Goal: Information Seeking & Learning: Learn about a topic

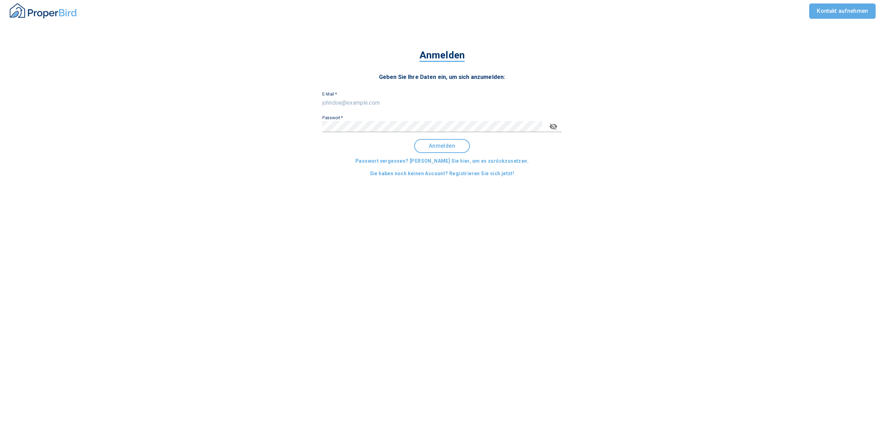
click at [334, 106] on input "E-Mail   *" at bounding box center [441, 102] width 239 height 11
type input "[EMAIL_ADDRESS][DOMAIN_NAME]"
click at [446, 142] on button "Anmelden" at bounding box center [442, 146] width 56 height 14
click at [284, 127] on div "Anmelden Geben Sie Ihre Daten ein, um sich anzumelden: E-Mail   * [PERSON_NAME]…" at bounding box center [442, 123] width 884 height 176
click at [450, 152] on button "Anmelden" at bounding box center [442, 146] width 56 height 14
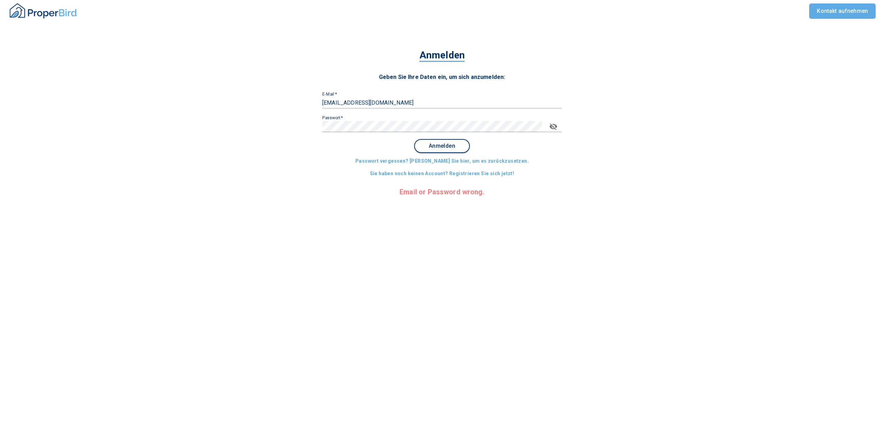
click at [450, 150] on button "Anmelden" at bounding box center [442, 146] width 56 height 14
click at [362, 120] on div "Passwort   *" at bounding box center [441, 124] width 239 height 17
click at [262, 128] on div "Anmelden Geben Sie Ihre Daten ein, um sich anzumelden: E-Mail   * Fabian.Schust…" at bounding box center [442, 123] width 884 height 176
click at [444, 146] on span "Anmelden" at bounding box center [441, 146] width 43 height 6
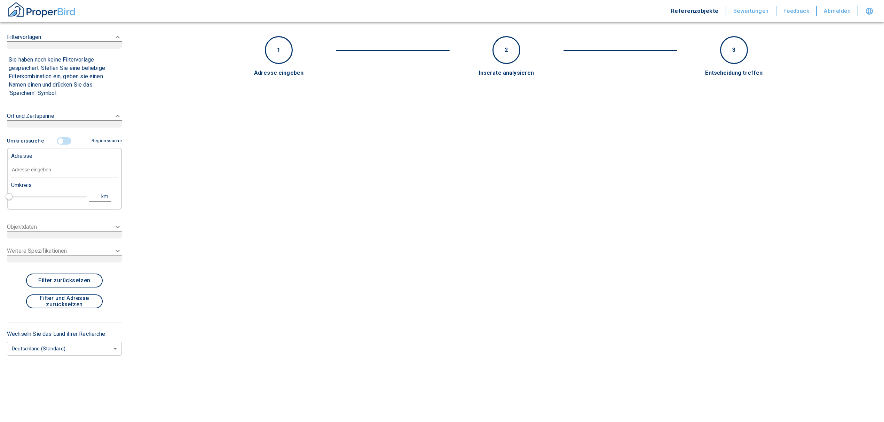
click at [444, 146] on main "1 2 3 Adresse eingeben Inserate analysieren Entscheidung treffen Umkreissuche R…" at bounding box center [506, 211] width 755 height 422
type input "2020"
click at [48, 169] on input "text" at bounding box center [64, 170] width 106 height 16
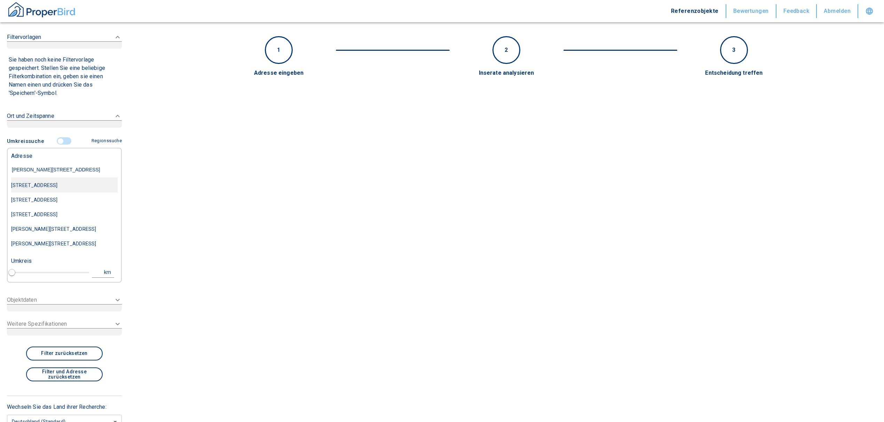
click at [83, 185] on div "[STREET_ADDRESS]" at bounding box center [64, 185] width 106 height 15
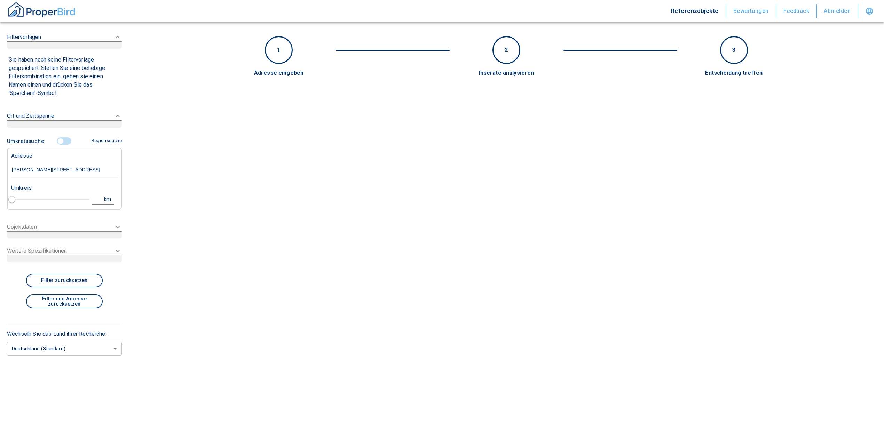
type input "[STREET_ADDRESS]"
type input "1"
type input "2020"
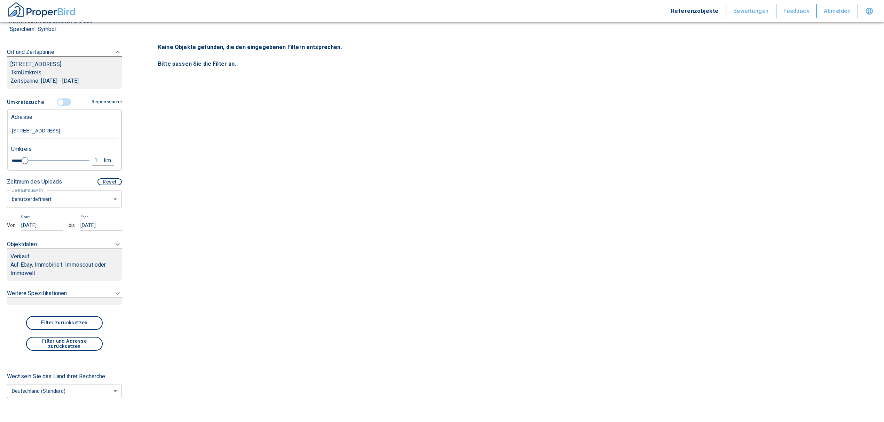
scroll to position [93, 0]
type input "[STREET_ADDRESS]"
click at [61, 192] on body "Referenzobjekte Bewertungen Feedback Abmelden Filtervorlagen Neue Filtereinstel…" at bounding box center [442, 211] width 884 height 422
click at [47, 248] on li "letztes Jahr" at bounding box center [61, 253] width 108 height 12
type input "2020"
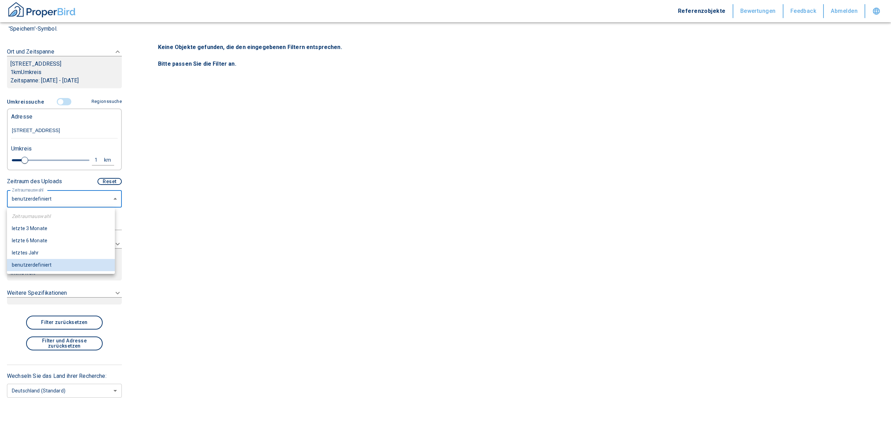
type input "12"
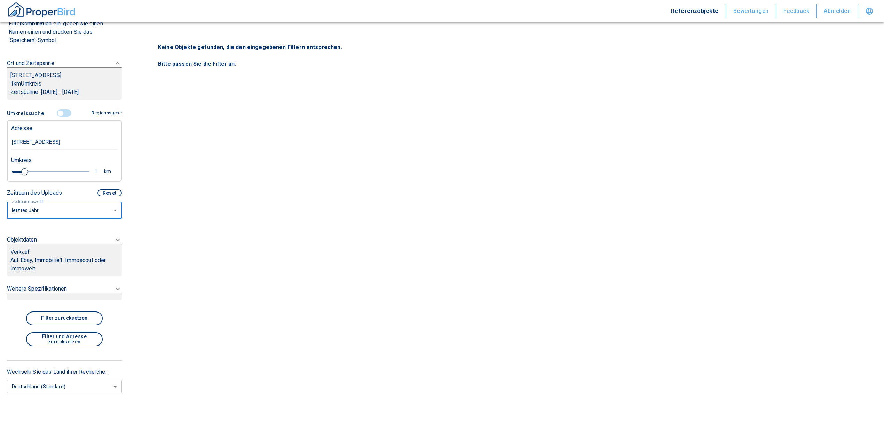
scroll to position [82, 0]
click at [43, 212] on body "Referenzobjekte Bewertungen Feedback Abmelden Filtervorlagen Neue Filtereinstel…" at bounding box center [442, 211] width 884 height 422
click at [48, 248] on li "letzte 6 Monate" at bounding box center [61, 252] width 108 height 12
type input "2020"
type input "6"
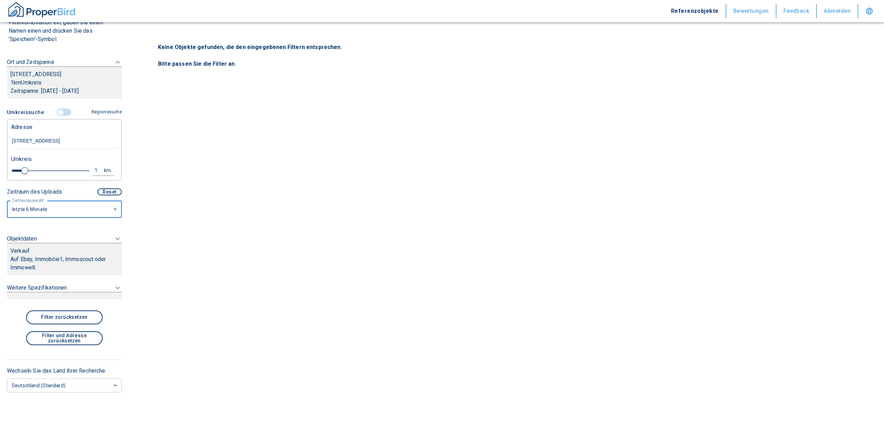
click at [49, 255] on p "Auf Ebay, Immobilie1, Immoscout oder Immowelt" at bounding box center [64, 263] width 108 height 17
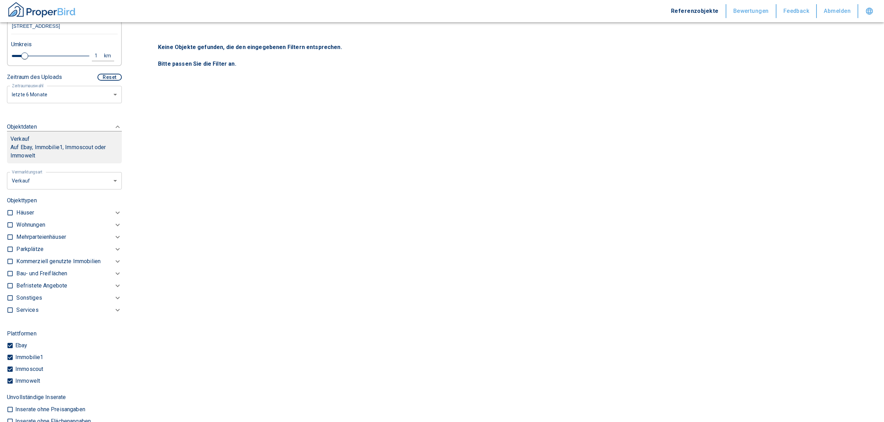
scroll to position [141, 0]
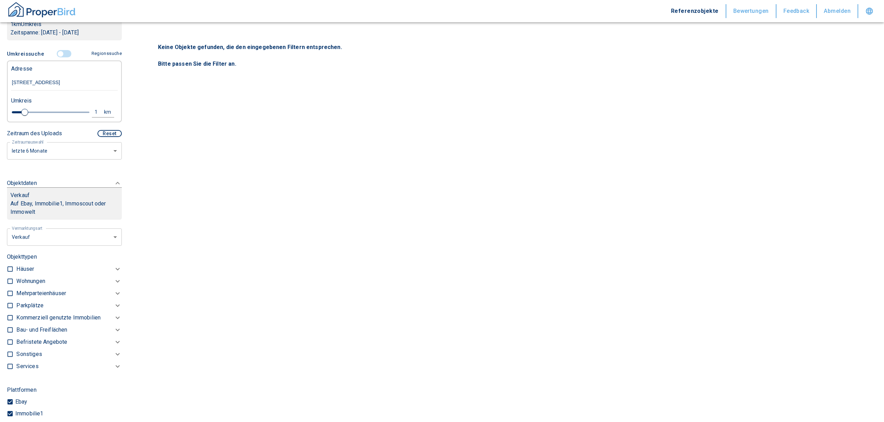
click at [85, 239] on body "Referenzobjekte Bewertungen Feedback Abmelden Filtervorlagen Neue Filtereinstel…" at bounding box center [442, 211] width 884 height 422
click at [55, 276] on li "Vermietung" at bounding box center [62, 280] width 112 height 12
type input "rent"
type input "2020"
click at [42, 318] on p "Kommerziell genutzte Immobilien" at bounding box center [58, 318] width 84 height 8
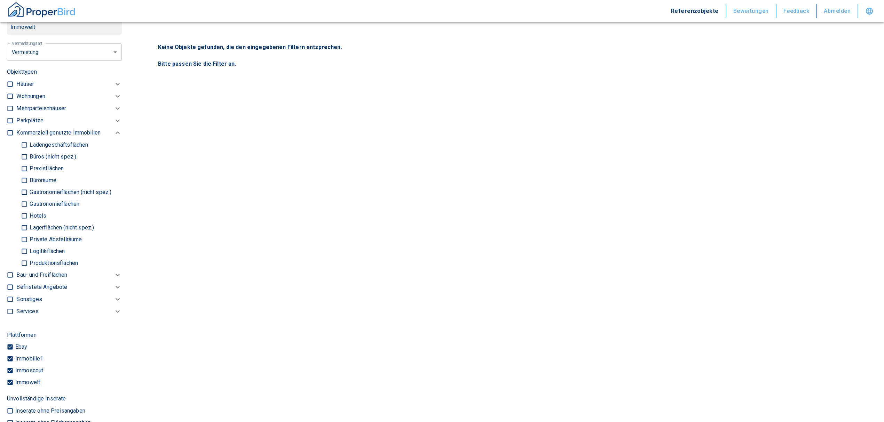
scroll to position [372, 0]
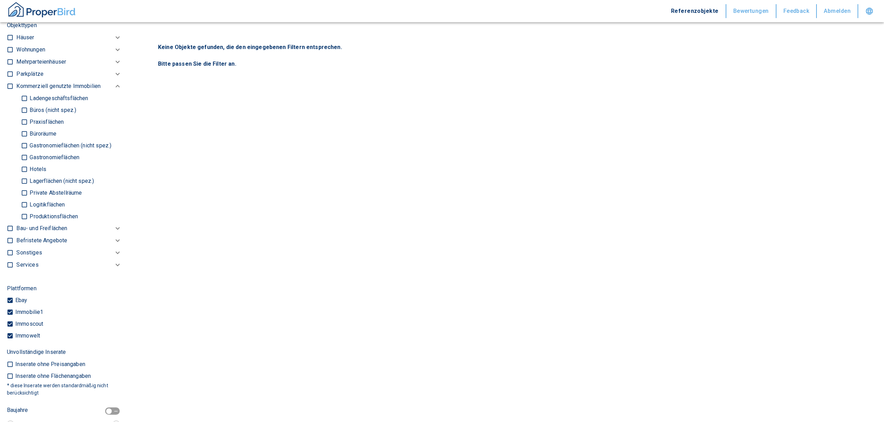
click at [25, 201] on input "Logitikflächen" at bounding box center [24, 205] width 7 height 12
checkbox input "true"
type input "2020"
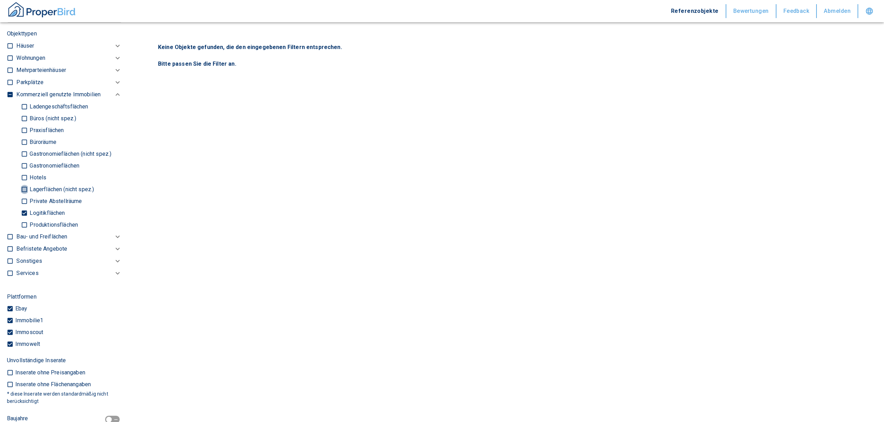
click at [24, 185] on input "Lagerflächen (nicht spez.)" at bounding box center [24, 189] width 7 height 12
checkbox input "true"
type input "2020"
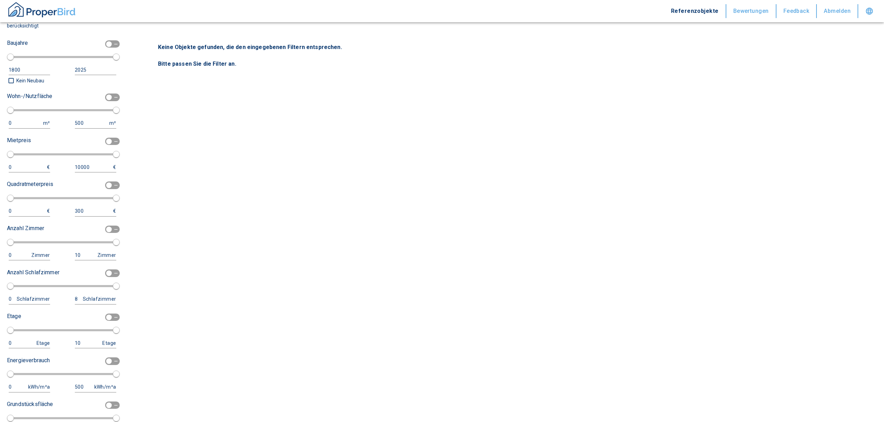
scroll to position [697, 0]
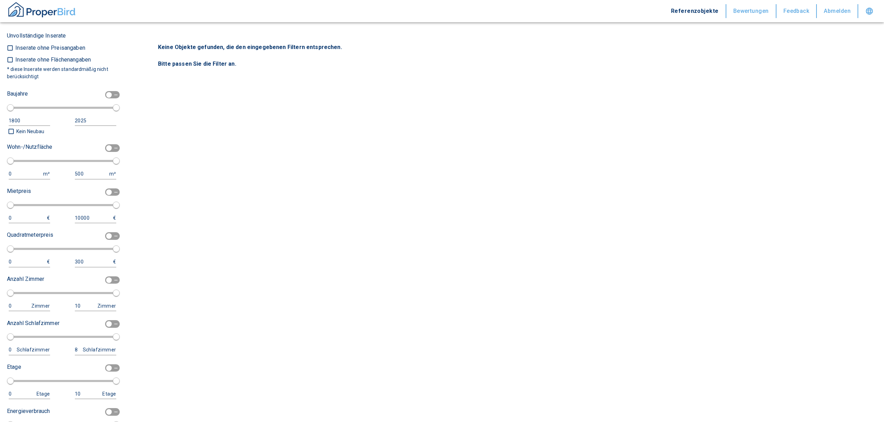
click at [105, 145] on input "checkbox" at bounding box center [108, 148] width 21 height 8
checkbox input "true"
type input "2020"
type input "50"
type input "150"
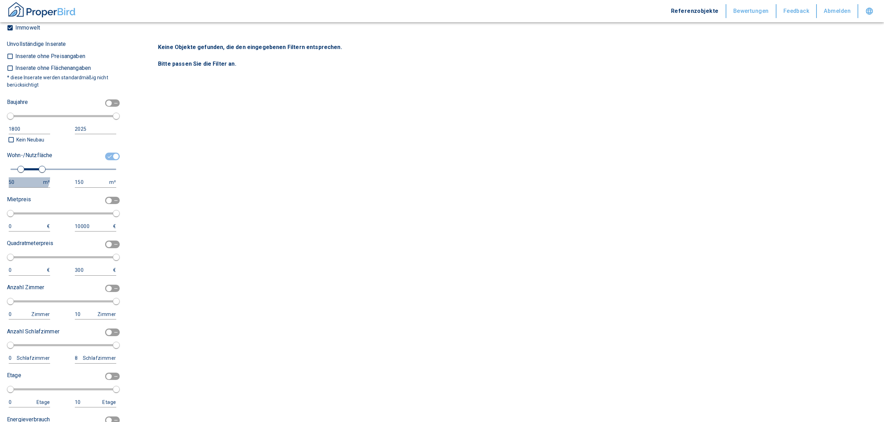
click at [26, 177] on button "50 m²" at bounding box center [29, 182] width 41 height 10
drag, startPoint x: 26, startPoint y: 177, endPoint x: 0, endPoint y: 178, distance: 25.8
click at [0, 178] on div "Filtervorlagen Neue Filtereinstellungen erkannt! Name für neue Vorlage x Sie ha…" at bounding box center [64, 211] width 129 height 422
type input "1000"
drag, startPoint x: 67, startPoint y: 180, endPoint x: 56, endPoint y: 179, distance: 11.2
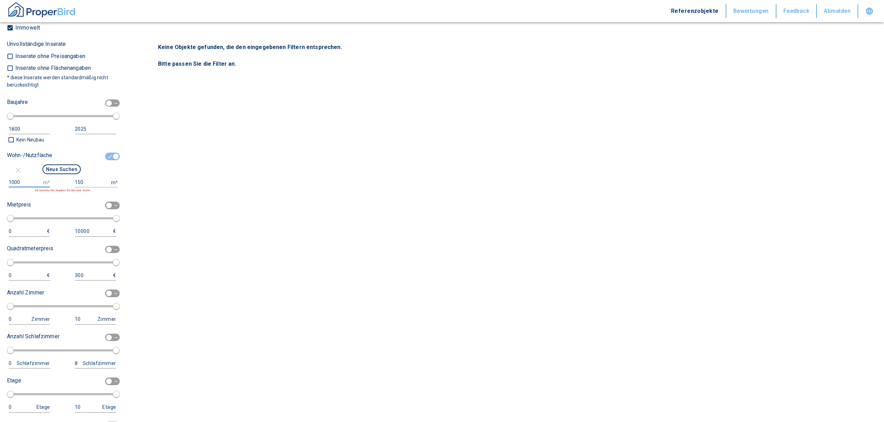
click at [56, 179] on div "1000 m² 150 m² Wir tauschen ihre Eingaben für eine neue Suche" at bounding box center [61, 184] width 109 height 15
type input "999999999"
click at [47, 166] on button "Neue Suchen" at bounding box center [61, 170] width 38 height 10
type input "2020"
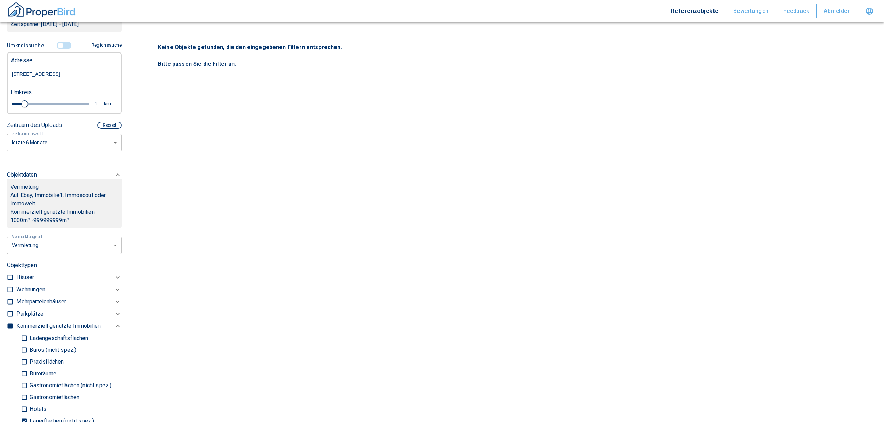
scroll to position [141, 0]
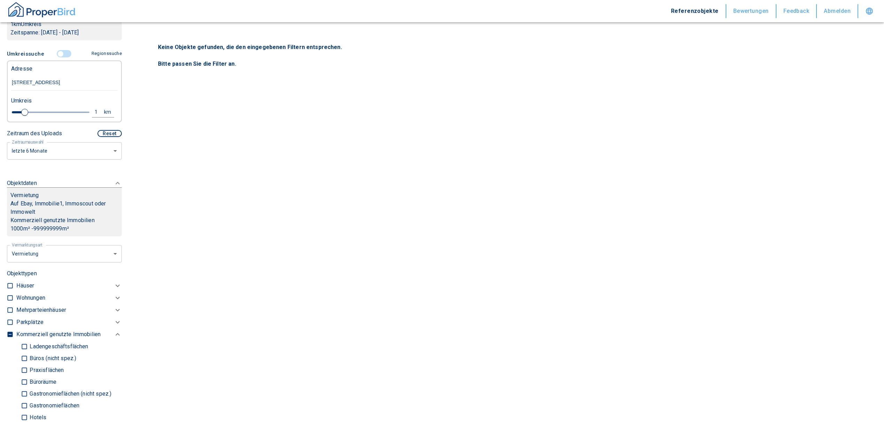
drag, startPoint x: 90, startPoint y: 104, endPoint x: 91, endPoint y: 112, distance: 7.7
click at [90, 105] on div "Umkreis" at bounding box center [61, 100] width 106 height 14
click at [94, 112] on div "1" at bounding box center [100, 112] width 13 height 9
drag, startPoint x: 33, startPoint y: 113, endPoint x: 13, endPoint y: 119, distance: 20.9
click at [10, 116] on div "1 km Neue Suchen" at bounding box center [59, 112] width 106 height 17
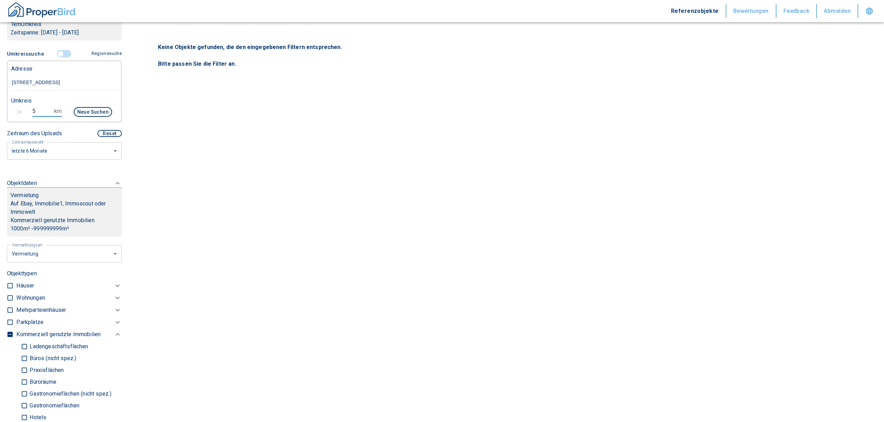
type input "5"
click at [98, 111] on button "Neue Suchen" at bounding box center [93, 112] width 38 height 10
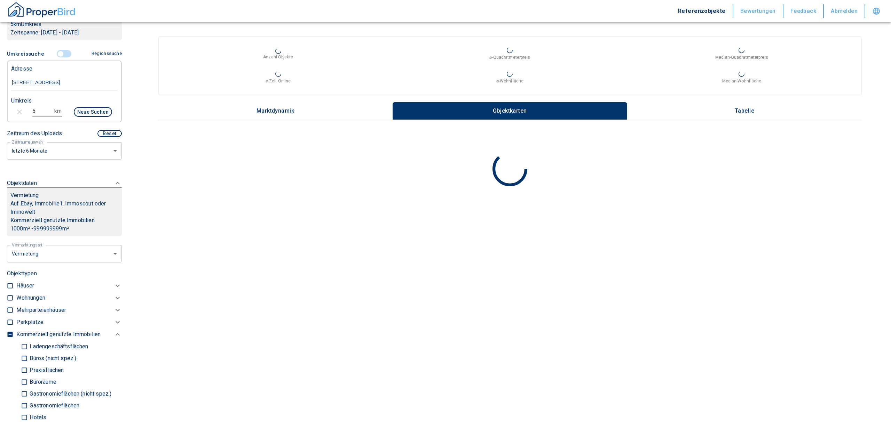
click at [77, 152] on body "Referenzobjekte Bewertungen Feedback Abmelden Filtervorlagen Neue Filtereinstel…" at bounding box center [445, 211] width 891 height 422
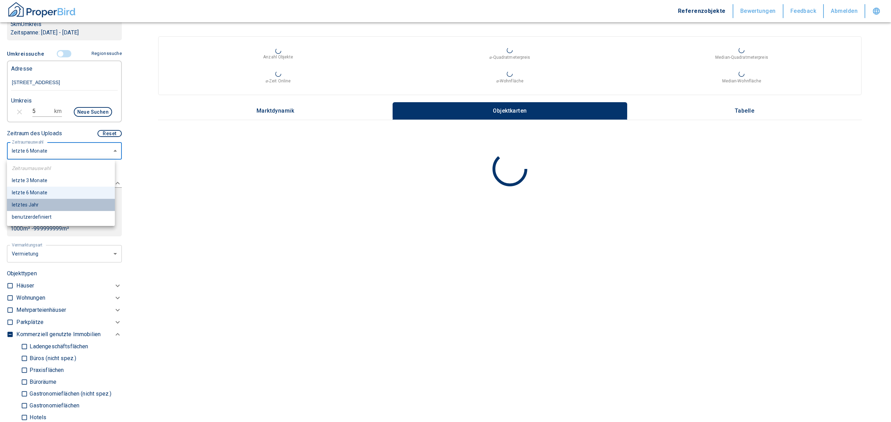
click at [37, 205] on li "letztes Jahr" at bounding box center [61, 205] width 108 height 12
type input "2020"
type input "12"
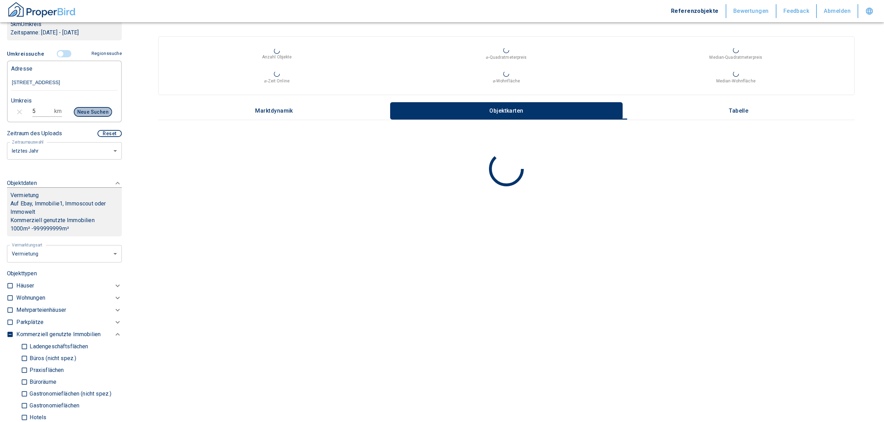
click at [77, 112] on button "Neue Suchen" at bounding box center [93, 112] width 38 height 10
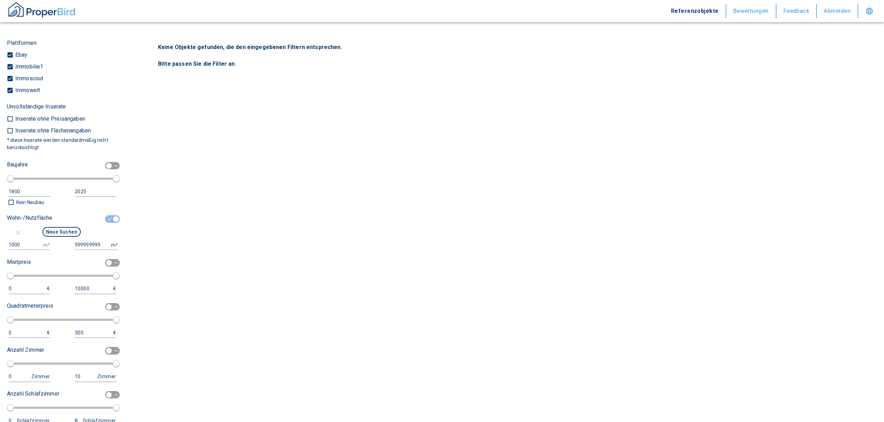
scroll to position [651, 0]
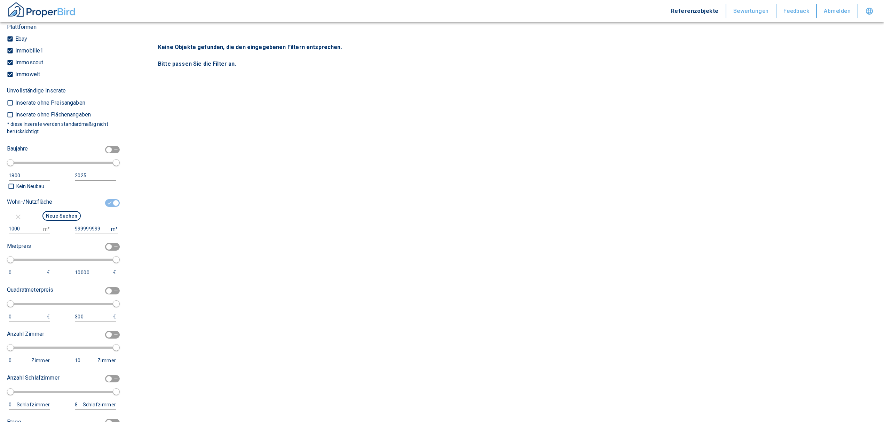
click at [31, 227] on input "1000" at bounding box center [25, 229] width 32 height 10
drag, startPoint x: 6, startPoint y: 227, endPoint x: 0, endPoint y: 225, distance: 6.1
click at [0, 225] on div "Filtervorlagen Neue Filtereinstellungen erkannt! Name für neue Vorlage x Sie ha…" at bounding box center [64, 211] width 129 height 422
type input "500"
click at [58, 212] on button "Neue Suchen" at bounding box center [61, 216] width 38 height 10
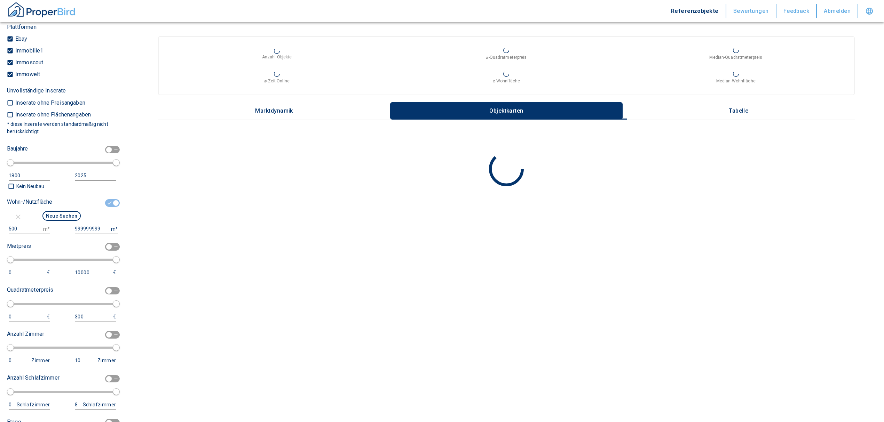
type input "2020"
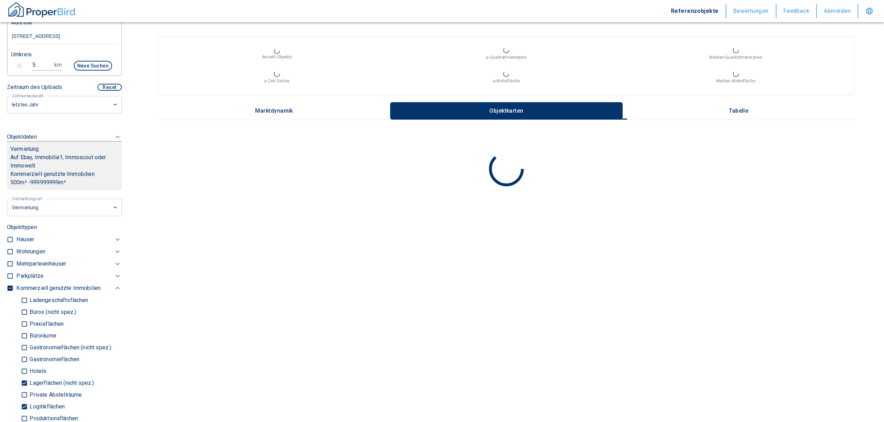
scroll to position [94, 0]
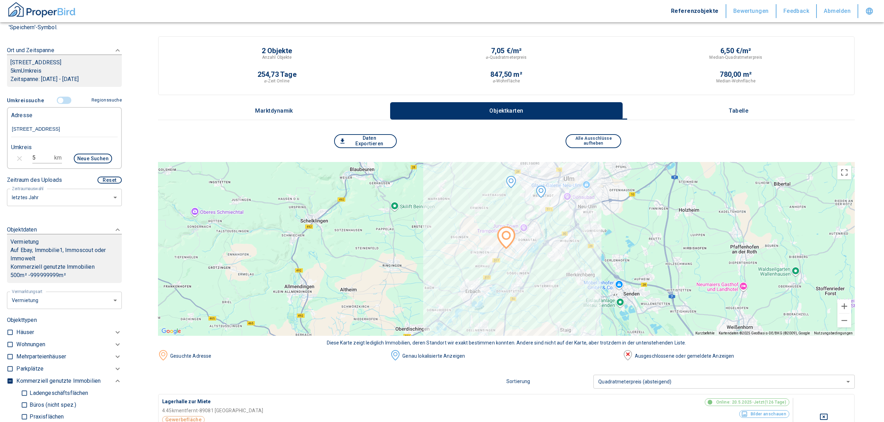
click at [22, 155] on div "5 km Neue Suchen" at bounding box center [59, 159] width 106 height 17
type input "10"
click at [96, 154] on button "Neue Suchen" at bounding box center [93, 159] width 38 height 10
type input "2020"
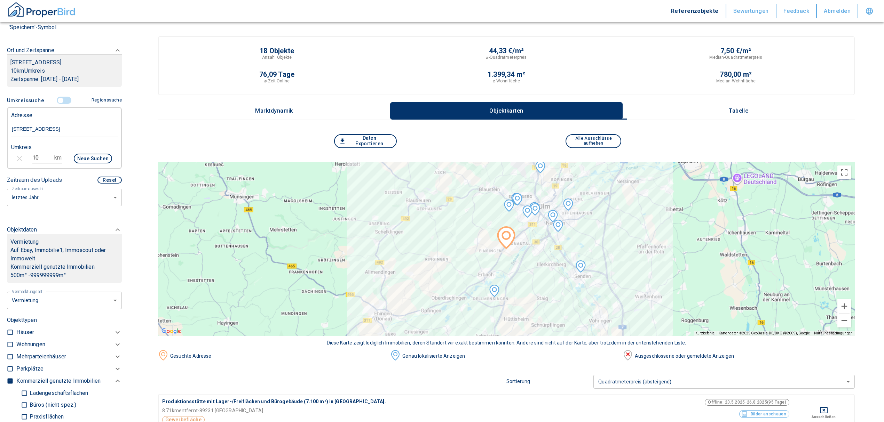
click at [744, 113] on p "Tabelle" at bounding box center [738, 111] width 35 height 6
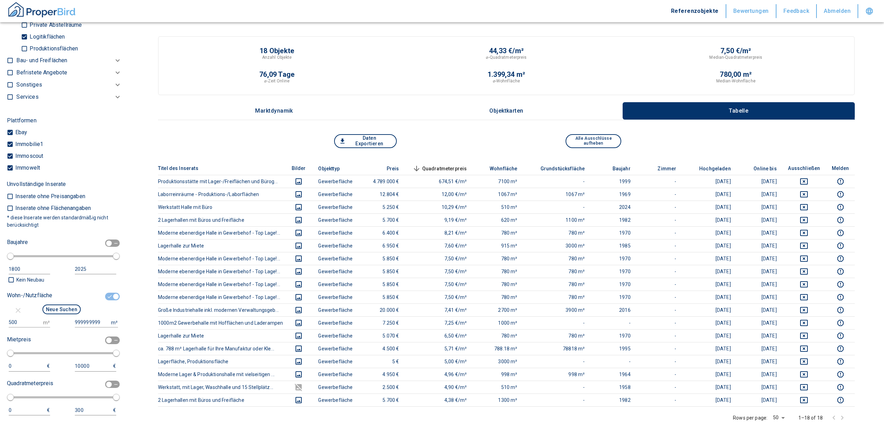
scroll to position [558, 0]
drag, startPoint x: 22, startPoint y: 319, endPoint x: 0, endPoint y: 317, distance: 21.8
click at [0, 317] on div "Filtervorlagen Neue Filtereinstellungen erkannt! Name für neue Vorlage x Sie ha…" at bounding box center [64, 211] width 129 height 422
type input "1000"
click at [52, 311] on button "Neue Suchen" at bounding box center [61, 309] width 38 height 10
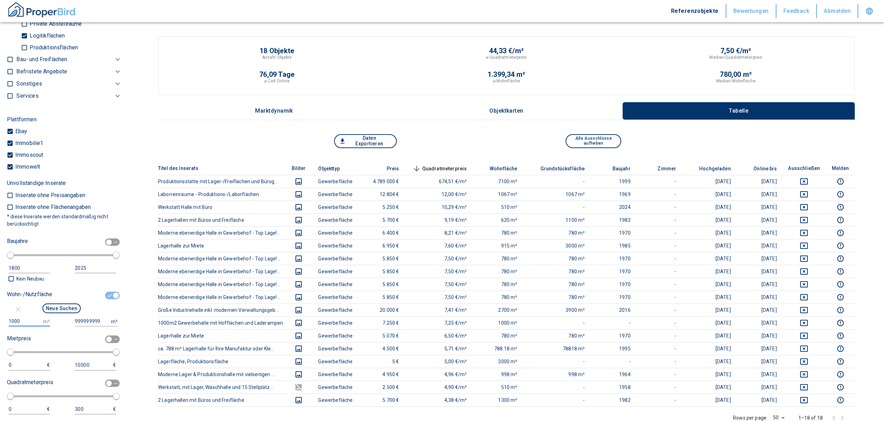
type input "2020"
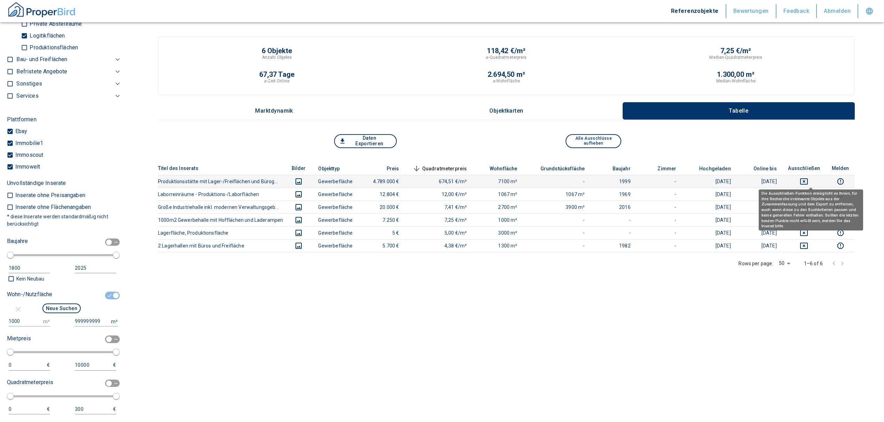
click at [808, 182] on icon "deselect this listing" at bounding box center [804, 181] width 8 height 8
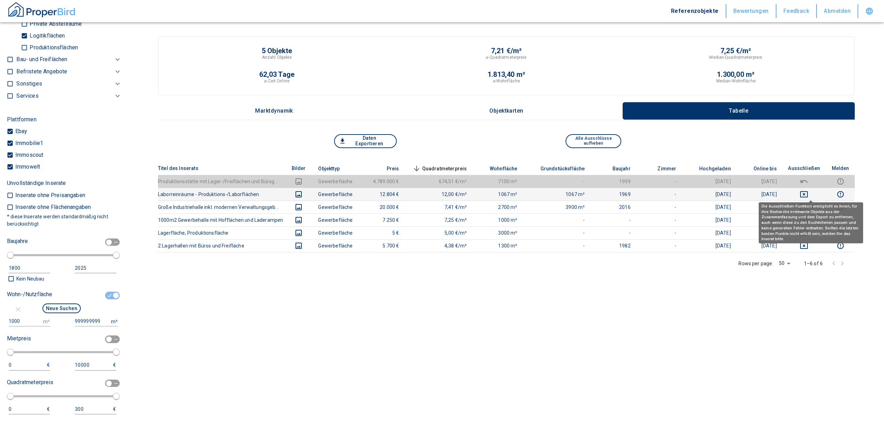
click at [808, 192] on icon "deselect this listing" at bounding box center [804, 194] width 8 height 8
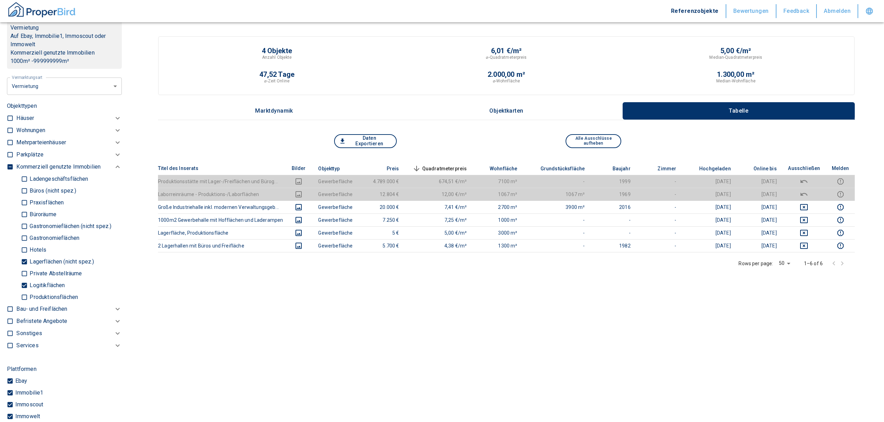
scroll to position [187, 0]
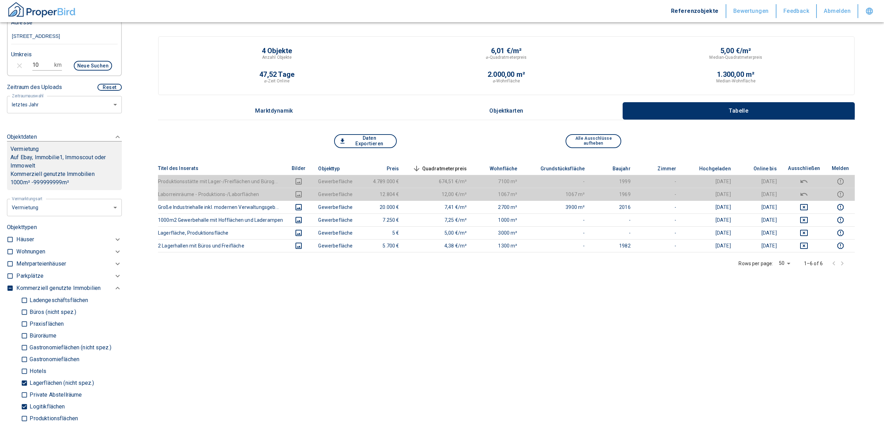
drag, startPoint x: 40, startPoint y: 67, endPoint x: 33, endPoint y: 64, distance: 7.5
click at [34, 64] on input "10" at bounding box center [41, 65] width 19 height 11
type input "1"
type input "20"
click at [79, 64] on button "Neue Suchen" at bounding box center [93, 66] width 38 height 10
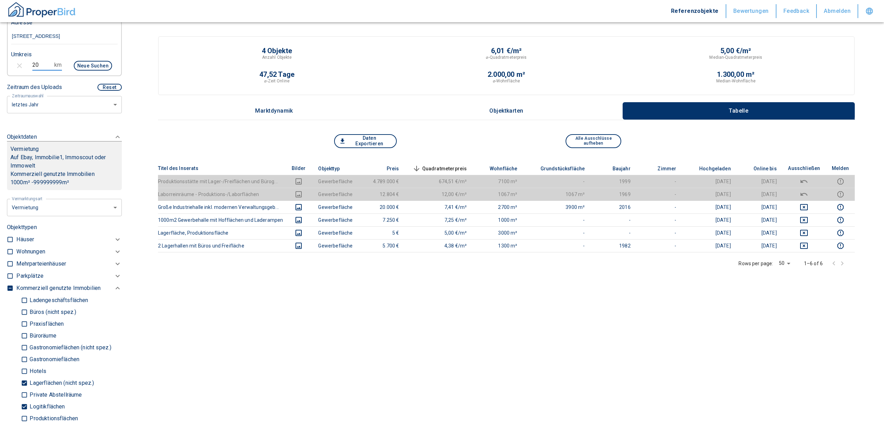
type input "2020"
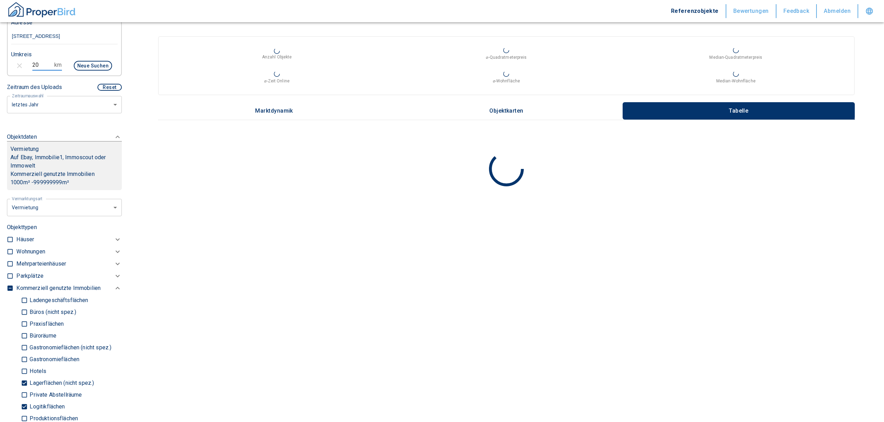
drag, startPoint x: 38, startPoint y: 64, endPoint x: 26, endPoint y: 65, distance: 12.2
click at [26, 65] on div "20 km Neue Suchen" at bounding box center [59, 66] width 106 height 17
click at [78, 130] on div "Objektdaten Vermietung Auf Ebay, Immobilie1, Immoscout oder Immowelt Kommerziel…" at bounding box center [64, 161] width 115 height 71
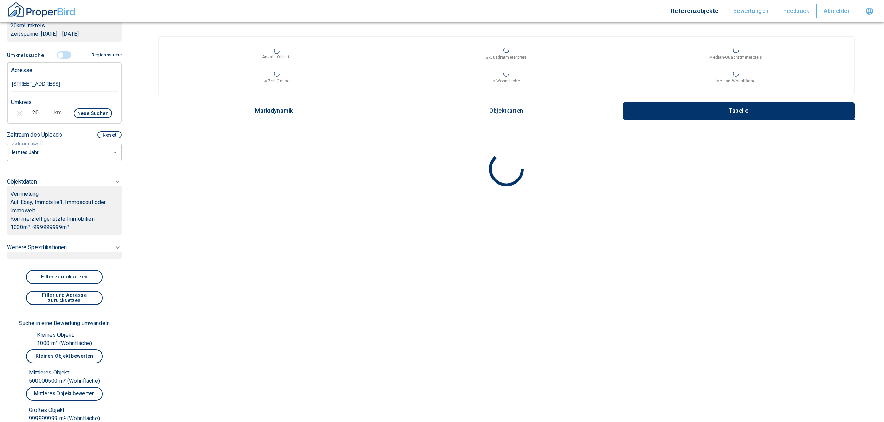
click at [49, 253] on div at bounding box center [64, 255] width 115 height 7
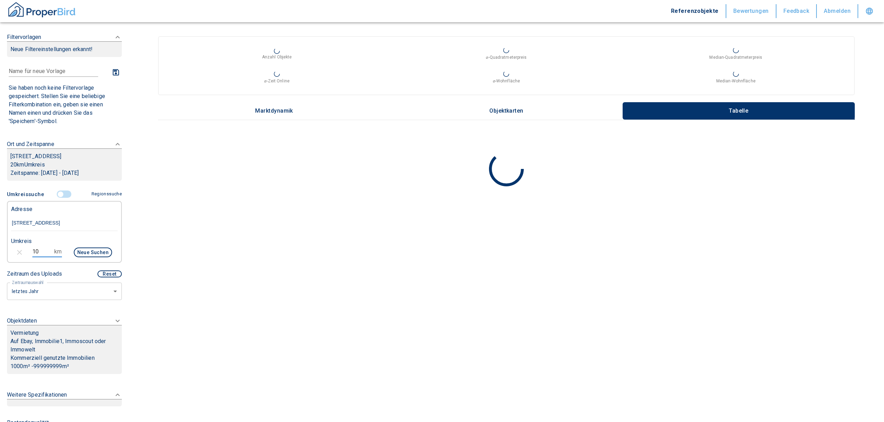
type input "10"
click at [89, 254] on button "Neue Suchen" at bounding box center [93, 253] width 38 height 10
type input "2020"
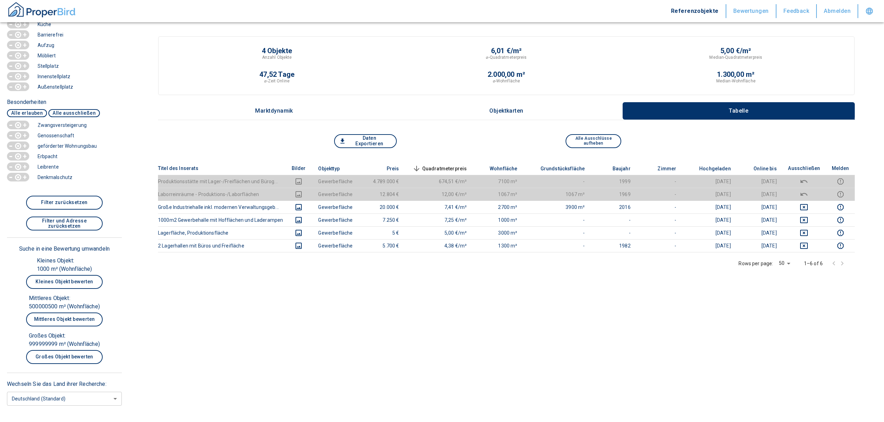
scroll to position [454, 0]
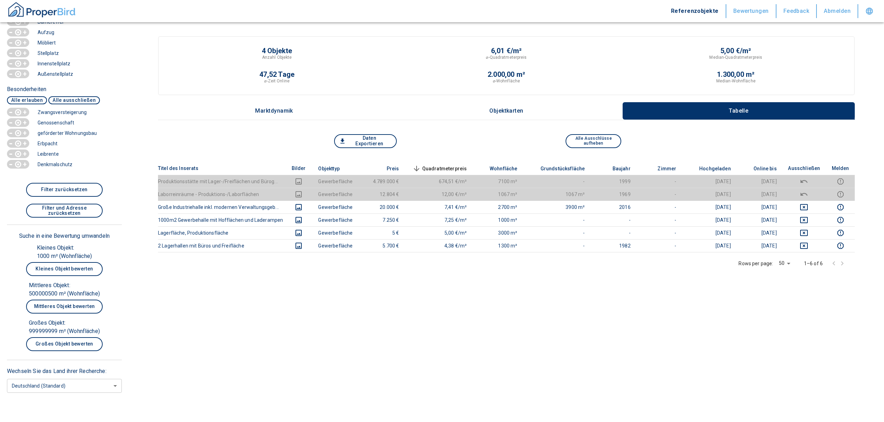
click at [76, 269] on button "Kleines Objekt bewerten" at bounding box center [64, 269] width 77 height 14
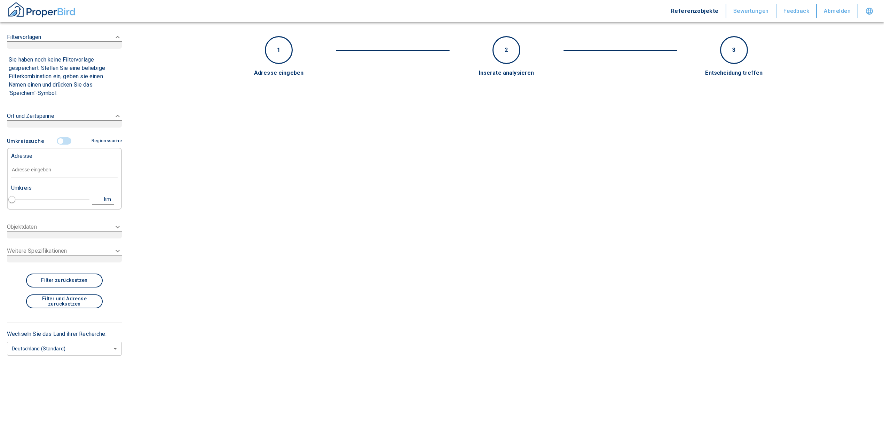
click at [42, 161] on div "Adresse" at bounding box center [64, 156] width 106 height 14
click at [48, 168] on input "text" at bounding box center [64, 170] width 106 height 16
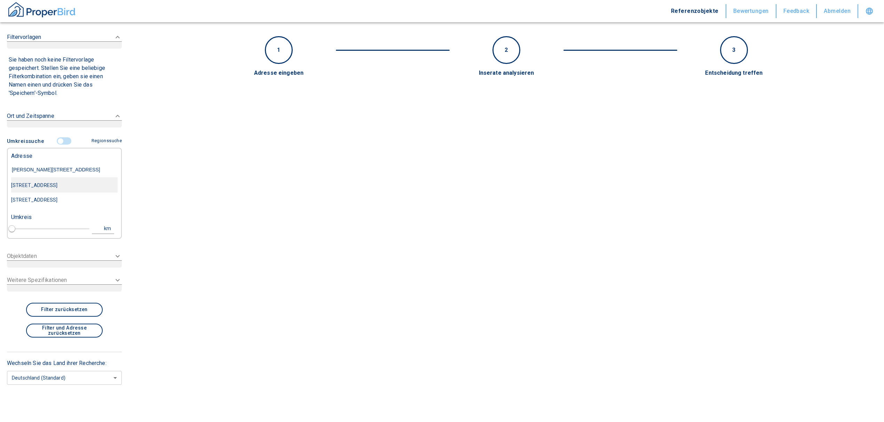
click at [88, 186] on div "[STREET_ADDRESS]" at bounding box center [64, 185] width 106 height 15
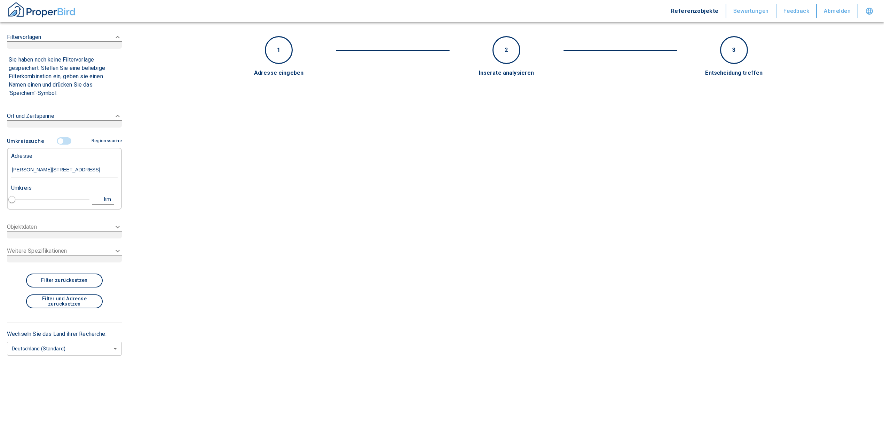
type input "[STREET_ADDRESS]"
type input "1"
type input "2020"
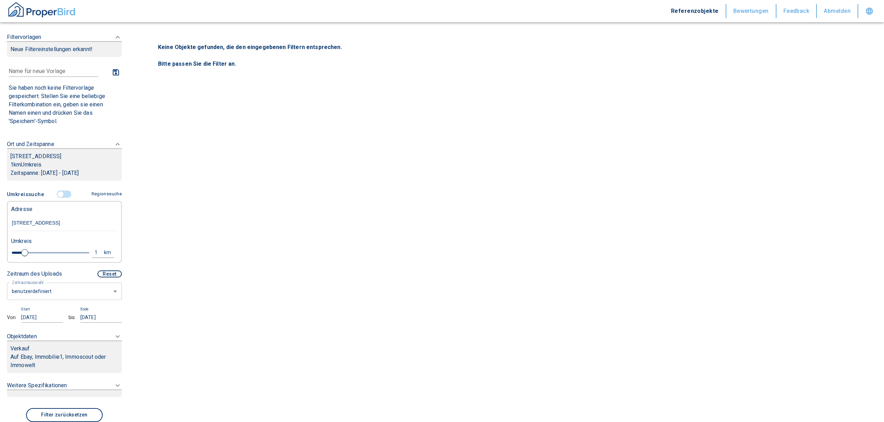
type input "[STREET_ADDRESS]"
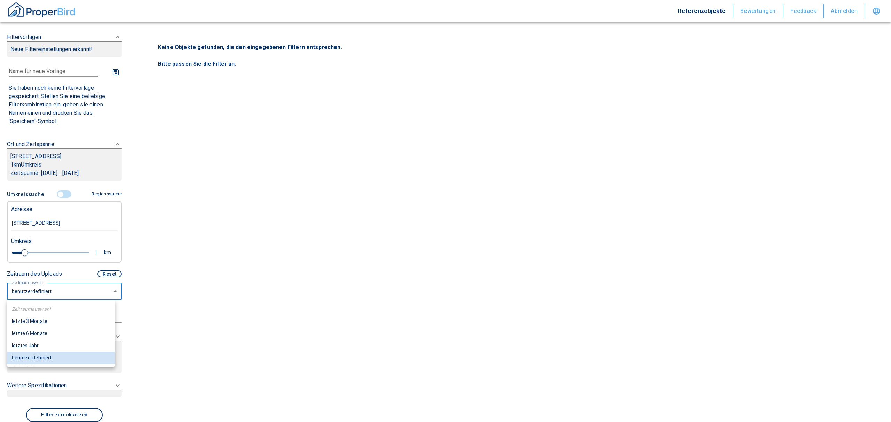
click at [70, 291] on body "Referenzobjekte Bewertungen Feedback Abmelden Filtervorlagen Neue Filtereinstel…" at bounding box center [445, 211] width 891 height 422
click at [47, 346] on li "letztes Jahr" at bounding box center [61, 346] width 108 height 12
type input "2020"
type input "12"
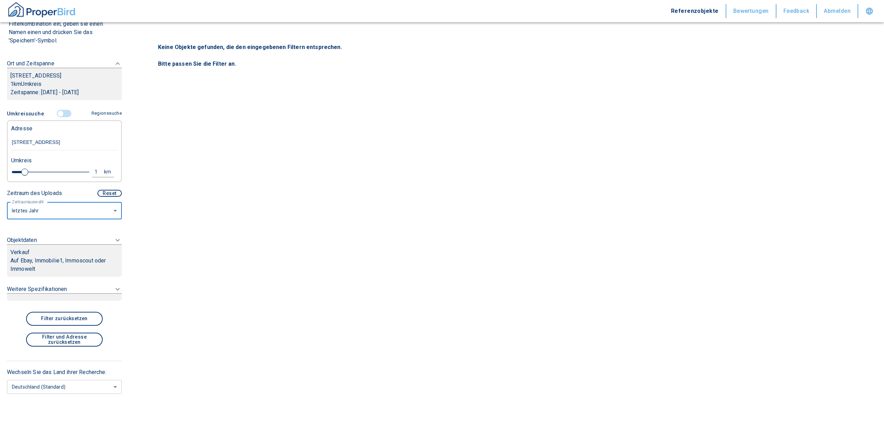
scroll to position [82, 0]
click at [63, 263] on p "Auf Ebay, Immobilie1, Immoscout oder Immowelt" at bounding box center [64, 263] width 108 height 17
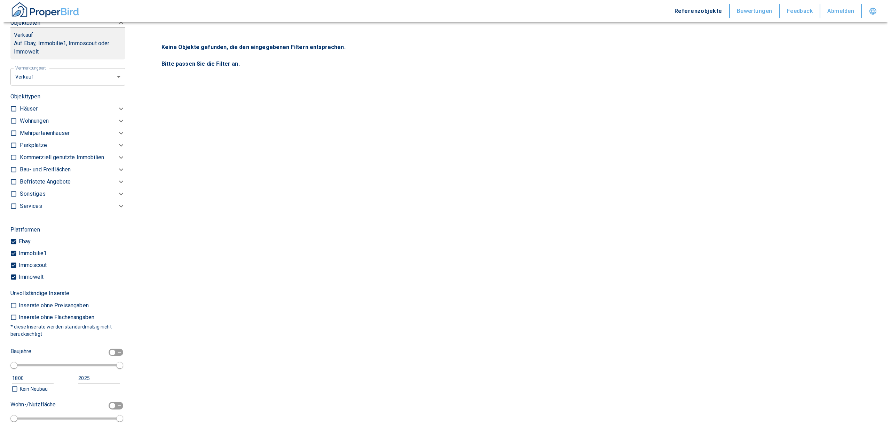
scroll to position [173, 0]
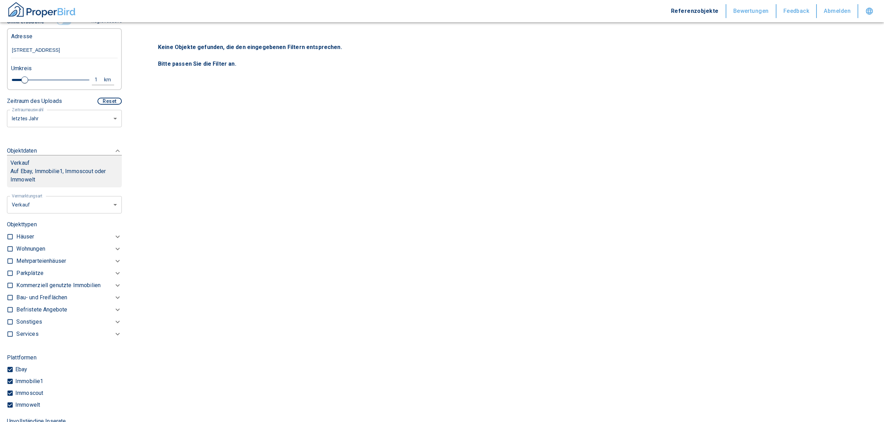
click at [105, 193] on div "Objektdaten Verkauf Auf Ebay, Immobilie1, Immoscout oder Immowelt" at bounding box center [64, 167] width 115 height 55
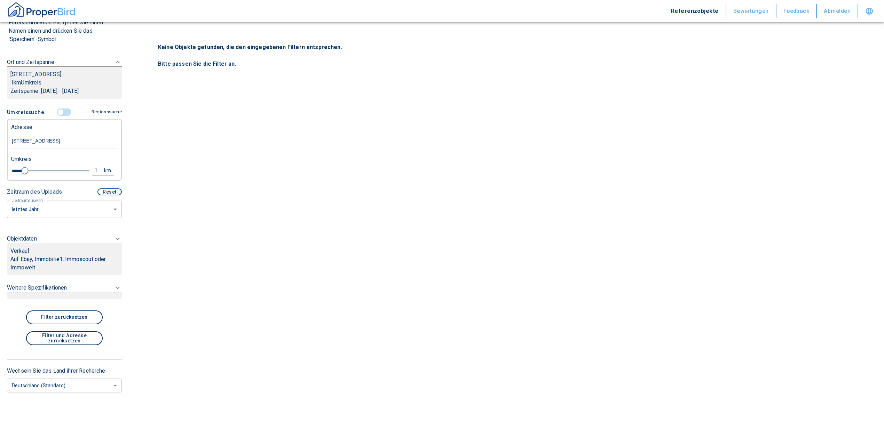
click at [95, 205] on body "Referenzobjekte Bewertungen Feedback Abmelden Filtervorlagen Neue Filtereinstel…" at bounding box center [442, 211] width 884 height 422
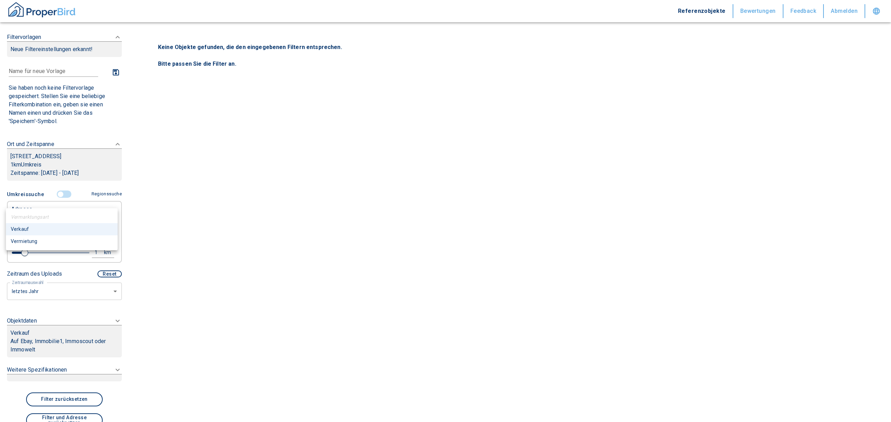
click at [41, 241] on li "Vermietung" at bounding box center [62, 242] width 112 height 12
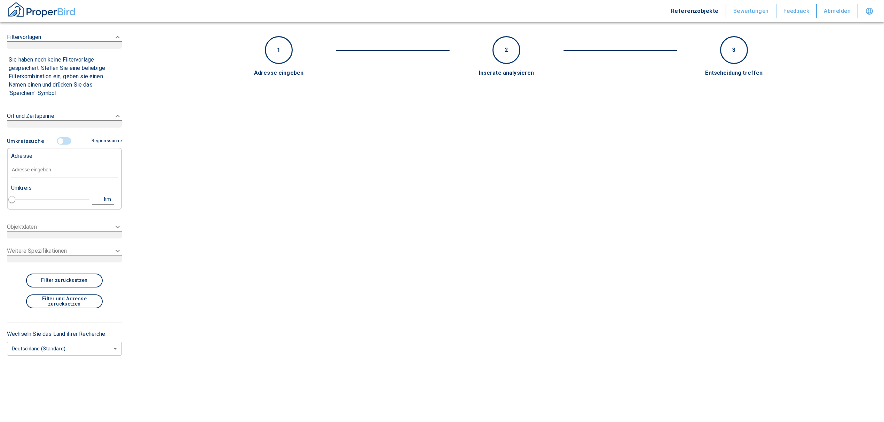
click at [42, 172] on input "text" at bounding box center [64, 170] width 106 height 16
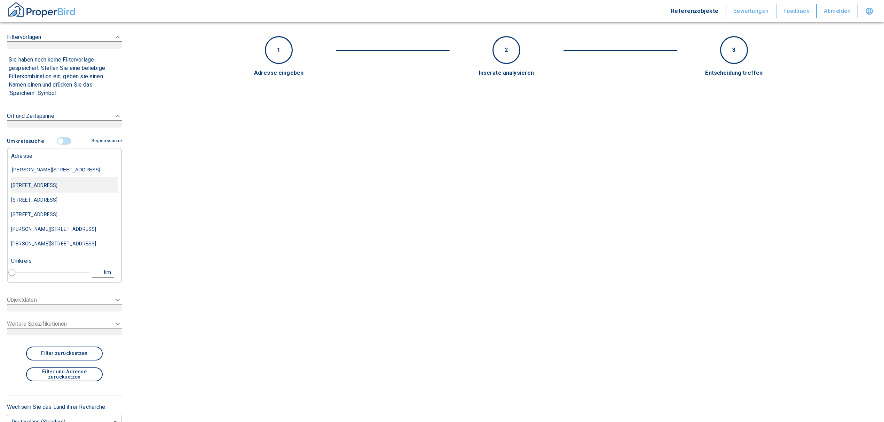
click at [69, 191] on div "[STREET_ADDRESS]" at bounding box center [64, 185] width 106 height 15
type input "[STREET_ADDRESS]"
type input "1"
type input "2020"
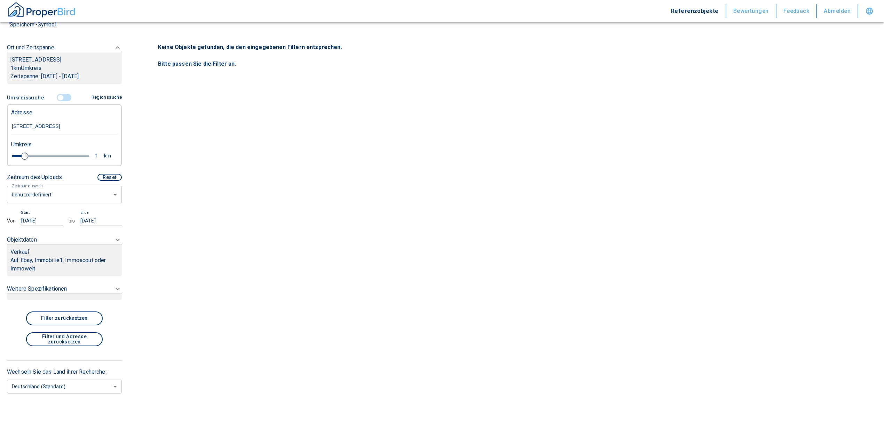
scroll to position [97, 0]
type input "[STREET_ADDRESS]"
click at [61, 264] on p "Auf Ebay, Immobilie1, Immoscout oder Immowelt" at bounding box center [64, 264] width 108 height 17
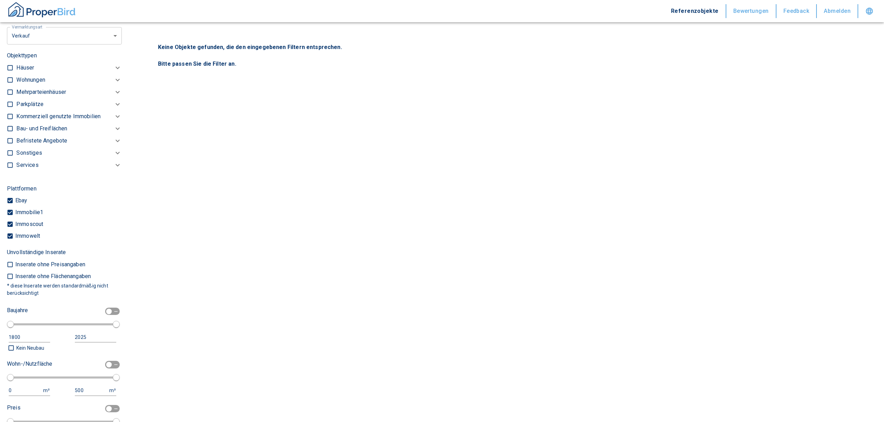
scroll to position [219, 0]
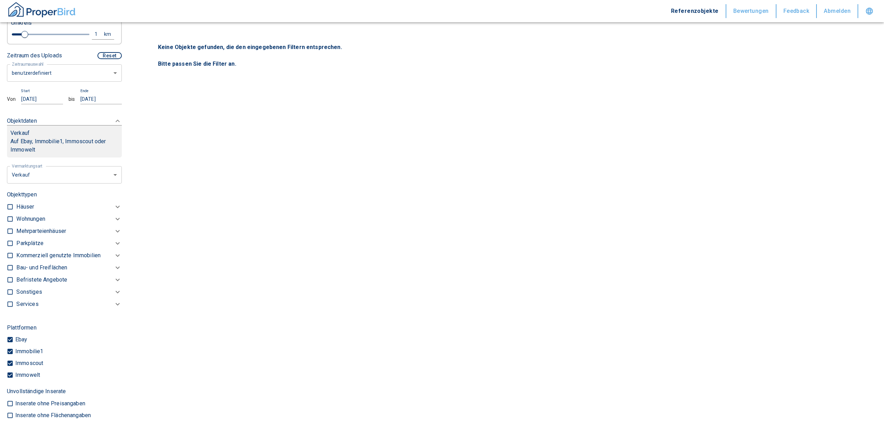
click at [64, 176] on body "Referenzobjekte Bewertungen Feedback Abmelden Filtervorlagen Neue Filtereinstel…" at bounding box center [442, 211] width 884 height 422
click at [55, 218] on li "Vermietung" at bounding box center [62, 217] width 112 height 12
type input "rent"
type input "2020"
click at [56, 256] on p "Kommerziell genutzte Immobilien" at bounding box center [58, 256] width 84 height 8
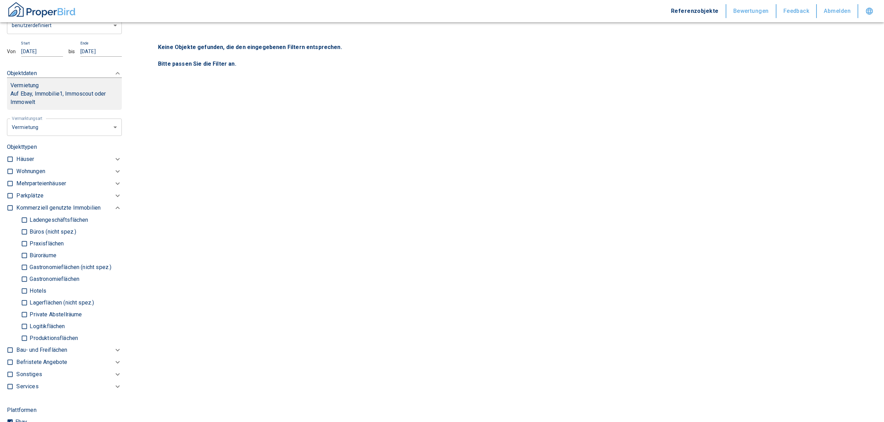
scroll to position [311, 0]
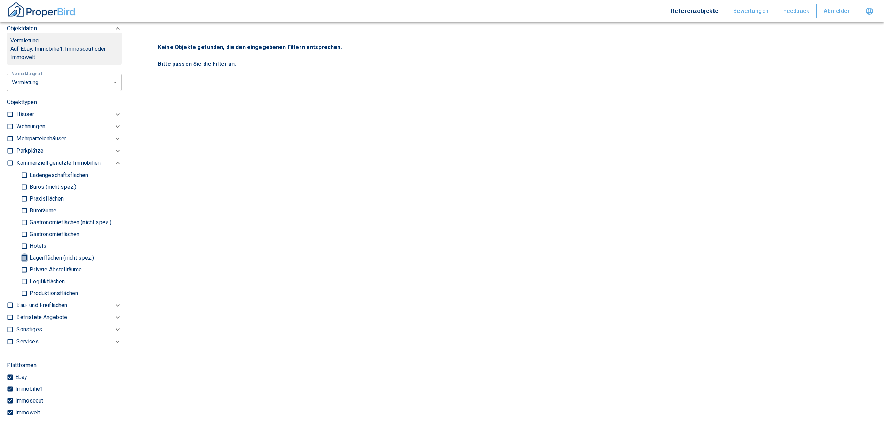
click at [21, 259] on input "Lagerflächen (nicht spez.)" at bounding box center [24, 258] width 7 height 12
checkbox input "true"
type input "2020"
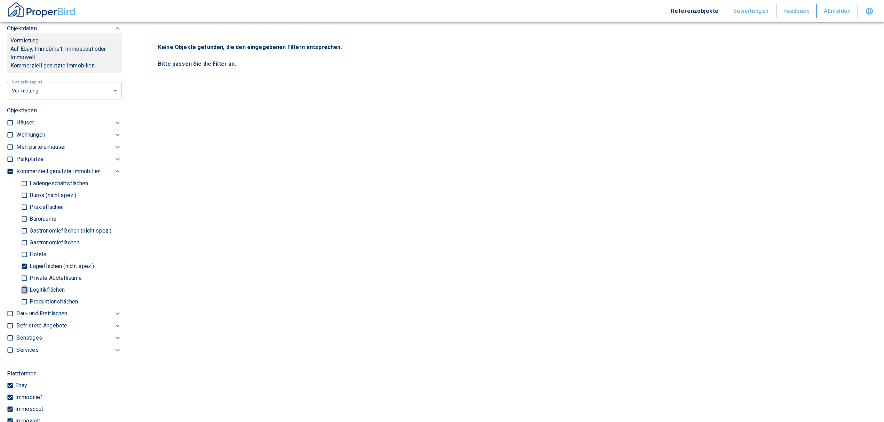
click at [23, 289] on input "Logitikflächen" at bounding box center [24, 290] width 7 height 12
checkbox input "true"
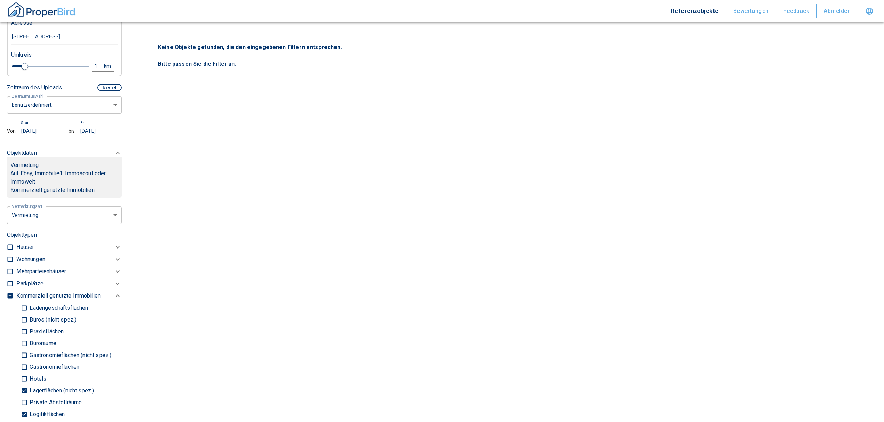
scroll to position [172, 0]
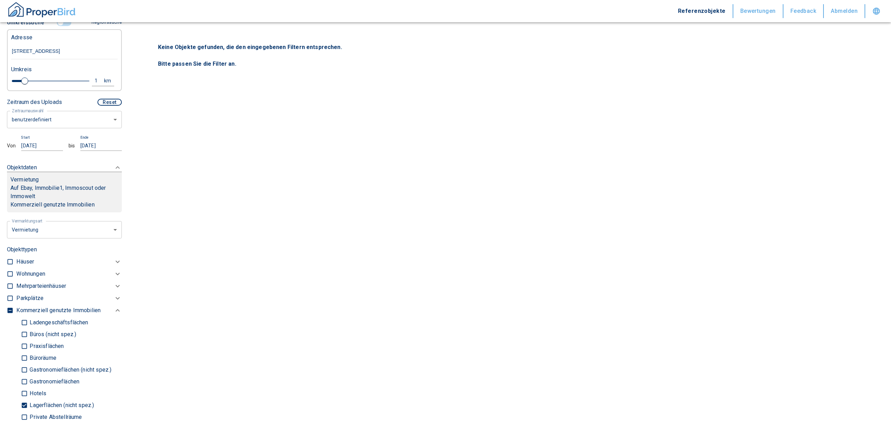
click at [58, 118] on body "Referenzobjekte Bewertungen Feedback Abmelden Filtervorlagen Neue Filtereinstel…" at bounding box center [445, 211] width 891 height 422
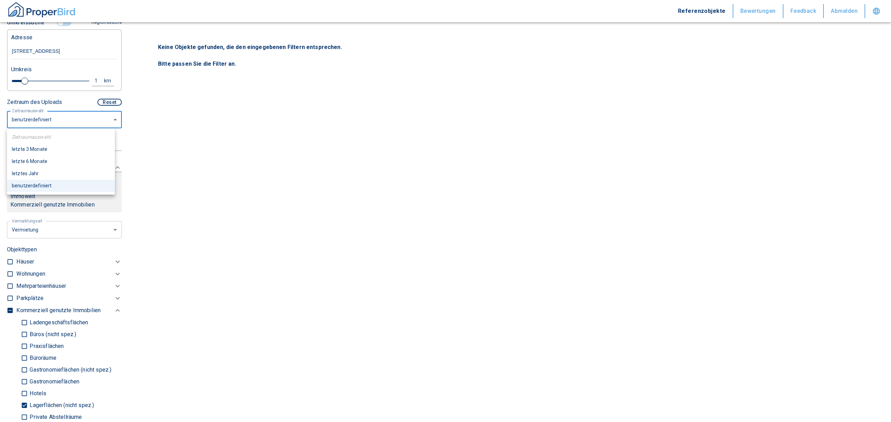
click at [36, 173] on li "letztes Jahr" at bounding box center [61, 174] width 108 height 12
type input "2020"
type input "12"
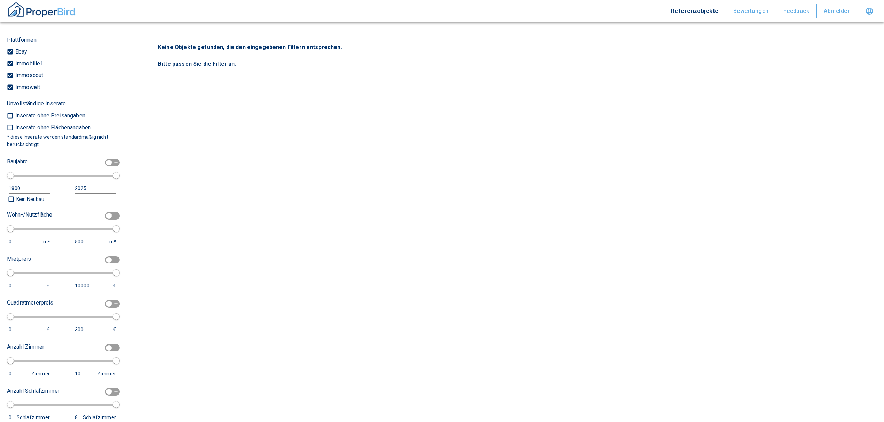
scroll to position [636, 0]
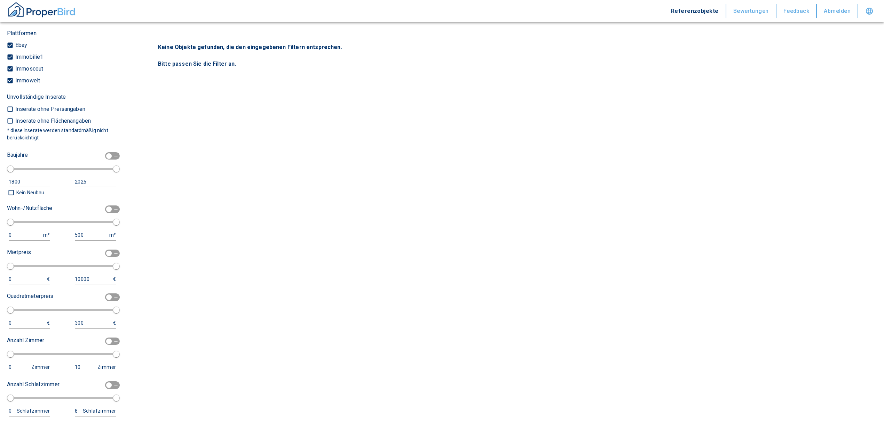
click at [19, 234] on div "0 m²" at bounding box center [31, 235] width 45 height 10
click at [16, 234] on div "0 m²" at bounding box center [31, 235] width 45 height 10
click at [7, 233] on div "0 m² 500 m²" at bounding box center [61, 235] width 109 height 10
click at [100, 208] on input "checkbox" at bounding box center [108, 210] width 21 height 8
checkbox input "true"
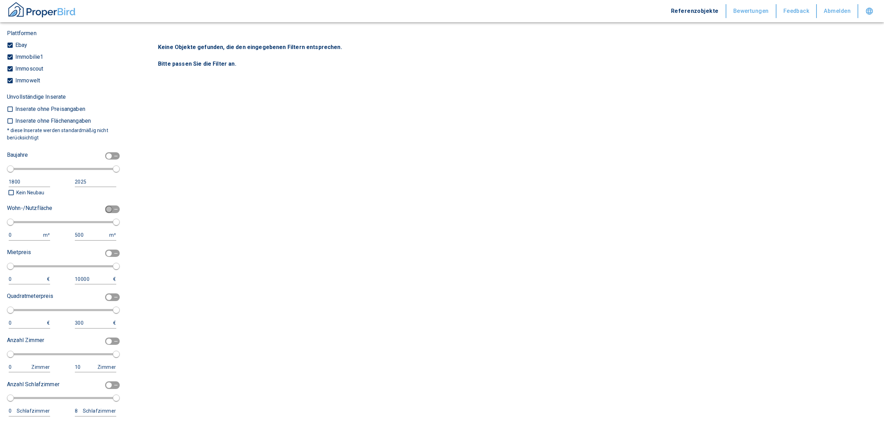
type input "2020"
type input "50"
type input "150"
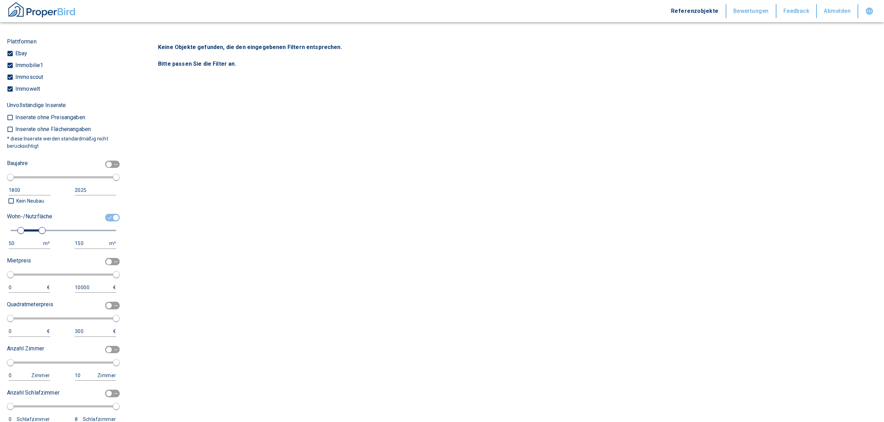
click at [15, 239] on button "50 m²" at bounding box center [29, 244] width 41 height 10
click at [17, 242] on input "50" at bounding box center [25, 244] width 32 height 10
type input "500"
click at [79, 248] on input "150" at bounding box center [91, 244] width 33 height 10
drag, startPoint x: 81, startPoint y: 245, endPoint x: 64, endPoint y: 243, distance: 17.2
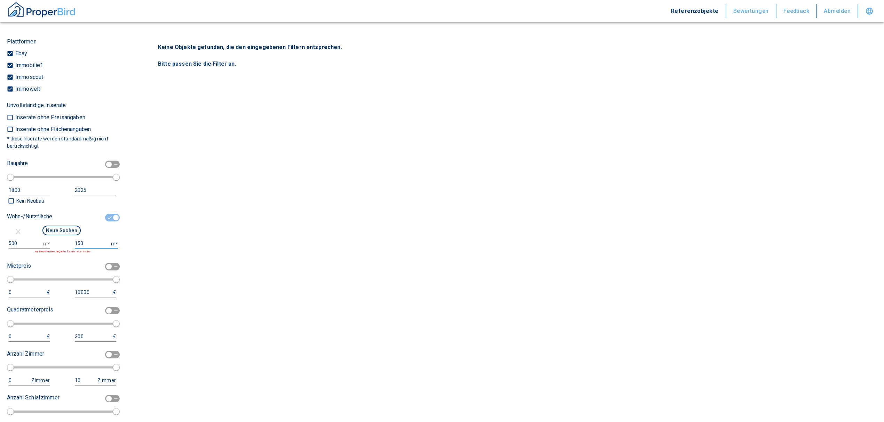
click at [66, 244] on div "500 m² 150 m² Wir tauschen ihre Eingaben für eine neue Suche" at bounding box center [61, 246] width 109 height 15
type input "999999999"
click at [49, 233] on button "Neue Suchen" at bounding box center [61, 231] width 38 height 10
type input "2020"
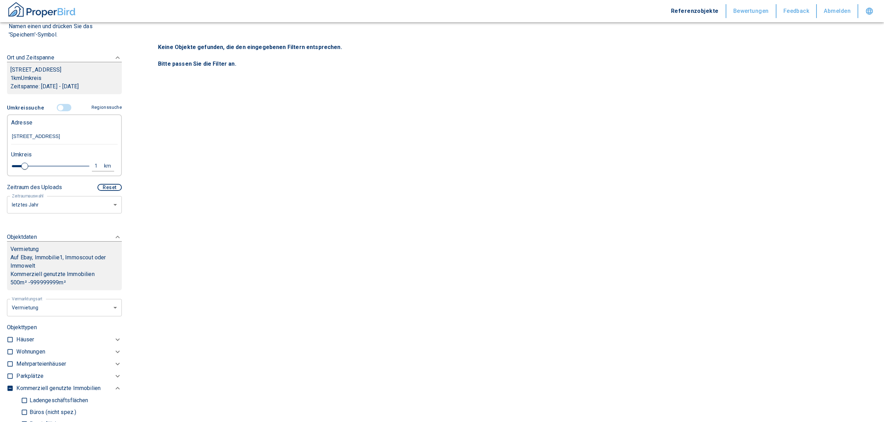
scroll to position [79, 0]
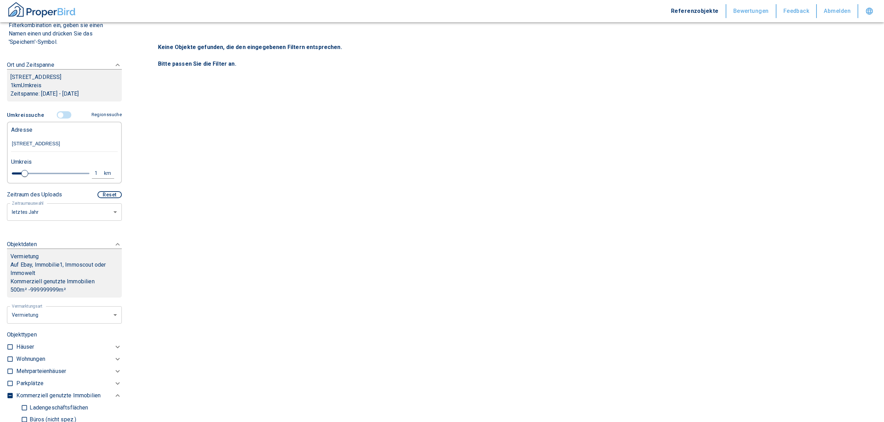
click at [94, 172] on div "1" at bounding box center [100, 173] width 13 height 9
click at [45, 174] on input "1" at bounding box center [41, 172] width 19 height 11
type input "10"
click at [81, 175] on button "Neue Suchen" at bounding box center [93, 173] width 38 height 10
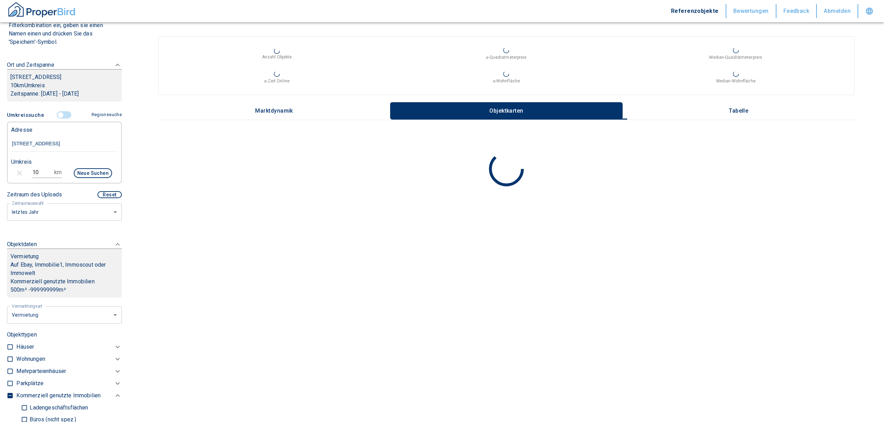
type input "2020"
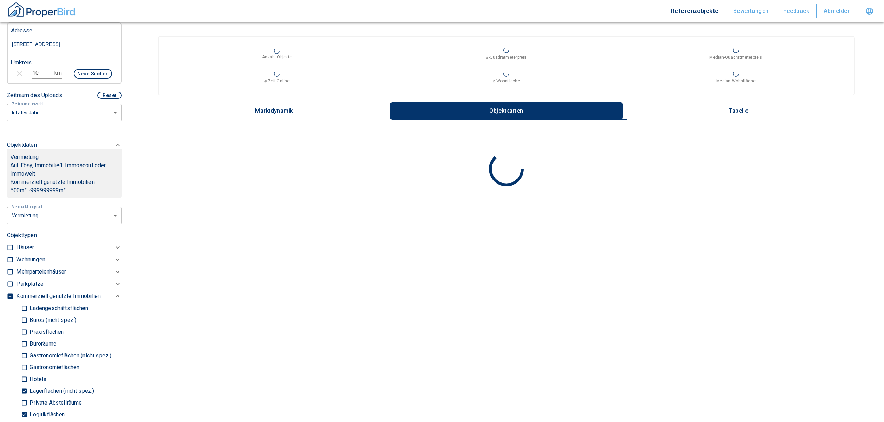
scroll to position [126, 0]
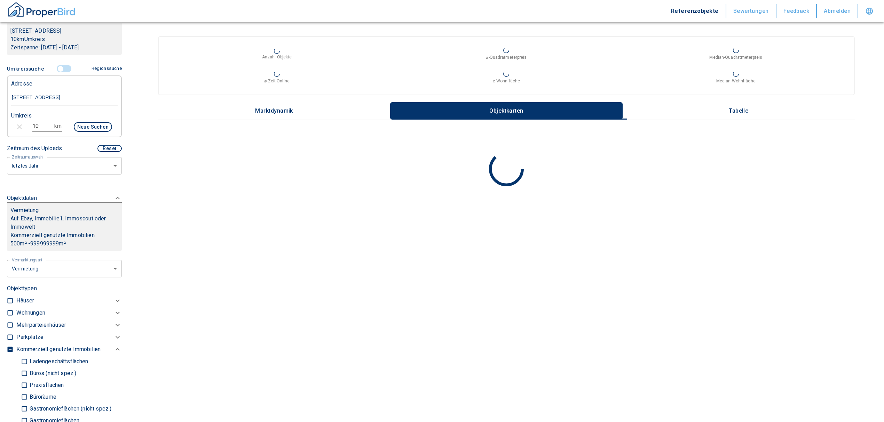
drag, startPoint x: 44, startPoint y: 125, endPoint x: 5, endPoint y: 124, distance: 39.3
click at [6, 126] on div "10 km Neue Suchen" at bounding box center [59, 127] width 106 height 17
type input "5"
click at [96, 122] on button "Neue Suchen" at bounding box center [93, 127] width 38 height 10
type input "2020"
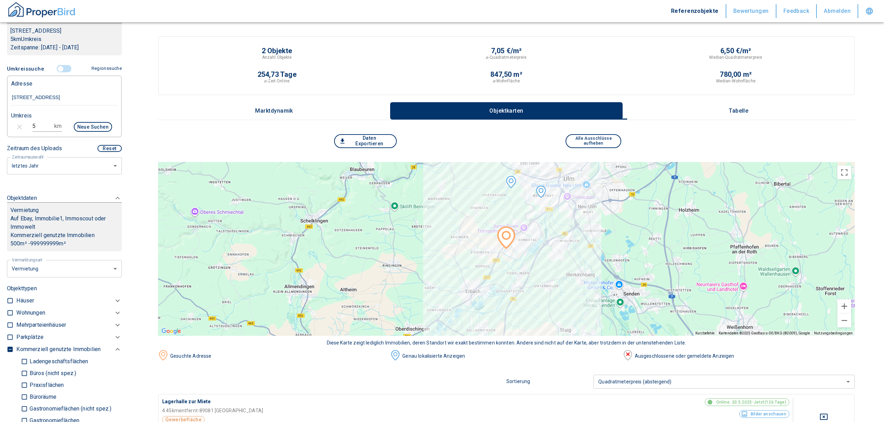
click at [727, 112] on p "Tabelle" at bounding box center [738, 111] width 35 height 6
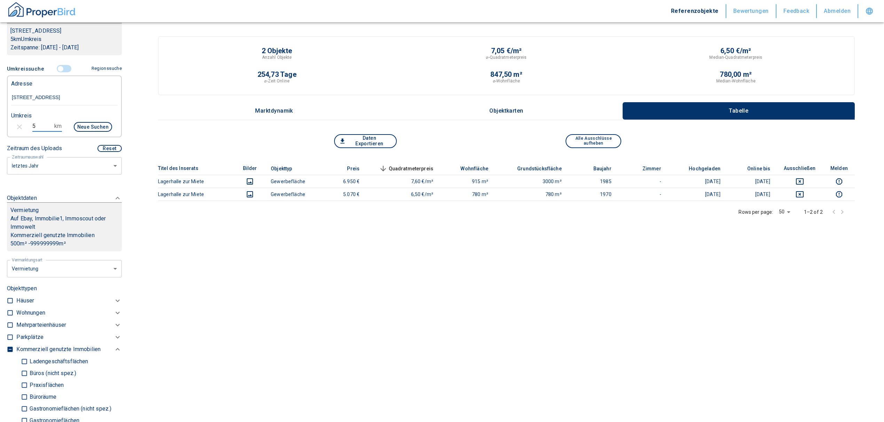
click at [35, 128] on input "5" at bounding box center [41, 126] width 19 height 11
type input "8"
click at [82, 129] on button "Neue Suchen" at bounding box center [93, 127] width 38 height 10
type input "2020"
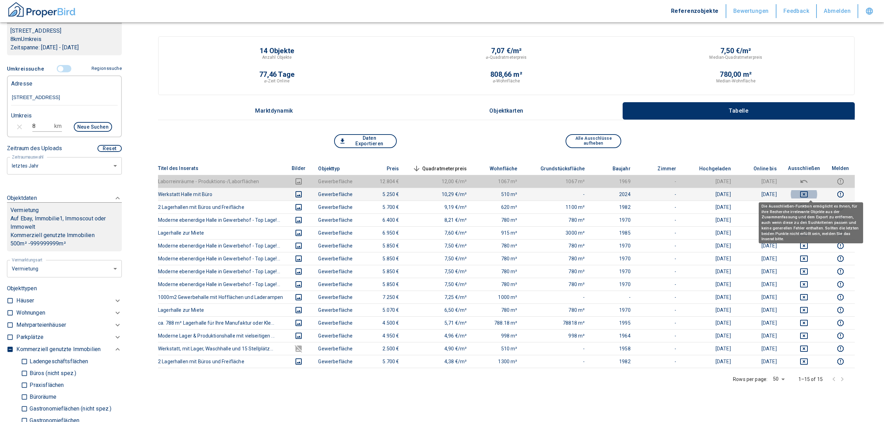
click at [808, 191] on icon "deselect this listing" at bounding box center [804, 194] width 8 height 6
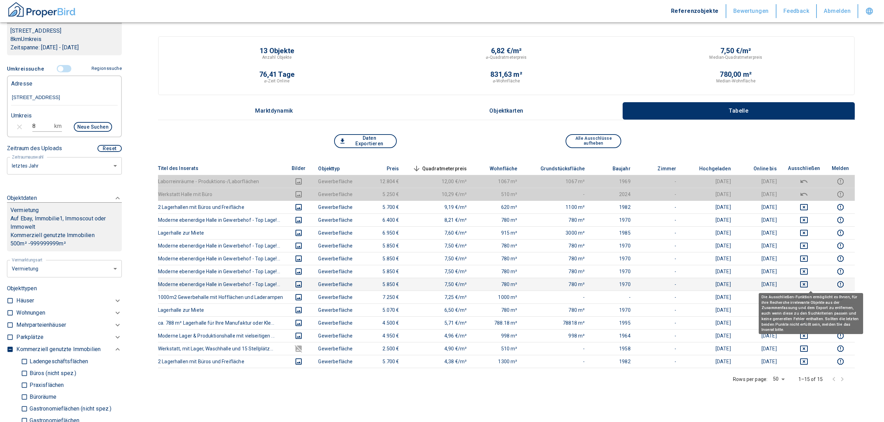
click at [808, 282] on icon "deselect this listing" at bounding box center [804, 285] width 8 height 6
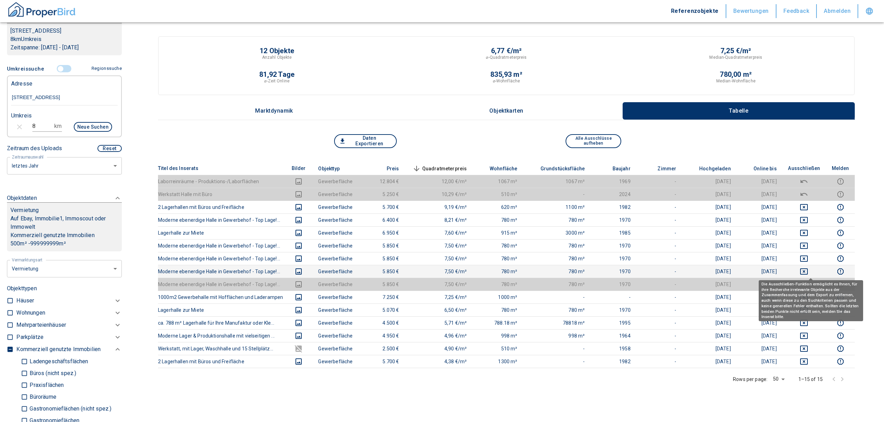
click at [808, 271] on icon "deselect this listing" at bounding box center [804, 272] width 8 height 6
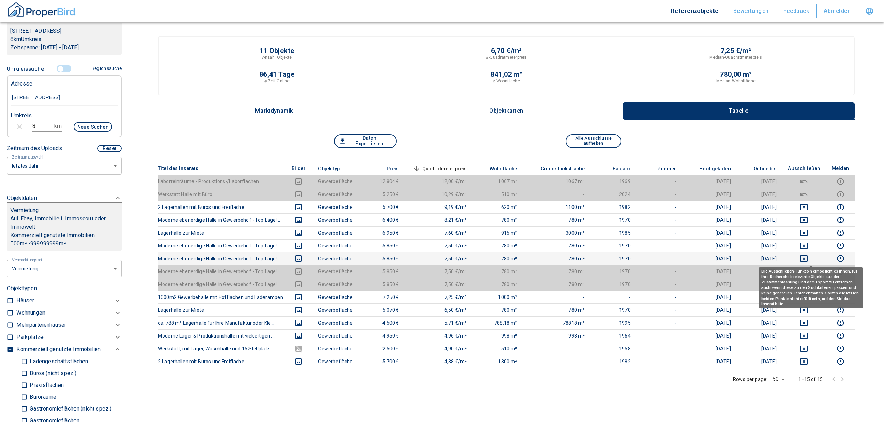
click at [808, 257] on icon "deselect this listing" at bounding box center [804, 259] width 8 height 8
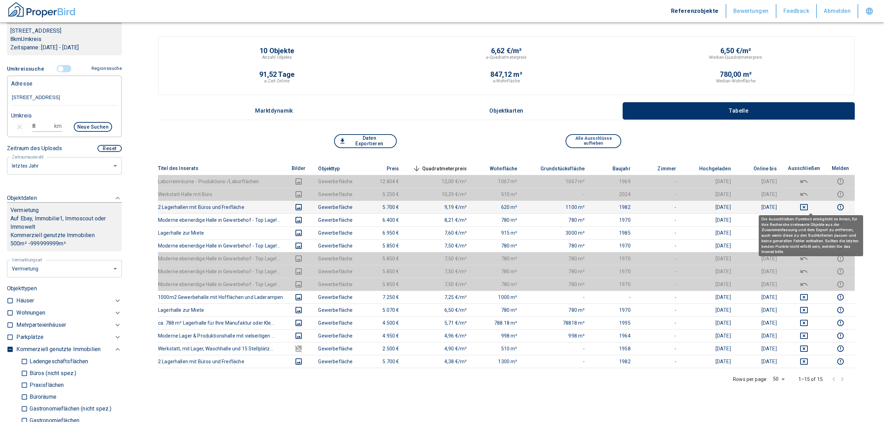
click at [808, 208] on icon "deselect this listing" at bounding box center [804, 207] width 8 height 6
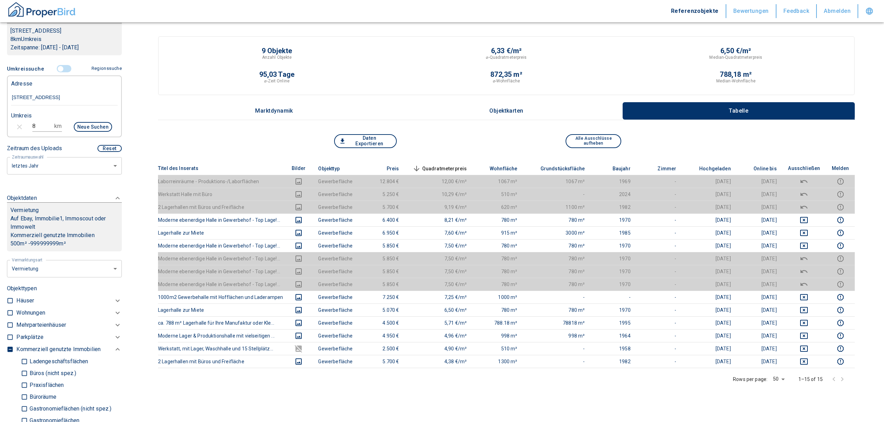
click at [449, 166] on span "Quadratmeterpreis sorted descending" at bounding box center [439, 169] width 56 height 8
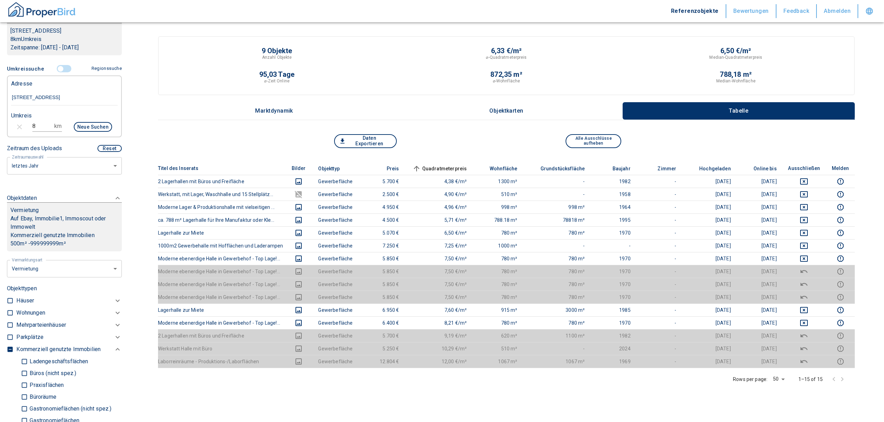
click at [449, 166] on span "Quadratmeterpreis sorted ascending" at bounding box center [439, 169] width 56 height 8
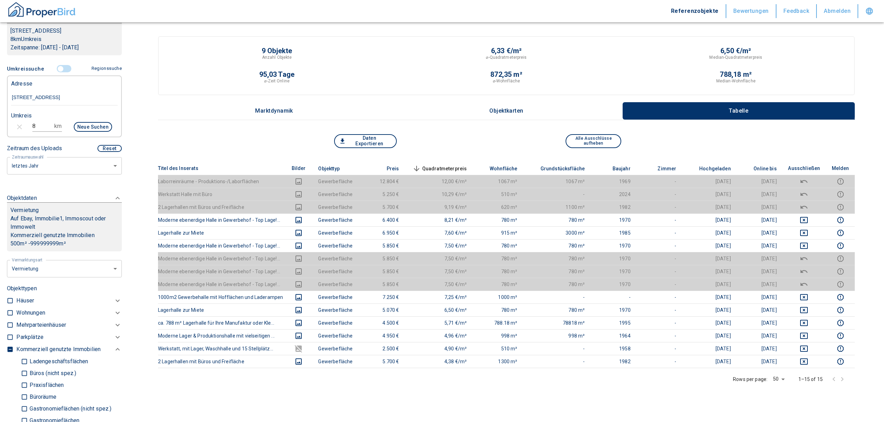
click at [449, 166] on span "Quadratmeterpreis sorted descending" at bounding box center [439, 169] width 56 height 8
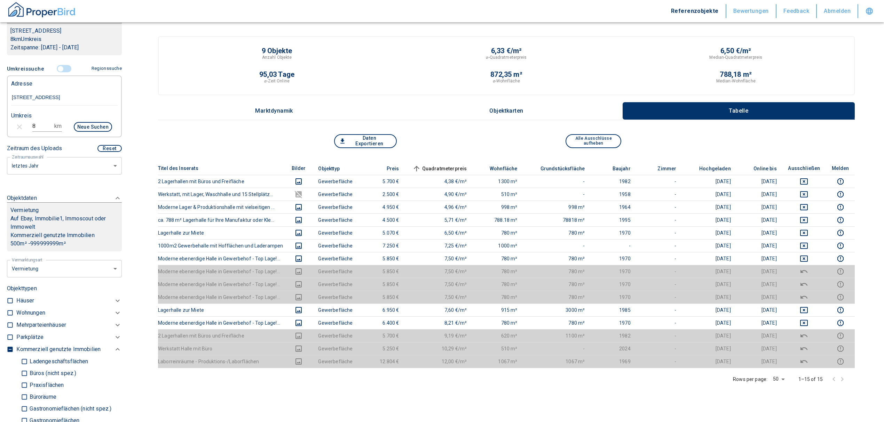
click at [449, 166] on span "Quadratmeterpreis sorted ascending" at bounding box center [439, 169] width 56 height 8
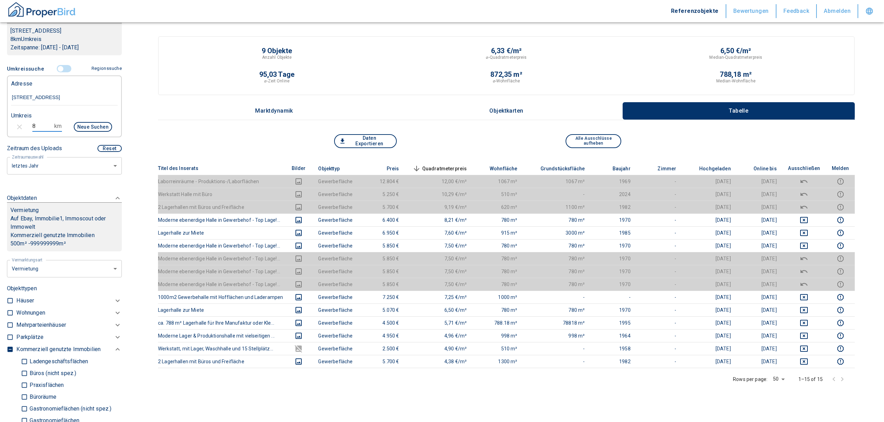
drag, startPoint x: 35, startPoint y: 123, endPoint x: 17, endPoint y: 122, distance: 18.1
click at [17, 122] on div "8 km Neue Suchen" at bounding box center [59, 127] width 106 height 17
type input "10"
click at [93, 126] on button "Neue Suchen" at bounding box center [93, 127] width 38 height 10
type input "2020"
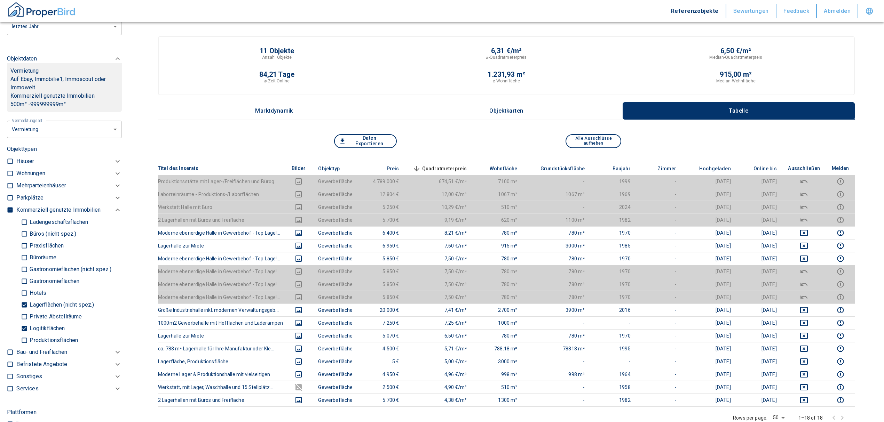
scroll to position [265, 0]
drag, startPoint x: 24, startPoint y: 327, endPoint x: 22, endPoint y: 306, distance: 21.0
click at [24, 327] on input "Logitikflächen" at bounding box center [24, 329] width 7 height 12
checkbox input "false"
type input "2020"
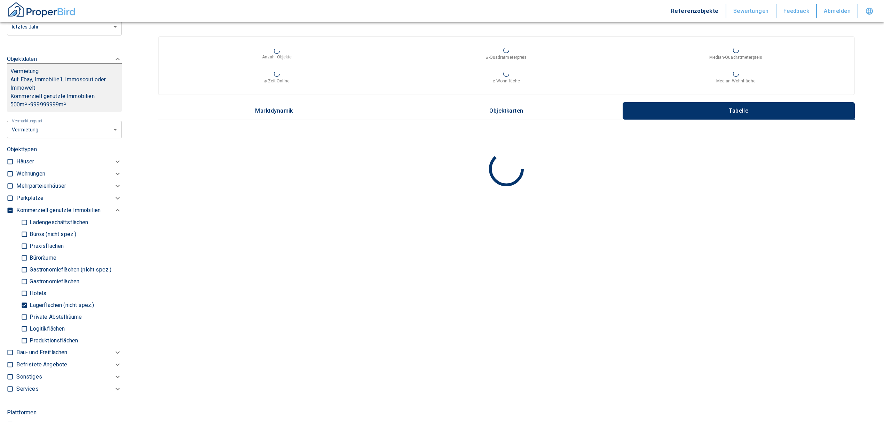
click at [23, 301] on input "Lagerflächen (nicht spez.)" at bounding box center [24, 305] width 7 height 12
checkbox input "false"
type input "2020"
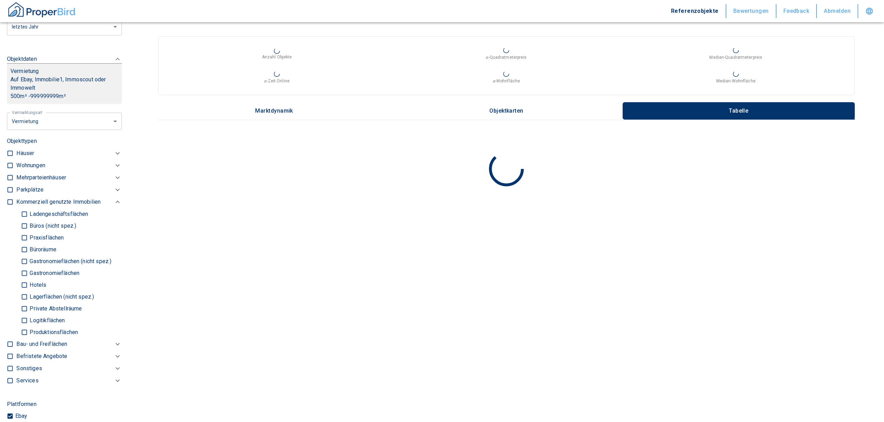
click at [25, 228] on input "Büros (nicht spez.)" at bounding box center [24, 226] width 7 height 12
checkbox input "true"
type input "2020"
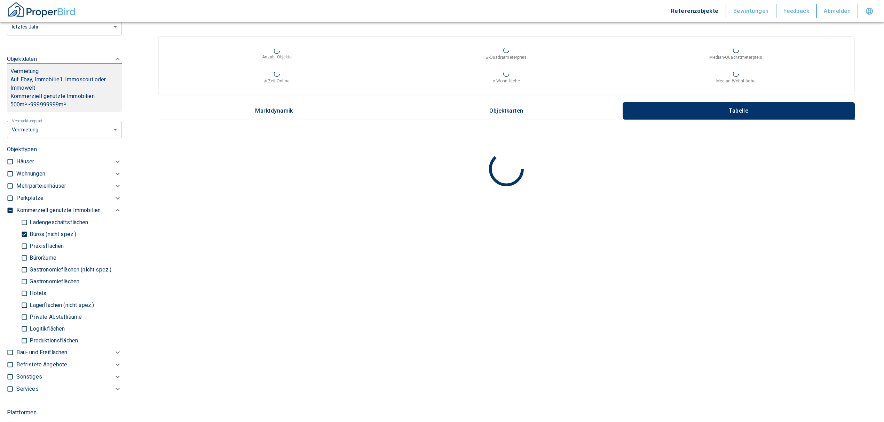
click at [25, 260] on input "Büroräume" at bounding box center [24, 258] width 7 height 12
checkbox input "true"
type input "2020"
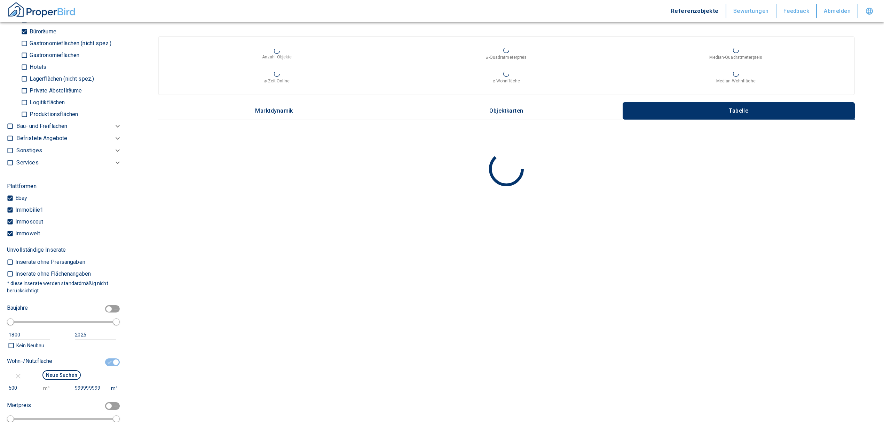
scroll to position [543, 0]
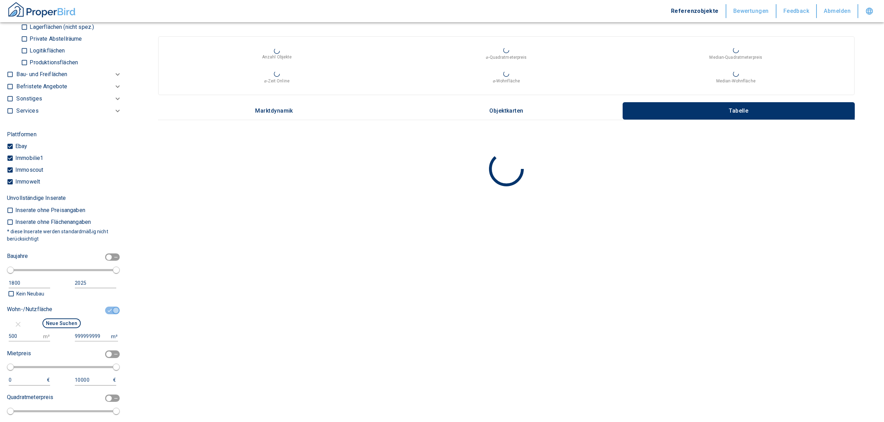
click at [106, 308] on input "checkbox" at bounding box center [115, 311] width 21 height 8
checkbox input "false"
type input "2020"
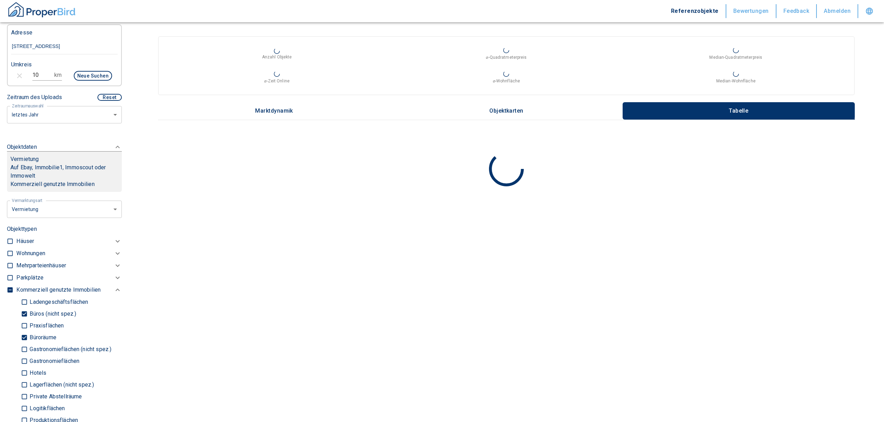
scroll to position [172, 0]
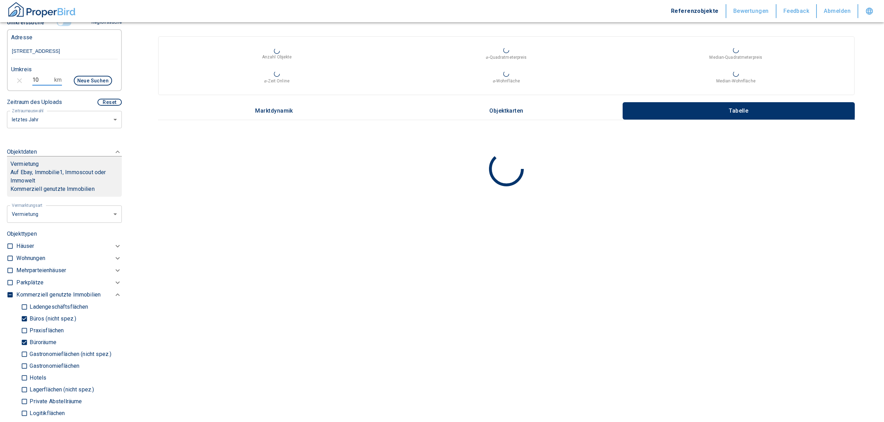
drag, startPoint x: 38, startPoint y: 81, endPoint x: 0, endPoint y: 82, distance: 38.0
click at [0, 85] on div "Filtervorlagen Neue Filtereinstellungen erkannt! Name für neue Vorlage x Sie ha…" at bounding box center [64, 211] width 129 height 422
type input "5"
click at [84, 81] on button "Neue Suchen" at bounding box center [93, 81] width 38 height 10
type input "2020"
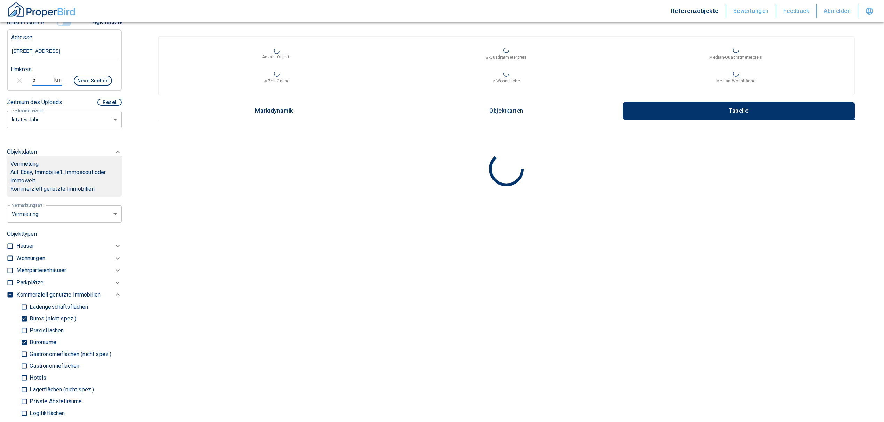
type input "999999990"
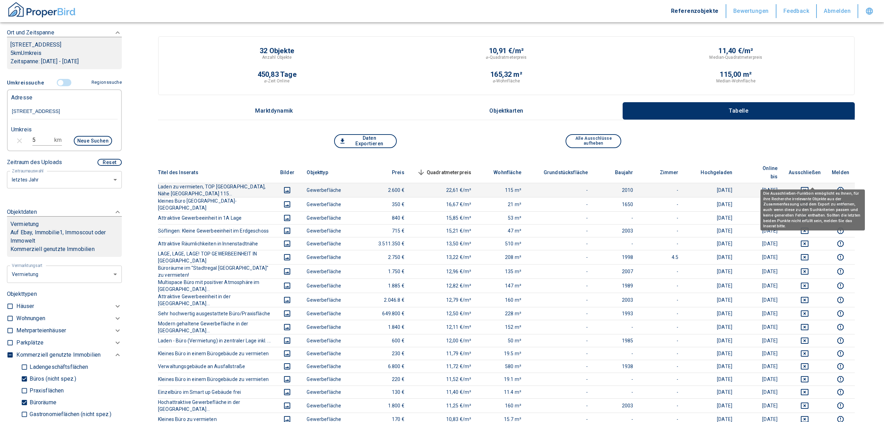
click at [808, 187] on icon "deselect this listing" at bounding box center [805, 190] width 8 height 6
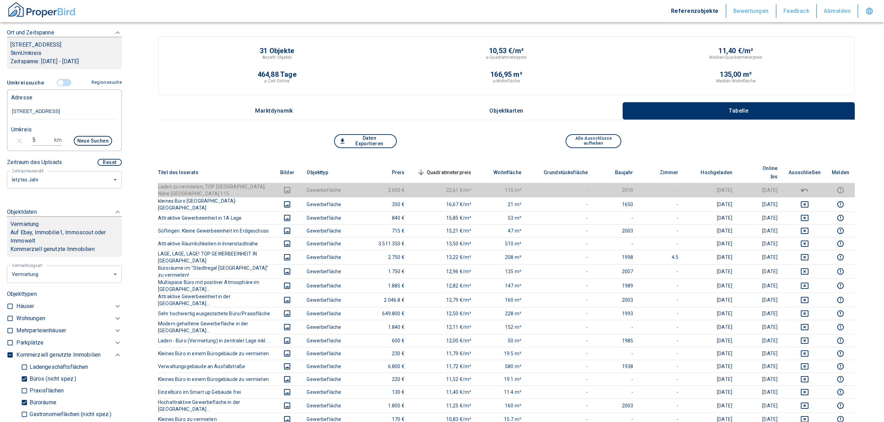
click at [475, 163] on th "Quadratmeterpreis sorted descending" at bounding box center [443, 172] width 67 height 21
click at [472, 168] on span "Quadratmeterpreis sorted descending" at bounding box center [443, 172] width 56 height 8
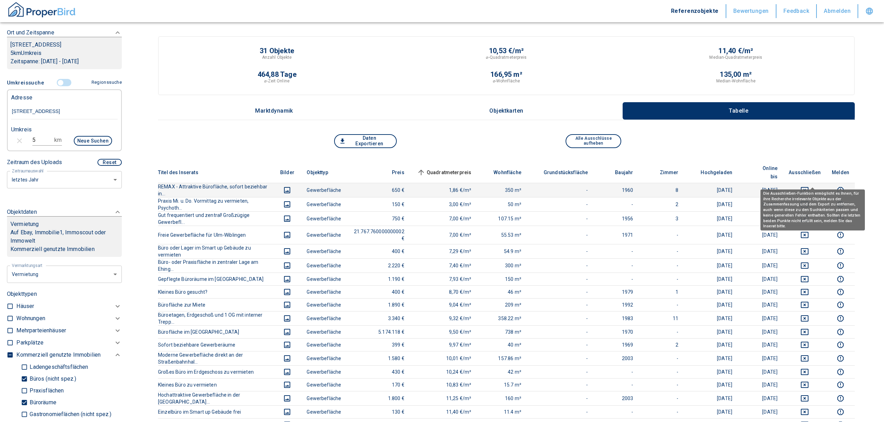
click at [809, 186] on icon "deselect this listing" at bounding box center [804, 190] width 8 height 8
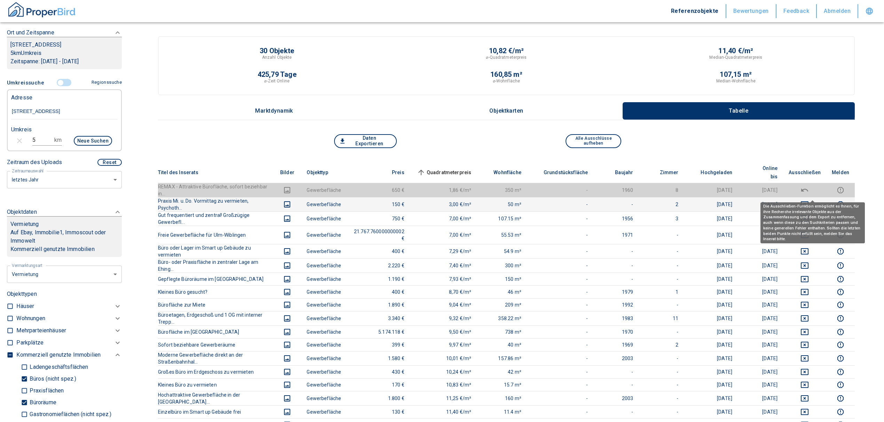
click at [809, 200] on icon "deselect this listing" at bounding box center [804, 204] width 8 height 8
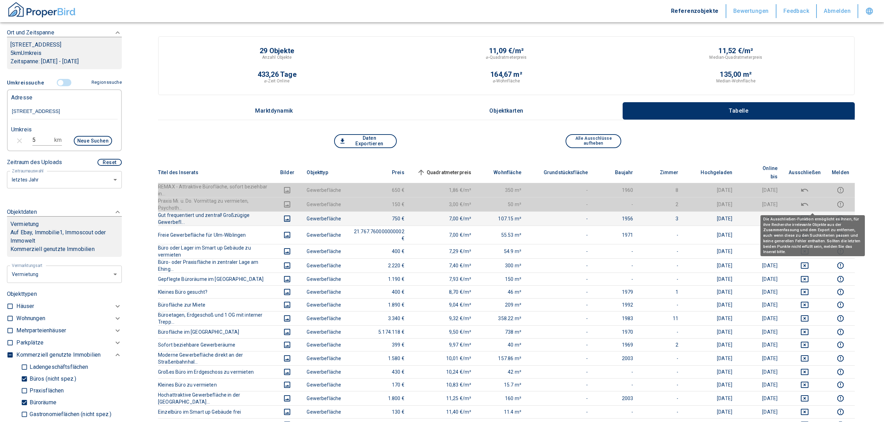
click at [809, 215] on icon "deselect this listing" at bounding box center [804, 219] width 8 height 8
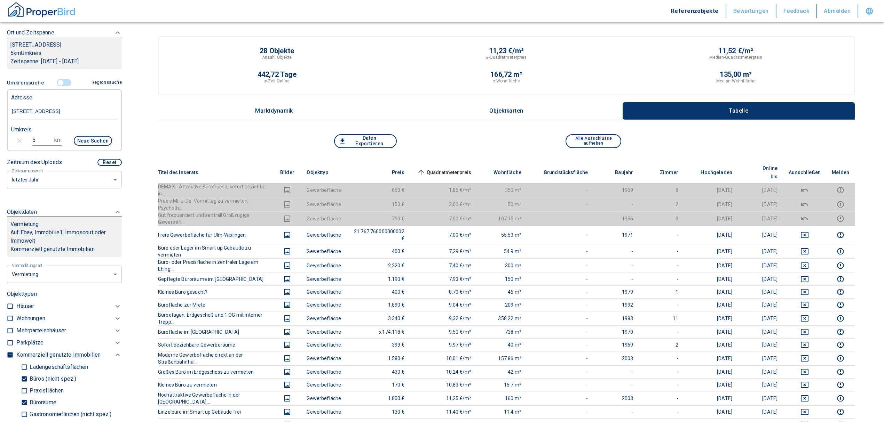
drag, startPoint x: 464, startPoint y: 163, endPoint x: 464, endPoint y: 168, distance: 5.2
click at [464, 168] on span "Quadratmeterpreis sorted ascending" at bounding box center [443, 172] width 56 height 8
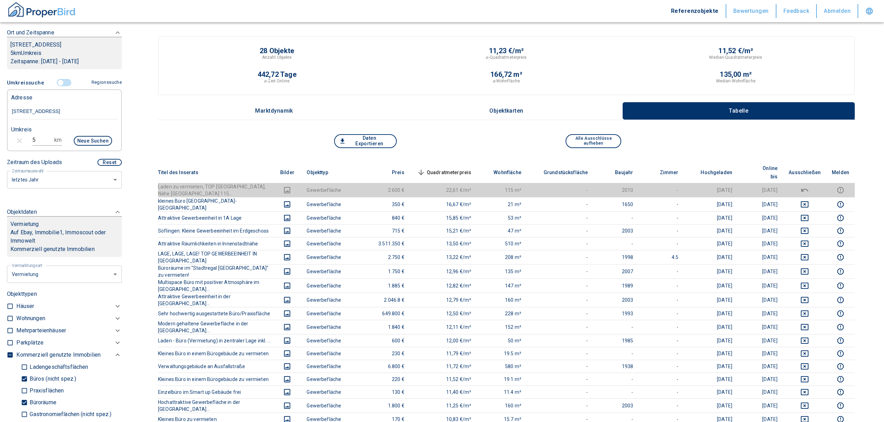
click at [468, 168] on span "Quadratmeterpreis sorted descending" at bounding box center [443, 172] width 56 height 8
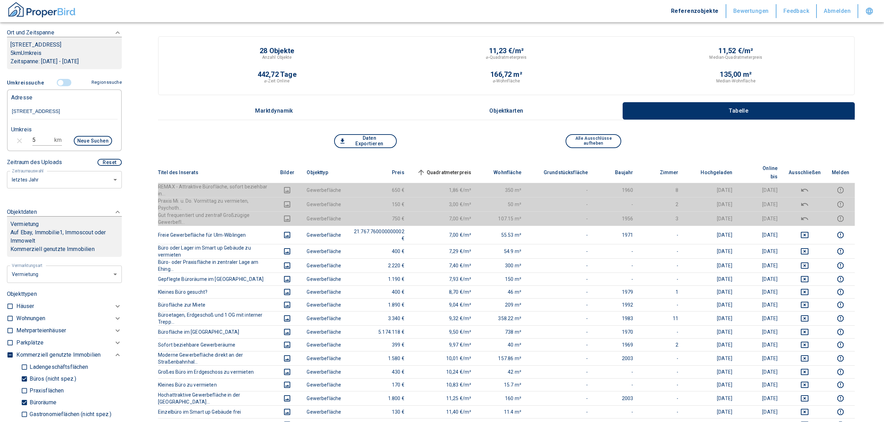
click at [56, 81] on input "controlled" at bounding box center [60, 83] width 21 height 8
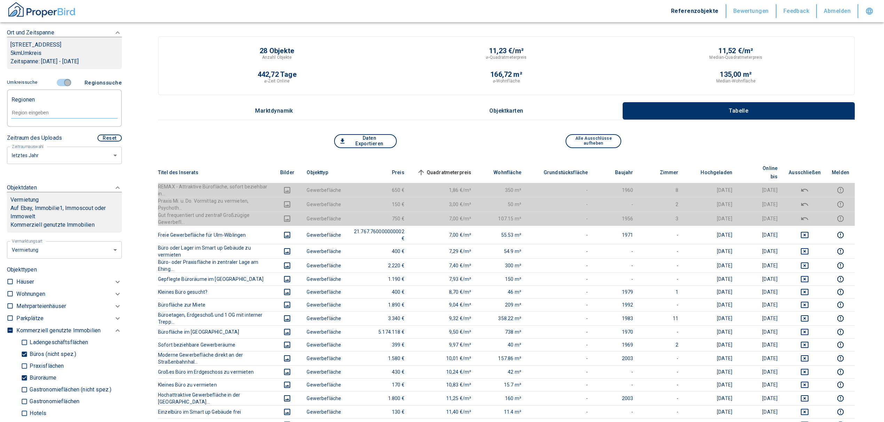
click at [62, 84] on input "controlled" at bounding box center [67, 83] width 21 height 8
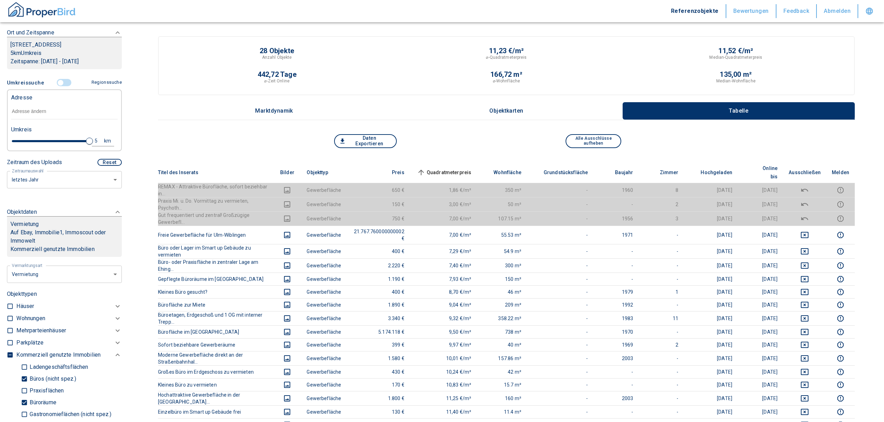
click at [45, 116] on input "text" at bounding box center [64, 112] width 106 height 16
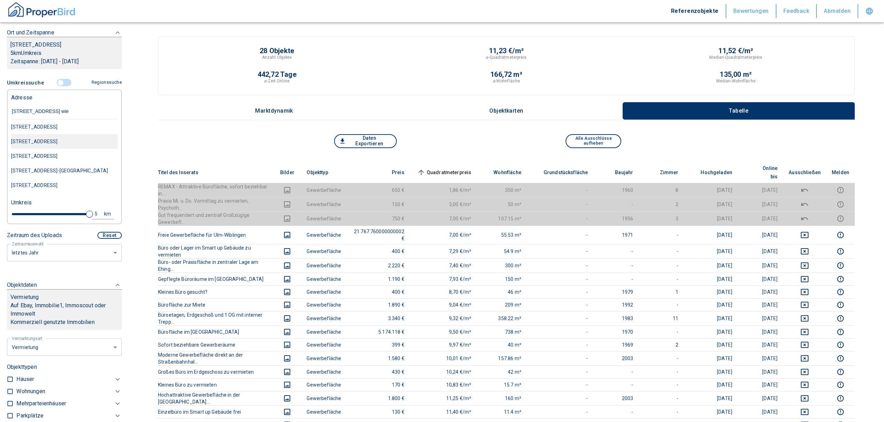
type input "brunhildenstraße 33 wies"
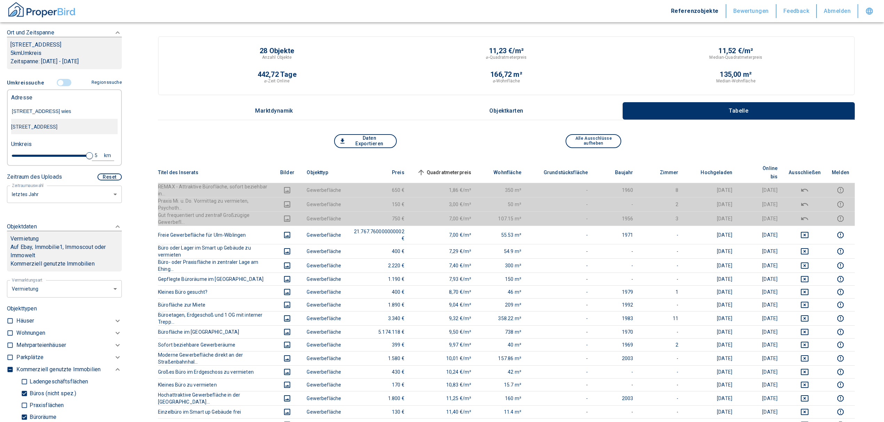
click at [79, 129] on div "Brunhildenstraße 33, Wiesbaden, Südost" at bounding box center [64, 127] width 106 height 15
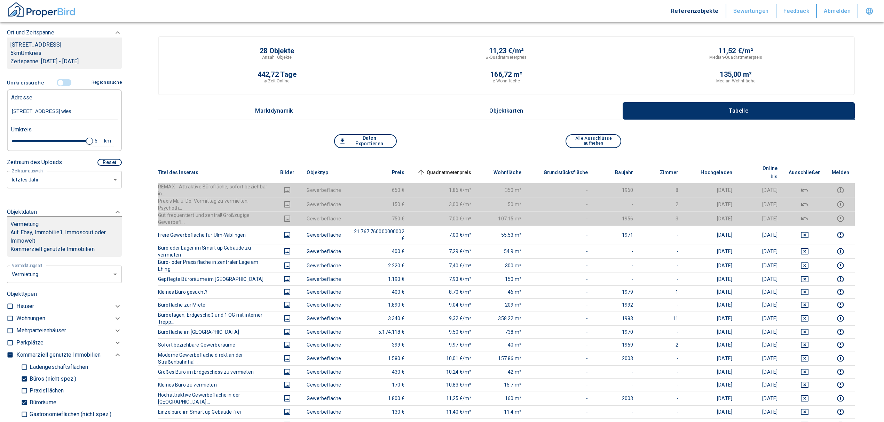
type input "2020"
type input "999999990"
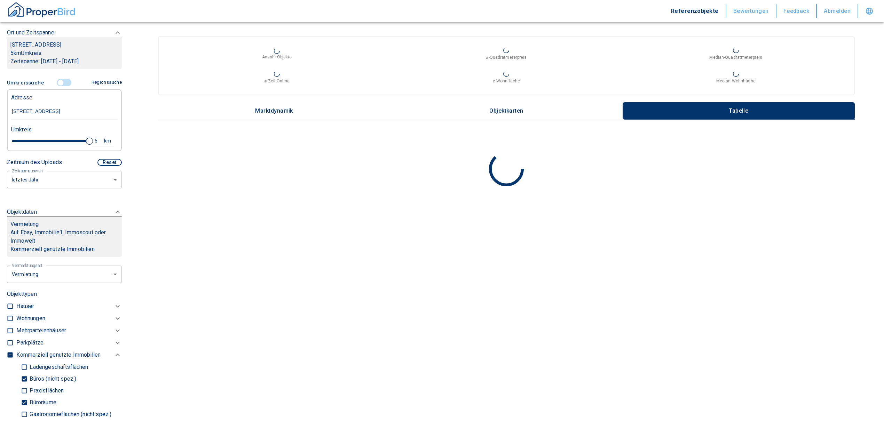
type input "Brunhildenstraße 33, Wiesbaden, Südost"
click at [94, 145] on div "5" at bounding box center [100, 141] width 13 height 9
drag, startPoint x: 37, startPoint y: 145, endPoint x: -9, endPoint y: 149, distance: 46.1
click at [0, 149] on html "Referenzobjekte Bewertungen Feedback Abmelden Filtervorlagen Neue Filtereinstel…" at bounding box center [442, 211] width 884 height 422
type input "1"
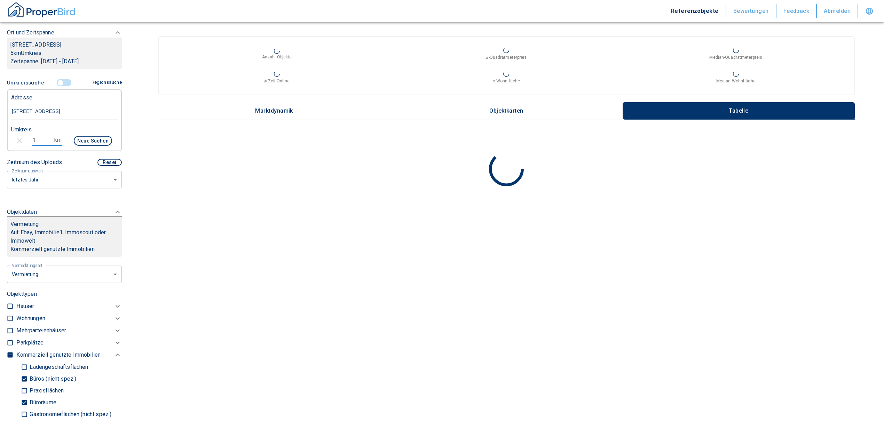
click at [101, 146] on button "Neue Suchen" at bounding box center [93, 141] width 38 height 10
type input "2020"
type input "999999990"
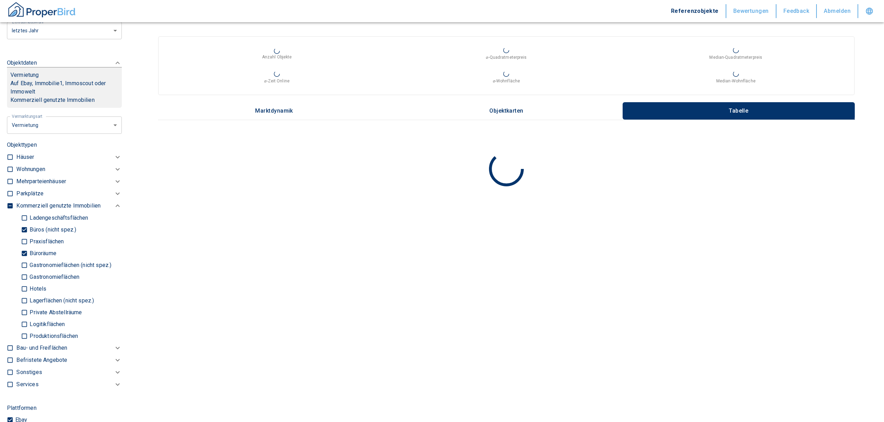
scroll to position [251, 0]
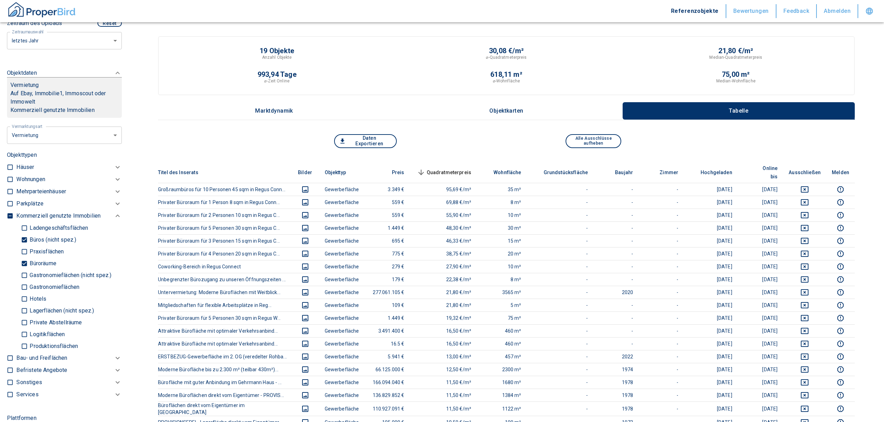
click at [10, 220] on input "checkbox" at bounding box center [10, 216] width 7 height 7
checkbox input "true"
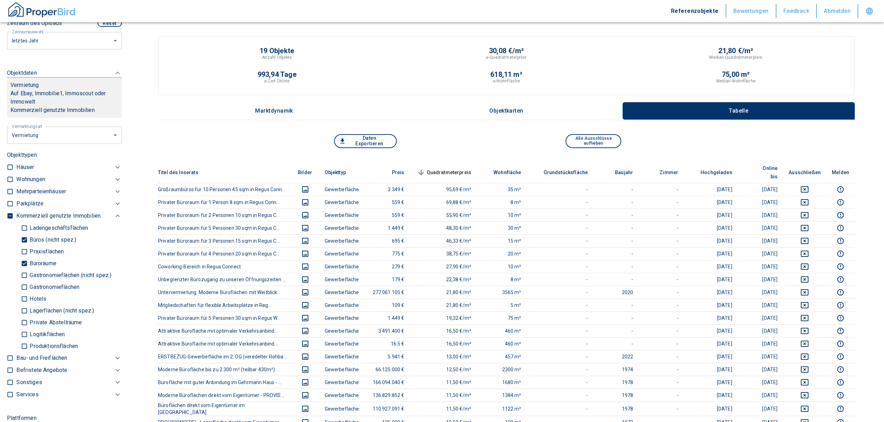
checkbox input "true"
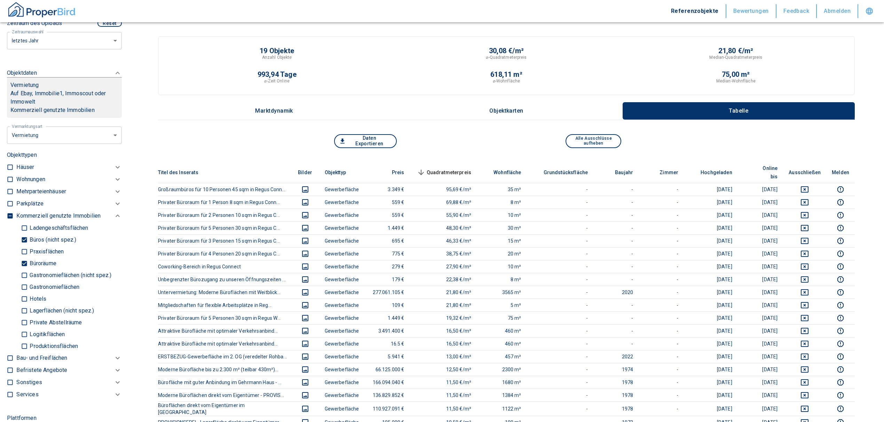
checkbox input "true"
type input "2020"
type input "999999990"
type input "2020"
type input "999999990"
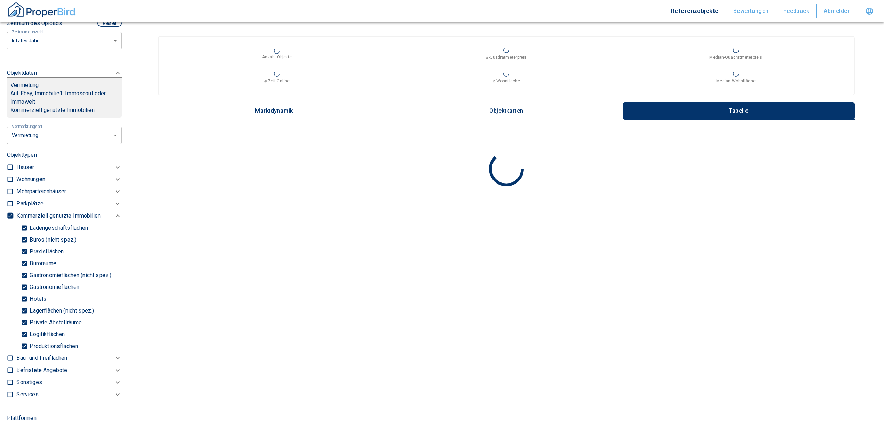
click at [10, 220] on input "checkbox" at bounding box center [10, 216] width 7 height 7
checkbox input "false"
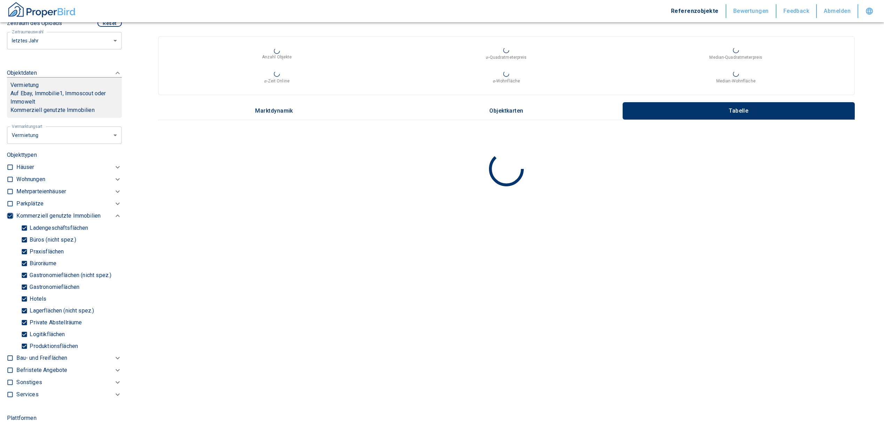
checkbox input "false"
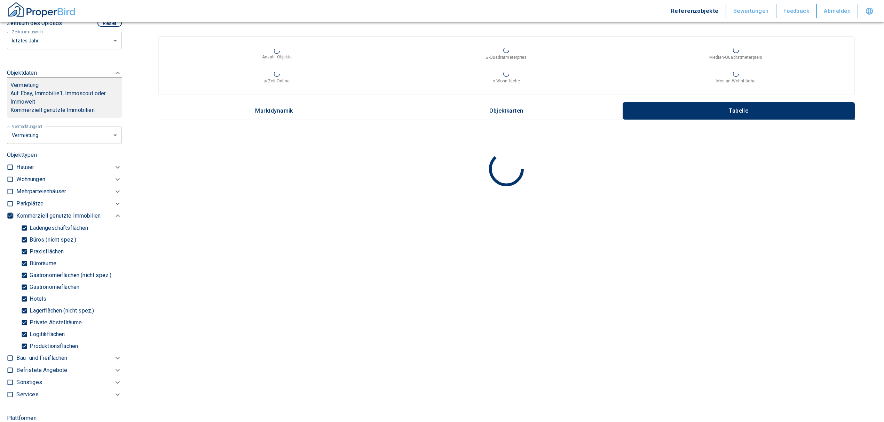
checkbox input "false"
type input "2020"
type input "999999990"
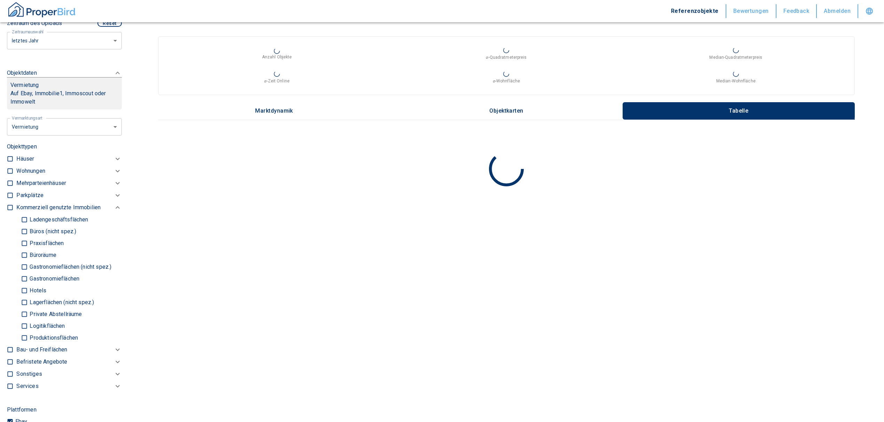
click at [10, 175] on input "checkbox" at bounding box center [10, 171] width 7 height 7
checkbox input "true"
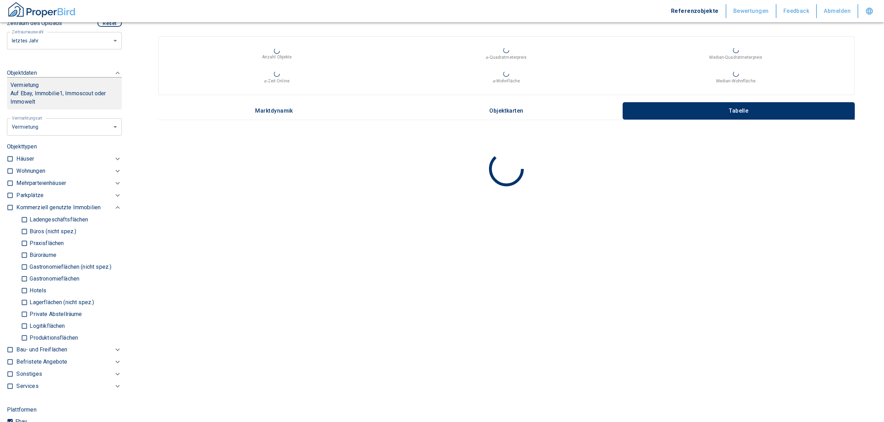
checkbox input "true"
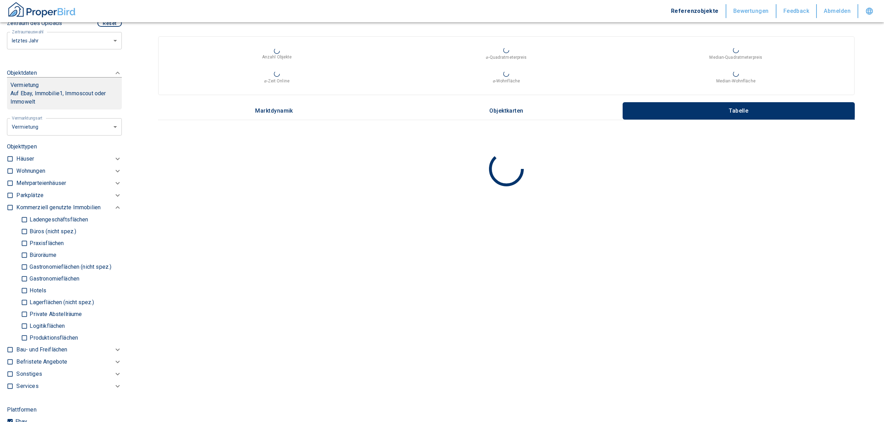
type input "2020"
type input "999999990"
type input "2020"
type input "999999990"
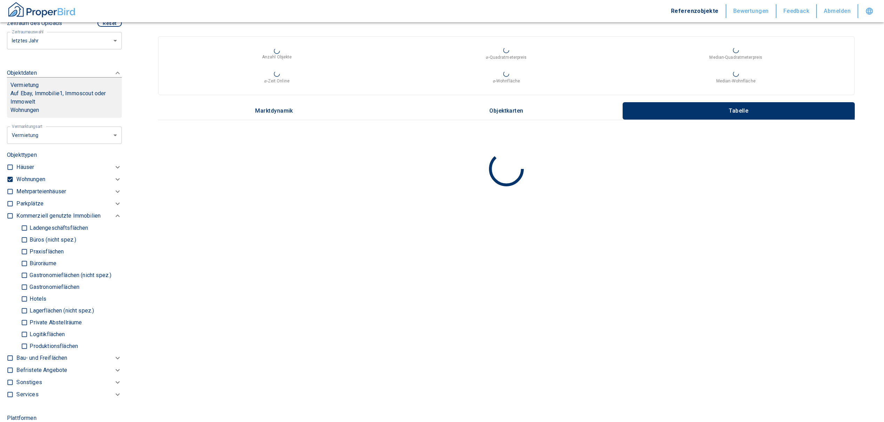
click at [30, 184] on p "Wohnungen" at bounding box center [30, 179] width 29 height 8
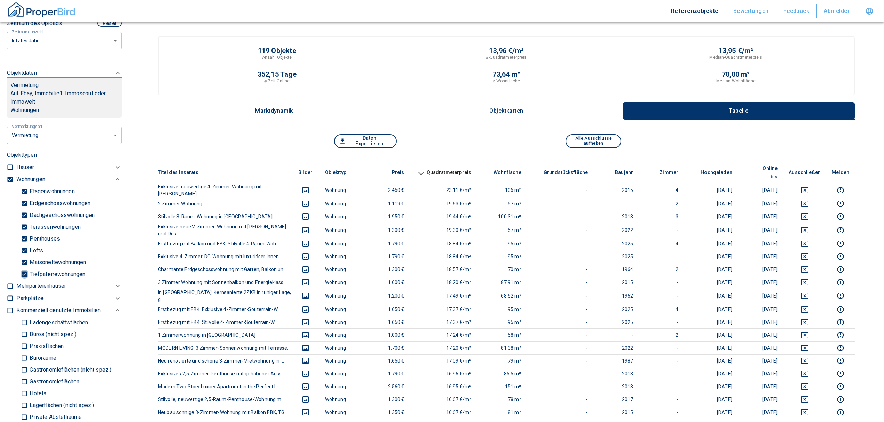
click at [23, 280] on input "Tiefpaterrewohnungen" at bounding box center [24, 274] width 7 height 12
checkbox input "false"
type input "2020"
type input "999999990"
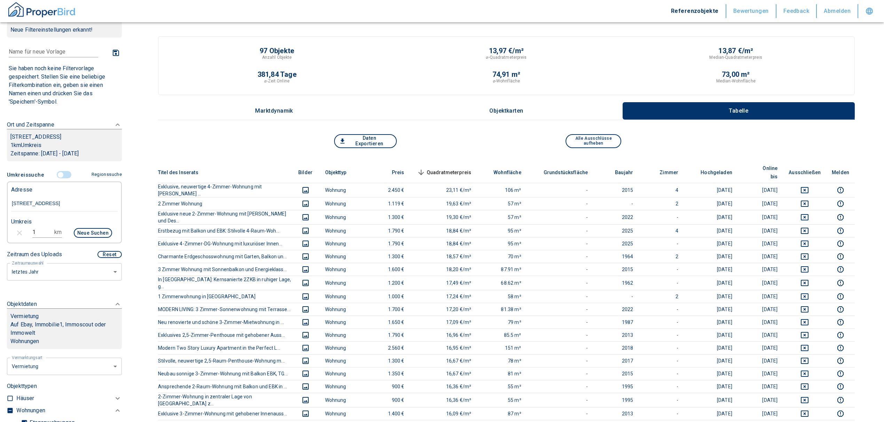
scroll to position [19, 0]
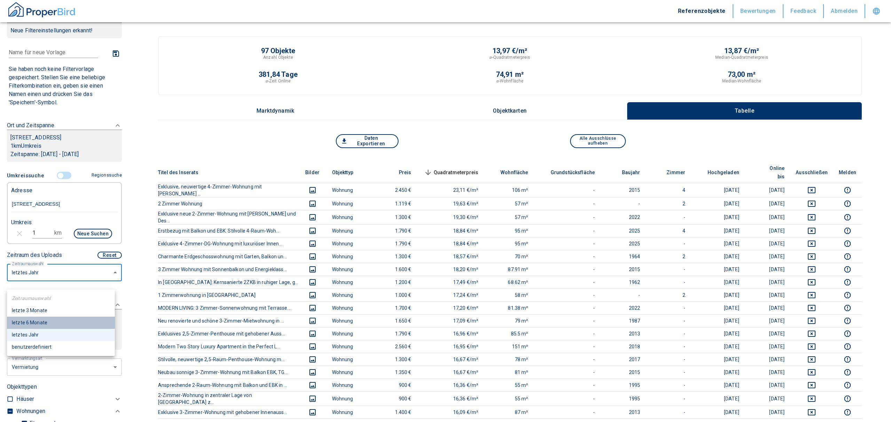
click at [22, 322] on li "letzte 6 Monate" at bounding box center [61, 323] width 108 height 12
type input "2020"
type input "6"
type input "999999990"
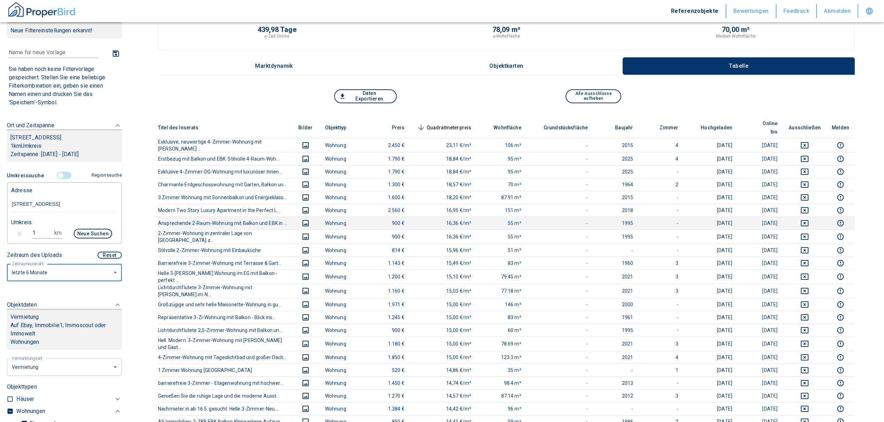
scroll to position [93, 0]
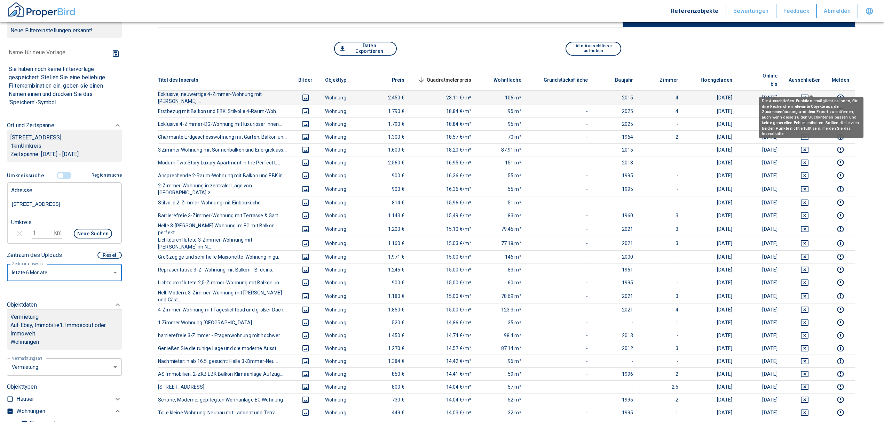
click at [808, 95] on icon "deselect this listing" at bounding box center [805, 98] width 8 height 6
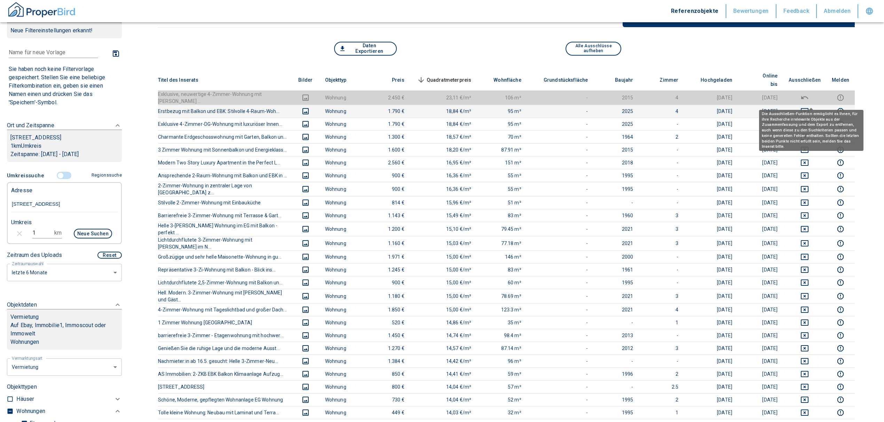
click at [816, 107] on button "deselect this listing" at bounding box center [805, 111] width 32 height 8
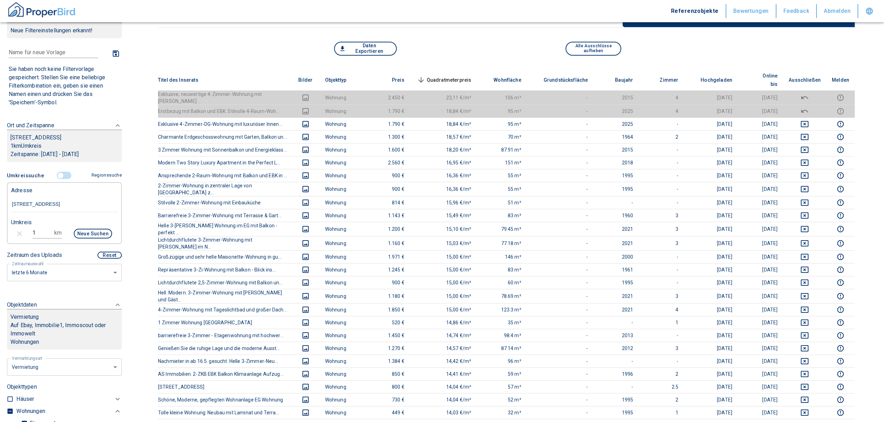
click at [455, 76] on span "Quadratmeterpreis sorted descending" at bounding box center [443, 80] width 56 height 8
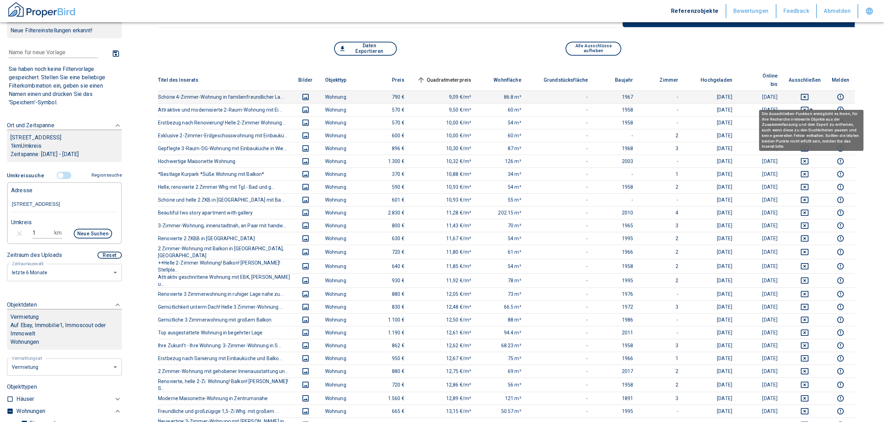
click at [808, 107] on icon "deselect this listing" at bounding box center [805, 110] width 8 height 6
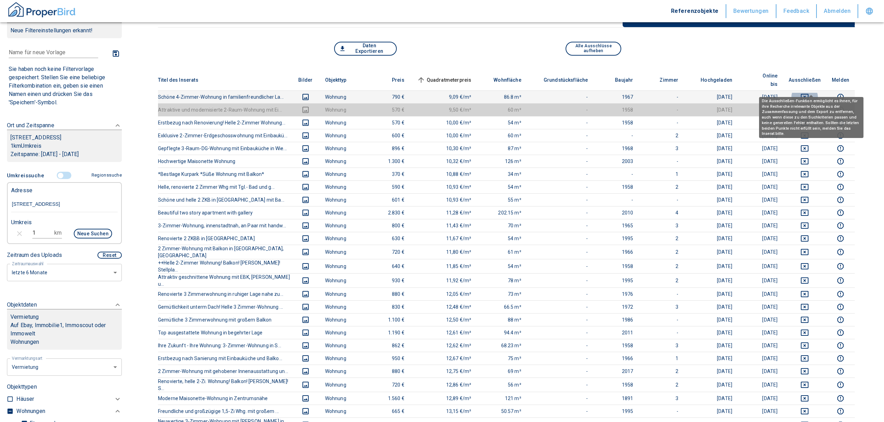
click at [808, 94] on icon "deselect this listing" at bounding box center [805, 97] width 8 height 6
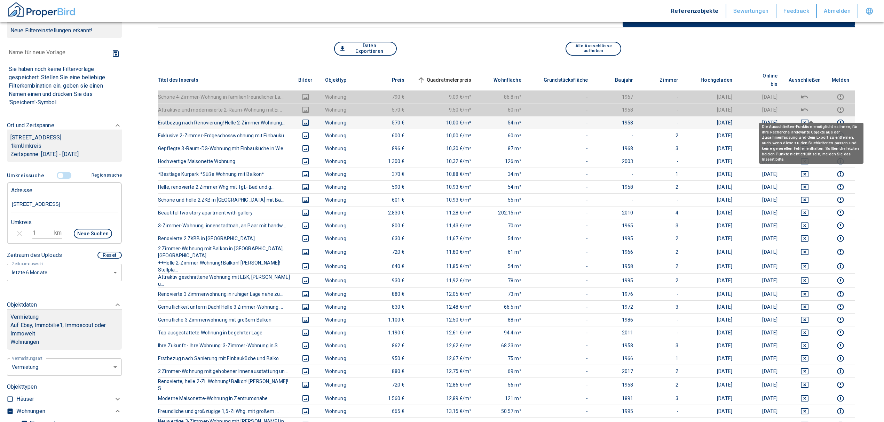
click at [809, 119] on icon "deselect this listing" at bounding box center [804, 123] width 8 height 8
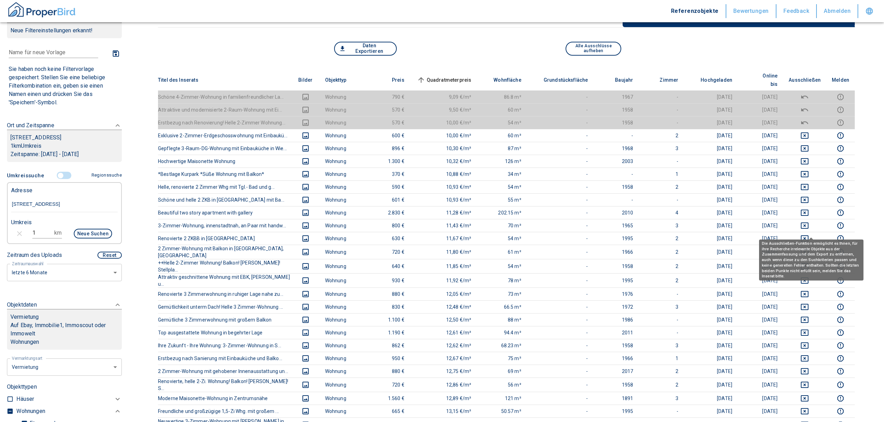
scroll to position [46, 0]
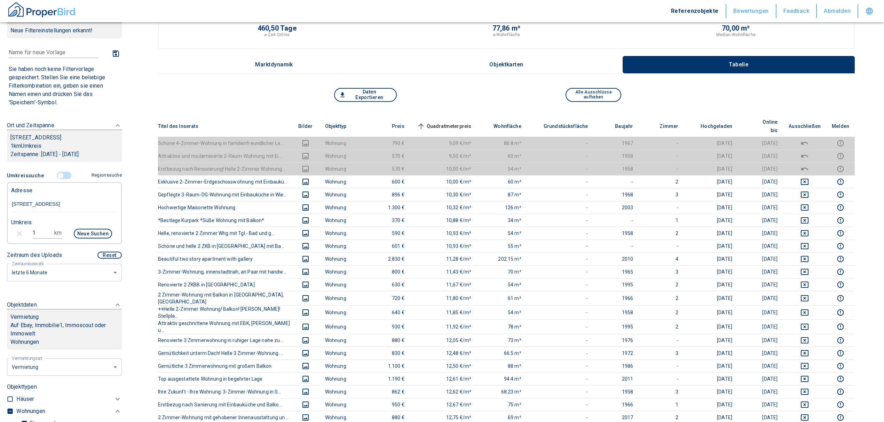
click at [459, 122] on span "Quadratmeterpreis sorted ascending" at bounding box center [443, 126] width 56 height 8
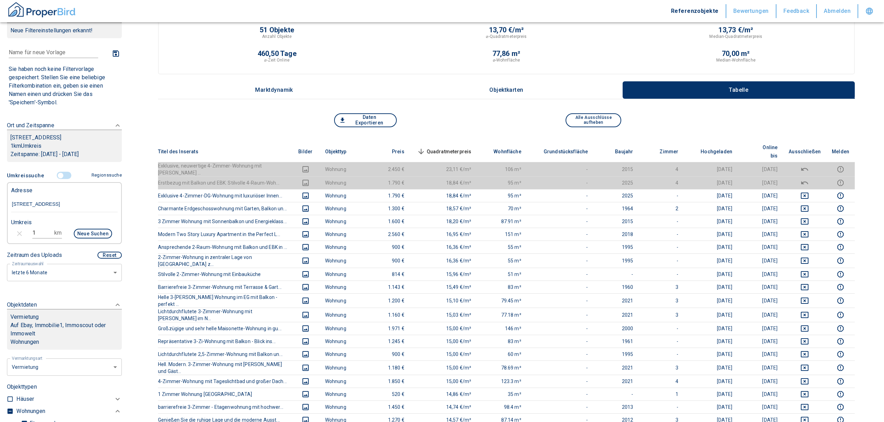
scroll to position [0, 0]
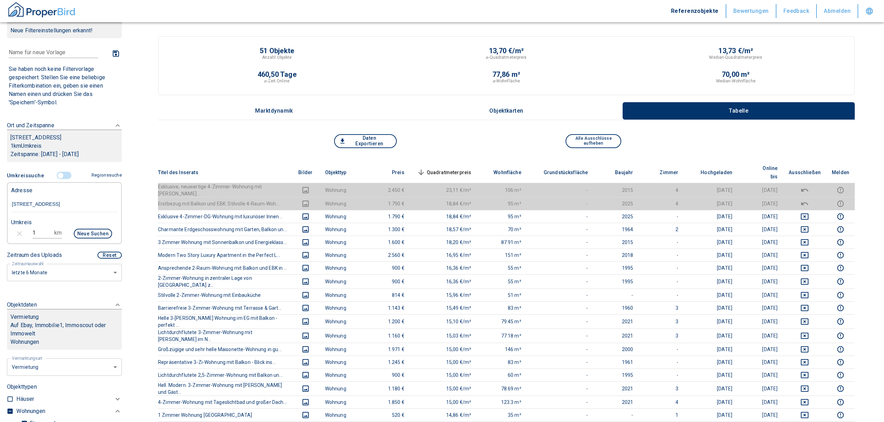
click at [460, 159] on div "Daten Exportieren Alle Ausschlüsse aufheben" at bounding box center [506, 148] width 697 height 28
click at [461, 168] on span "Quadratmeterpreis sorted descending" at bounding box center [443, 172] width 56 height 8
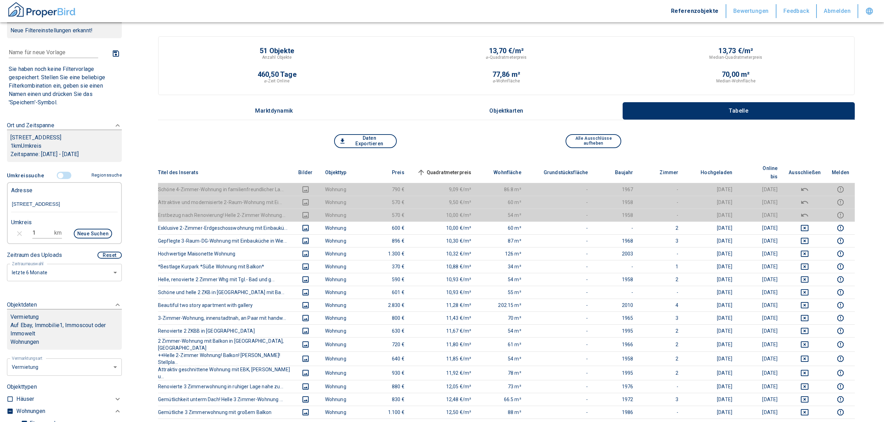
click at [59, 180] on input "controlled" at bounding box center [60, 176] width 21 height 8
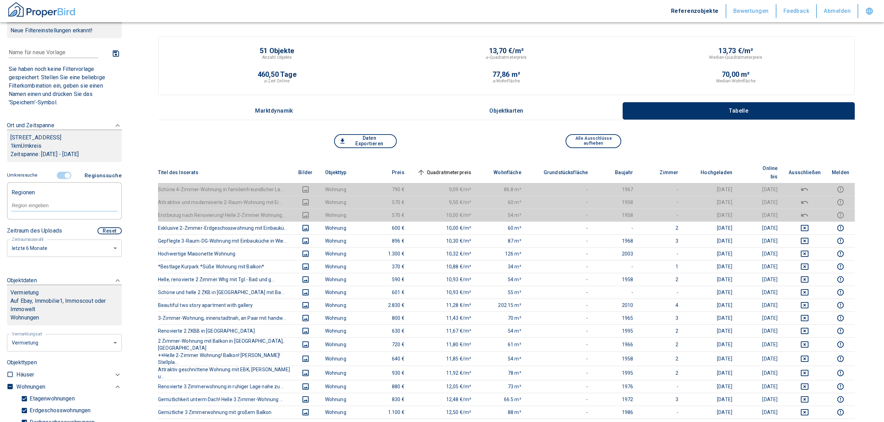
click at [57, 206] on form at bounding box center [64, 205] width 106 height 26
click at [56, 209] on div at bounding box center [64, 205] width 106 height 12
click at [45, 232] on li "65189 Wiesbaden" at bounding box center [61, 229] width 100 height 13
type input "65189"
type input "2020"
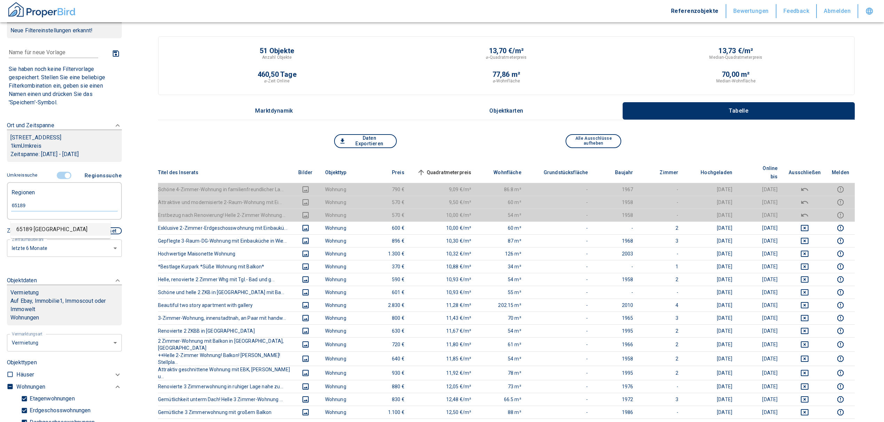
type input "999999990"
type input "65189 Wiesbaden"
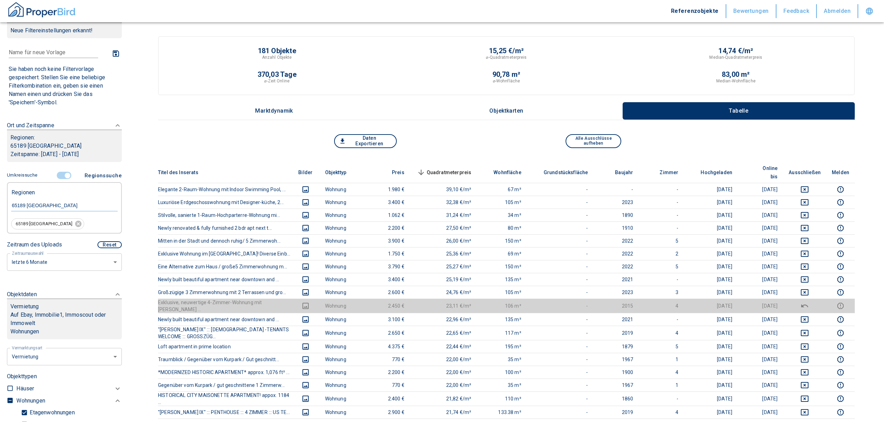
click at [450, 168] on span "Quadratmeterpreis sorted descending" at bounding box center [443, 172] width 56 height 8
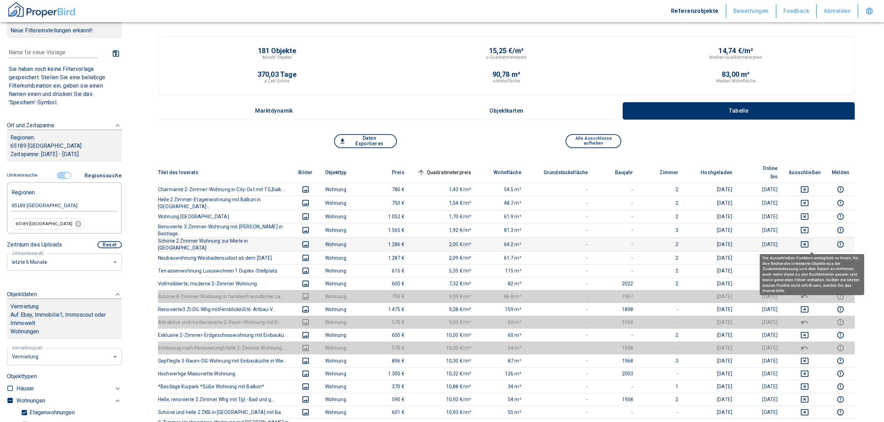
drag, startPoint x: 811, startPoint y: 246, endPoint x: 809, endPoint y: 236, distance: 10.2
click at [809, 254] on icon "deselect this listing" at bounding box center [804, 258] width 8 height 8
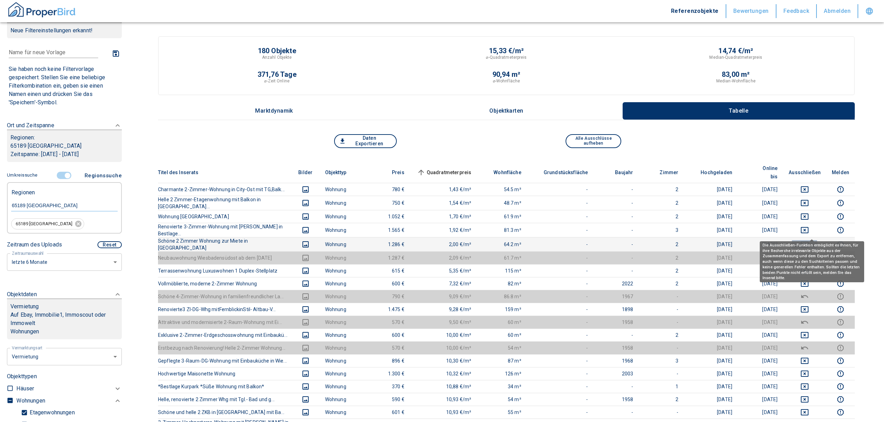
click at [809, 240] on icon "deselect this listing" at bounding box center [804, 244] width 8 height 8
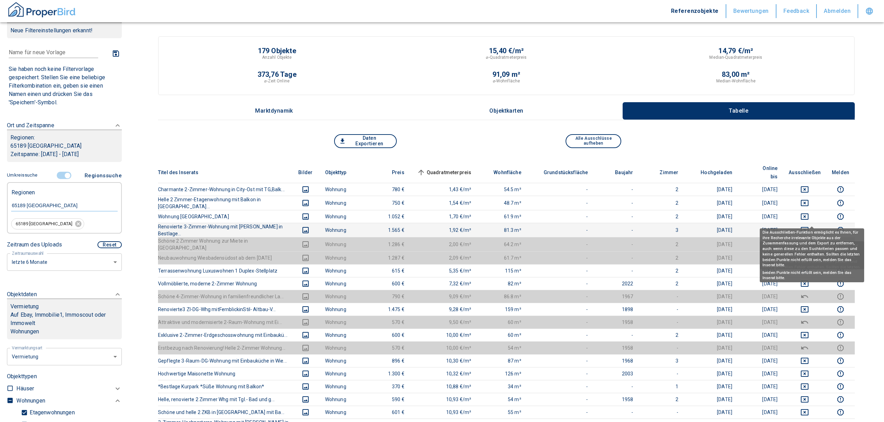
click at [808, 227] on icon "deselect this listing" at bounding box center [805, 230] width 8 height 6
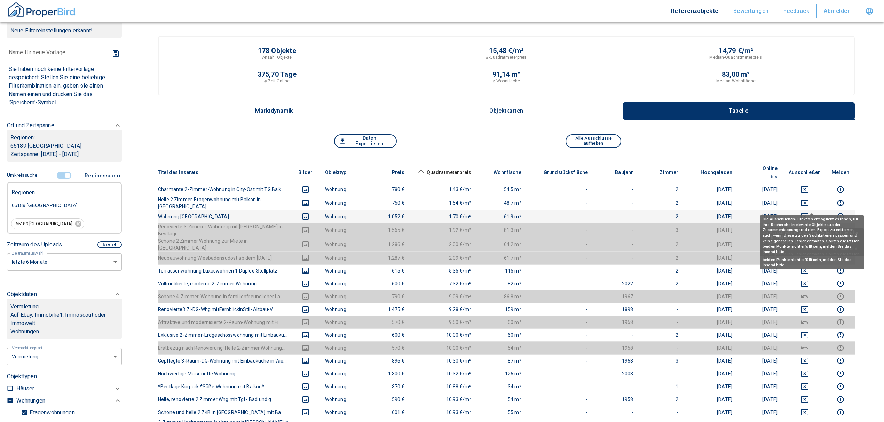
click at [809, 213] on icon "deselect this listing" at bounding box center [804, 217] width 8 height 8
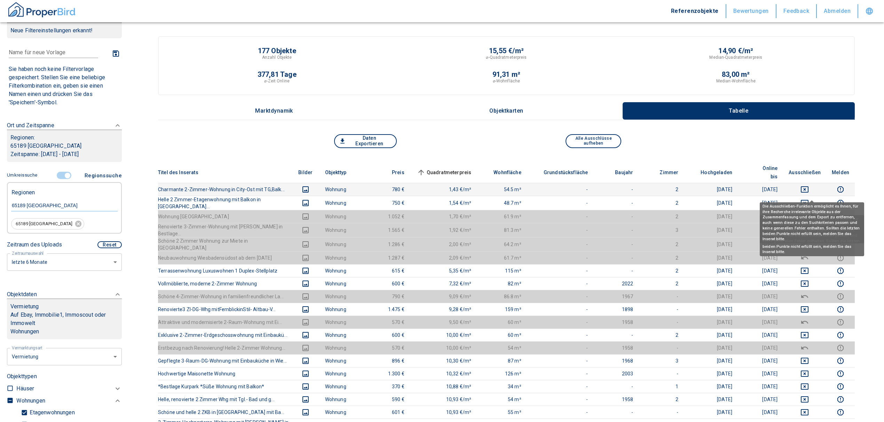
drag, startPoint x: 811, startPoint y: 195, endPoint x: 807, endPoint y: 184, distance: 11.6
click at [809, 199] on icon "deselect this listing" at bounding box center [804, 203] width 8 height 8
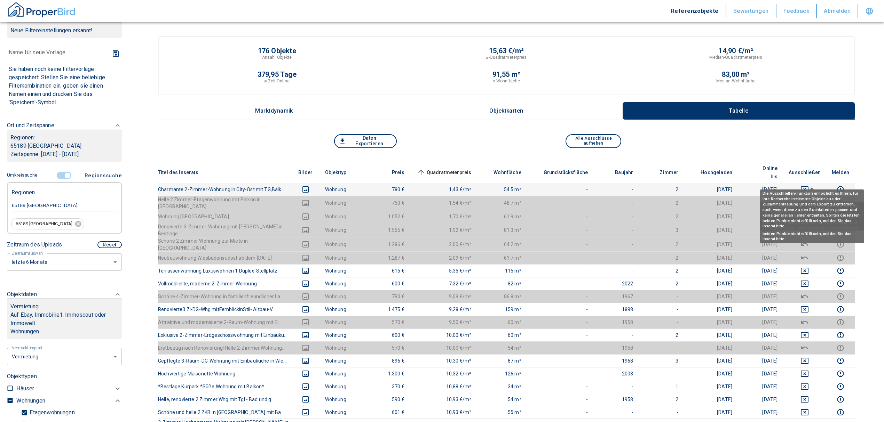
click at [809, 185] on icon "deselect this listing" at bounding box center [804, 189] width 8 height 8
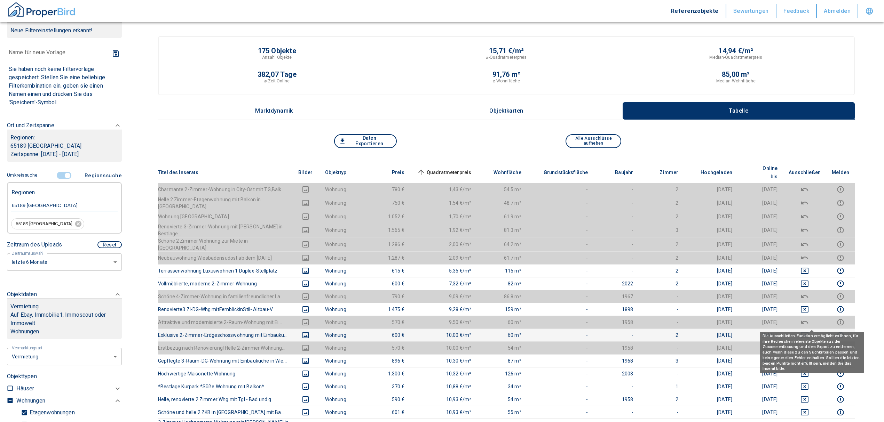
click at [809, 331] on icon "deselect this listing" at bounding box center [804, 335] width 8 height 8
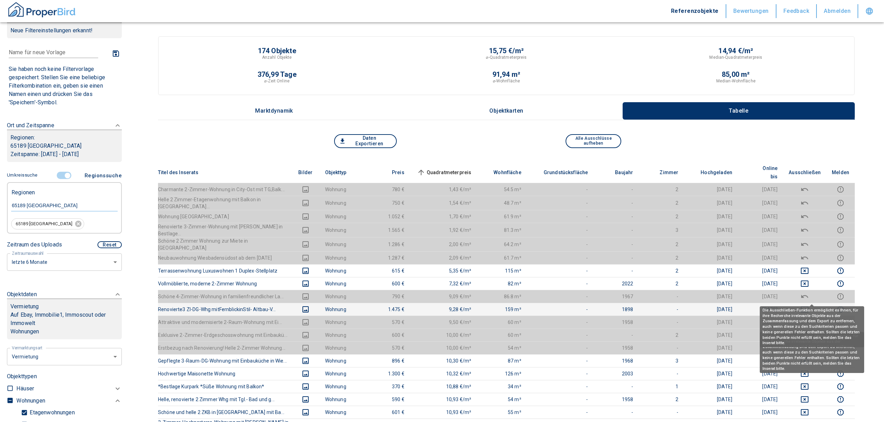
click at [809, 306] on icon "deselect this listing" at bounding box center [804, 310] width 8 height 8
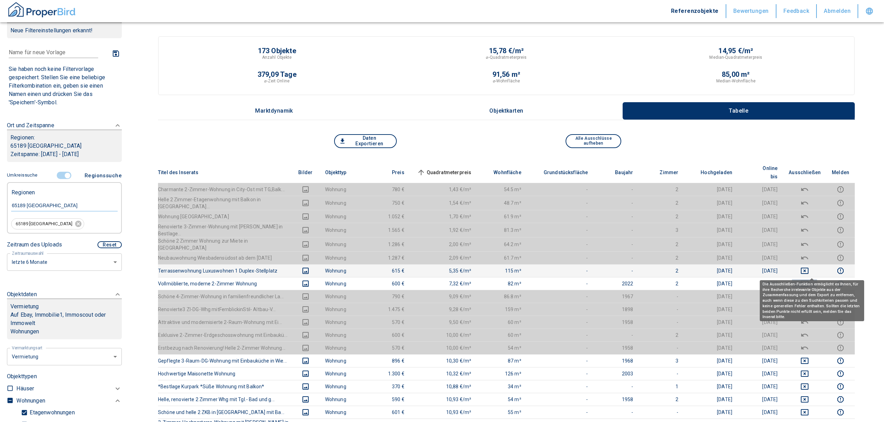
drag, startPoint x: 810, startPoint y: 268, endPoint x: 812, endPoint y: 262, distance: 6.2
click at [809, 280] on icon "deselect this listing" at bounding box center [804, 284] width 8 height 8
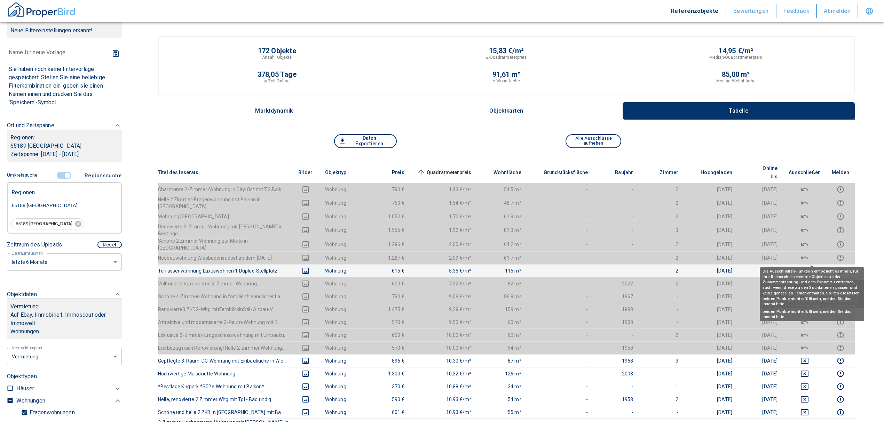
click at [809, 267] on icon "deselect this listing" at bounding box center [804, 271] width 8 height 8
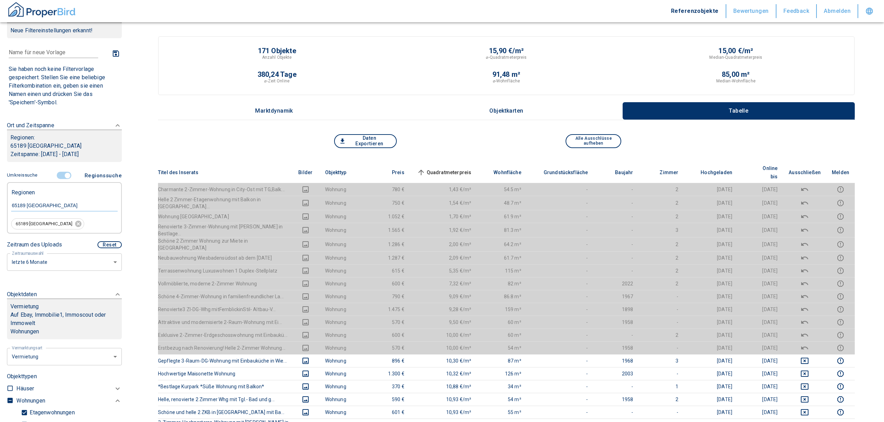
click at [457, 168] on span "Quadratmeterpreis sorted ascending" at bounding box center [443, 172] width 56 height 8
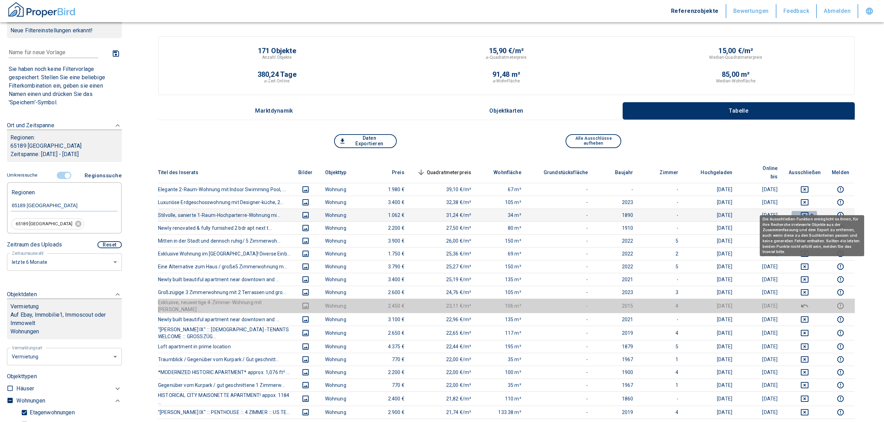
click at [809, 211] on icon "deselect this listing" at bounding box center [804, 215] width 8 height 8
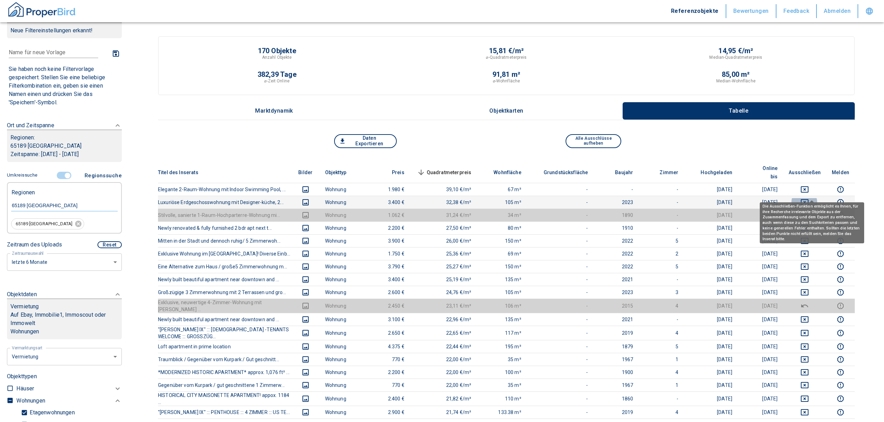
click at [809, 198] on icon "deselect this listing" at bounding box center [804, 202] width 8 height 8
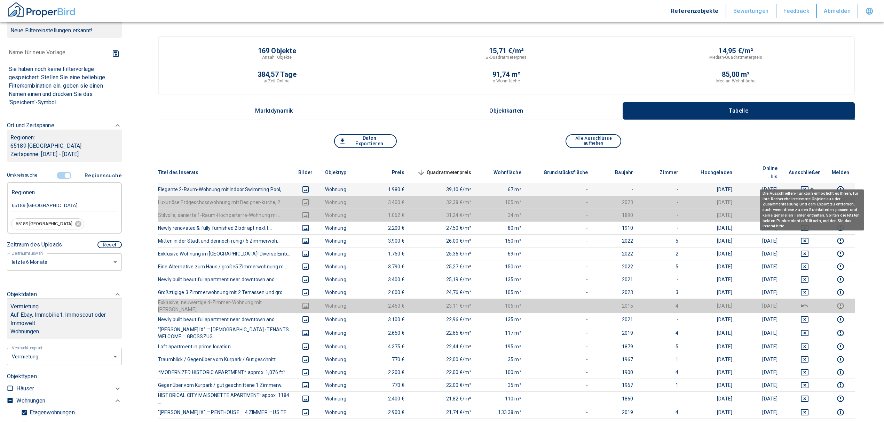
click at [808, 187] on icon "deselect this listing" at bounding box center [805, 190] width 8 height 6
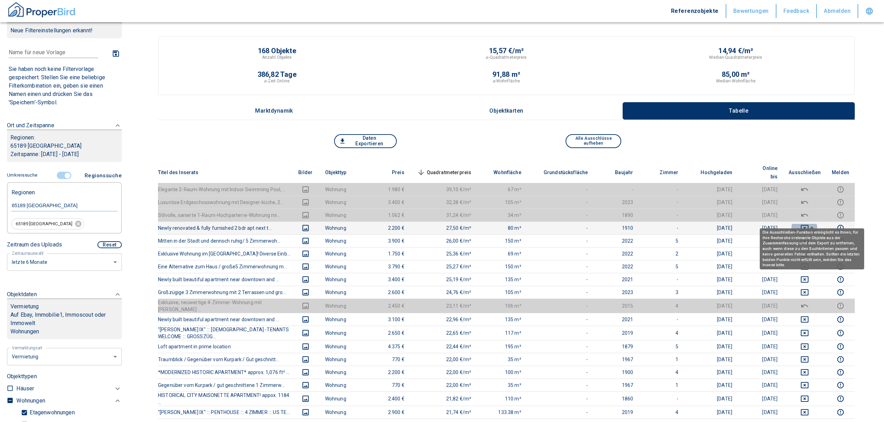
click at [809, 224] on icon "deselect this listing" at bounding box center [804, 228] width 8 height 8
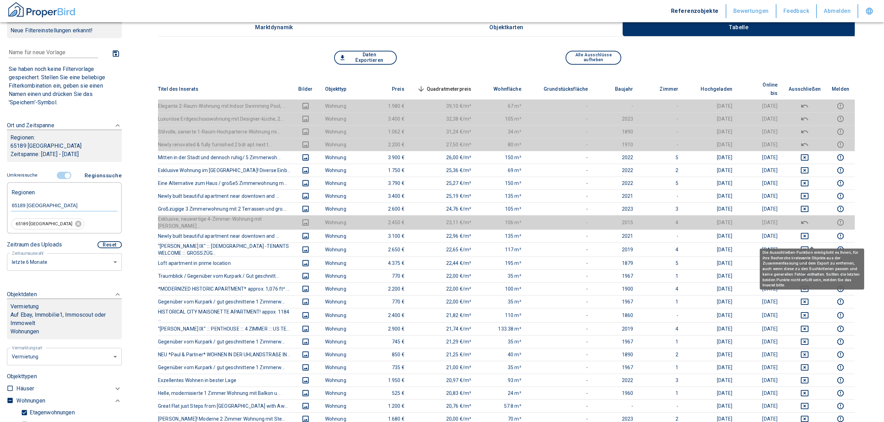
scroll to position [46, 0]
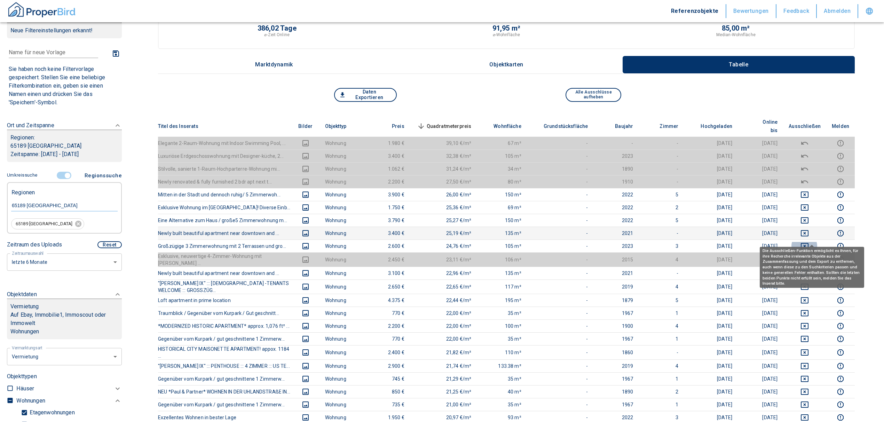
drag, startPoint x: 810, startPoint y: 236, endPoint x: 809, endPoint y: 224, distance: 11.5
click at [809, 242] on icon "deselect this listing" at bounding box center [804, 246] width 8 height 8
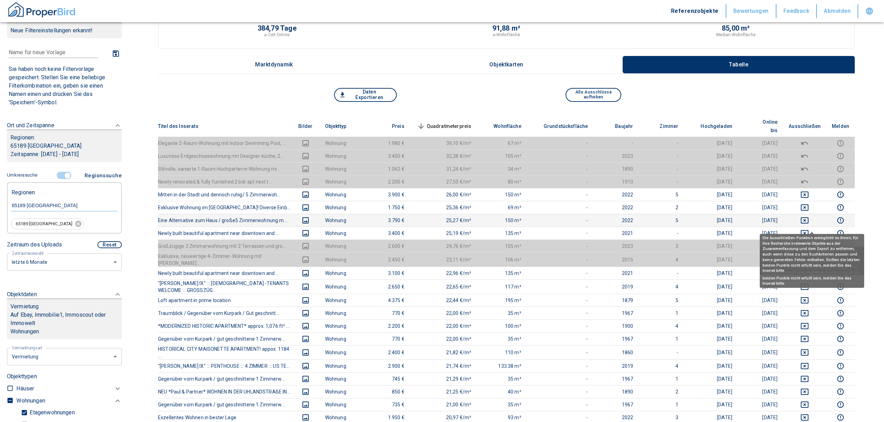
drag, startPoint x: 809, startPoint y: 223, endPoint x: 811, endPoint y: 215, distance: 8.9
click at [809, 229] on icon "deselect this listing" at bounding box center [804, 233] width 8 height 8
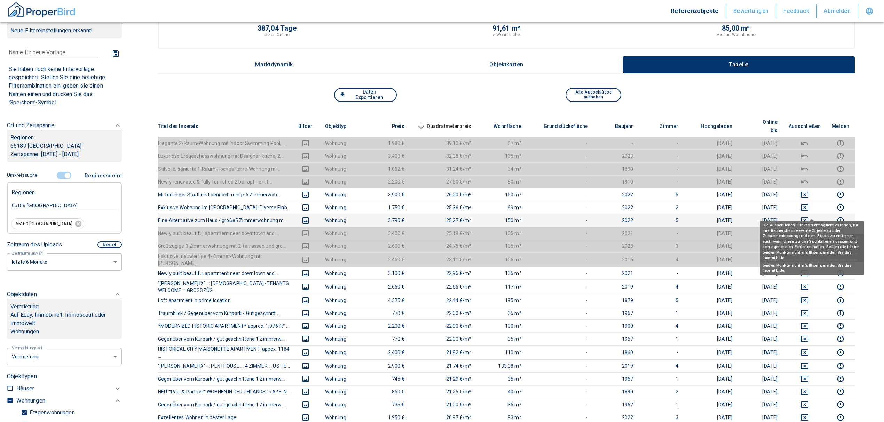
click at [809, 216] on icon "deselect this listing" at bounding box center [804, 220] width 8 height 8
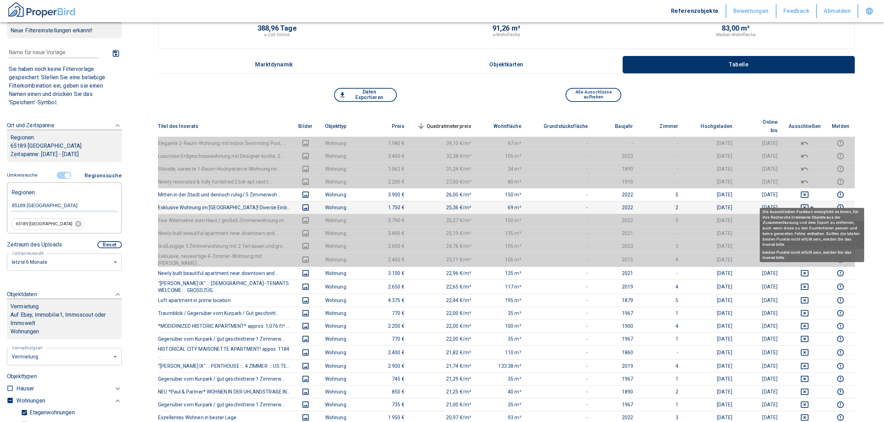
drag, startPoint x: 810, startPoint y: 203, endPoint x: 809, endPoint y: 195, distance: 8.4
click at [809, 203] on div "Die Ausschließen-Funktion ermöglicht es Ihnen, für ihre Recherche irrelevante O…" at bounding box center [812, 226] width 104 height 46
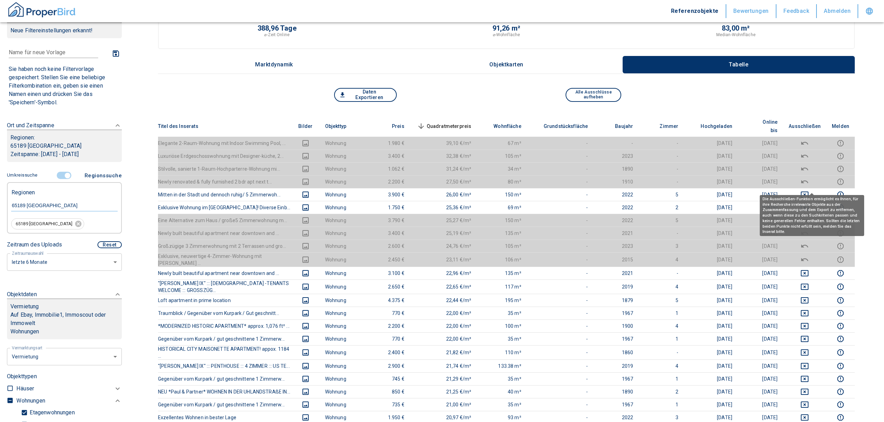
drag, startPoint x: 807, startPoint y: 187, endPoint x: 809, endPoint y: 192, distance: 5.8
click at [807, 191] on icon "deselect this listing" at bounding box center [804, 195] width 8 height 8
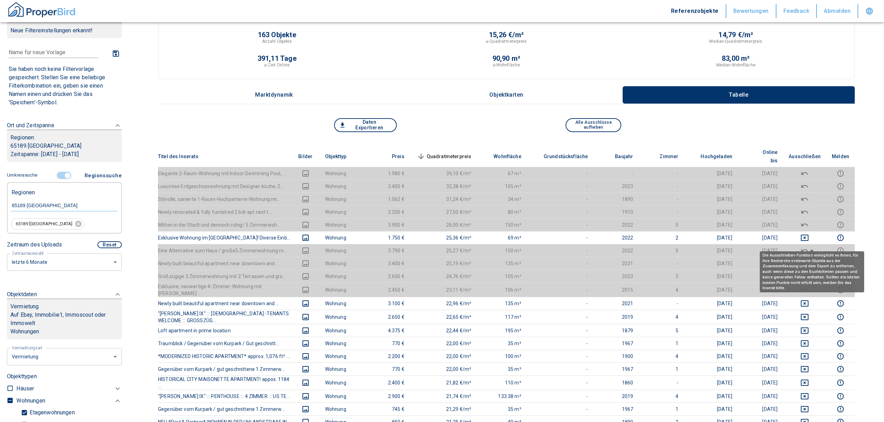
scroll to position [0, 0]
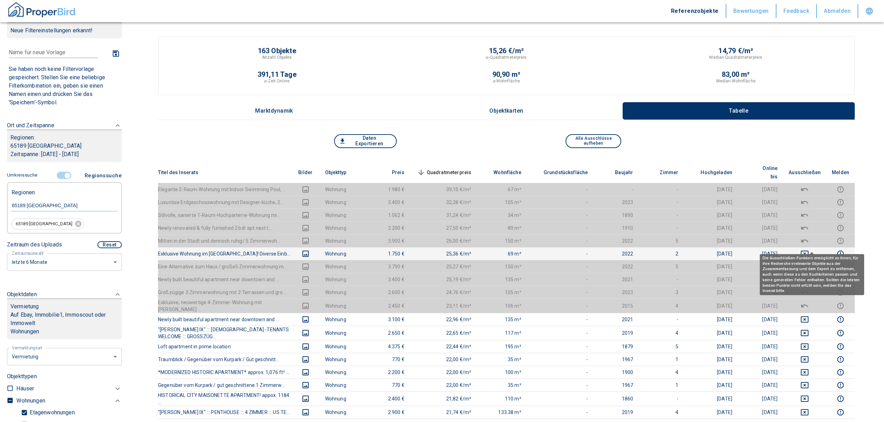
click at [808, 251] on icon "deselect this listing" at bounding box center [805, 254] width 8 height 6
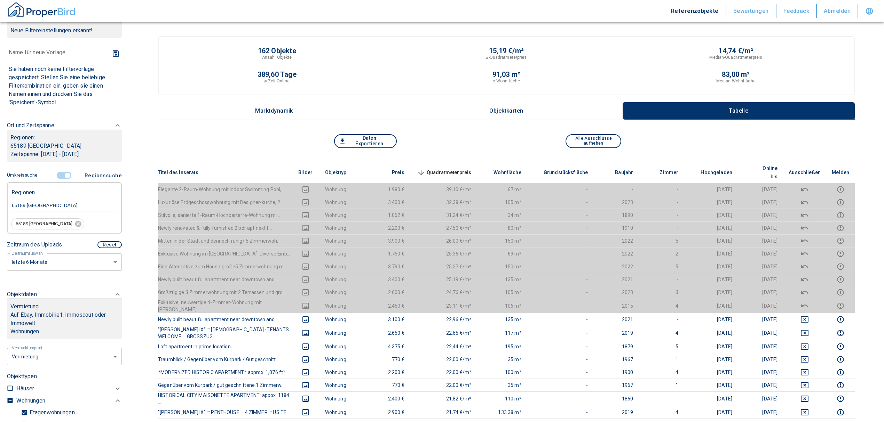
click at [451, 162] on th "Quadratmeterpreis sorted descending" at bounding box center [443, 172] width 67 height 21
click at [451, 168] on span "Quadratmeterpreis sorted descending" at bounding box center [443, 172] width 56 height 8
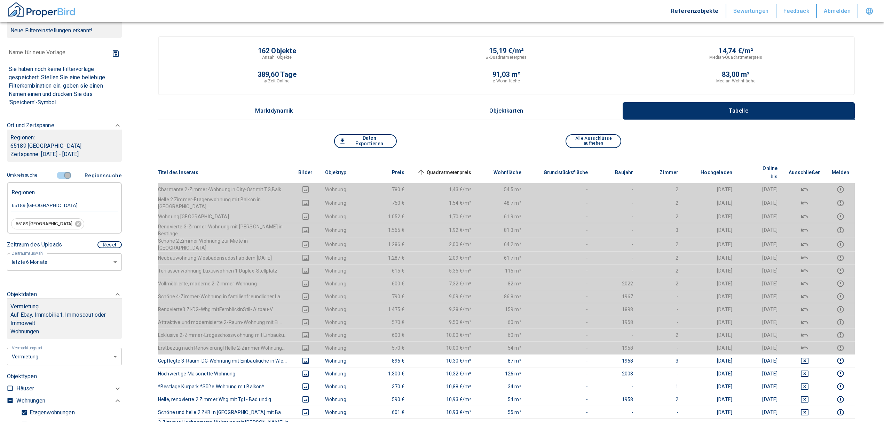
click at [65, 173] on input "controlled" at bounding box center [67, 176] width 21 height 8
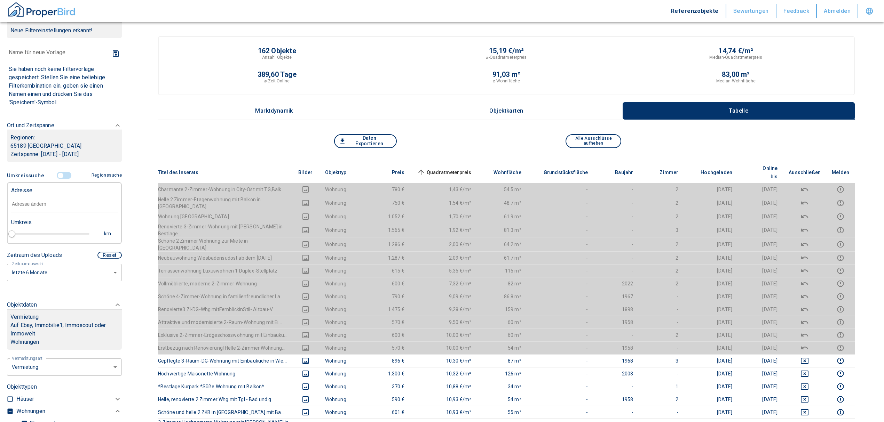
click at [38, 204] on input "text" at bounding box center [64, 205] width 106 height 16
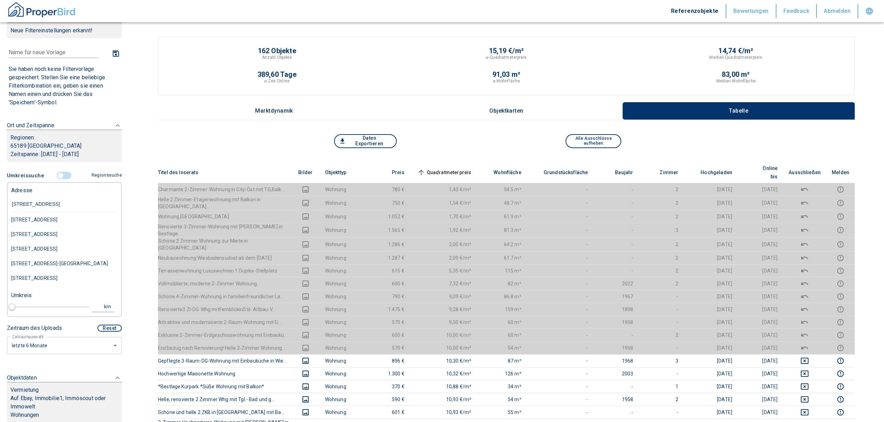
type input "brundhildenstraße 33 wiesbaden"
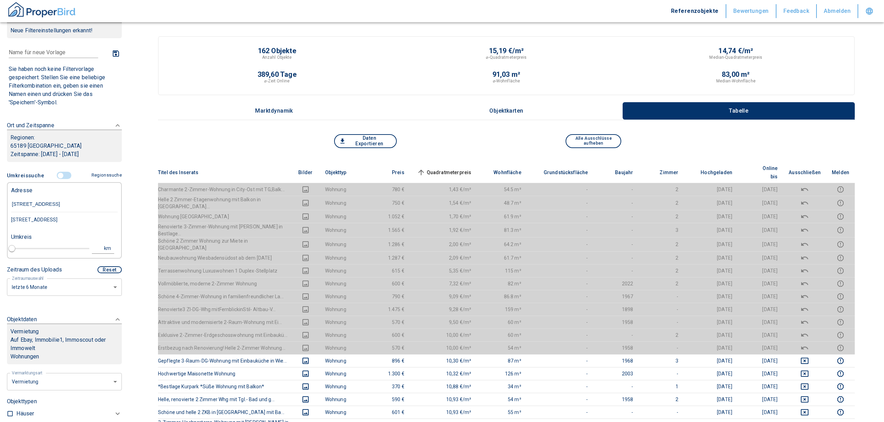
click at [61, 219] on div "Brunhildenstraße 33, Wiesbaden, Südost" at bounding box center [64, 220] width 106 height 15
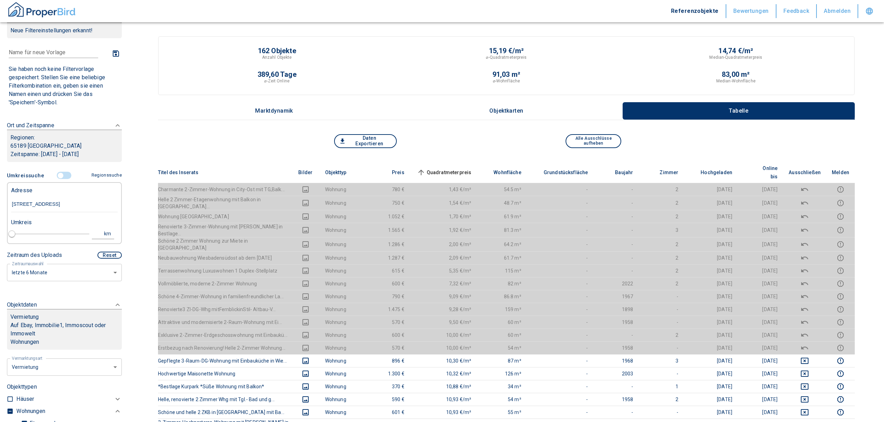
type input "2020"
type input "999999990"
type input "Brunhildenstraße 33, Wiesbaden, Südost"
type input "1"
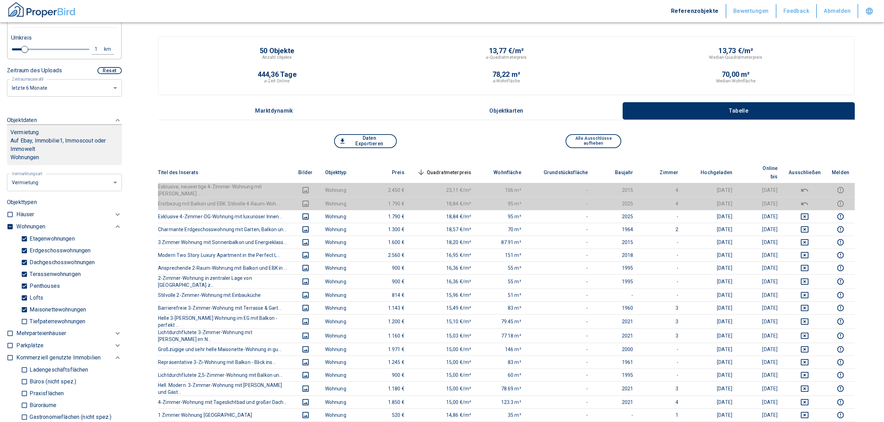
scroll to position [205, 0]
type input "Brunhildenstraße 33, Wiesbaden, Südost"
click at [10, 229] on input "checkbox" at bounding box center [10, 225] width 7 height 7
checkbox input "true"
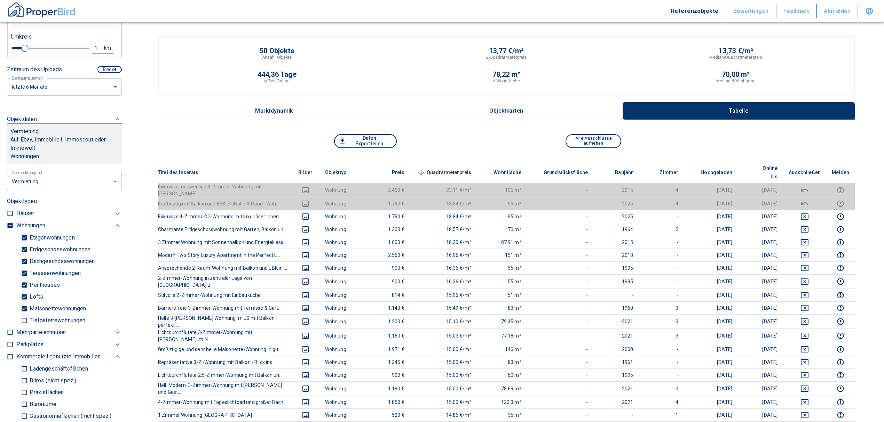
type input "2020"
type input "999999990"
type input "2020"
type input "999999990"
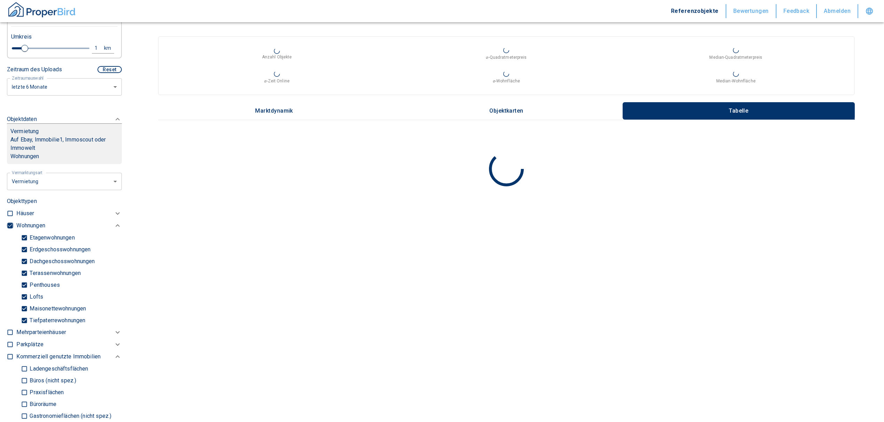
click at [11, 229] on input "checkbox" at bounding box center [10, 225] width 7 height 7
checkbox input "false"
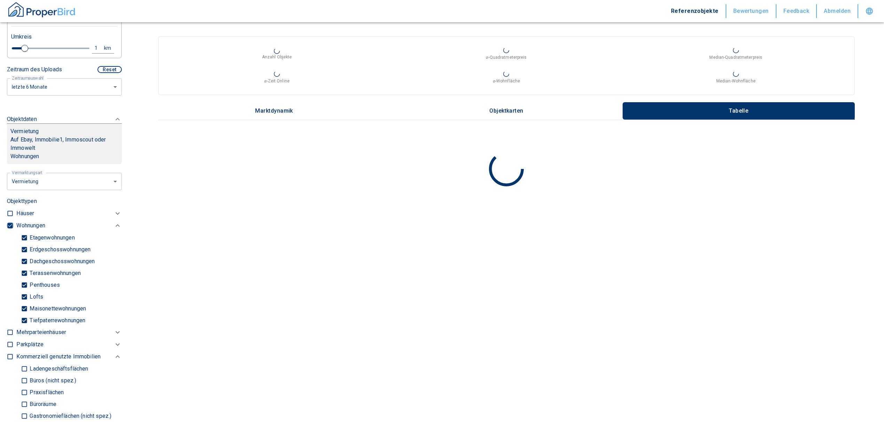
checkbox input "false"
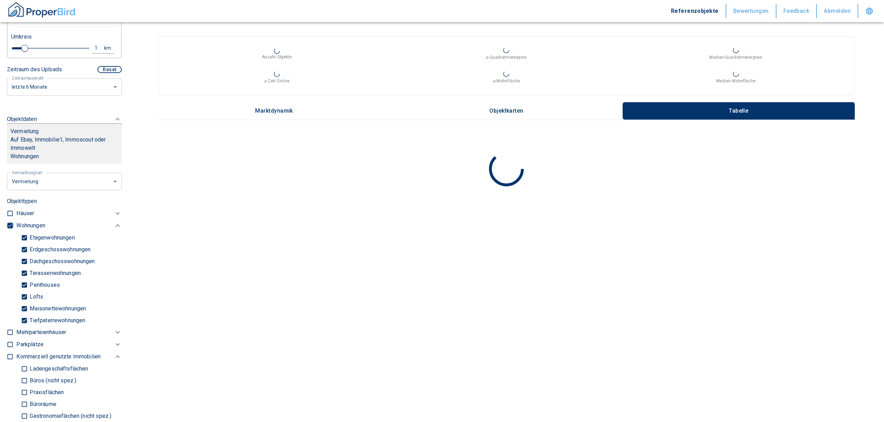
type input "2020"
type input "999999990"
type input "2020"
type input "999999990"
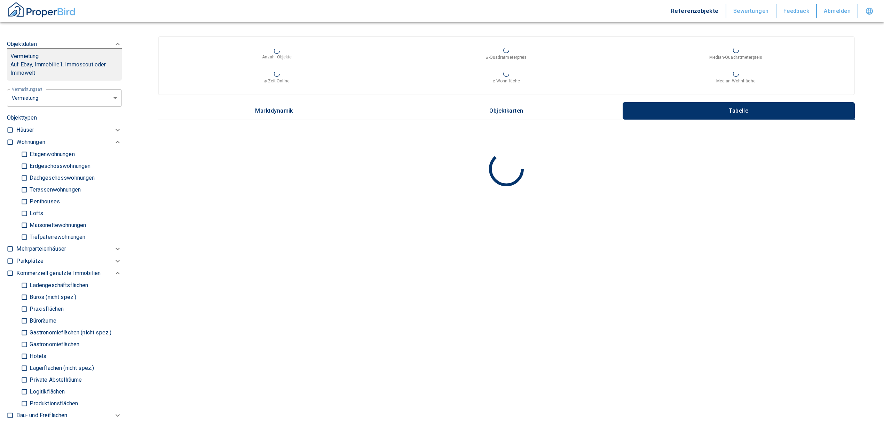
scroll to position [251, 0]
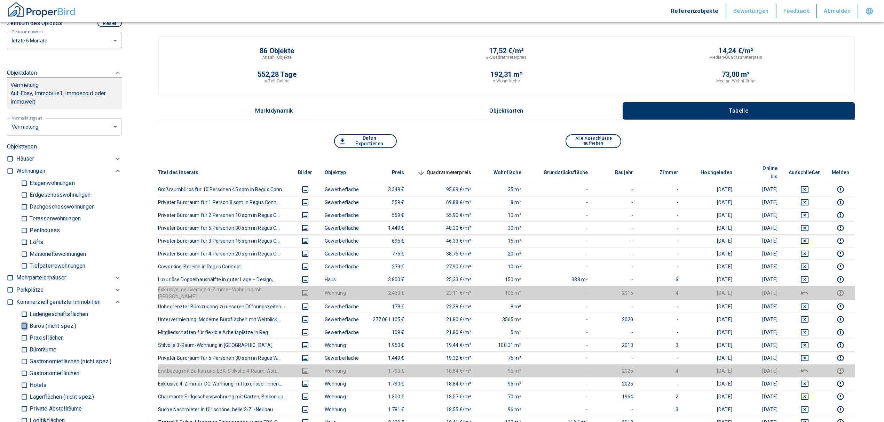
click at [22, 332] on input "Büros (nicht spez.)" at bounding box center [24, 326] width 7 height 12
checkbox input "true"
type input "2020"
type input "999999990"
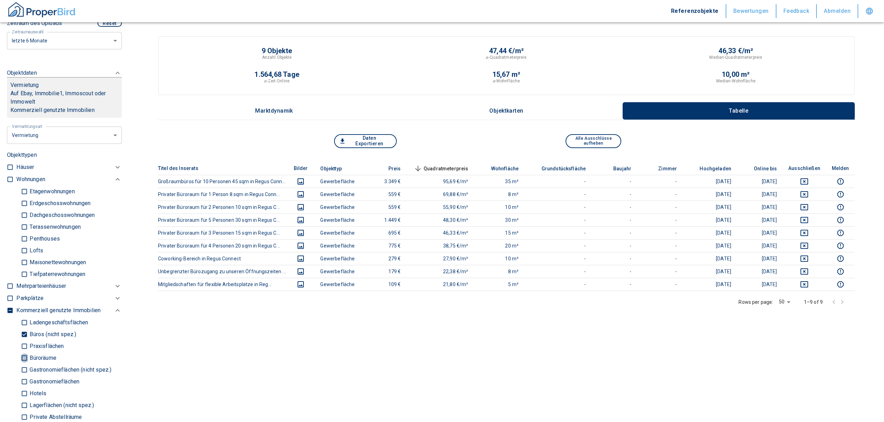
click at [22, 364] on input "Büroräume" at bounding box center [24, 358] width 7 height 12
checkbox input "true"
type input "2020"
type input "999999990"
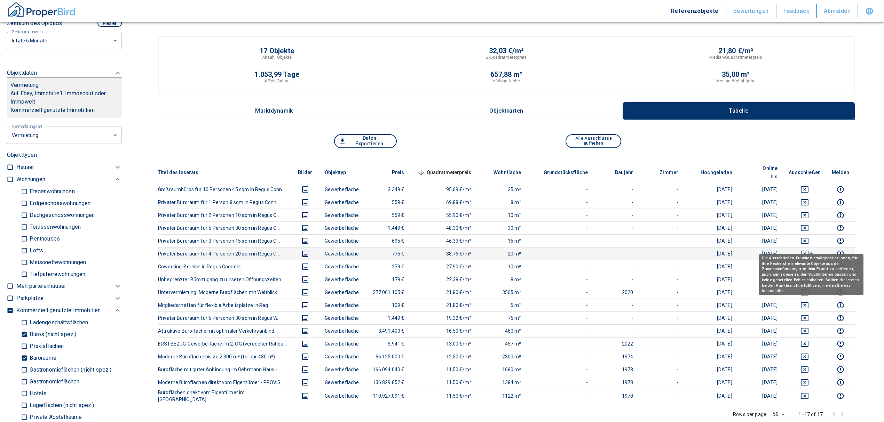
click at [808, 251] on icon "deselect this listing" at bounding box center [805, 254] width 8 height 6
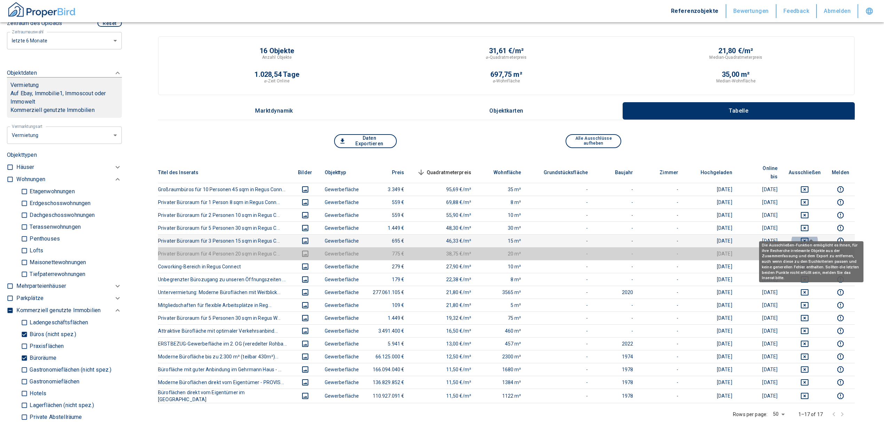
click at [809, 237] on icon "deselect this listing" at bounding box center [804, 241] width 8 height 8
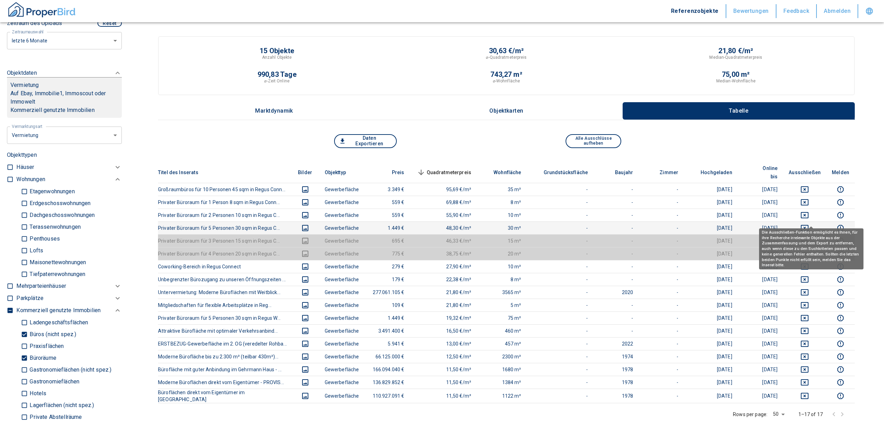
click at [808, 224] on icon "deselect this listing" at bounding box center [804, 228] width 8 height 8
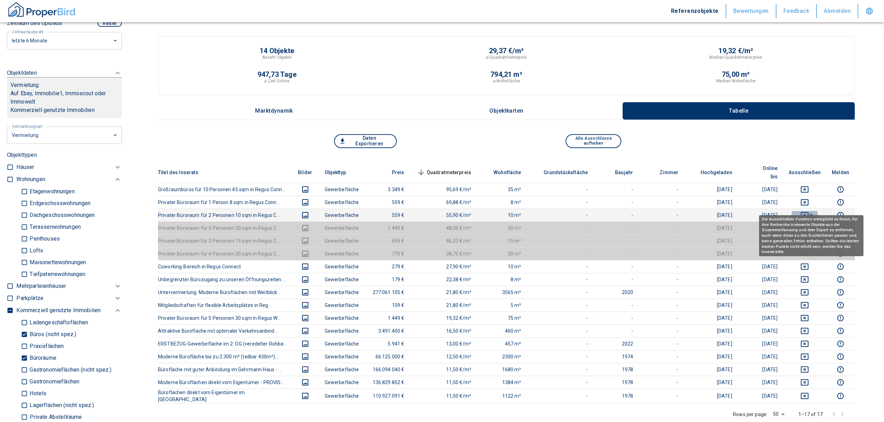
click at [808, 211] on icon "deselect this listing" at bounding box center [804, 215] width 8 height 8
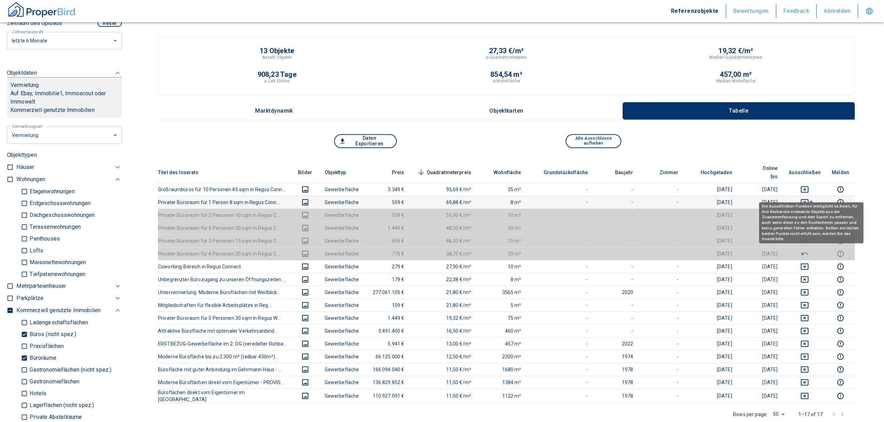
click at [809, 196] on td at bounding box center [804, 202] width 43 height 13
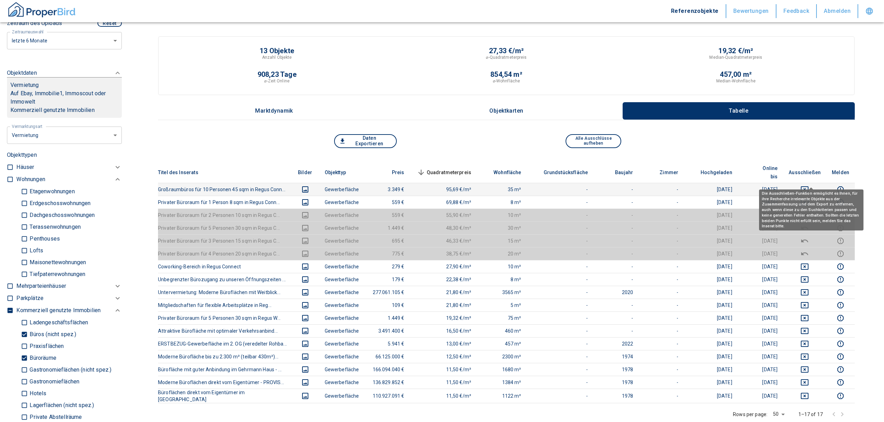
click at [809, 185] on icon "deselect this listing" at bounding box center [804, 189] width 8 height 8
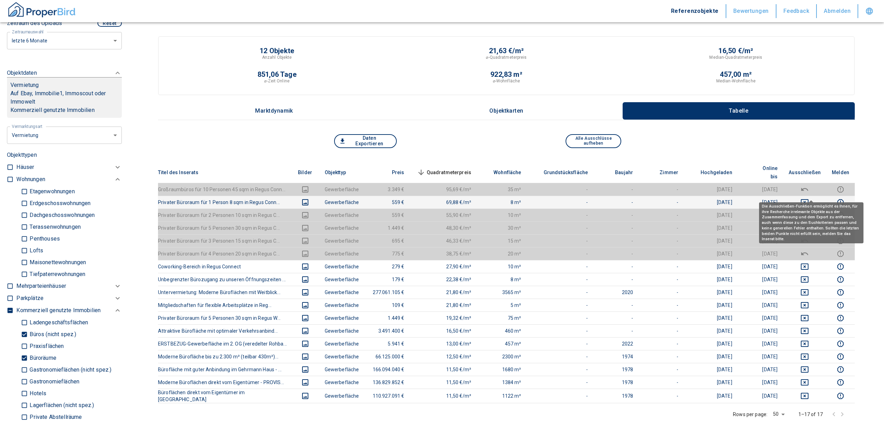
click at [808, 199] on icon "deselect this listing" at bounding box center [805, 202] width 8 height 6
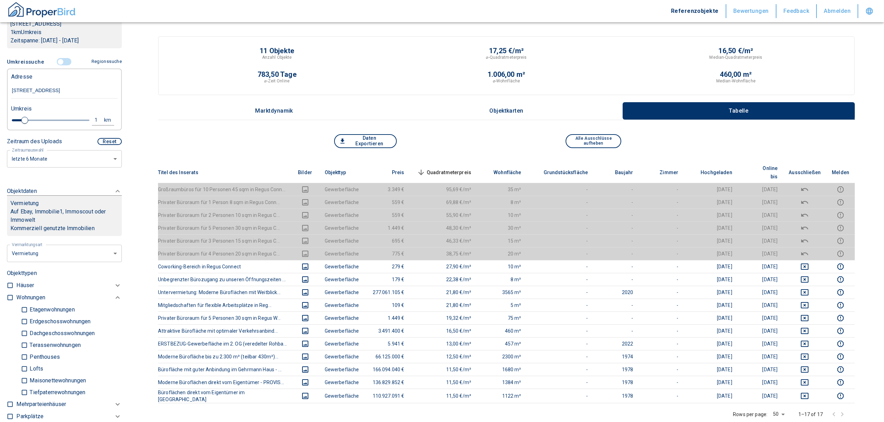
scroll to position [112, 0]
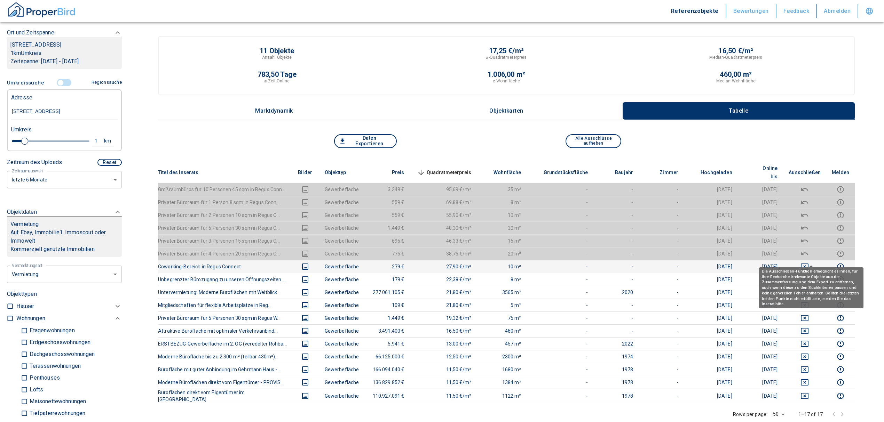
click at [808, 264] on icon "deselect this listing" at bounding box center [805, 267] width 8 height 6
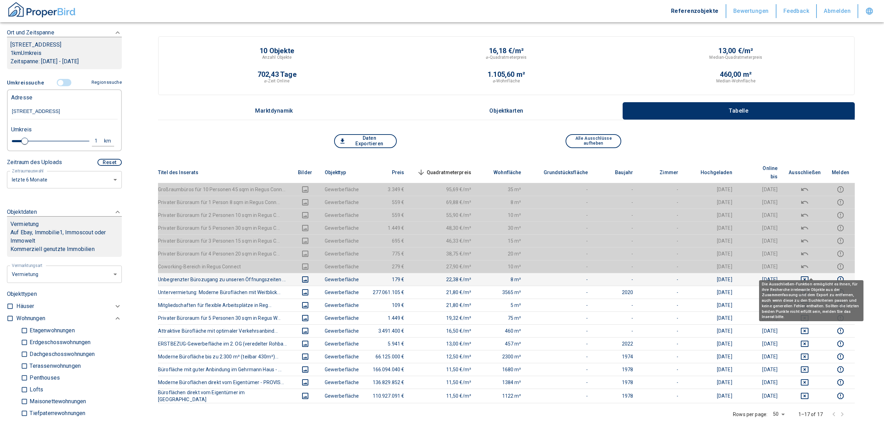
click at [809, 276] on icon "deselect this listing" at bounding box center [804, 280] width 8 height 8
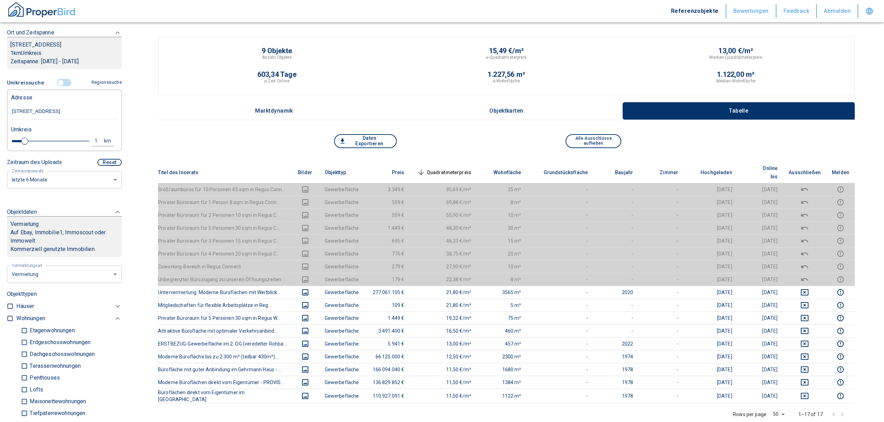
click at [94, 145] on div "1" at bounding box center [100, 141] width 13 height 9
drag, startPoint x: 33, startPoint y: 146, endPoint x: 25, endPoint y: 148, distance: 8.6
click at [25, 148] on div "1 km Neue Suchen" at bounding box center [59, 141] width 106 height 17
type input "2"
click at [90, 144] on button "Neue Suchen" at bounding box center [93, 141] width 38 height 10
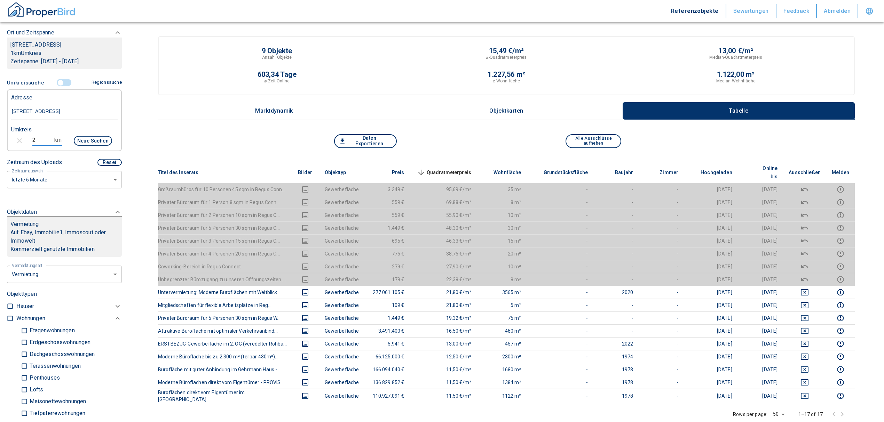
type input "2020"
type input "999999990"
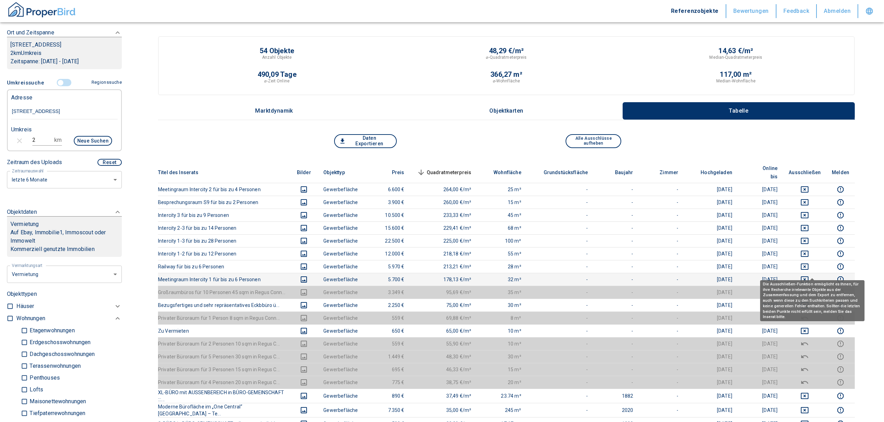
click at [809, 276] on icon "deselect this listing" at bounding box center [804, 280] width 8 height 8
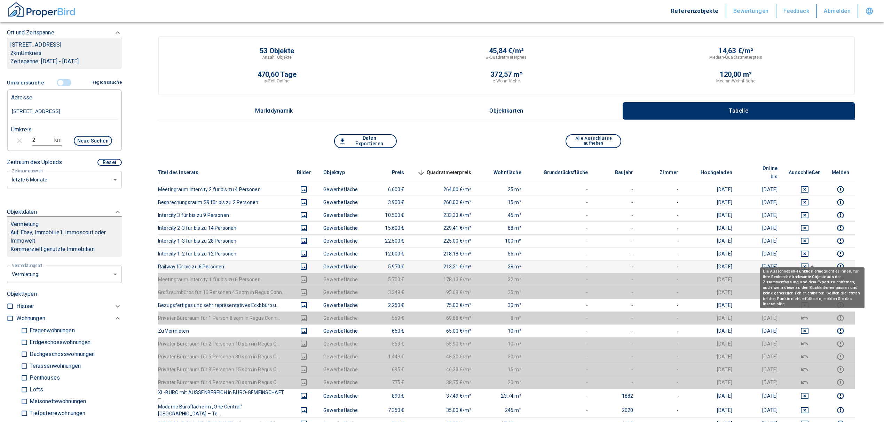
click at [808, 264] on icon "deselect this listing" at bounding box center [805, 267] width 8 height 6
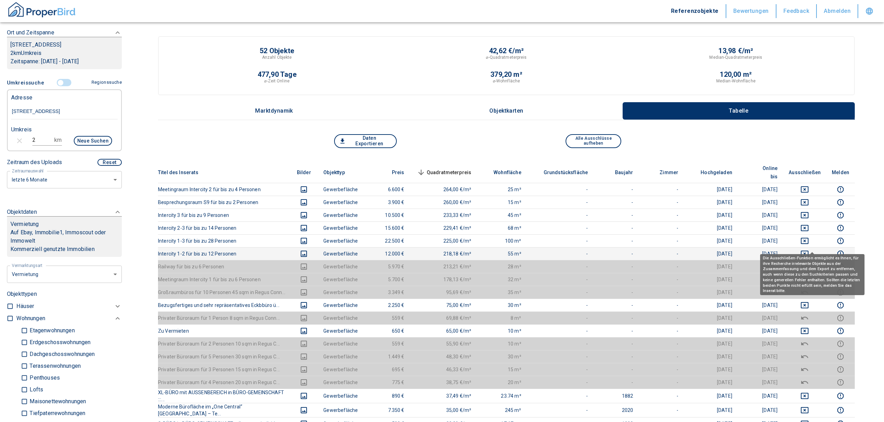
click at [808, 251] on icon "deselect this listing" at bounding box center [805, 254] width 8 height 6
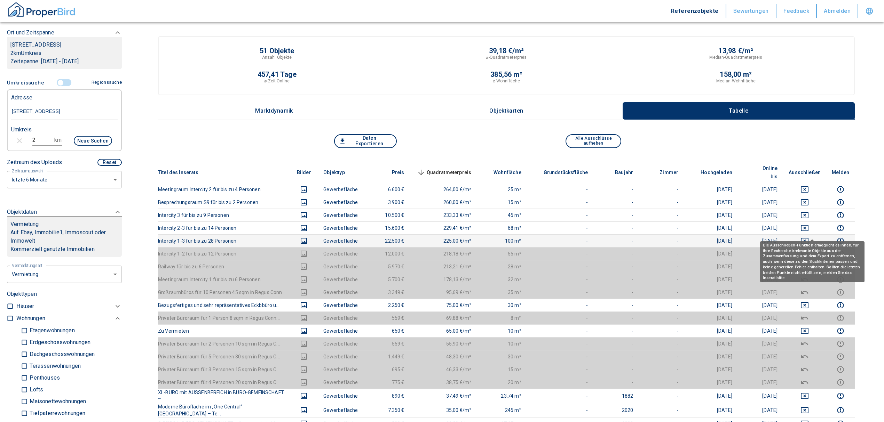
click at [809, 237] on icon "deselect this listing" at bounding box center [804, 241] width 8 height 8
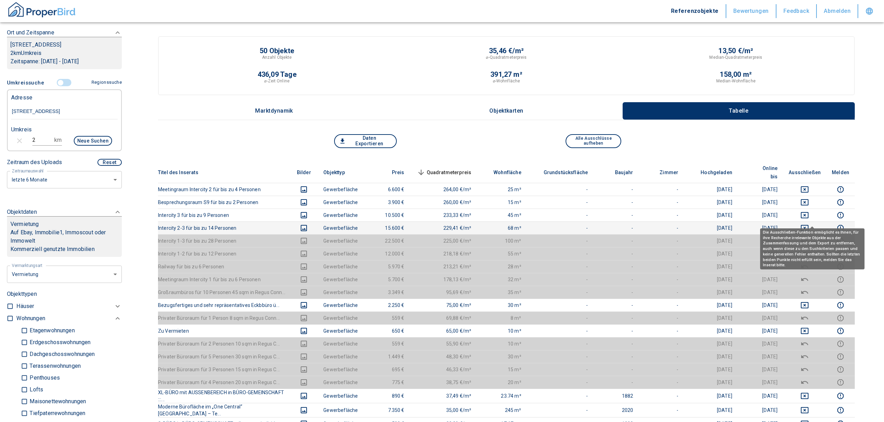
click at [809, 224] on icon "deselect this listing" at bounding box center [804, 228] width 8 height 8
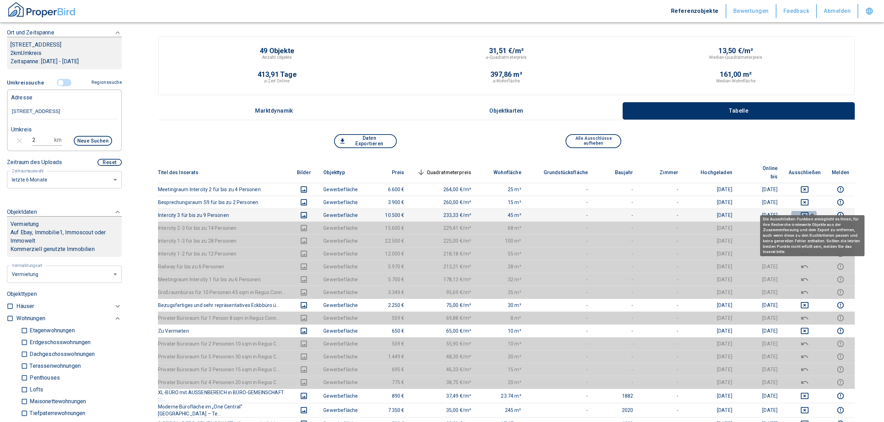
click at [808, 212] on icon "deselect this listing" at bounding box center [805, 215] width 8 height 6
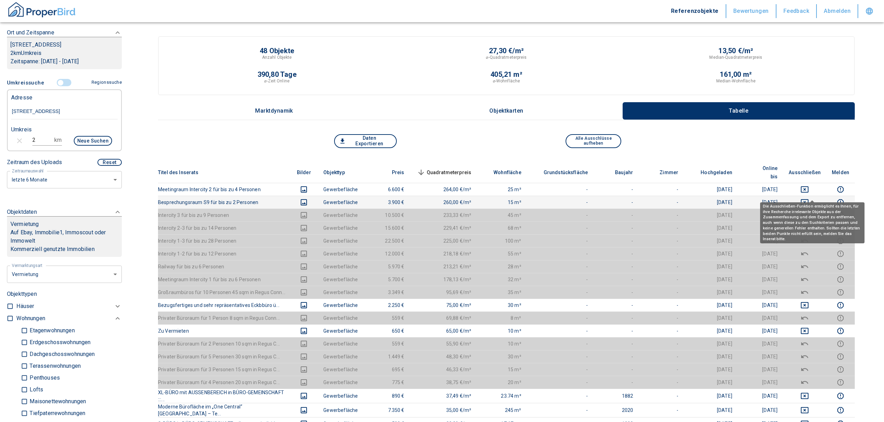
click at [809, 198] on icon "deselect this listing" at bounding box center [804, 202] width 8 height 8
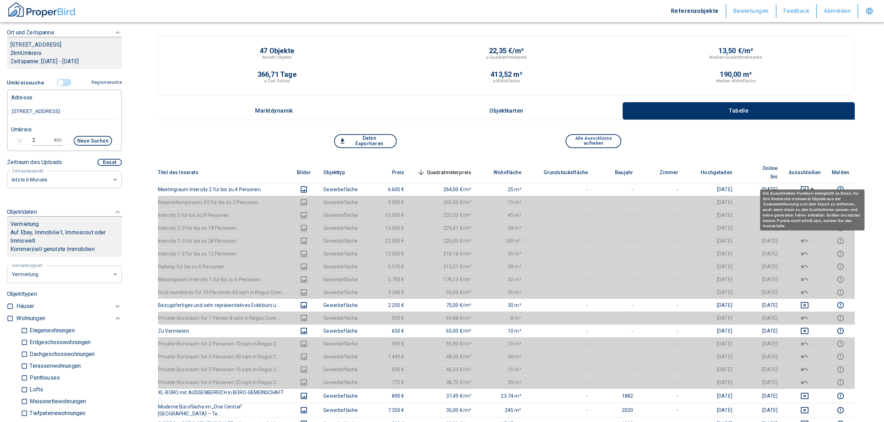
click at [809, 185] on icon "deselect this listing" at bounding box center [804, 189] width 8 height 8
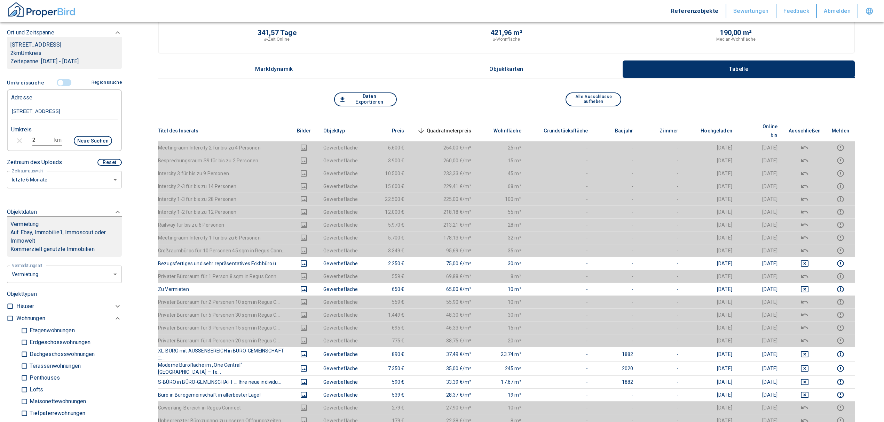
scroll to position [93, 0]
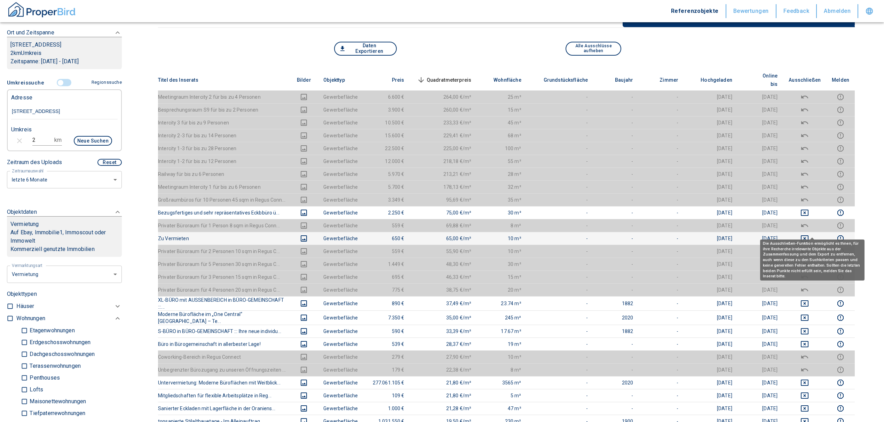
click at [808, 235] on icon "deselect this listing" at bounding box center [804, 239] width 8 height 8
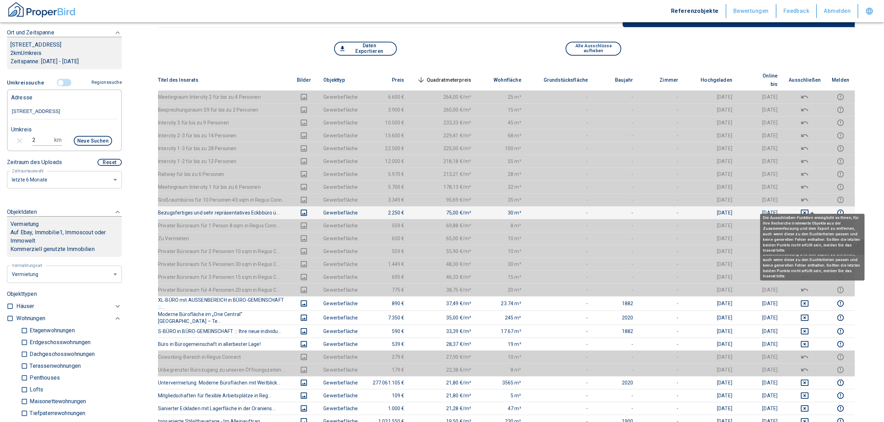
click at [809, 209] on icon "deselect this listing" at bounding box center [804, 213] width 8 height 8
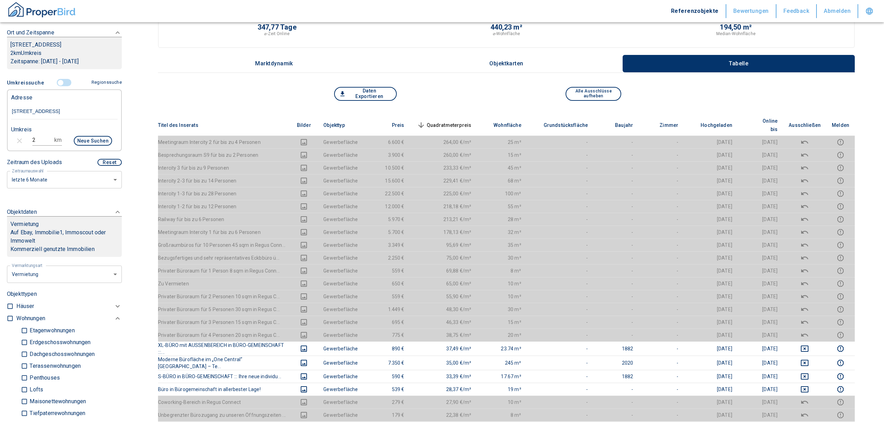
scroll to position [46, 0]
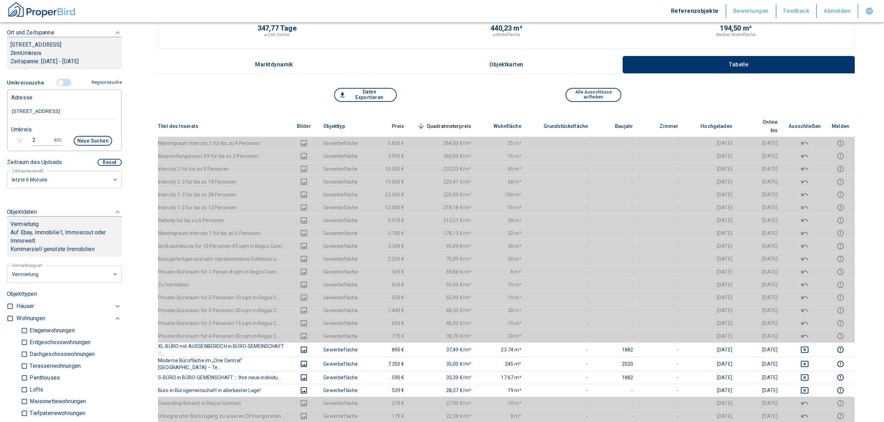
click at [462, 122] on span "Quadratmeterpreis sorted descending" at bounding box center [443, 126] width 56 height 8
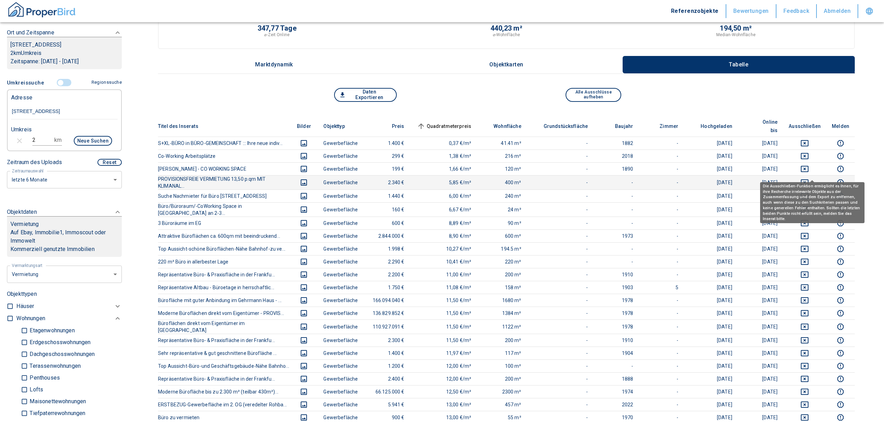
click at [809, 179] on icon "deselect this listing" at bounding box center [804, 183] width 8 height 8
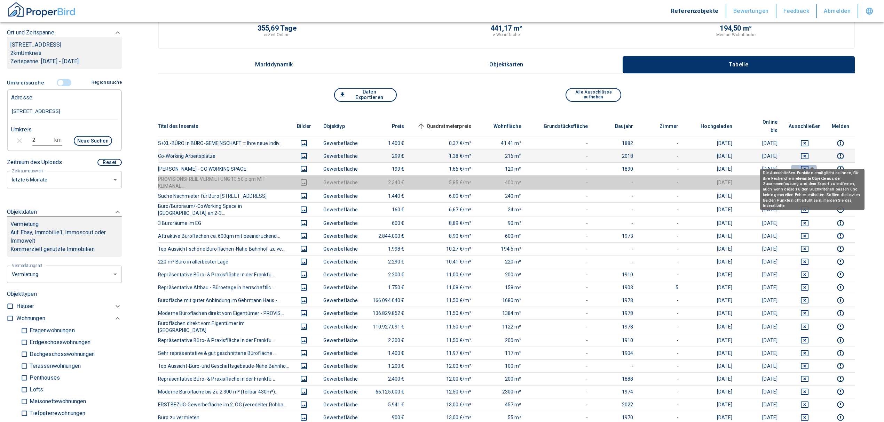
drag, startPoint x: 811, startPoint y: 160, endPoint x: 809, endPoint y: 152, distance: 8.6
click at [809, 165] on icon "deselect this listing" at bounding box center [804, 169] width 8 height 8
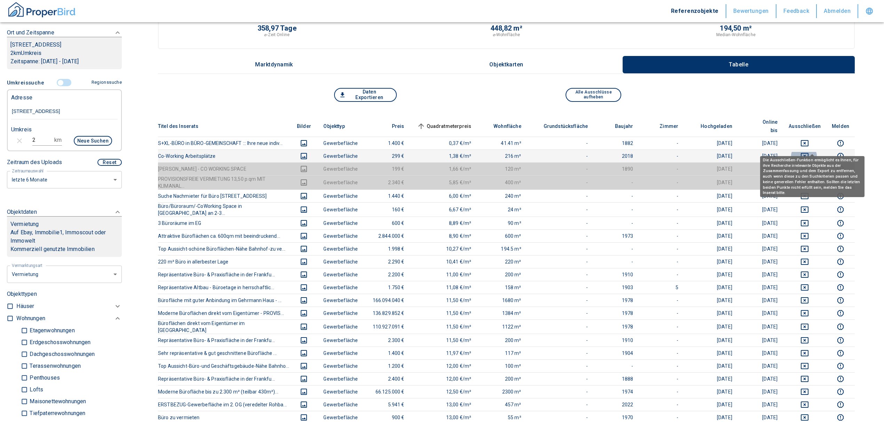
click at [809, 152] on icon "deselect this listing" at bounding box center [804, 156] width 8 height 8
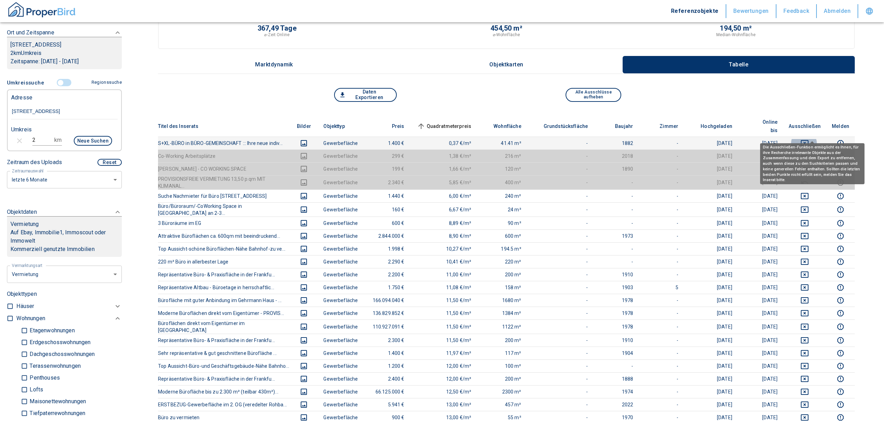
click at [809, 139] on icon "deselect this listing" at bounding box center [804, 143] width 8 height 8
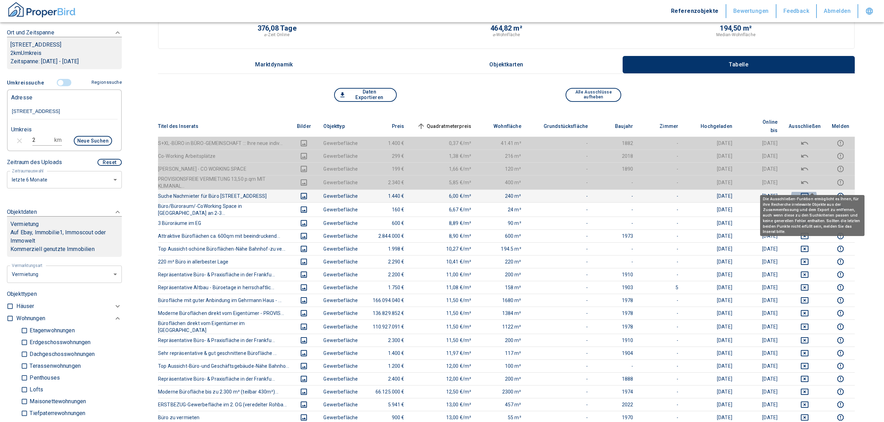
click at [809, 192] on icon "deselect this listing" at bounding box center [804, 196] width 8 height 8
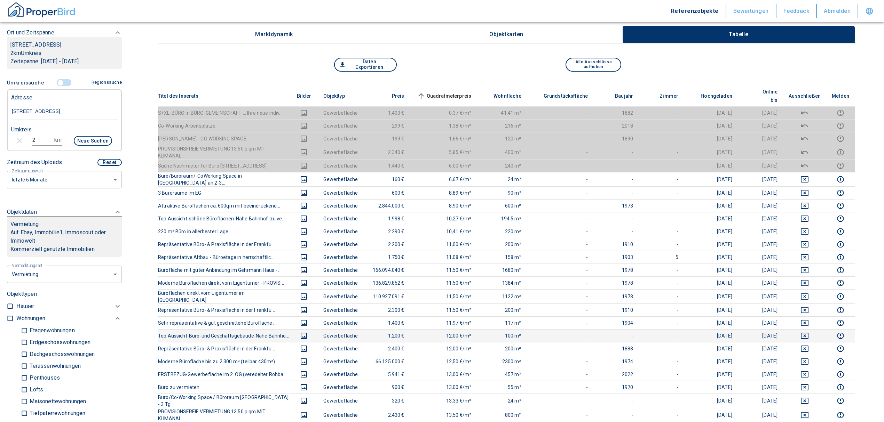
scroll to position [93, 0]
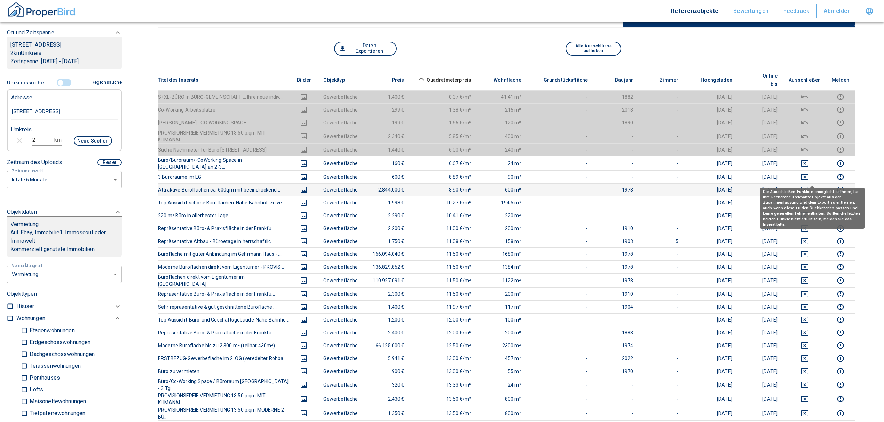
click at [809, 186] on icon "deselect this listing" at bounding box center [804, 190] width 8 height 8
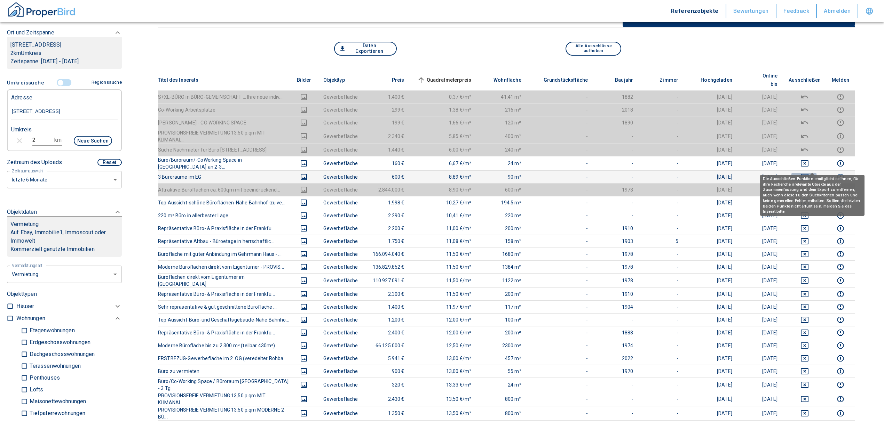
drag, startPoint x: 814, startPoint y: 164, endPoint x: 812, endPoint y: 160, distance: 3.7
click at [809, 173] on icon "deselect this listing" at bounding box center [804, 177] width 8 height 8
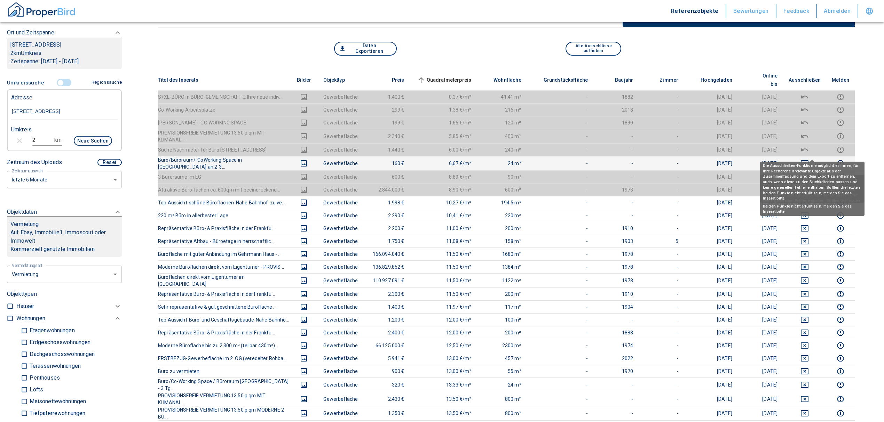
click at [809, 159] on icon "deselect this listing" at bounding box center [804, 163] width 8 height 8
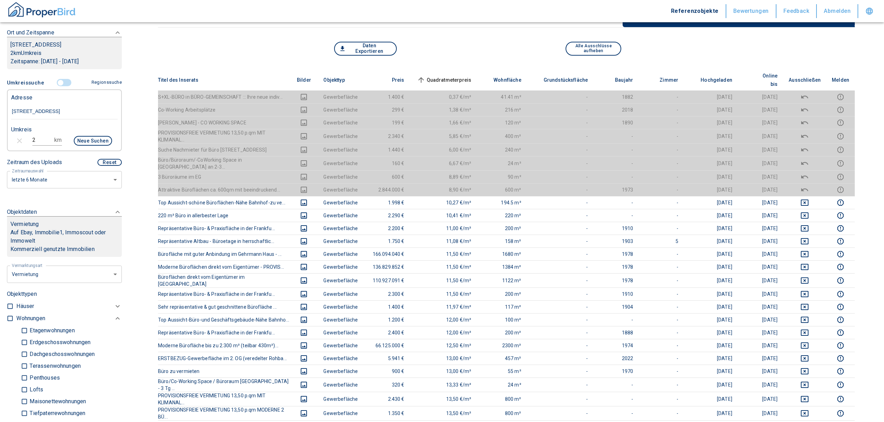
click at [444, 76] on span "Quadratmeterpreis sorted ascending" at bounding box center [443, 80] width 56 height 8
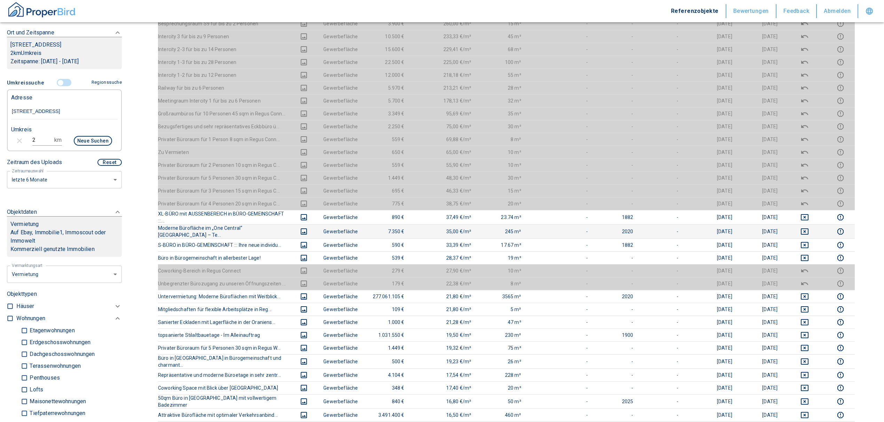
scroll to position [185, 0]
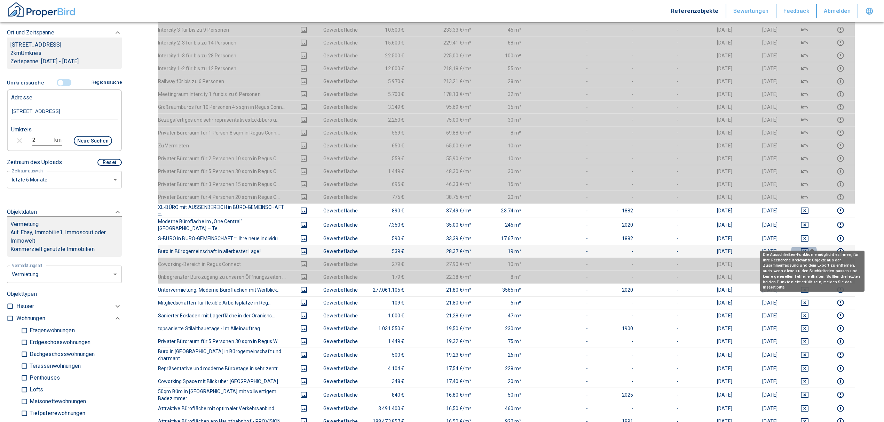
click at [808, 248] on icon "deselect this listing" at bounding box center [805, 251] width 8 height 6
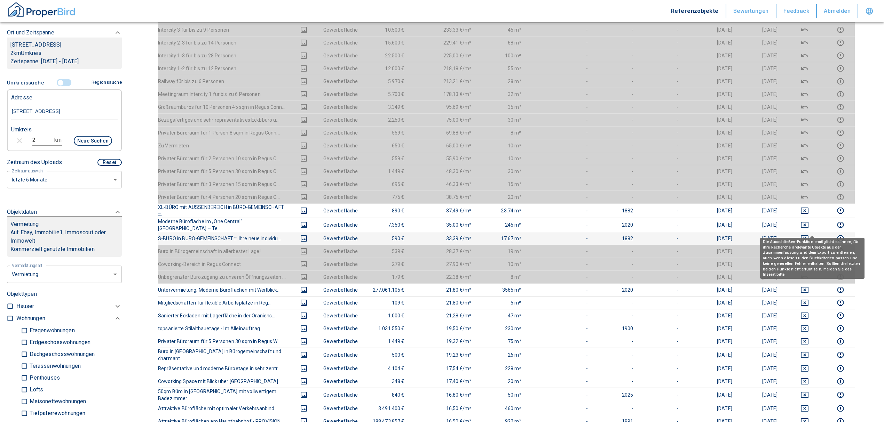
click at [809, 235] on icon "deselect this listing" at bounding box center [804, 239] width 8 height 8
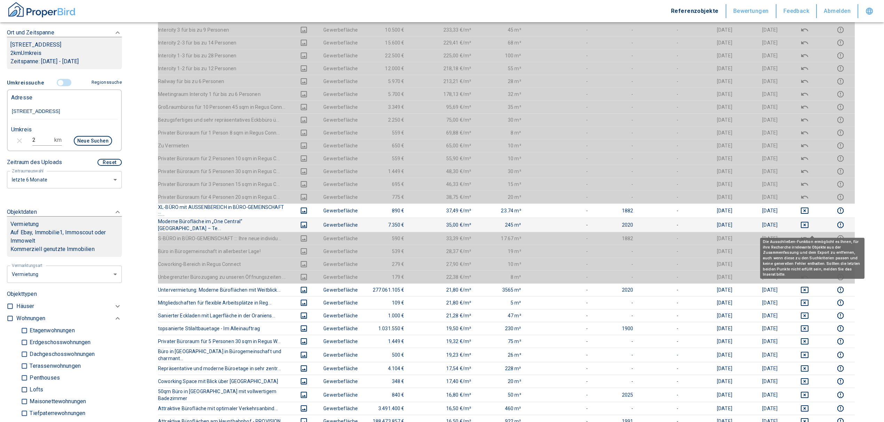
click at [809, 221] on icon "deselect this listing" at bounding box center [804, 225] width 8 height 8
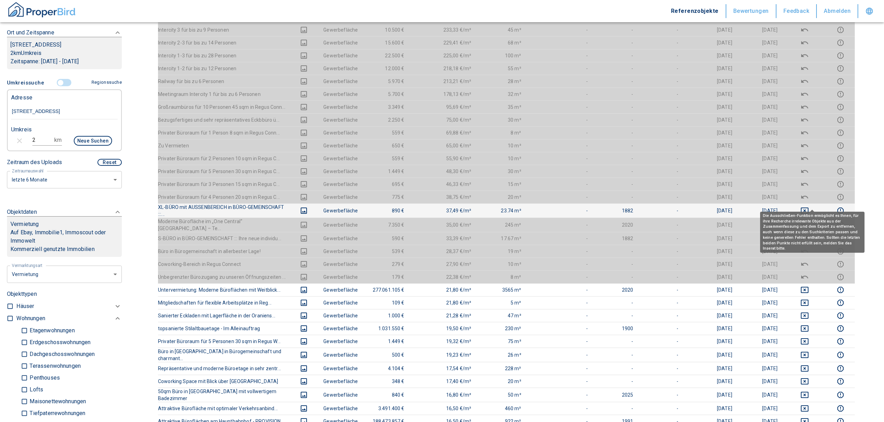
click at [809, 207] on icon "deselect this listing" at bounding box center [804, 211] width 8 height 8
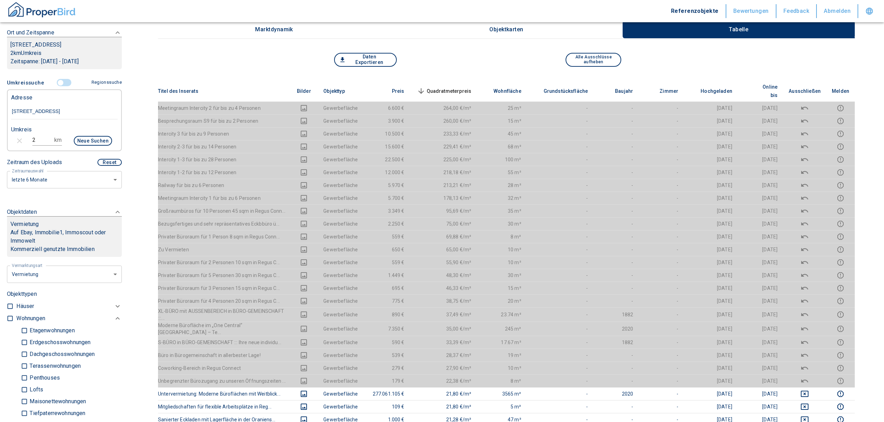
scroll to position [0, 0]
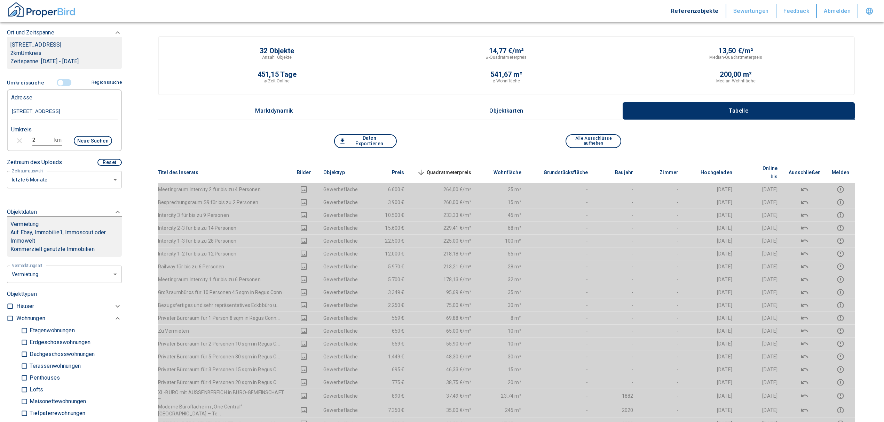
click at [461, 168] on span "Quadratmeterpreis sorted descending" at bounding box center [443, 172] width 56 height 8
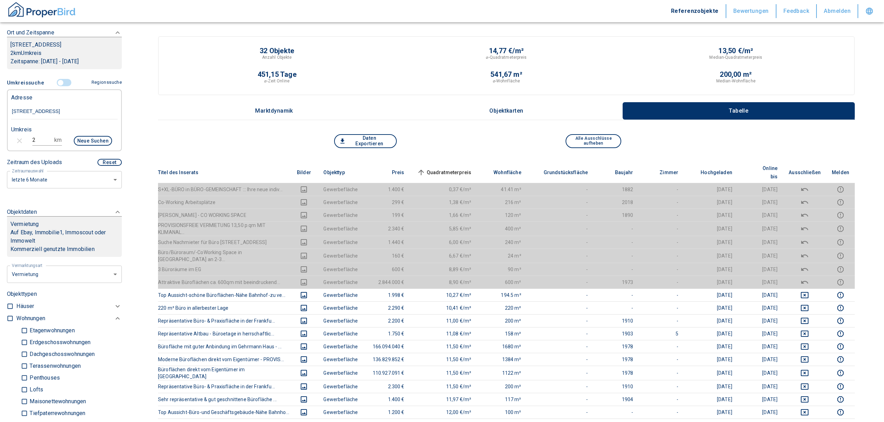
click at [58, 87] on input "controlled" at bounding box center [60, 83] width 21 height 8
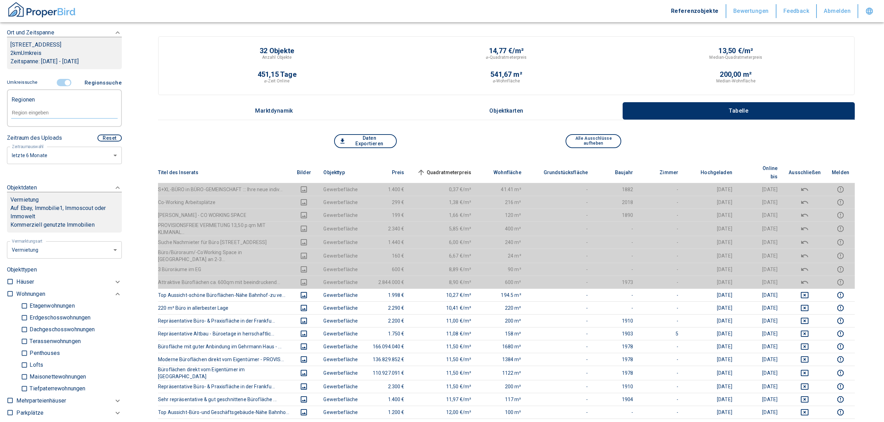
click at [42, 116] on input "text" at bounding box center [64, 113] width 106 height 6
click at [54, 133] on li "65189 Wiesbaden" at bounding box center [61, 137] width 100 height 13
type input "65189"
type input "2020"
type input "999999990"
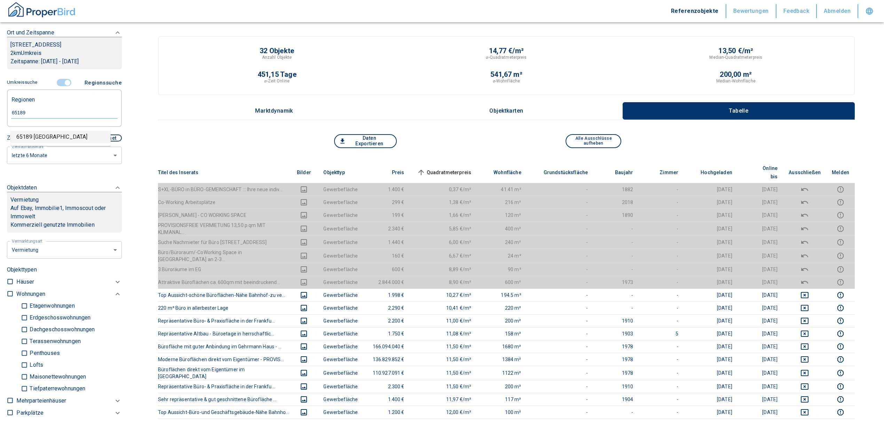
type input "65189 Wiesbaden"
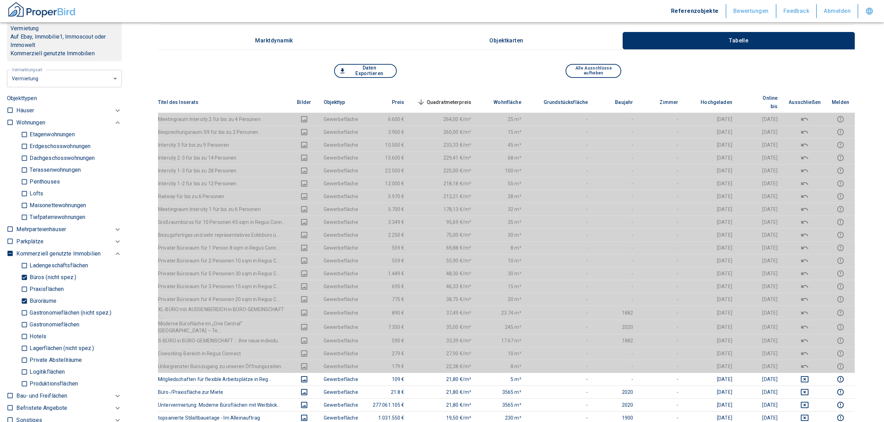
scroll to position [185, 0]
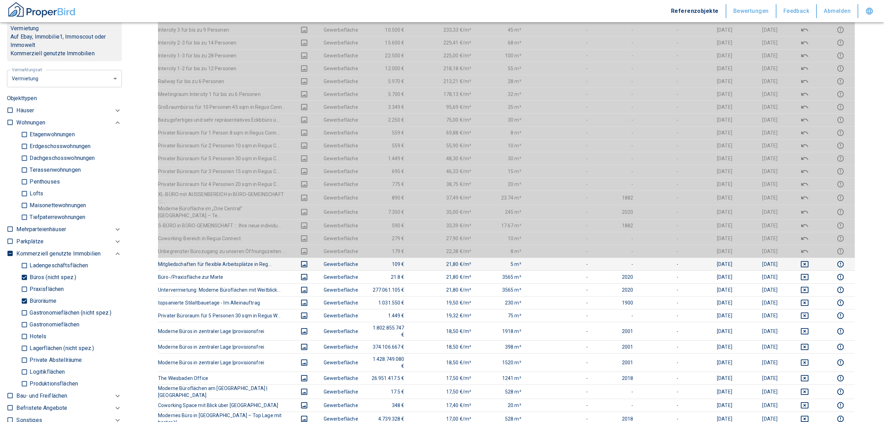
click at [809, 260] on icon "deselect this listing" at bounding box center [804, 264] width 8 height 8
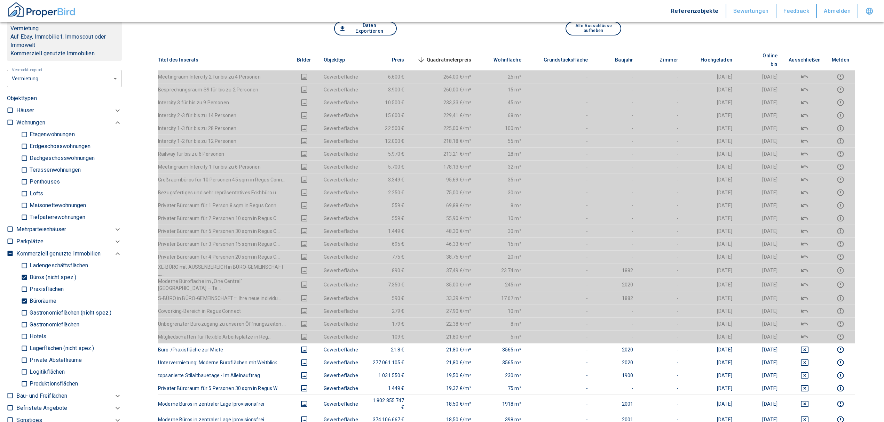
scroll to position [46, 0]
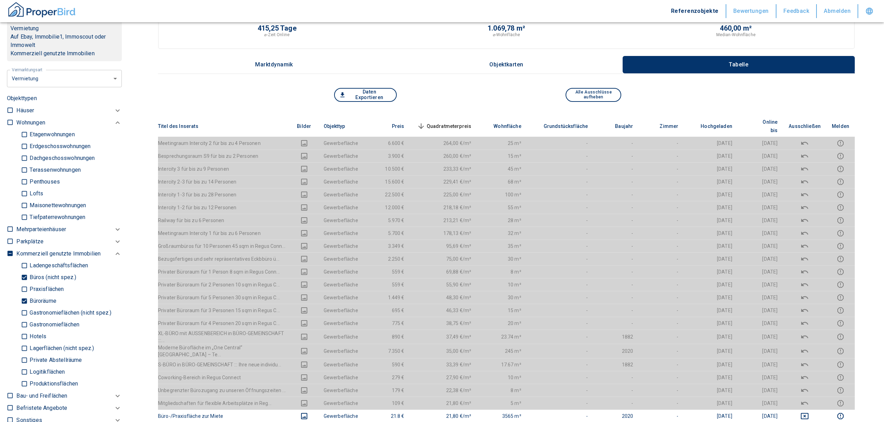
click at [451, 122] on span "Quadratmeterpreis sorted descending" at bounding box center [443, 126] width 56 height 8
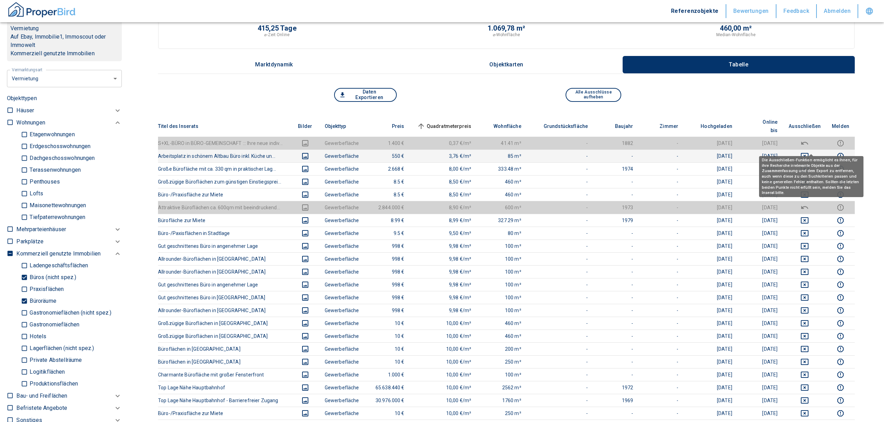
click at [809, 152] on icon "deselect this listing" at bounding box center [804, 156] width 8 height 8
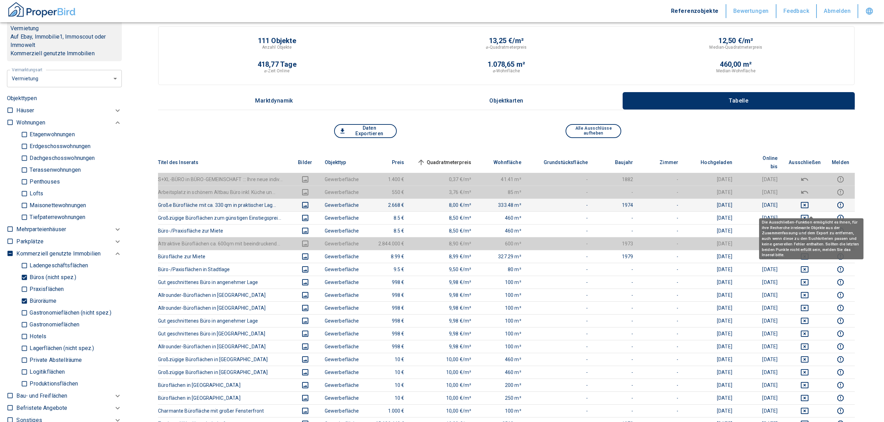
scroll to position [0, 0]
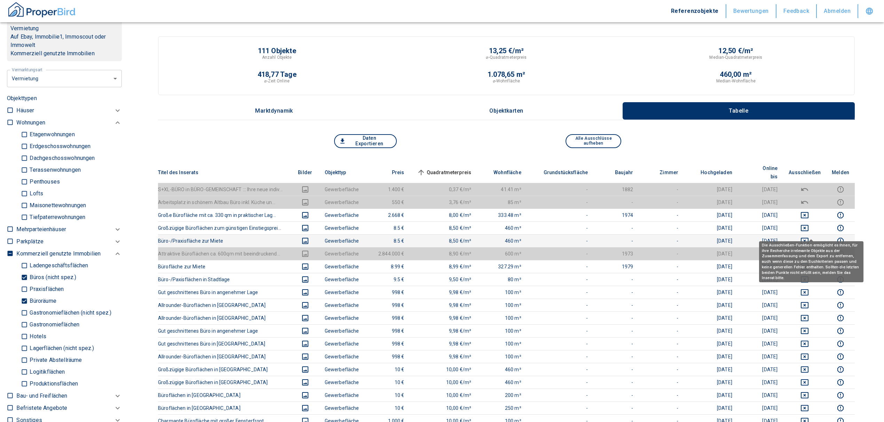
click at [808, 238] on icon "deselect this listing" at bounding box center [805, 241] width 8 height 6
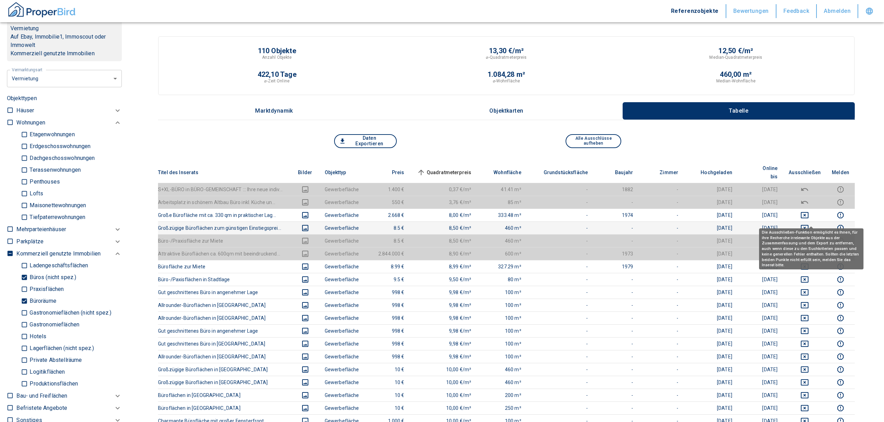
click at [808, 225] on icon "deselect this listing" at bounding box center [805, 228] width 8 height 6
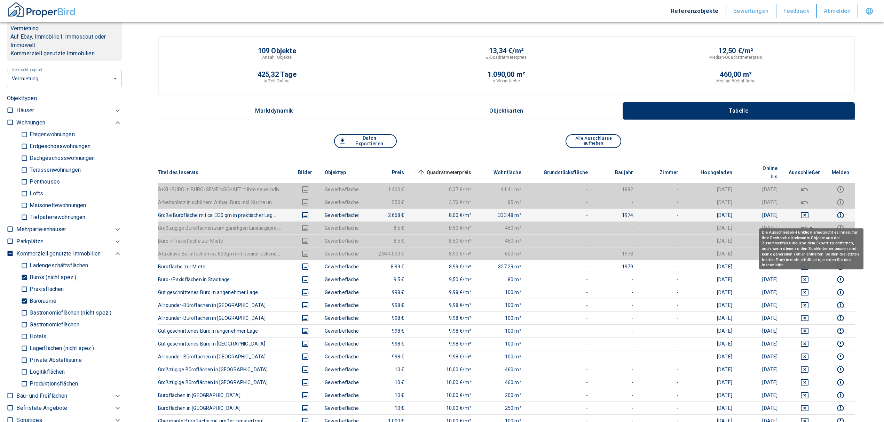
click at [811, 209] on td at bounding box center [804, 215] width 43 height 13
click at [808, 212] on icon "deselect this listing" at bounding box center [805, 215] width 8 height 6
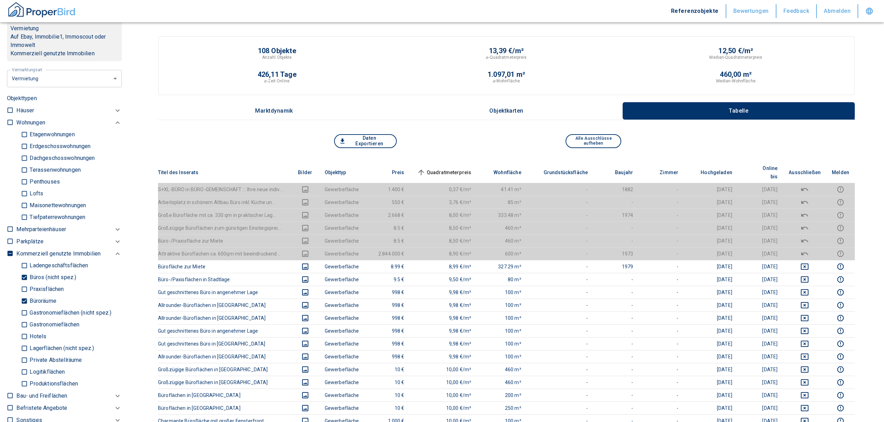
click at [451, 162] on th "Quadratmeterpreis sorted ascending" at bounding box center [443, 172] width 67 height 21
click at [456, 168] on span "Quadratmeterpreis sorted ascending" at bounding box center [443, 172] width 56 height 8
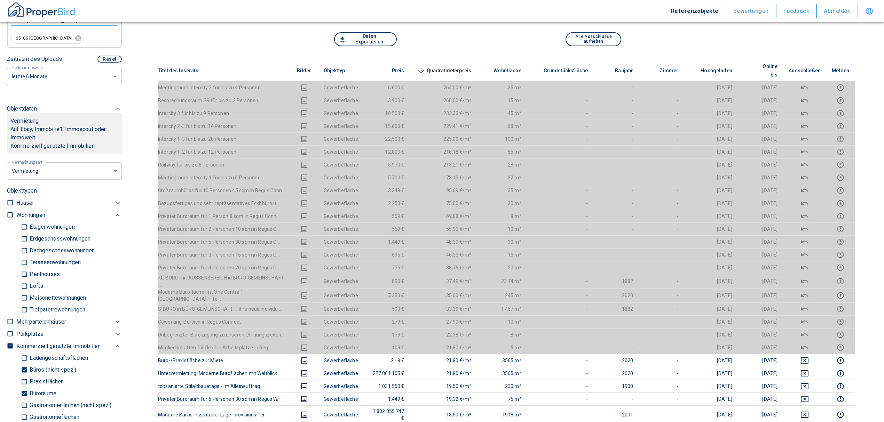
scroll to position [46, 0]
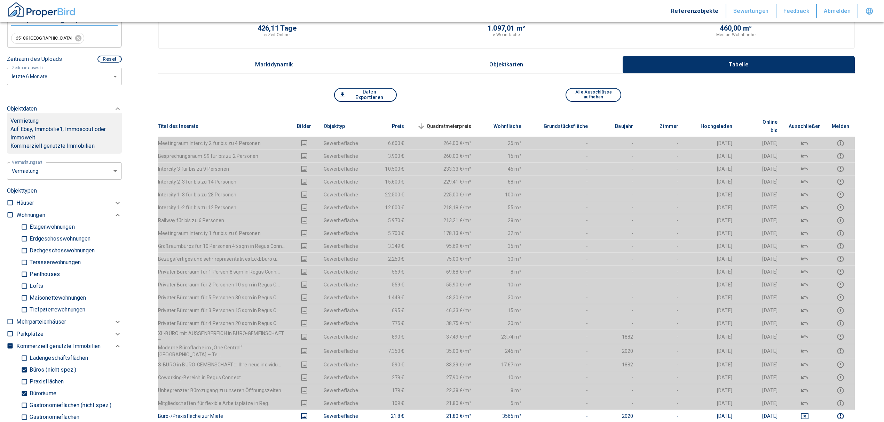
click at [451, 122] on span "Quadratmeterpreis sorted descending" at bounding box center [443, 126] width 56 height 8
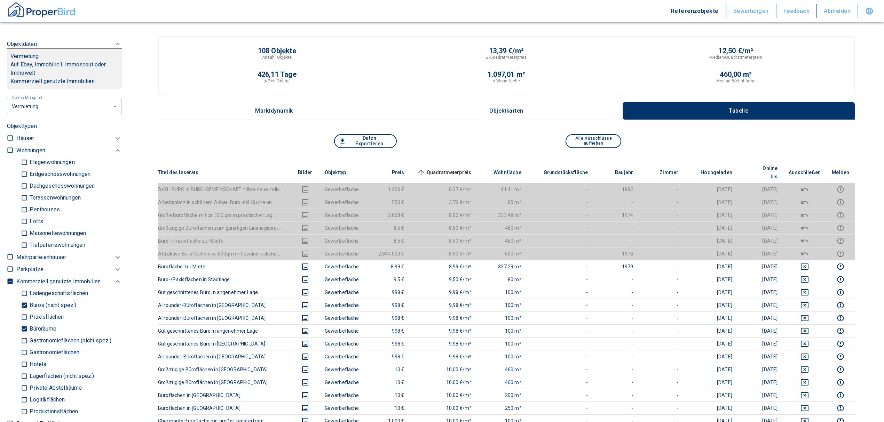
scroll to position [344, 0]
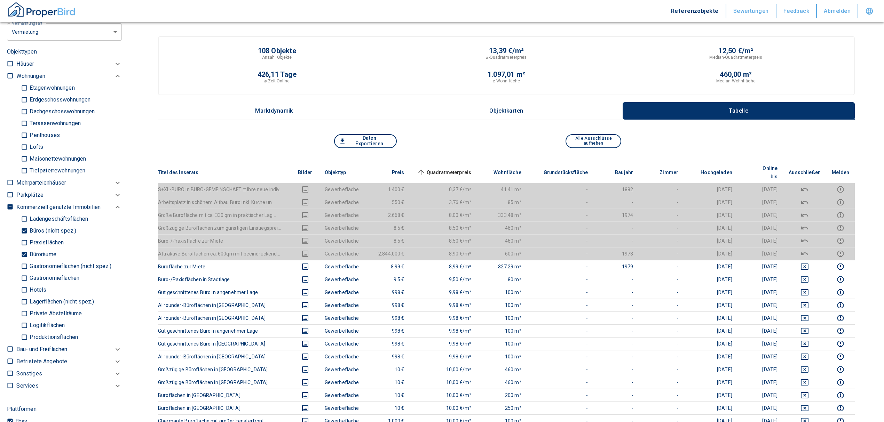
click at [22, 253] on input "Büroräume" at bounding box center [24, 255] width 7 height 12
checkbox input "false"
type input "2020"
type input "999999990"
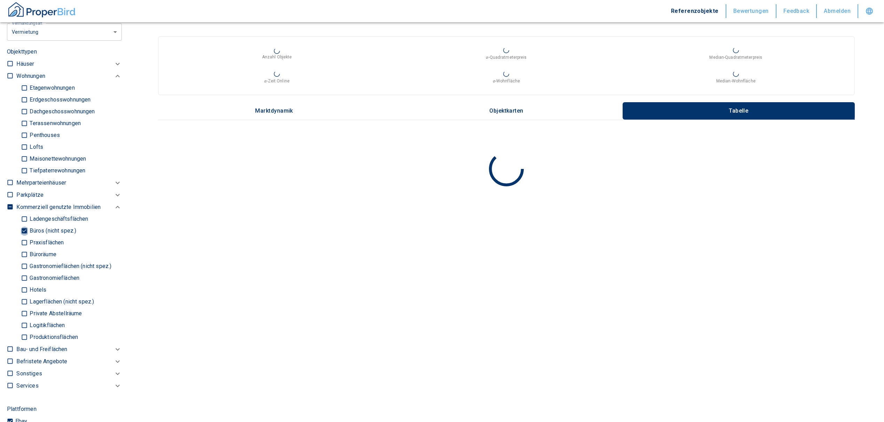
click at [23, 229] on input "Büros (nicht spez.)" at bounding box center [24, 231] width 7 height 12
checkbox input "false"
type input "2020"
type input "999999990"
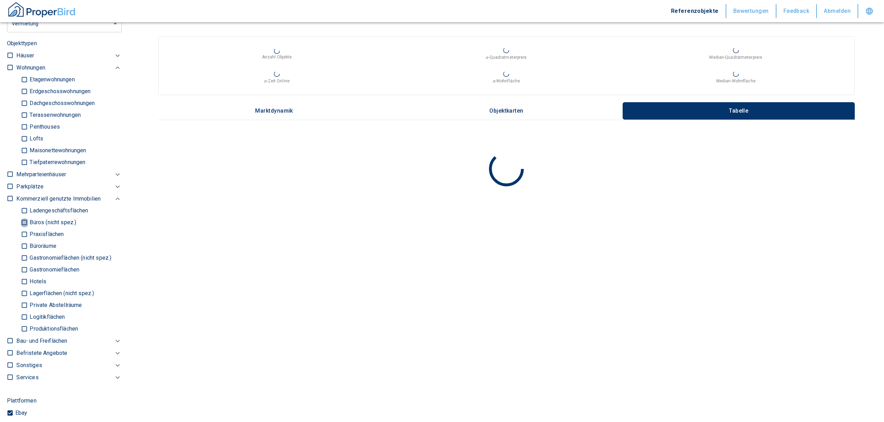
click at [23, 217] on input "Büros (nicht spez.)" at bounding box center [24, 223] width 7 height 12
checkbox input "true"
type input "2020"
type input "999999990"
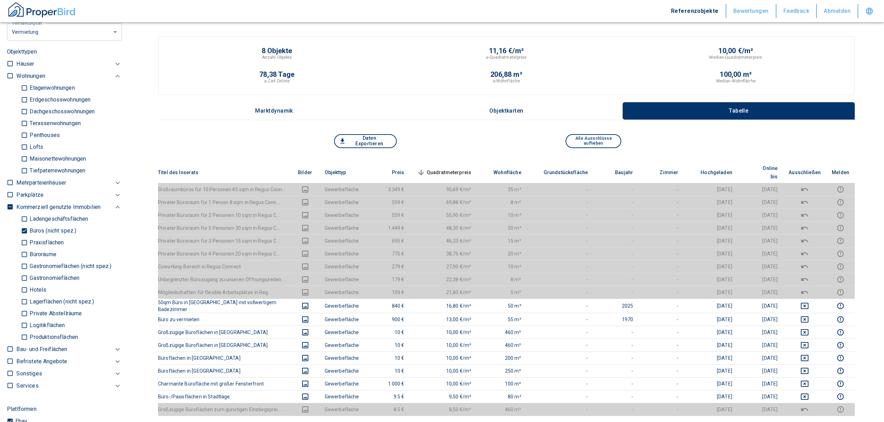
click at [19, 231] on div "Ladengeschäftsflächen Büros (nicht spez.) Praxisflächen Büroräume Gastronomiefl…" at bounding box center [68, 278] width 105 height 130
click at [23, 229] on input "Büros (nicht spez.)" at bounding box center [24, 231] width 7 height 12
checkbox input "false"
type input "2020"
type input "999999990"
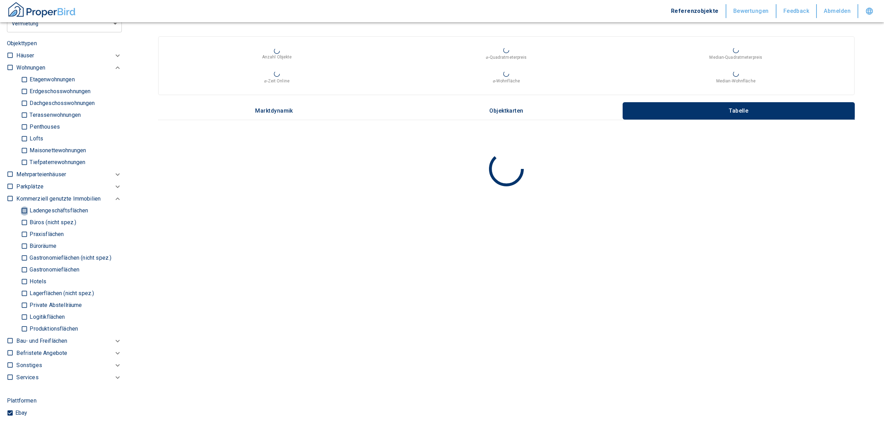
click at [23, 210] on input "Ladengeschäftsflächen" at bounding box center [24, 211] width 7 height 12
checkbox input "true"
type input "2020"
type input "999999990"
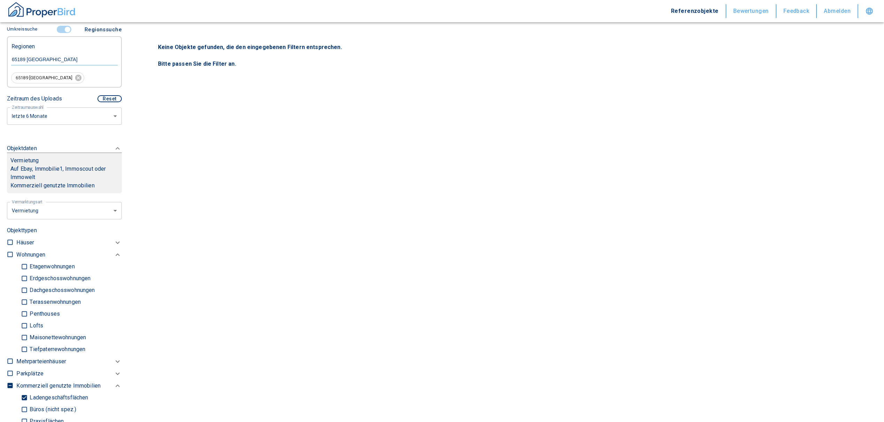
scroll to position [112, 0]
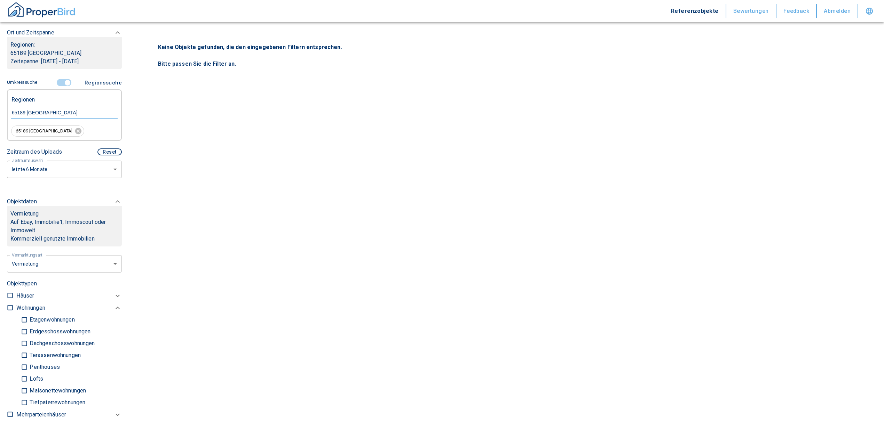
drag, startPoint x: 63, startPoint y: 77, endPoint x: 65, endPoint y: 82, distance: 5.1
click at [63, 77] on span at bounding box center [64, 82] width 20 height 13
click at [64, 82] on input "controlled" at bounding box center [67, 83] width 21 height 8
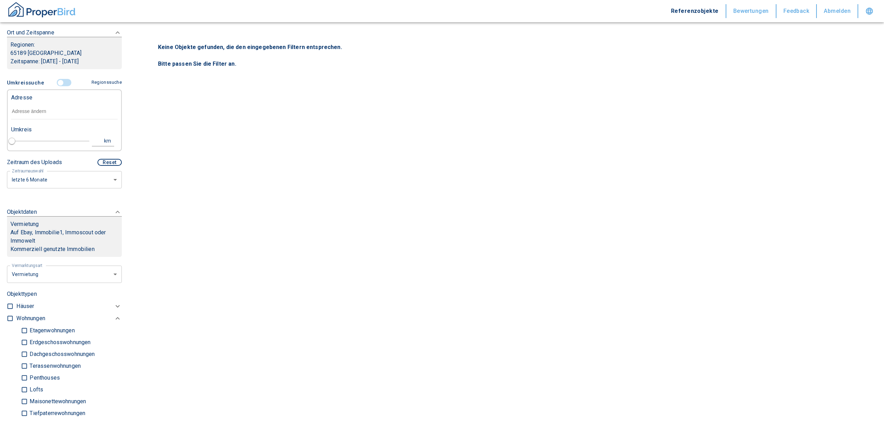
click at [55, 116] on input "text" at bounding box center [64, 112] width 106 height 16
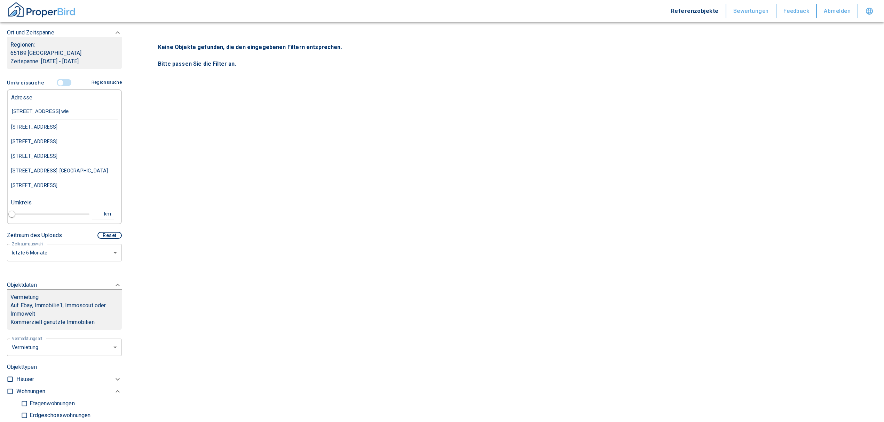
type input "brunhildenstraße 33 wies"
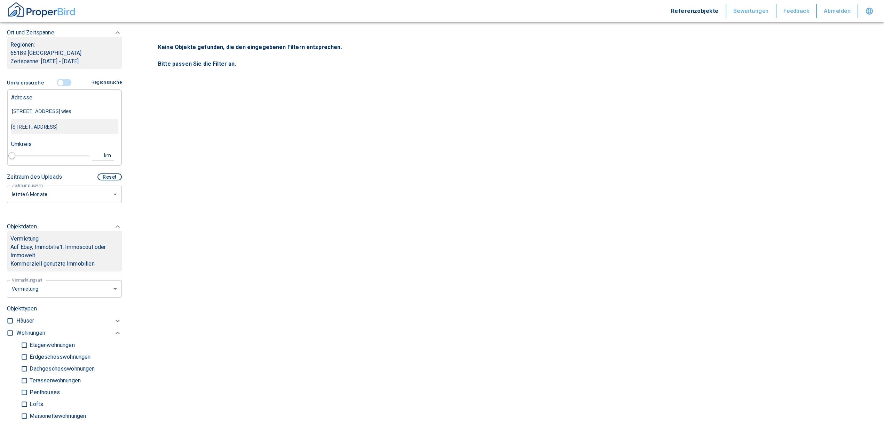
click at [59, 124] on div "Brunhildenstraße 33, Wiesbaden, Südost" at bounding box center [64, 127] width 106 height 15
type input "2020"
type input "999999990"
type input "Brunhildenstraße 33, Wiesbaden, Südost"
type input "1"
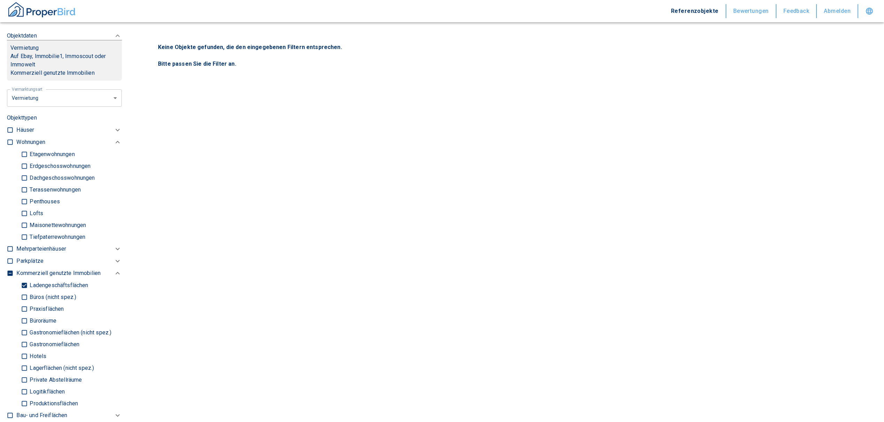
scroll to position [205, 0]
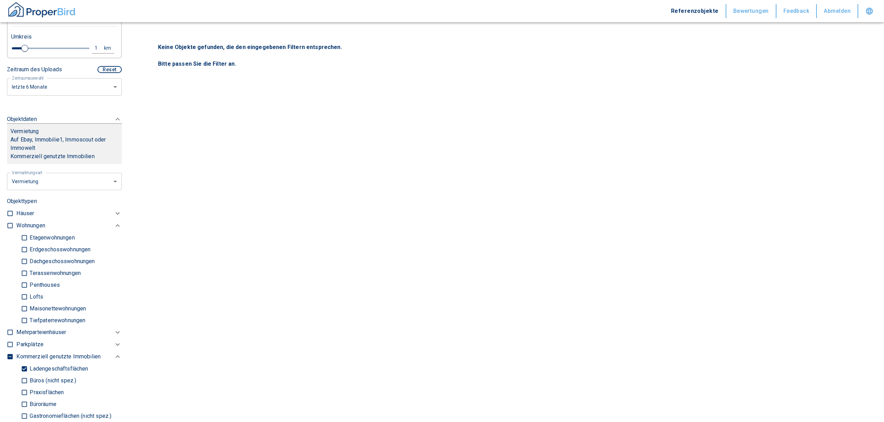
type input "Brunhildenstraße 33, Wiesbaden, Südost"
click at [94, 53] on div "1" at bounding box center [100, 48] width 13 height 9
drag, startPoint x: 43, startPoint y: 56, endPoint x: 31, endPoint y: 56, distance: 12.5
click at [32, 53] on input "1" at bounding box center [41, 47] width 19 height 11
type input "3"
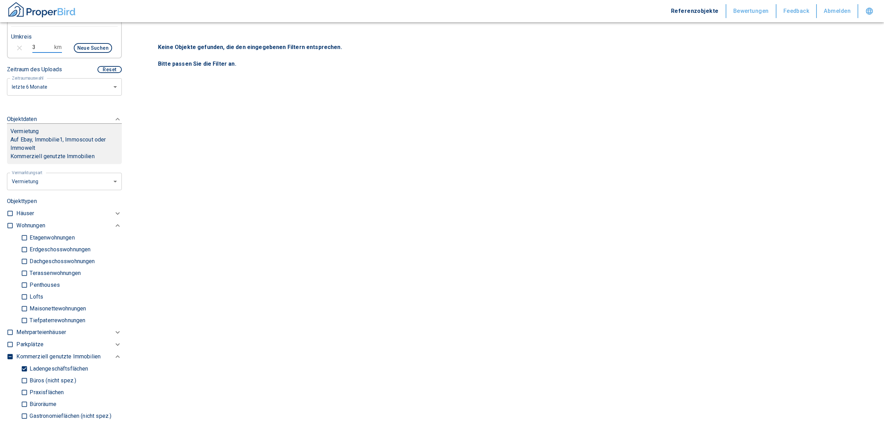
click at [84, 53] on button "Neue Suchen" at bounding box center [93, 48] width 38 height 10
type input "2020"
type input "999999990"
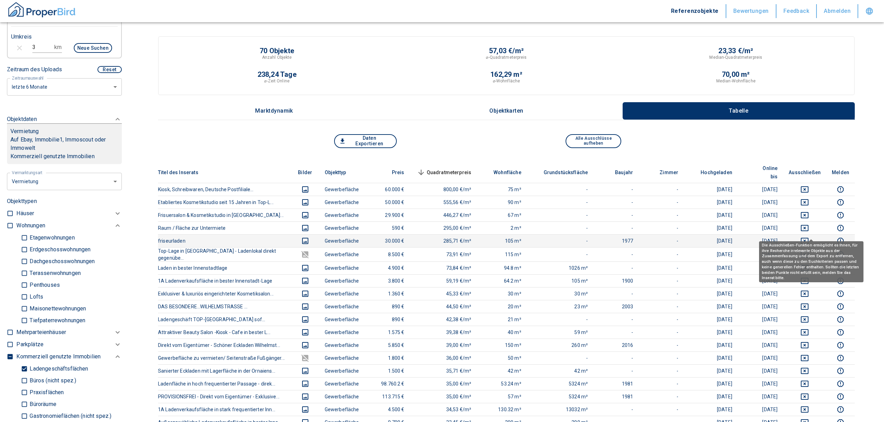
click at [808, 238] on icon "deselect this listing" at bounding box center [805, 241] width 8 height 6
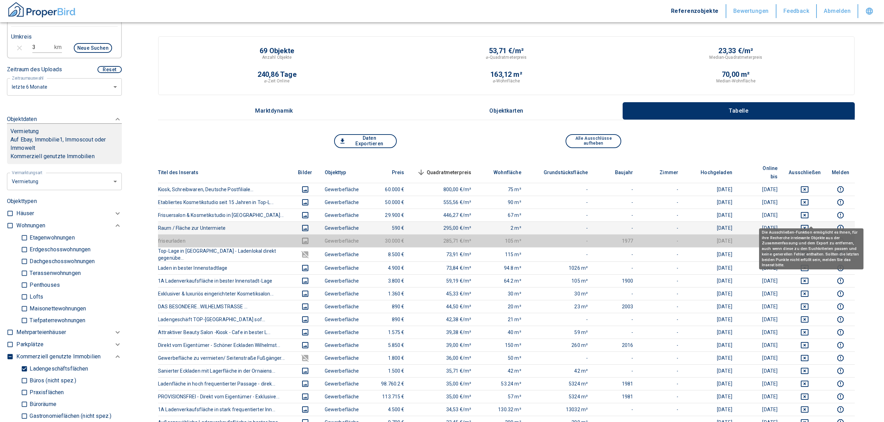
click at [809, 224] on icon "deselect this listing" at bounding box center [804, 228] width 8 height 8
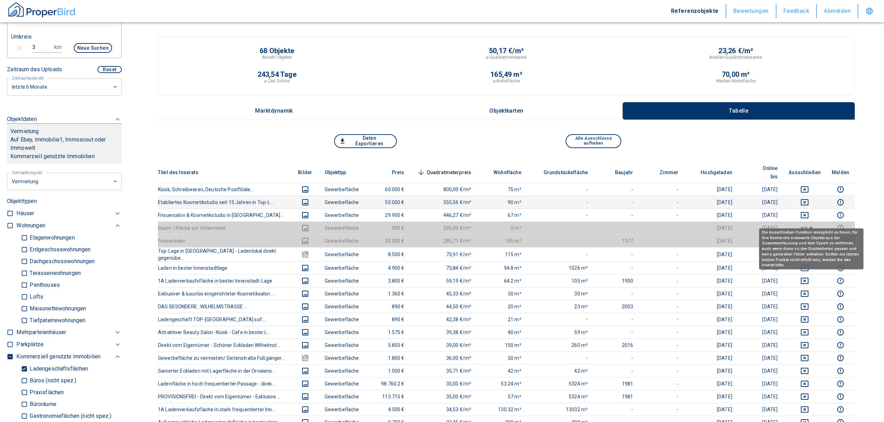
drag, startPoint x: 814, startPoint y: 201, endPoint x: 813, endPoint y: 196, distance: 4.9
click at [814, 209] on td at bounding box center [804, 215] width 43 height 13
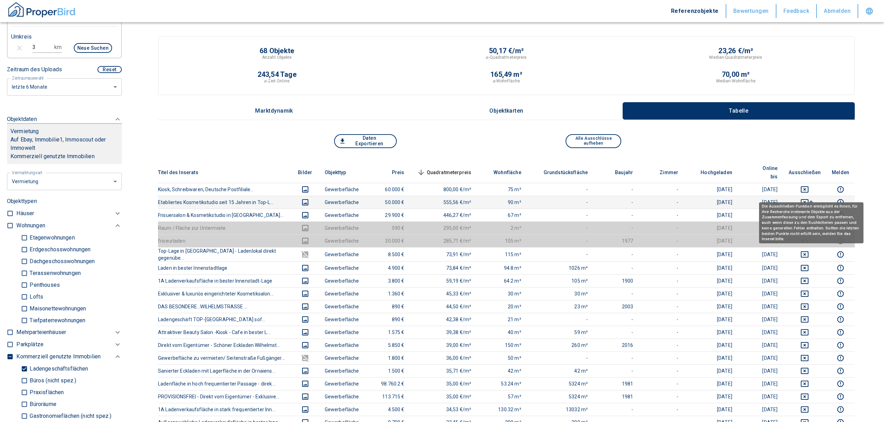
click at [809, 198] on icon "deselect this listing" at bounding box center [804, 202] width 8 height 8
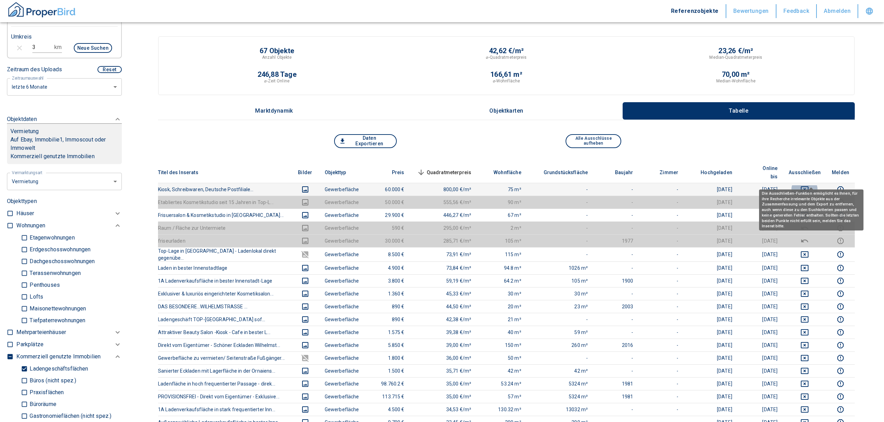
click at [809, 185] on icon "deselect this listing" at bounding box center [804, 189] width 8 height 8
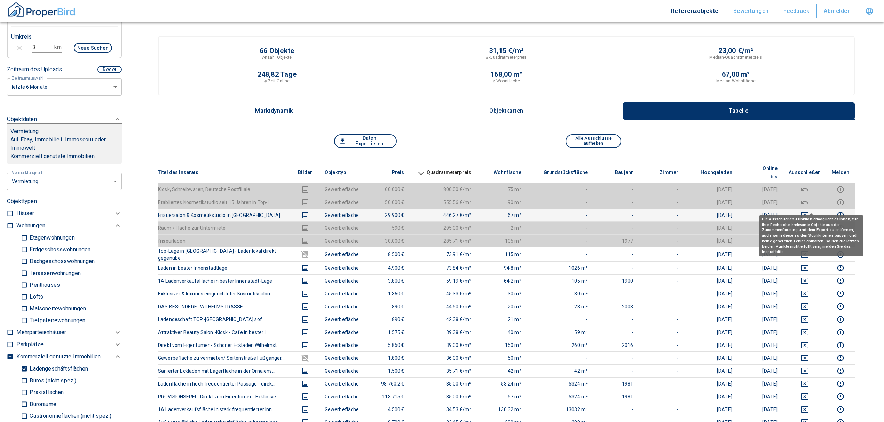
click at [809, 211] on icon "deselect this listing" at bounding box center [804, 215] width 8 height 8
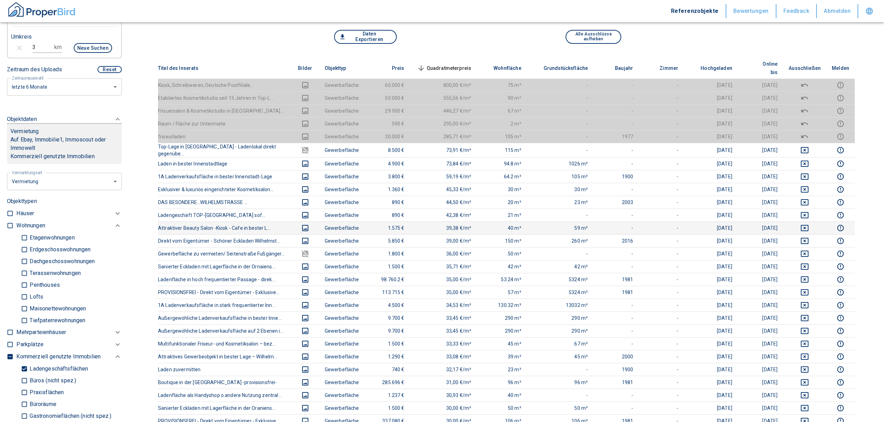
scroll to position [93, 0]
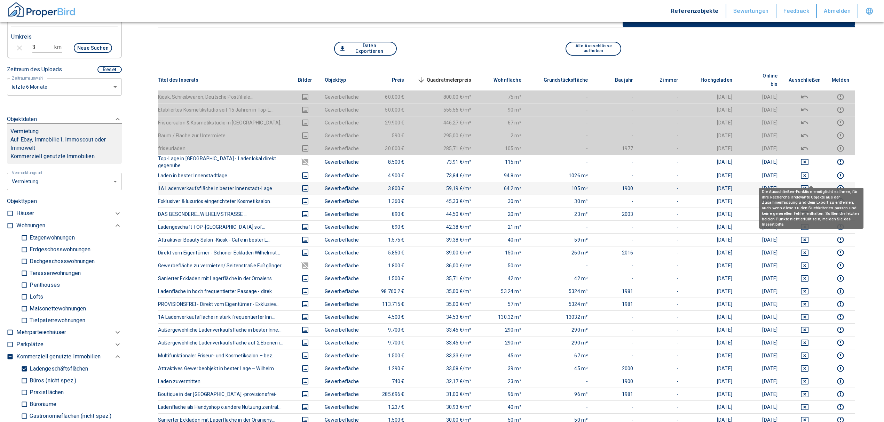
click at [808, 185] on icon "deselect this listing" at bounding box center [805, 188] width 8 height 6
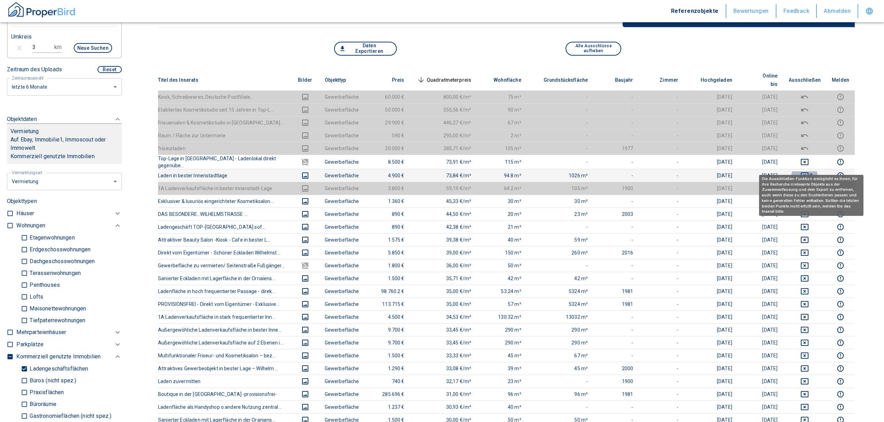
click at [809, 172] on icon "deselect this listing" at bounding box center [804, 176] width 8 height 8
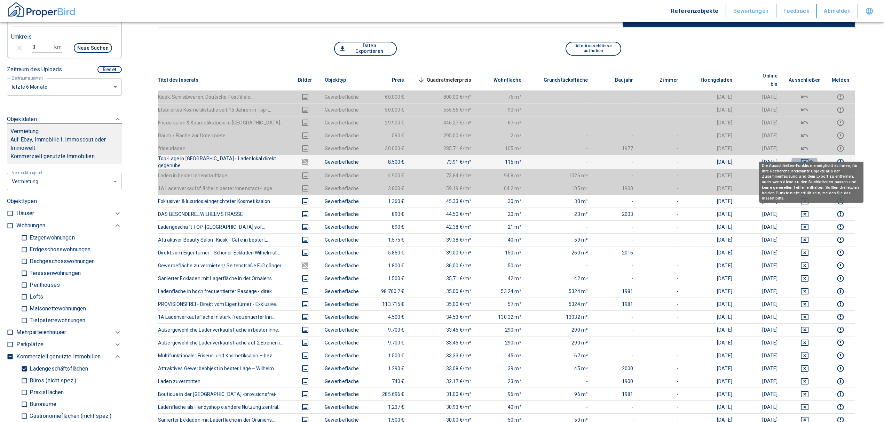
click at [809, 158] on icon "deselect this listing" at bounding box center [804, 162] width 8 height 8
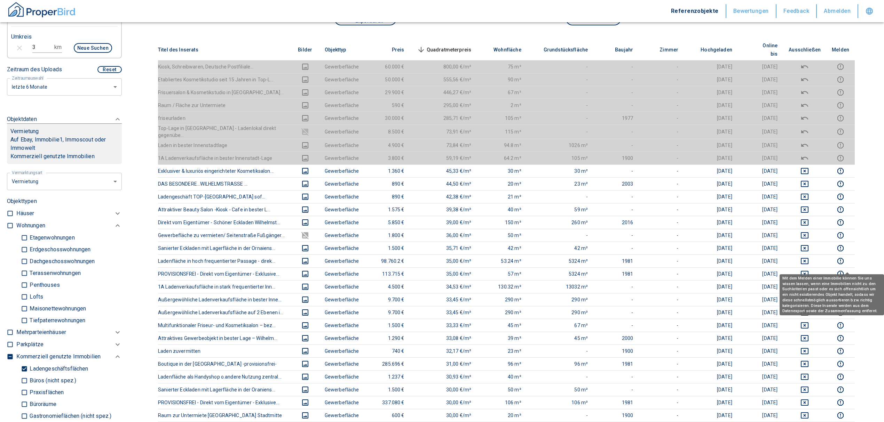
scroll to position [139, 0]
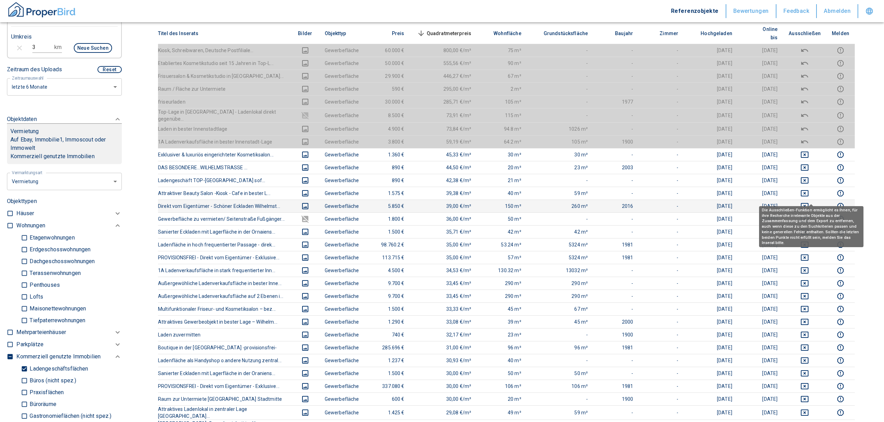
click at [809, 202] on icon "deselect this listing" at bounding box center [804, 206] width 8 height 8
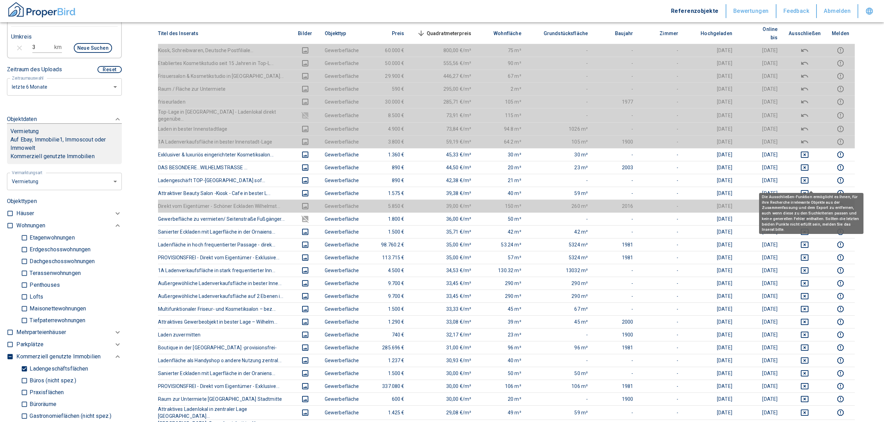
click at [817, 198] on div "Die Ausschließen-Funktion ermöglicht es Ihnen, für ihre Recherche irrelevante O…" at bounding box center [811, 213] width 104 height 41
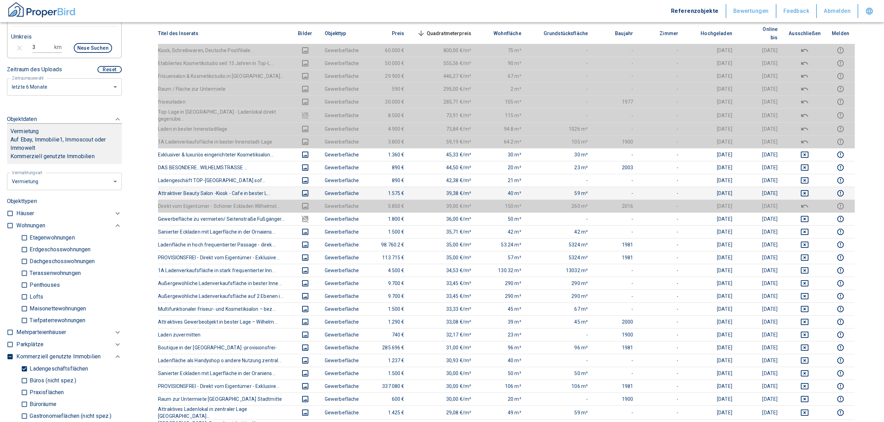
click at [813, 187] on td at bounding box center [804, 193] width 43 height 13
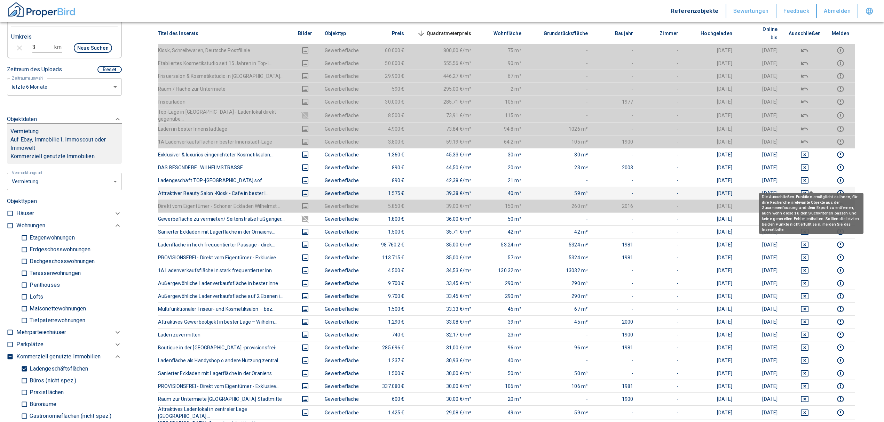
click at [808, 190] on icon "deselect this listing" at bounding box center [805, 193] width 8 height 6
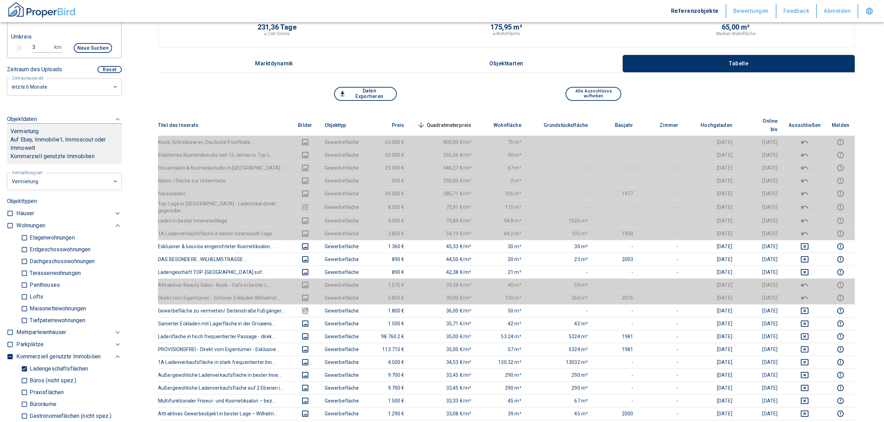
scroll to position [46, 0]
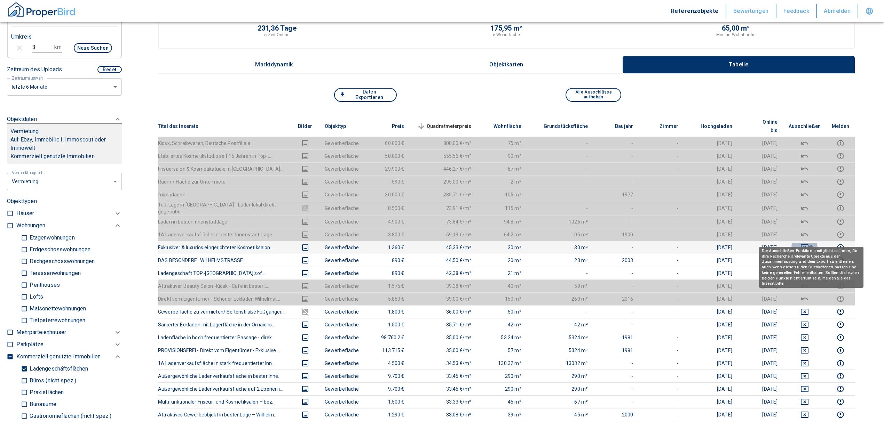
click at [809, 244] on icon "deselect this listing" at bounding box center [804, 248] width 8 height 8
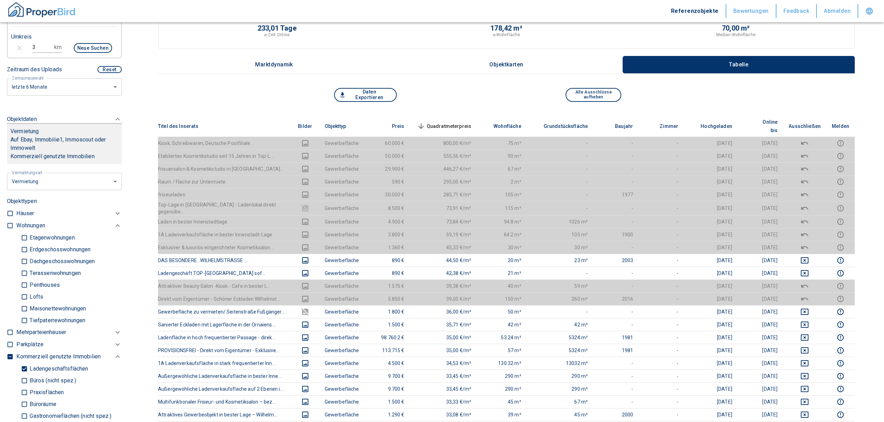
click at [461, 116] on th "Quadratmeterpreis sorted descending" at bounding box center [443, 126] width 67 height 21
click at [458, 122] on span "Quadratmeterpreis sorted descending" at bounding box center [443, 126] width 56 height 8
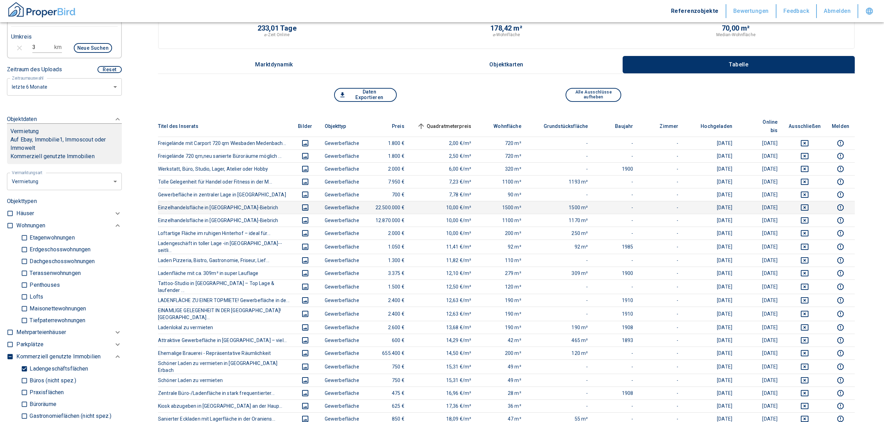
click at [809, 204] on icon "deselect this listing" at bounding box center [804, 208] width 8 height 8
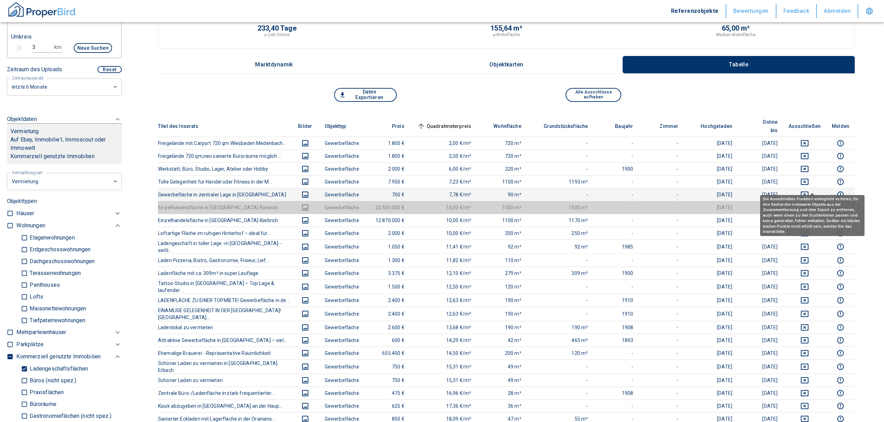
click at [809, 191] on icon "deselect this listing" at bounding box center [804, 195] width 8 height 8
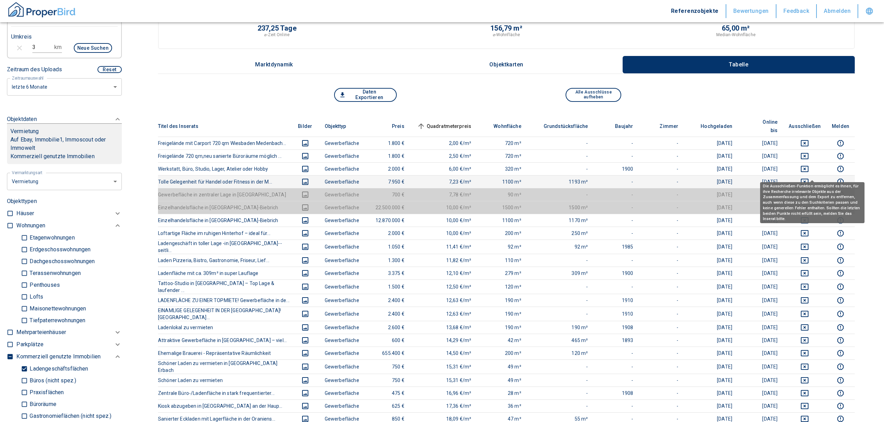
click at [807, 178] on button "deselect this listing" at bounding box center [805, 182] width 32 height 8
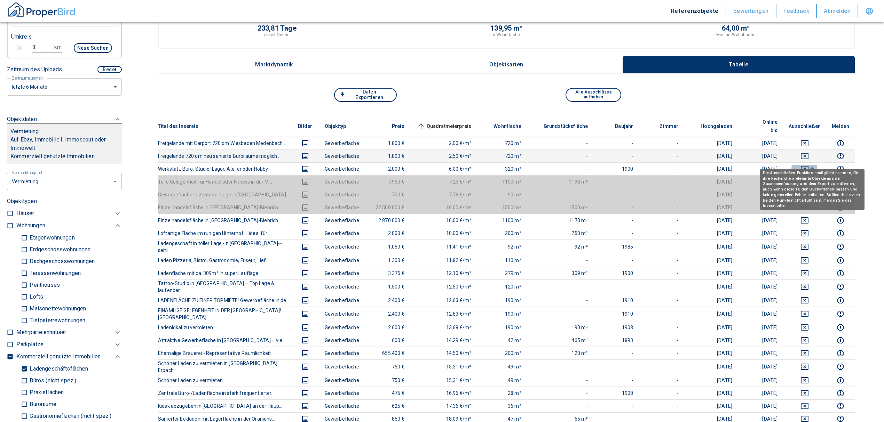
drag, startPoint x: 811, startPoint y: 161, endPoint x: 815, endPoint y: 149, distance: 12.6
click at [809, 165] on icon "deselect this listing" at bounding box center [804, 169] width 8 height 8
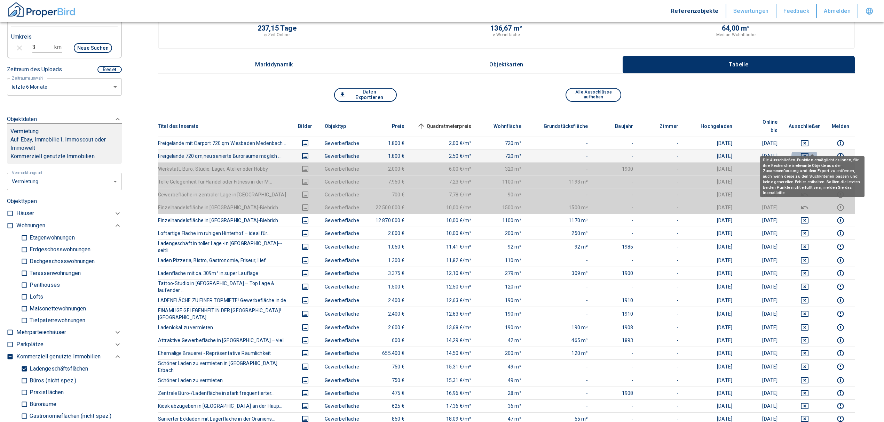
click at [809, 152] on icon "deselect this listing" at bounding box center [804, 156] width 8 height 8
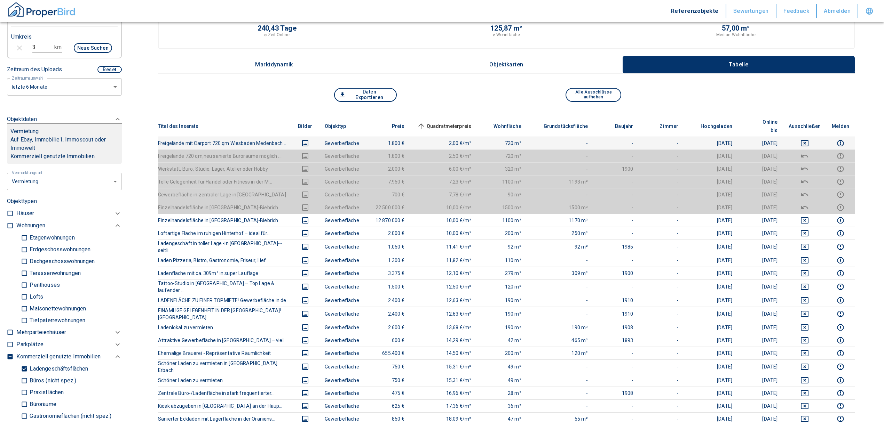
click at [809, 139] on icon "deselect this listing" at bounding box center [804, 143] width 8 height 8
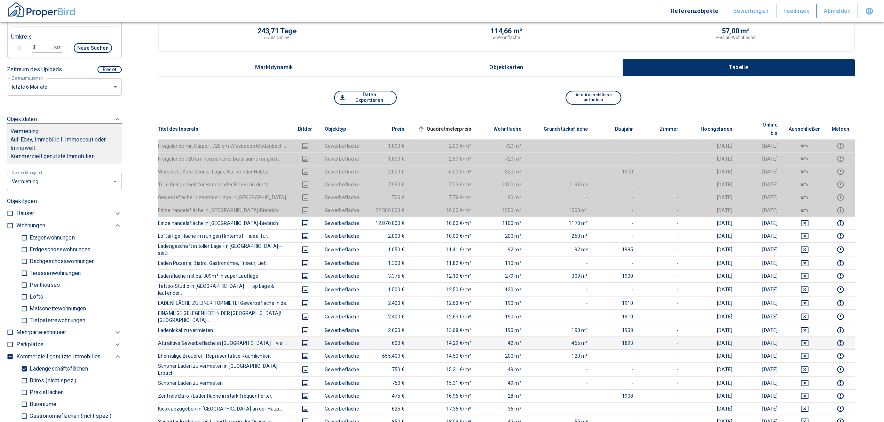
scroll to position [93, 0]
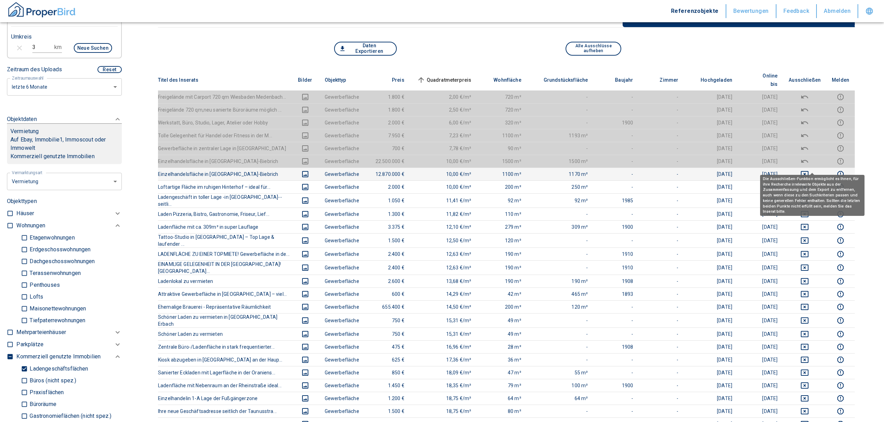
click at [809, 170] on icon "deselect this listing" at bounding box center [804, 174] width 8 height 8
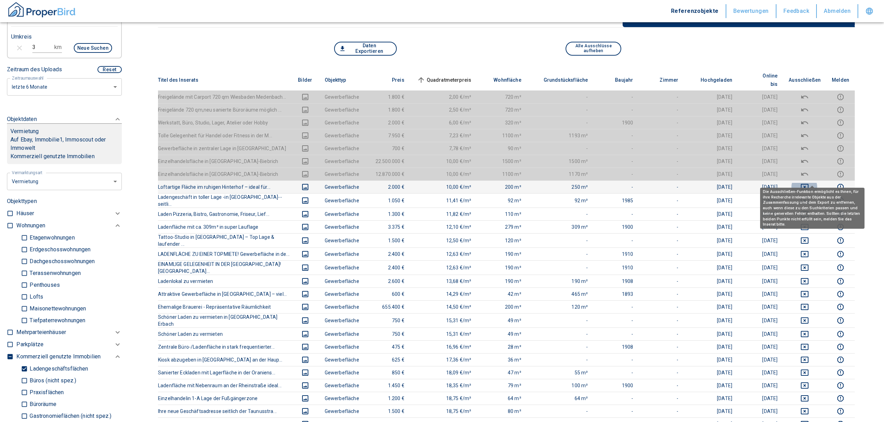
click at [808, 184] on icon "deselect this listing" at bounding box center [805, 187] width 8 height 6
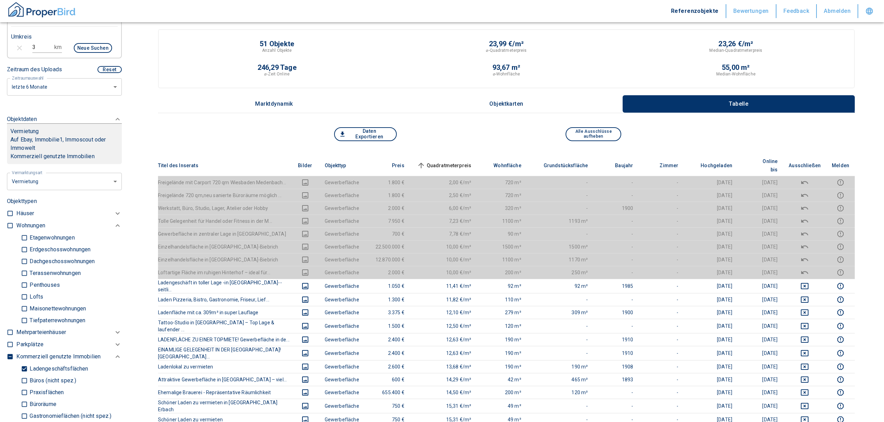
scroll to position [0, 0]
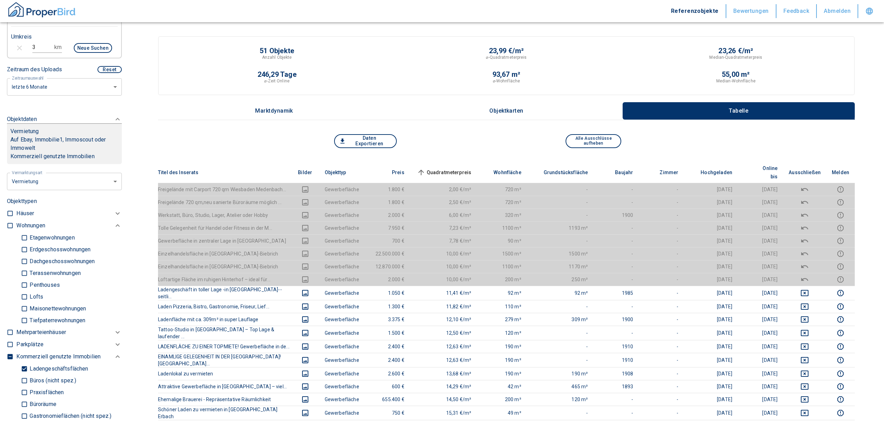
click at [460, 168] on span "Quadratmeterpreis sorted ascending" at bounding box center [443, 172] width 56 height 8
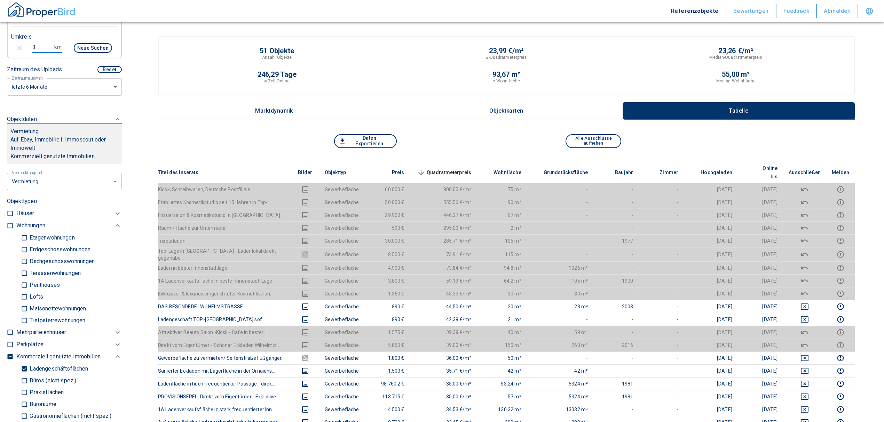
drag, startPoint x: 38, startPoint y: 53, endPoint x: 17, endPoint y: 55, distance: 21.0
click at [17, 55] on div "3 km Neue Suchen" at bounding box center [59, 48] width 106 height 17
type input "2"
click at [88, 53] on button "Neue Suchen" at bounding box center [93, 48] width 38 height 10
type input "2020"
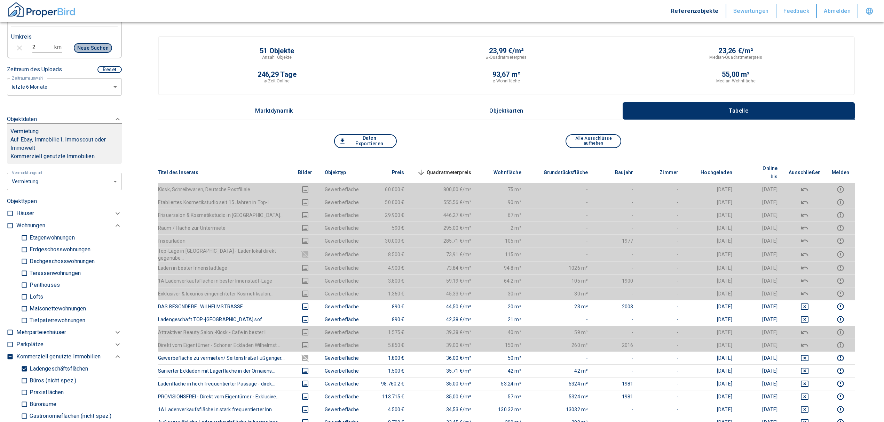
type input "999999990"
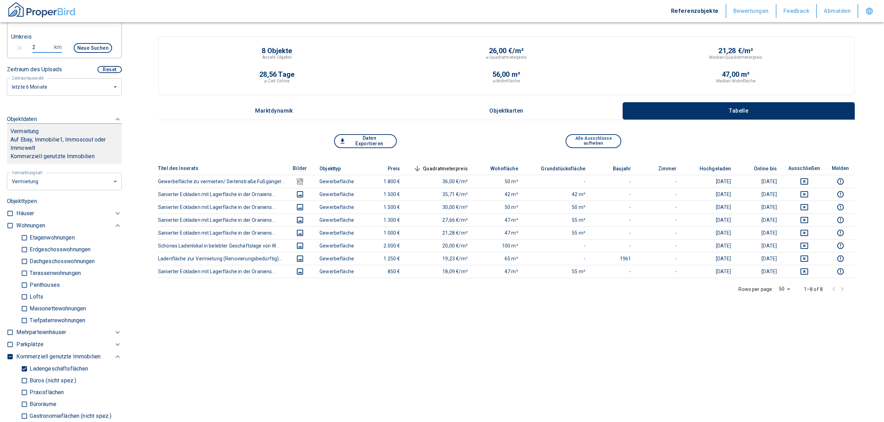
drag, startPoint x: 39, startPoint y: 56, endPoint x: 30, endPoint y: 55, distance: 9.8
click at [30, 55] on div "2 km Neue Suchen" at bounding box center [59, 48] width 106 height 17
type input "3"
drag, startPoint x: 93, startPoint y: 55, endPoint x: 91, endPoint y: 58, distance: 3.8
click at [93, 53] on button "Neue Suchen" at bounding box center [93, 48] width 38 height 10
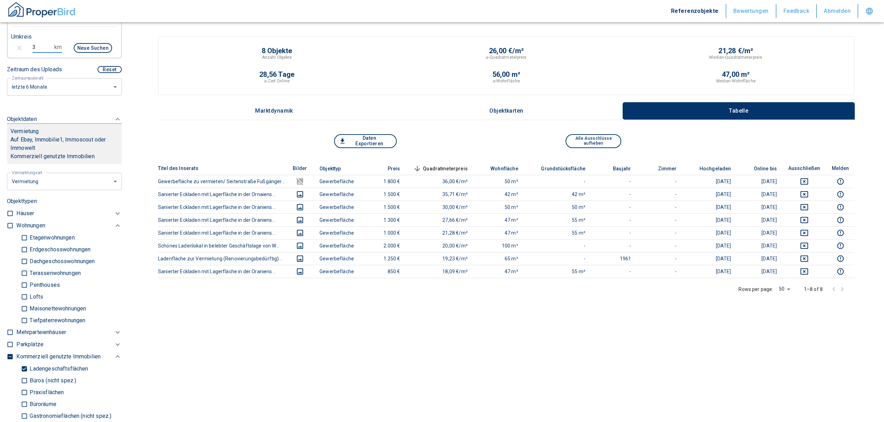
type input "2020"
type input "999999990"
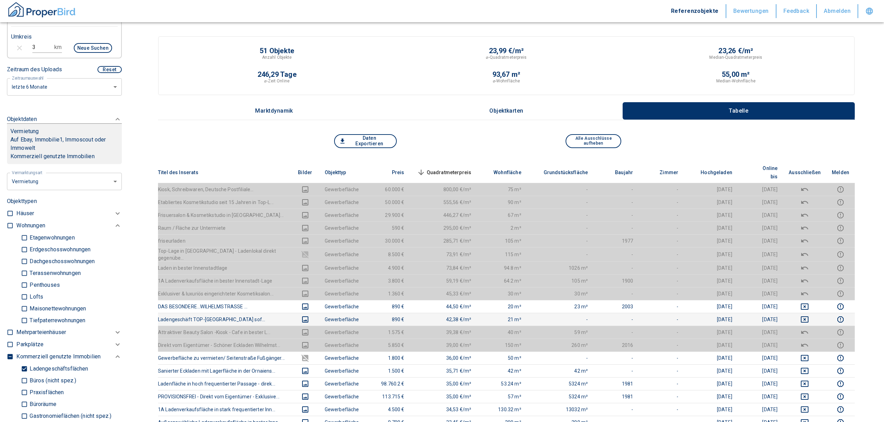
click at [810, 313] on td at bounding box center [804, 319] width 43 height 13
click at [808, 304] on icon "deselect this listing" at bounding box center [805, 307] width 8 height 6
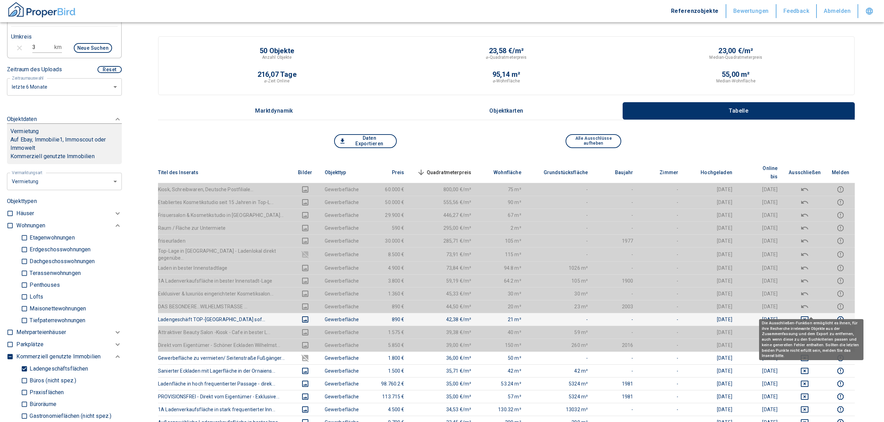
click at [809, 316] on icon "deselect this listing" at bounding box center [804, 320] width 8 height 8
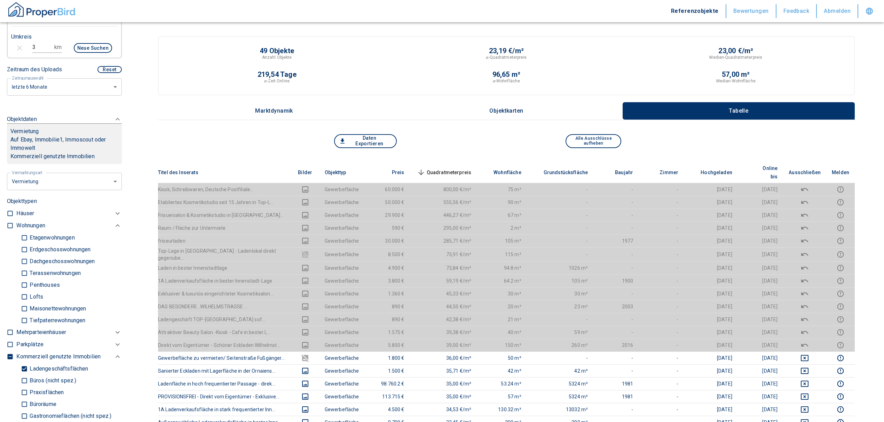
click at [456, 168] on span "Quadratmeterpreis sorted descending" at bounding box center [443, 172] width 56 height 8
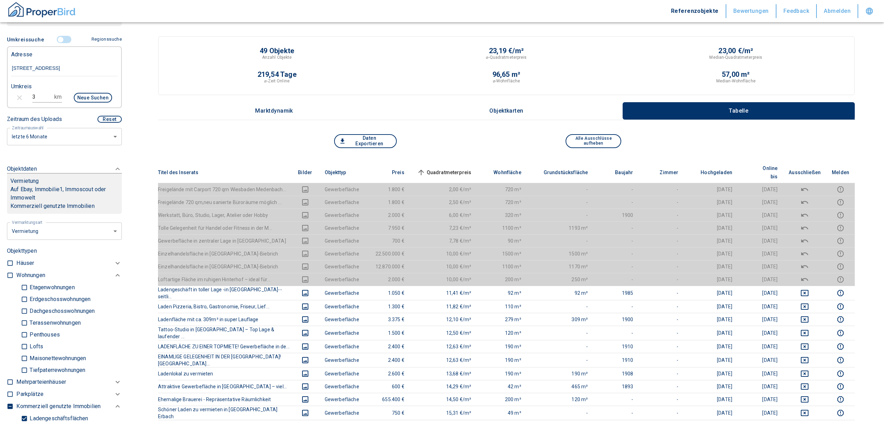
scroll to position [112, 0]
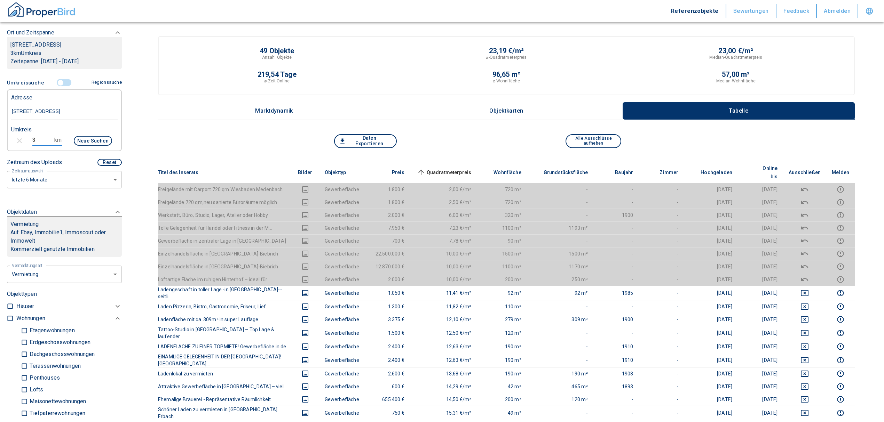
drag, startPoint x: 36, startPoint y: 148, endPoint x: 3, endPoint y: 147, distance: 33.4
click at [3, 147] on div "Filtervorlagen Neue Filtereinstellungen erkannt! Name für neue Vorlage x Sie ha…" at bounding box center [64, 211] width 129 height 422
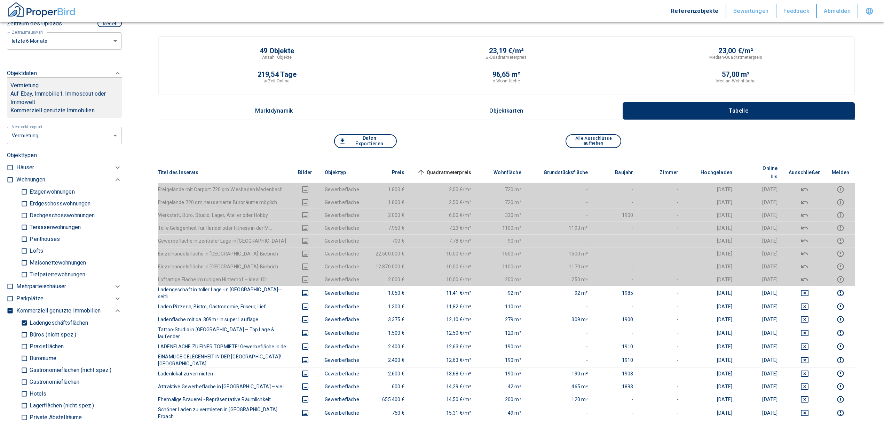
scroll to position [251, 0]
type input "1"
click at [23, 328] on input "Ladengeschäftsflächen" at bounding box center [24, 323] width 7 height 12
checkbox input "false"
type input "2020"
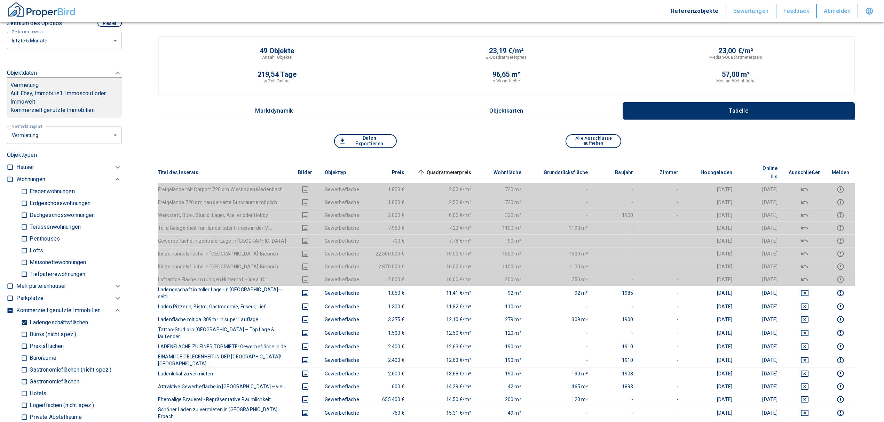
type input "999999990"
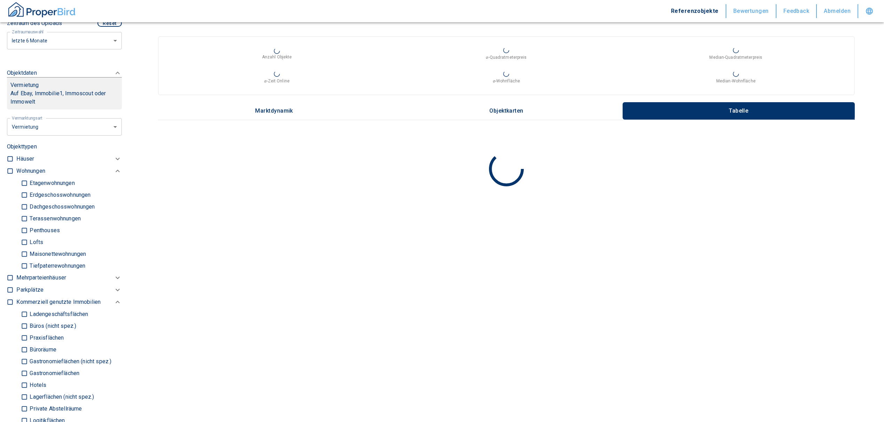
click at [10, 175] on input "checkbox" at bounding box center [10, 171] width 7 height 7
checkbox input "true"
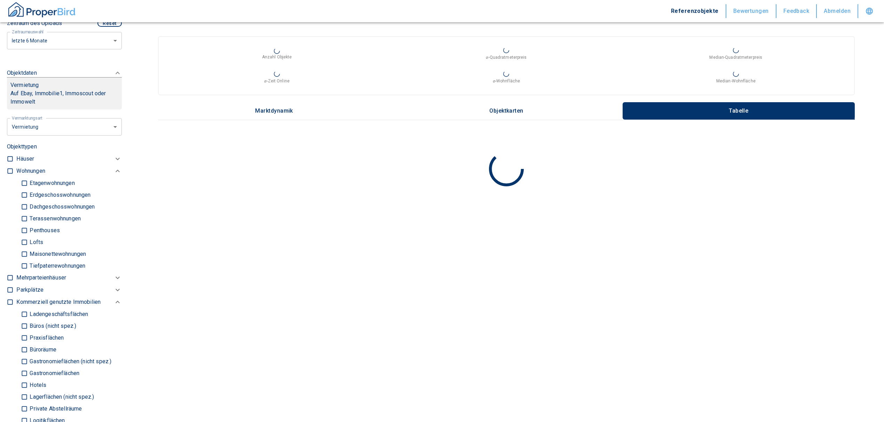
checkbox input "true"
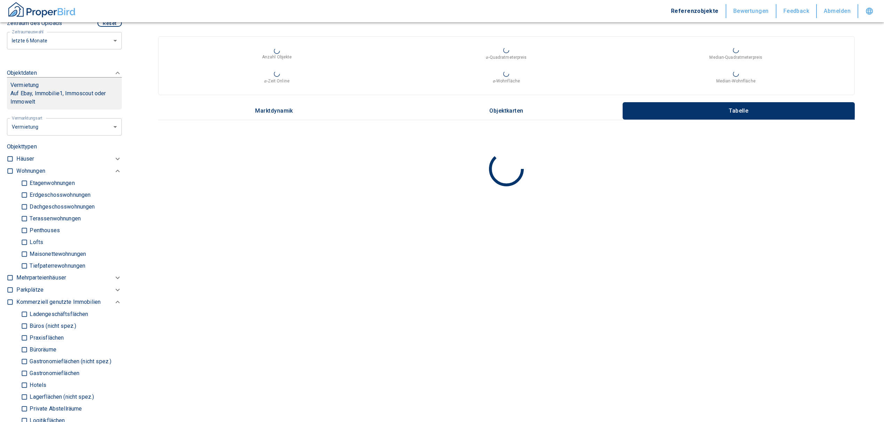
type input "2020"
type input "999999990"
type input "2020"
type input "999999990"
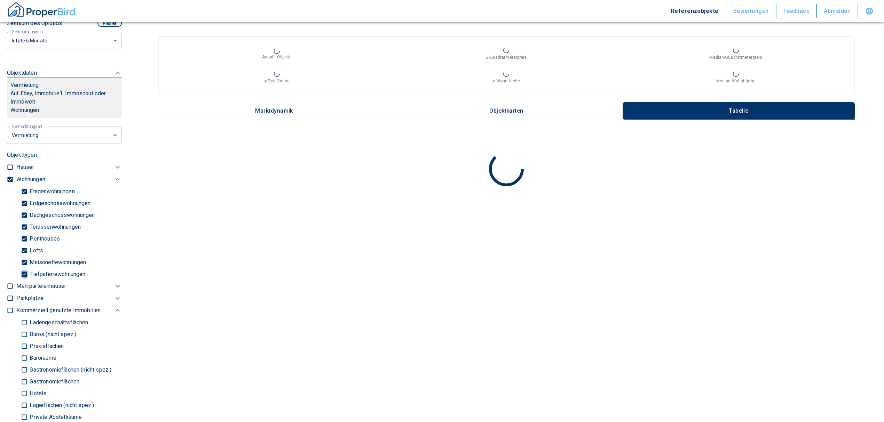
click at [26, 280] on input "Tiefpaterrewohnungen" at bounding box center [24, 274] width 7 height 12
checkbox input "false"
type input "2020"
type input "999999990"
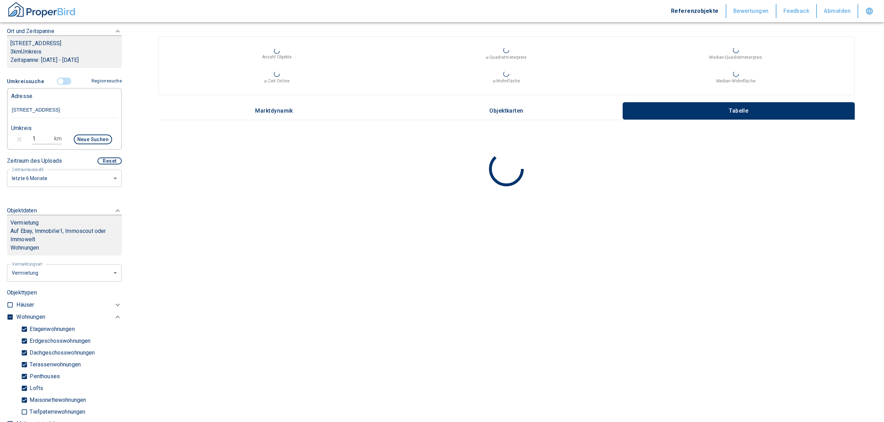
scroll to position [112, 0]
click at [88, 146] on button "Neue Suchen" at bounding box center [93, 141] width 38 height 10
type input "2020"
type input "999999990"
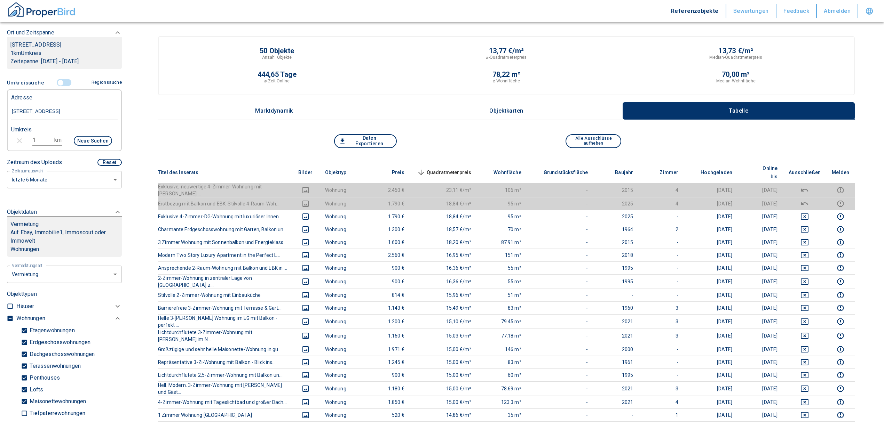
click at [87, 117] on input "Brunhildenstraße 33, Wiesbaden, Südost" at bounding box center [64, 112] width 106 height 16
drag, startPoint x: 100, startPoint y: 120, endPoint x: 0, endPoint y: 123, distance: 100.3
click at [0, 123] on div "Filtervorlagen Neue Filtereinstellungen erkannt! Name für neue Vorlage x Sie ha…" at bounding box center [64, 211] width 129 height 422
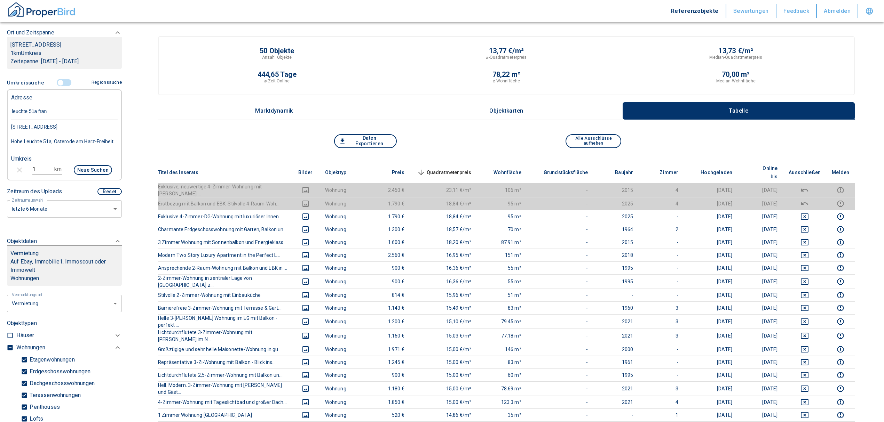
type input "leuchte 51a frank"
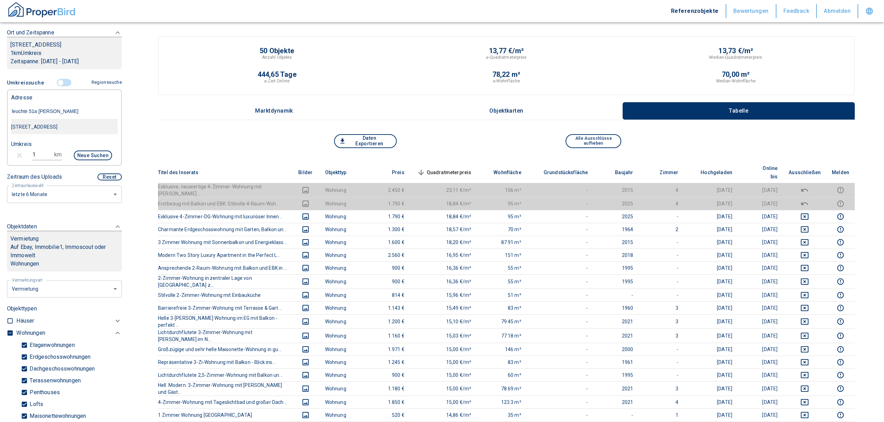
click at [13, 134] on div "Leuchte 51a, Frankfurt am Main, Bergen-Enkheim" at bounding box center [64, 127] width 106 height 15
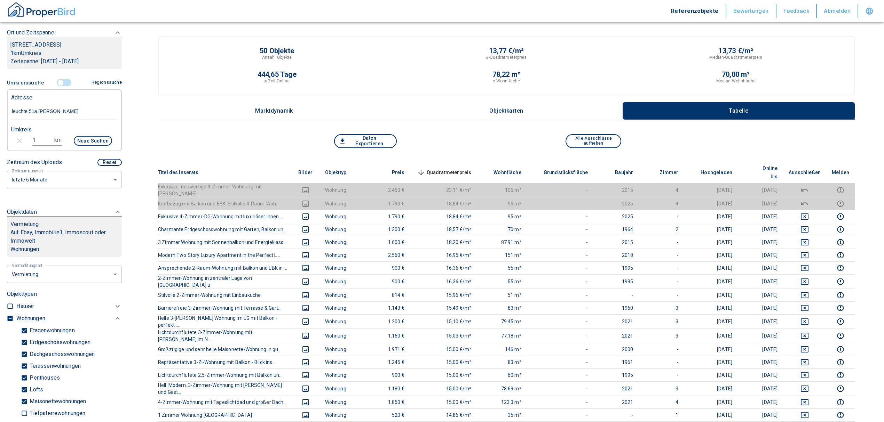
type input "2020"
type input "999999990"
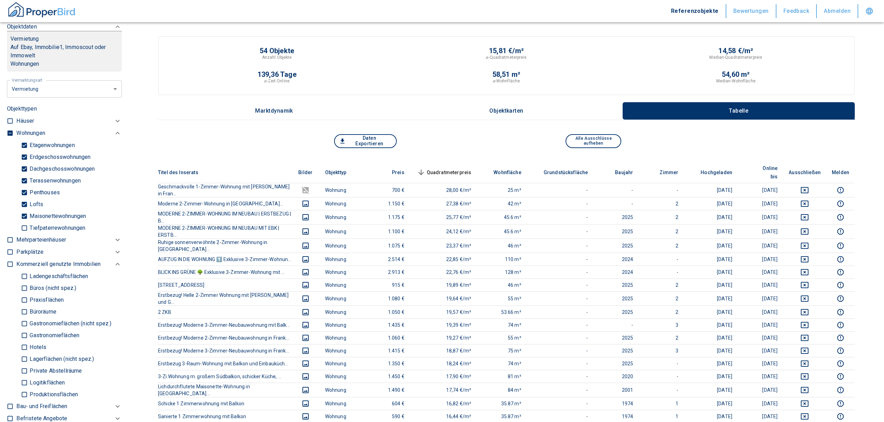
type input "Leuchte 51a, Frankfurt am Main, Bergen-Enkheim"
click at [458, 168] on span "Quadratmeterpreis sorted descending" at bounding box center [443, 172] width 56 height 8
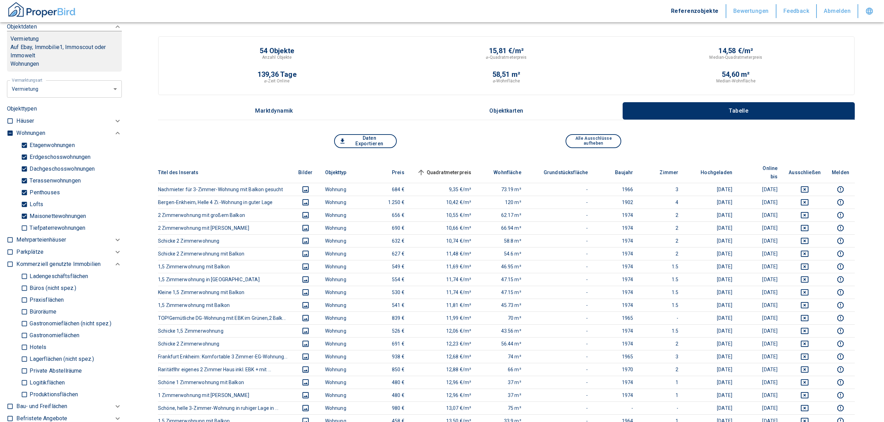
click at [466, 168] on span "Quadratmeterpreis sorted ascending" at bounding box center [443, 172] width 56 height 8
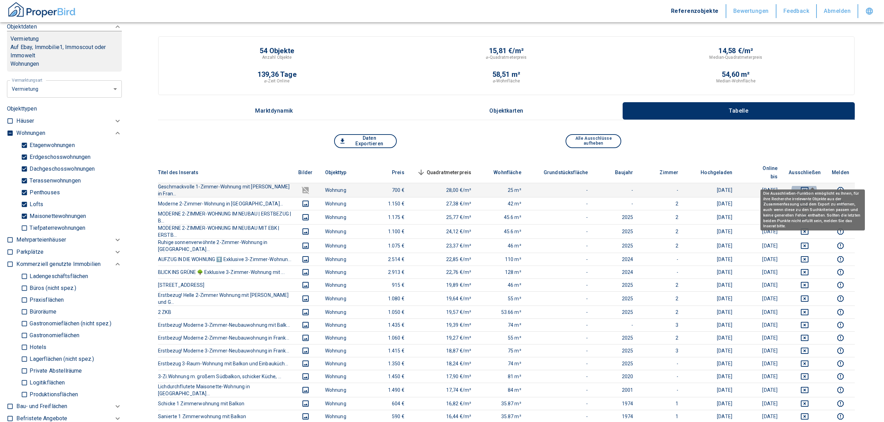
click at [809, 186] on icon "deselect this listing" at bounding box center [804, 190] width 8 height 8
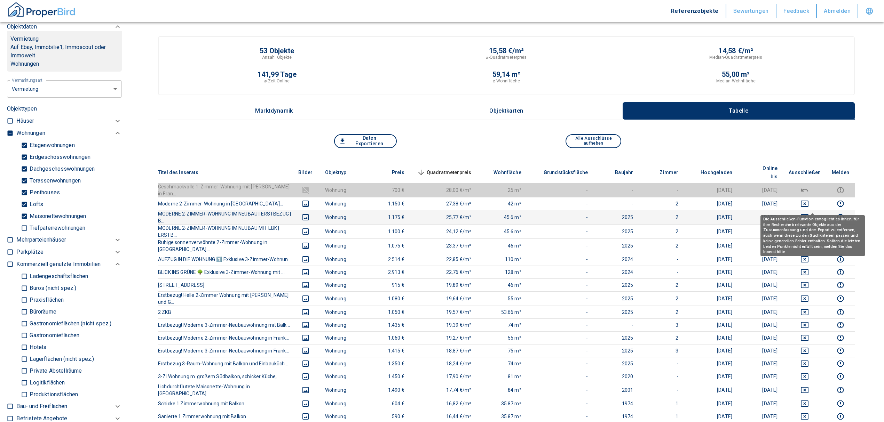
click at [808, 214] on icon "deselect this listing" at bounding box center [805, 217] width 8 height 6
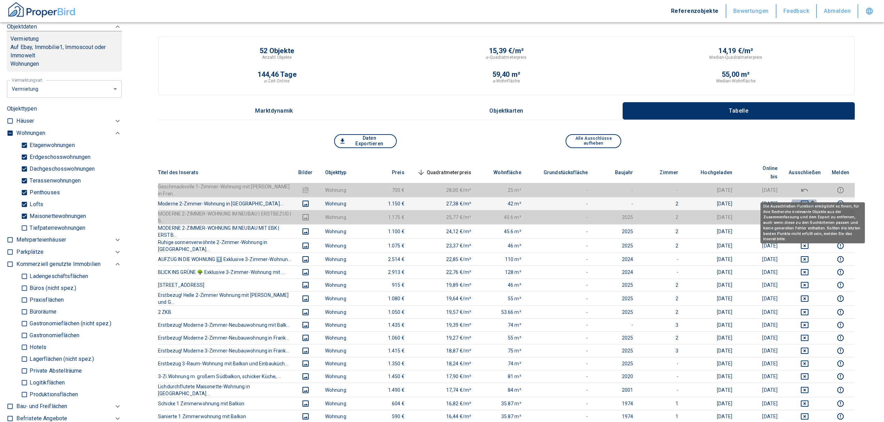
click at [809, 200] on icon "deselect this listing" at bounding box center [804, 204] width 8 height 8
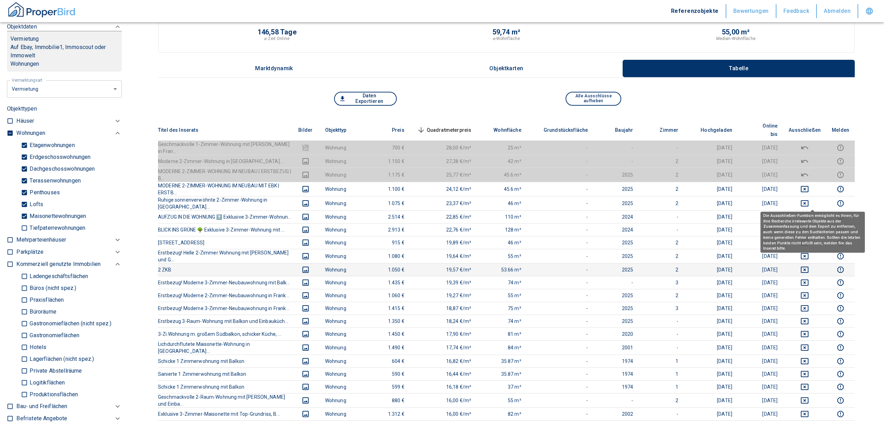
scroll to position [93, 0]
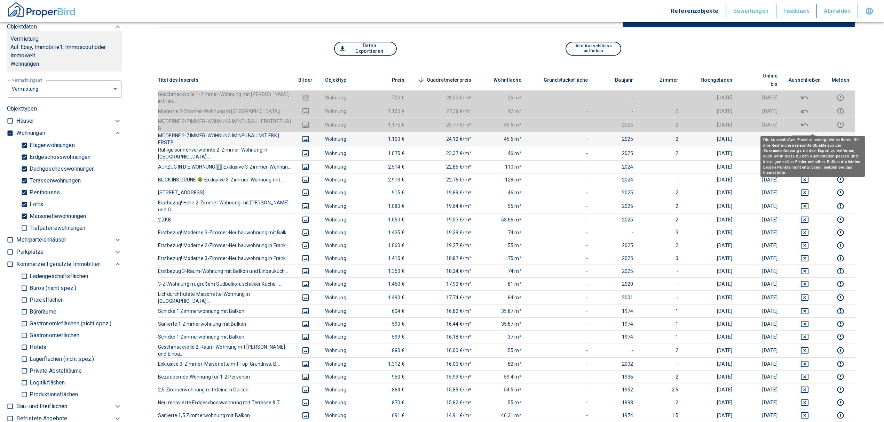
click at [809, 135] on icon "deselect this listing" at bounding box center [804, 139] width 8 height 8
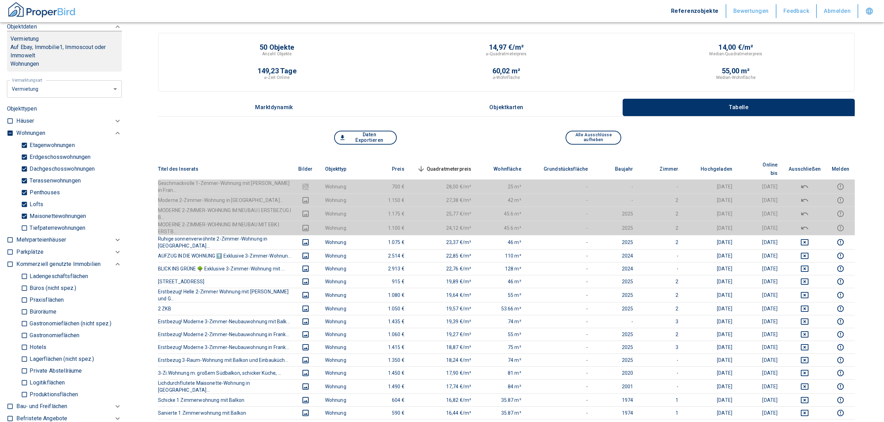
scroll to position [0, 0]
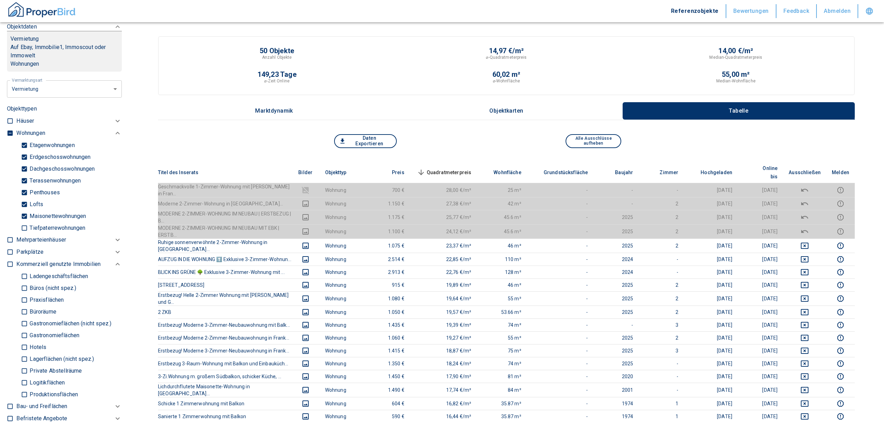
click at [456, 171] on span "Quadratmeterpreis sorted descending" at bounding box center [443, 172] width 56 height 8
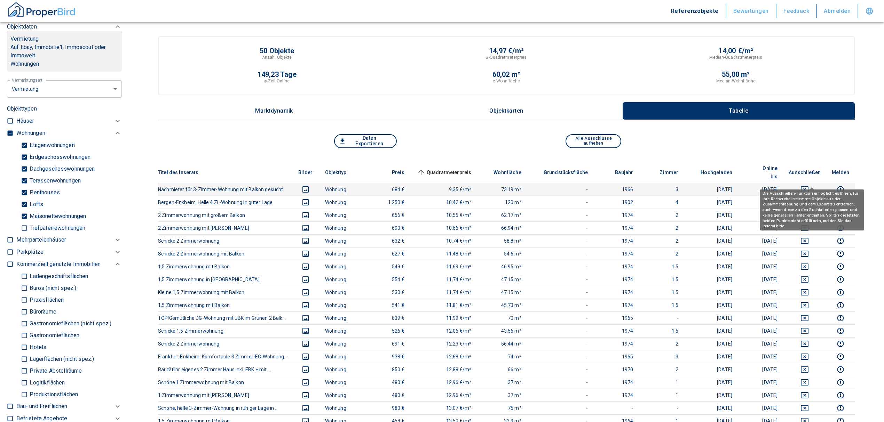
click at [809, 185] on icon "deselect this listing" at bounding box center [804, 189] width 8 height 8
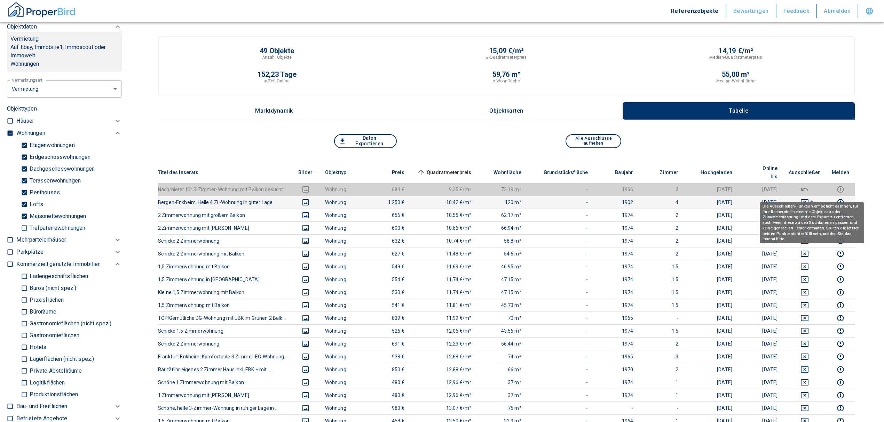
click at [808, 199] on icon "deselect this listing" at bounding box center [805, 202] width 8 height 6
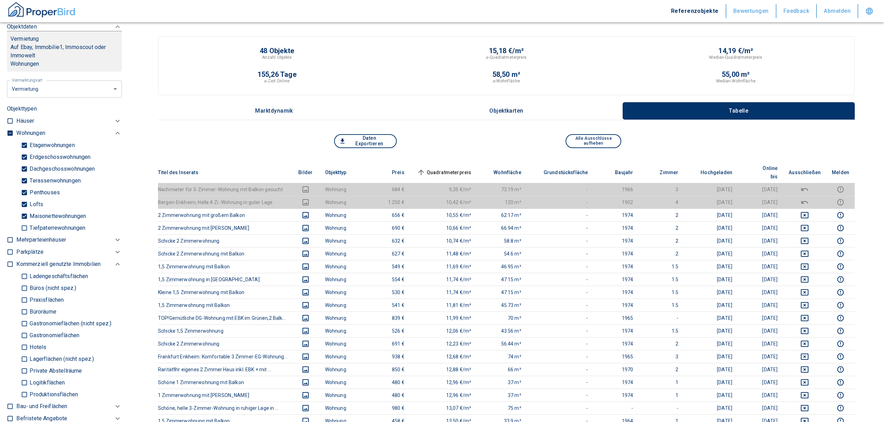
click at [462, 169] on span "Quadratmeterpreis sorted ascending" at bounding box center [443, 172] width 56 height 8
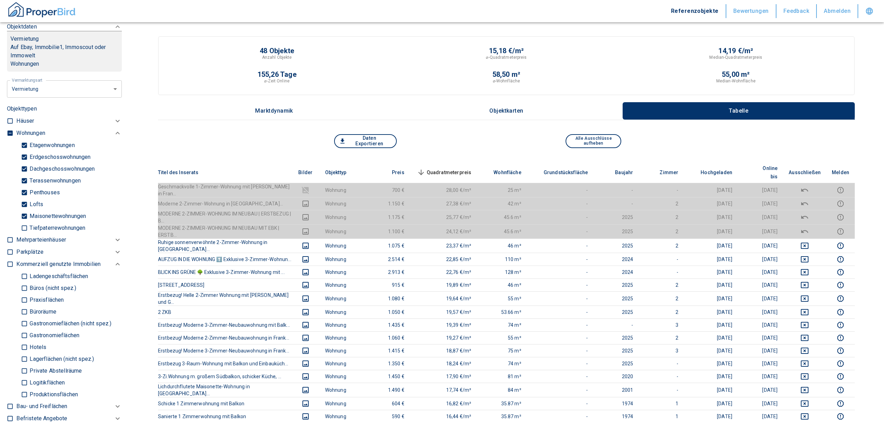
click at [459, 169] on span "Quadratmeterpreis sorted descending" at bounding box center [443, 172] width 56 height 8
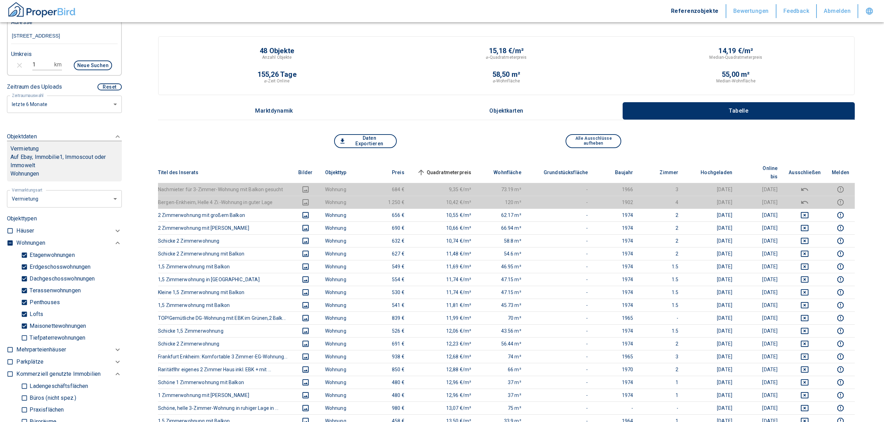
scroll to position [158, 0]
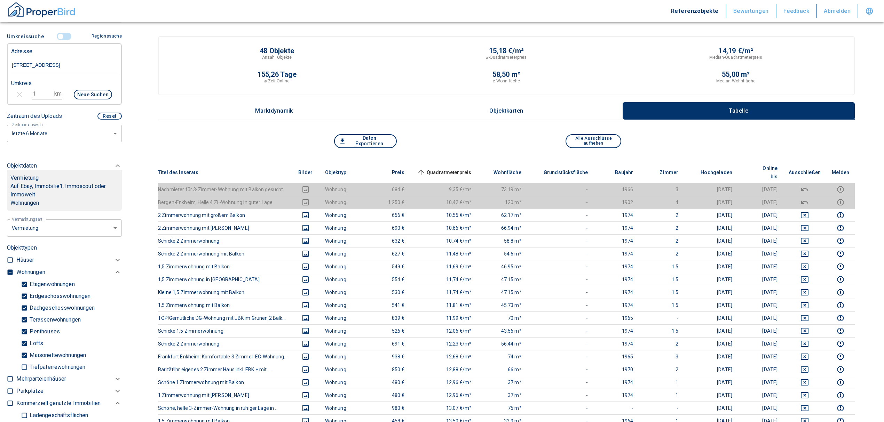
click at [56, 40] on input "controlled" at bounding box center [60, 37] width 21 height 8
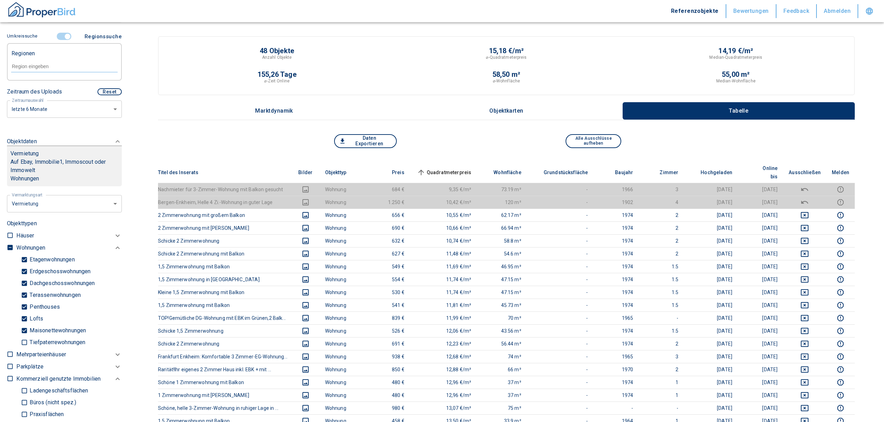
click at [35, 70] on input "text" at bounding box center [64, 66] width 106 height 6
click at [44, 88] on li "60388 Frankfurt am Main" at bounding box center [61, 90] width 100 height 13
type input "60388"
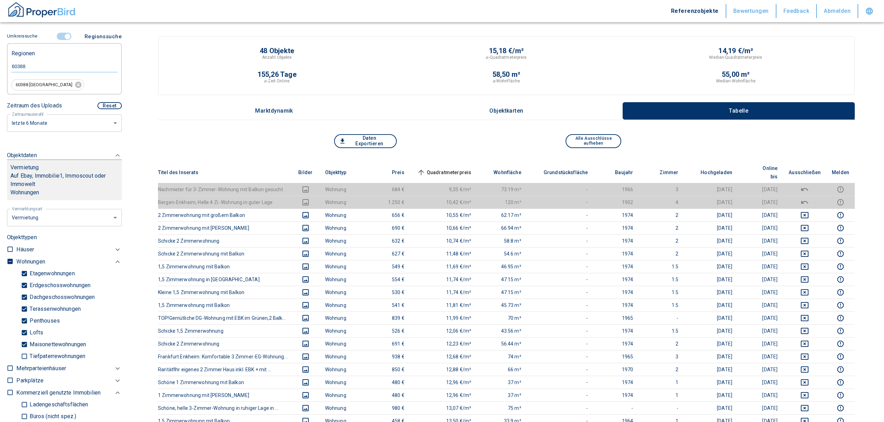
type input "2020"
type input "999999990"
type input "60388 Frankfurt am Main"
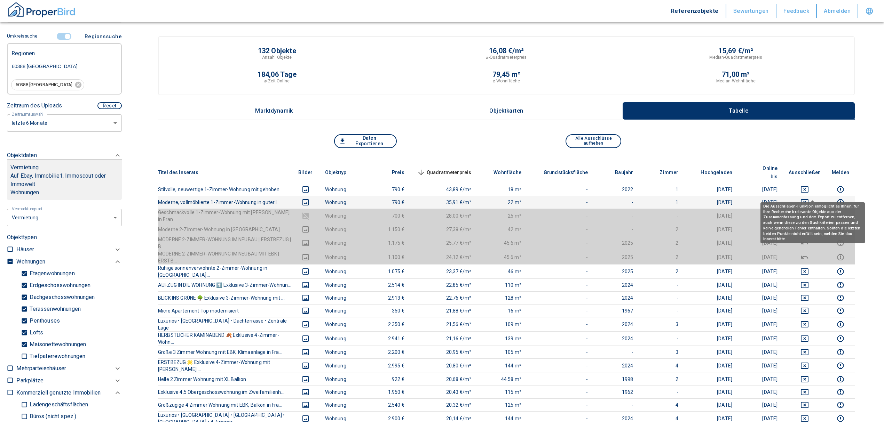
click at [809, 198] on icon "deselect this listing" at bounding box center [804, 202] width 8 height 8
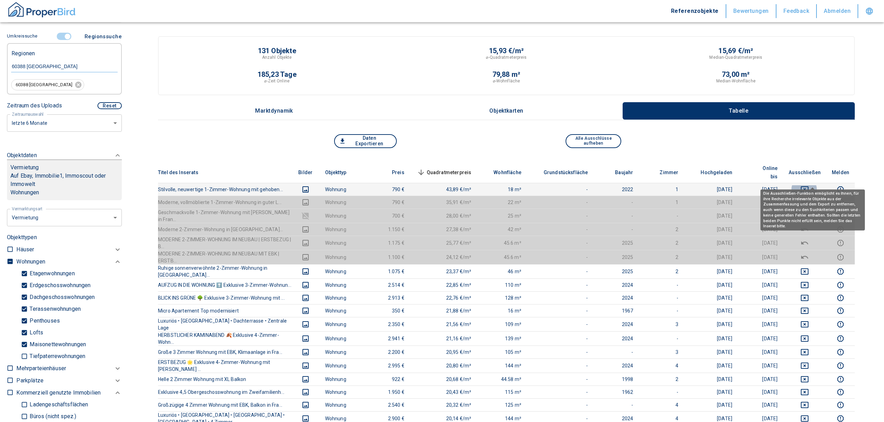
click at [809, 185] on icon "deselect this listing" at bounding box center [804, 189] width 8 height 8
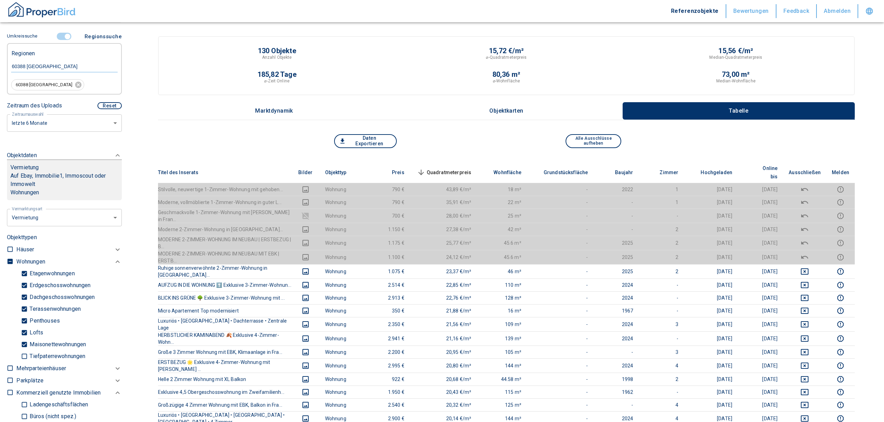
click at [466, 168] on span "Quadratmeterpreis sorted descending" at bounding box center [443, 172] width 56 height 8
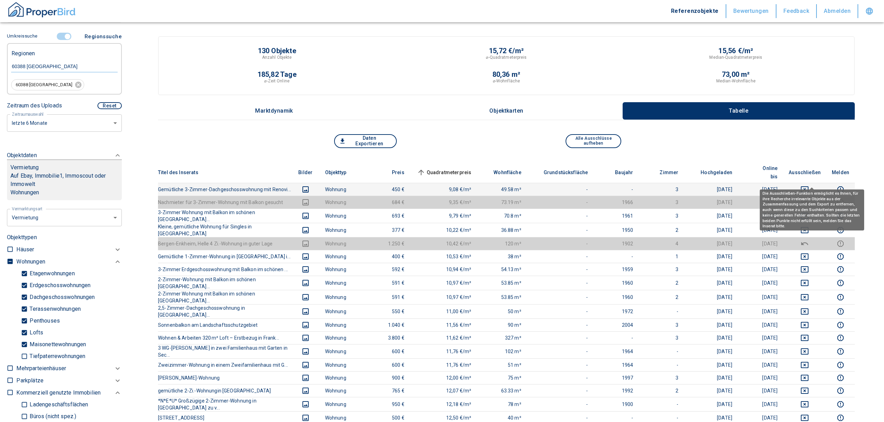
click at [808, 187] on icon "deselect this listing" at bounding box center [805, 190] width 8 height 6
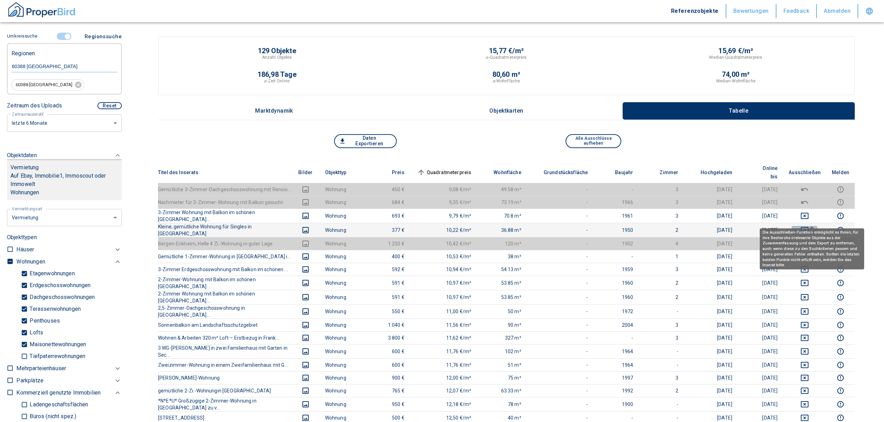
click at [809, 226] on icon "deselect this listing" at bounding box center [804, 230] width 8 height 8
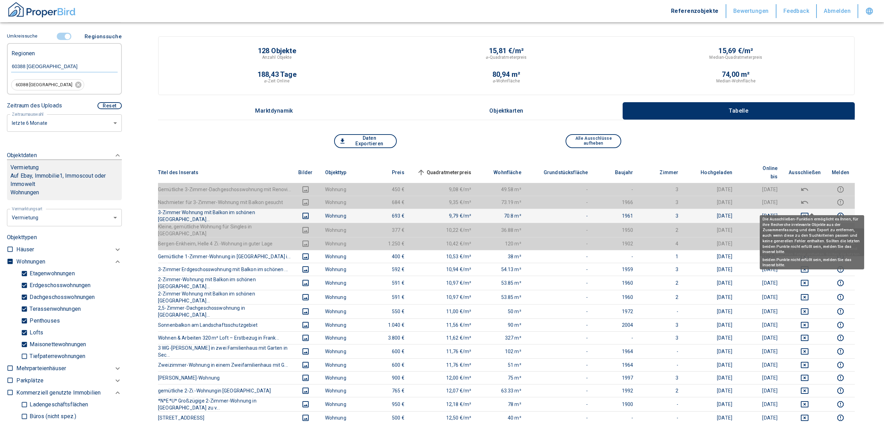
click at [808, 213] on icon "deselect this listing" at bounding box center [805, 216] width 8 height 6
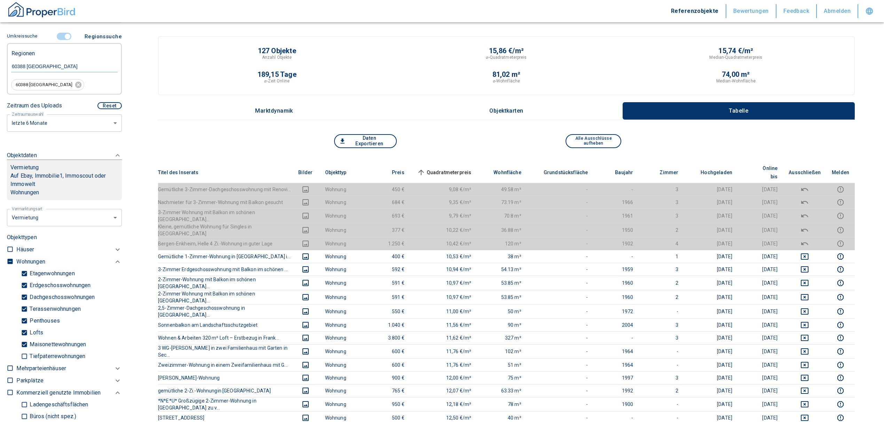
click at [447, 168] on span "Quadratmeterpreis sorted ascending" at bounding box center [443, 172] width 56 height 8
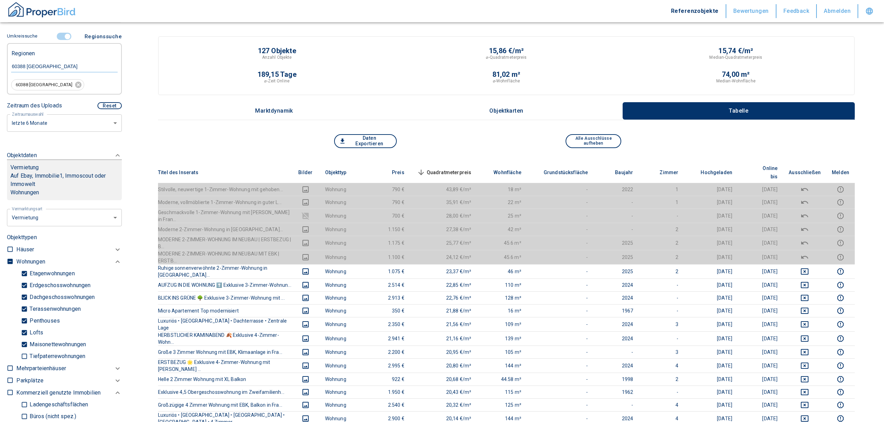
click at [444, 168] on span "Quadratmeterpreis sorted descending" at bounding box center [443, 172] width 56 height 8
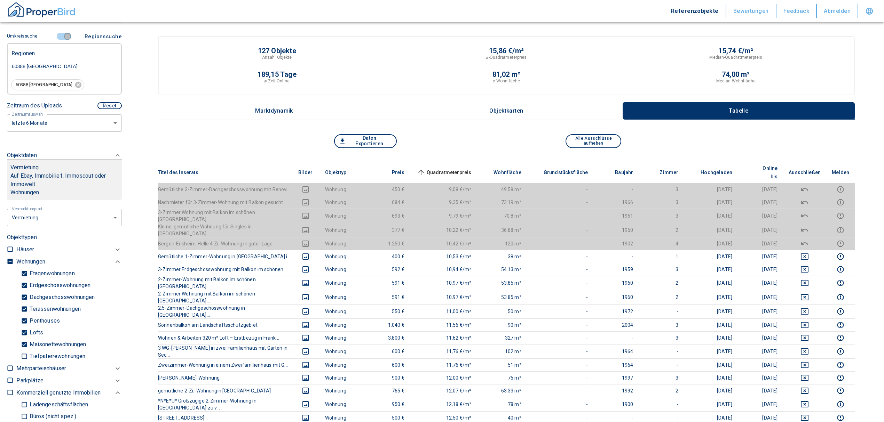
click at [65, 34] on input "controlled" at bounding box center [67, 37] width 21 height 8
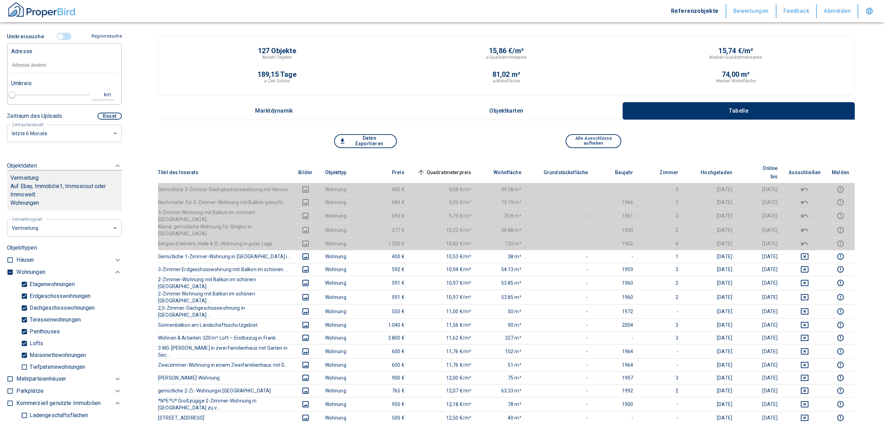
click at [54, 68] on input "text" at bounding box center [64, 65] width 106 height 16
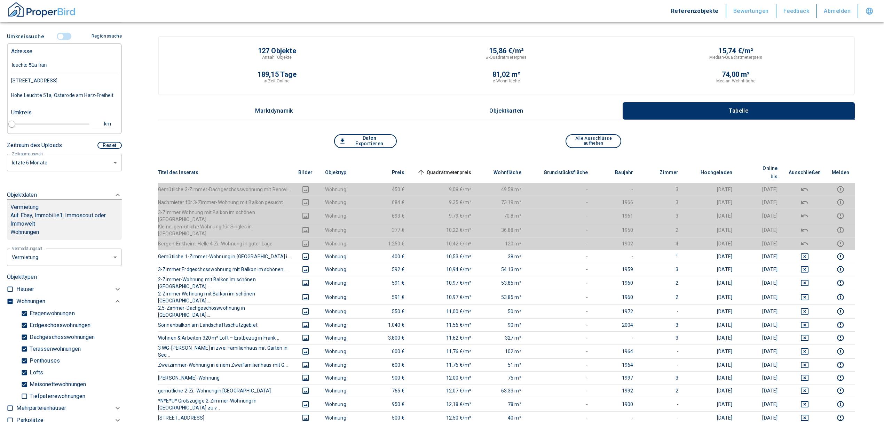
type input "leuchte 51a frank"
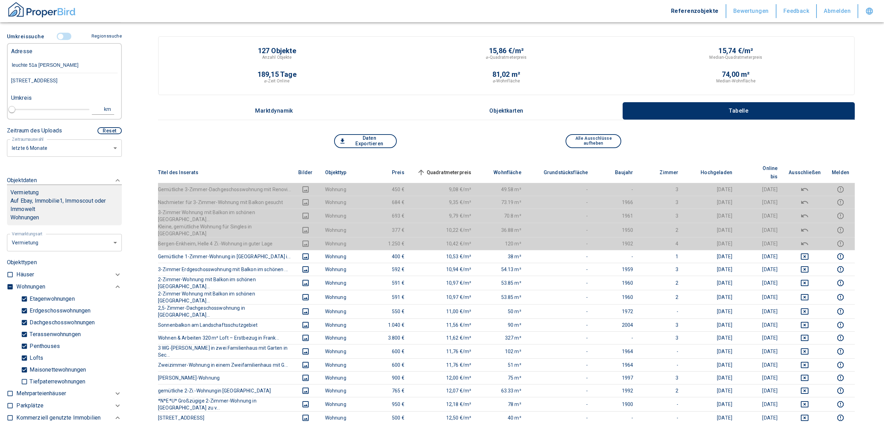
click at [73, 79] on div "Leuchte 51a, Frankfurt am Main, Bergen-Enkheim" at bounding box center [64, 80] width 106 height 15
type input "2020"
type input "999999990"
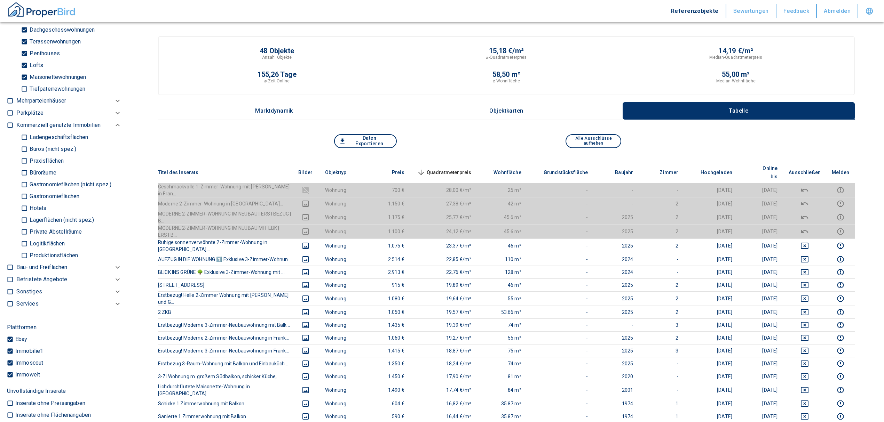
scroll to position [344, 0]
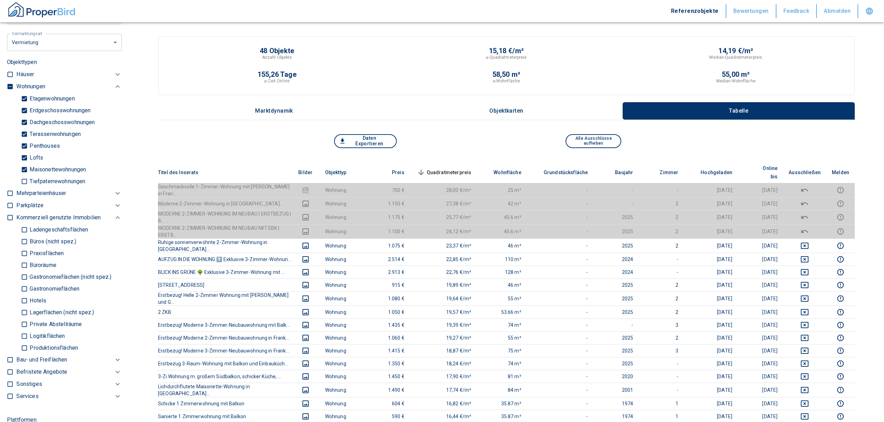
click at [8, 90] on input "checkbox" at bounding box center [10, 86] width 7 height 7
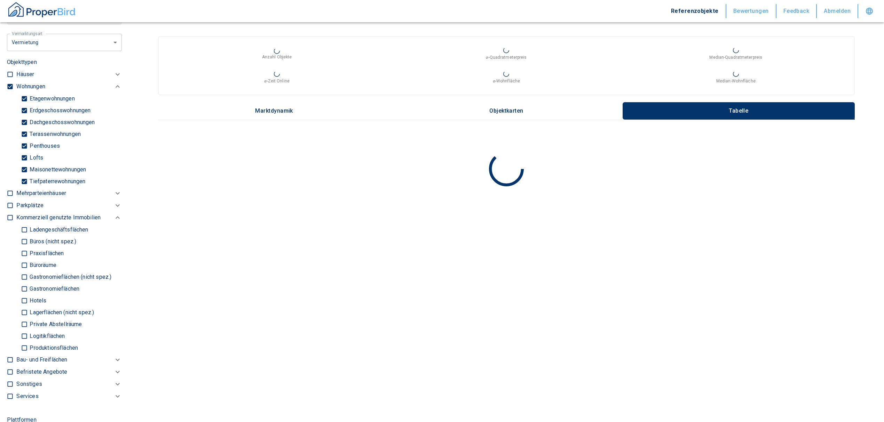
click at [8, 90] on input "checkbox" at bounding box center [10, 86] width 7 height 7
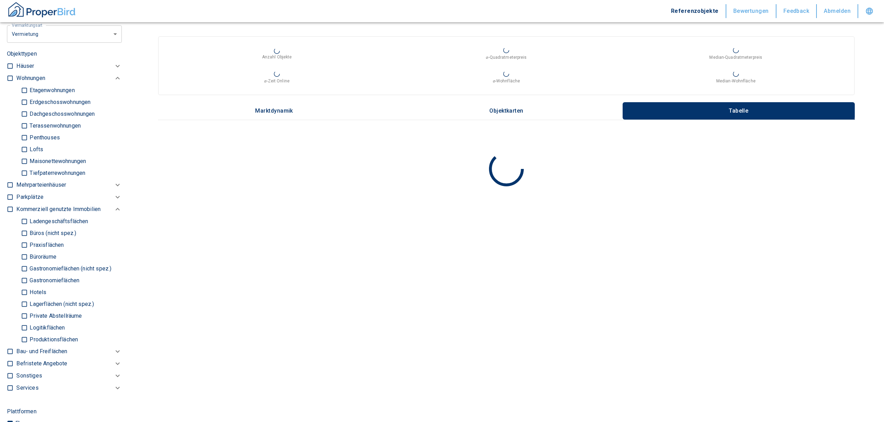
click at [24, 239] on input "Büros (nicht spez.)" at bounding box center [24, 233] width 7 height 12
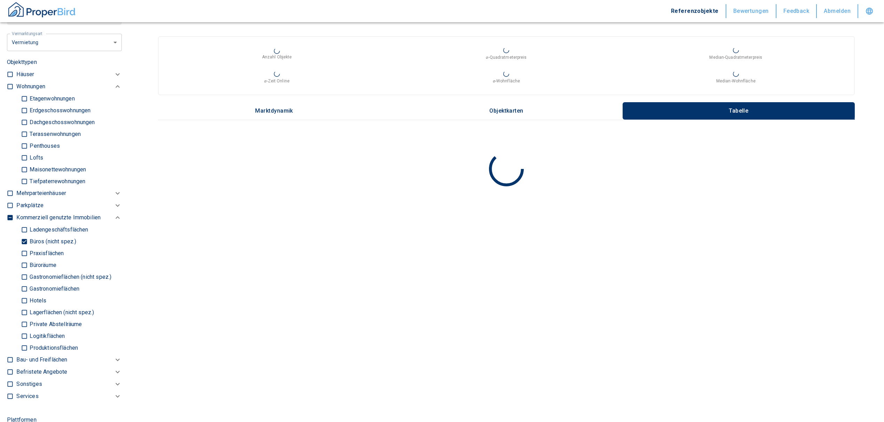
click at [23, 271] on input "Büroräume" at bounding box center [24, 265] width 7 height 12
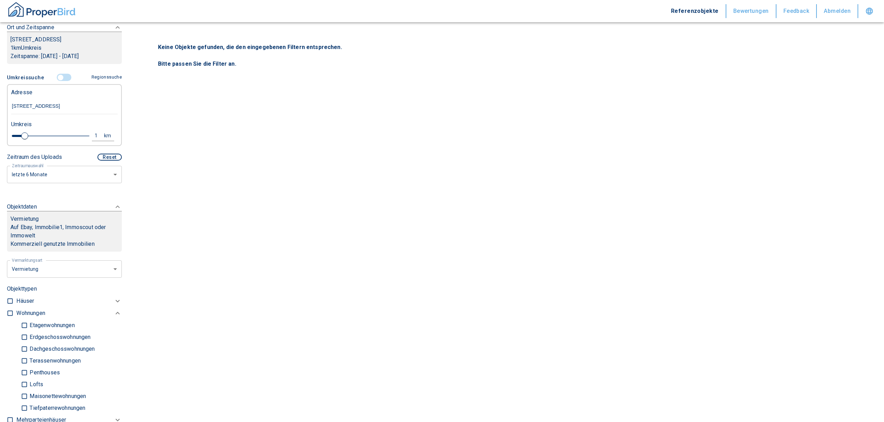
scroll to position [112, 0]
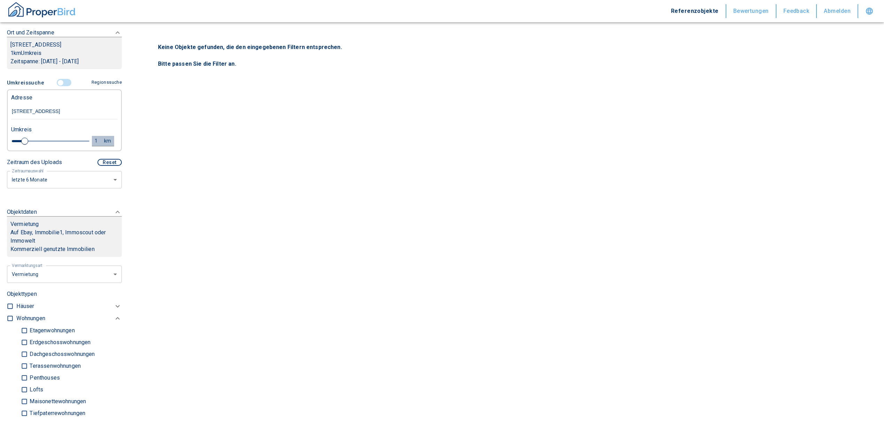
click at [94, 145] on div "1" at bounding box center [100, 141] width 13 height 9
drag, startPoint x: 41, startPoint y: 148, endPoint x: 28, endPoint y: 148, distance: 13.2
click at [29, 148] on div "1 km Neue Suchen" at bounding box center [59, 141] width 106 height 17
click at [90, 145] on button "Neue Suchen" at bounding box center [93, 141] width 38 height 10
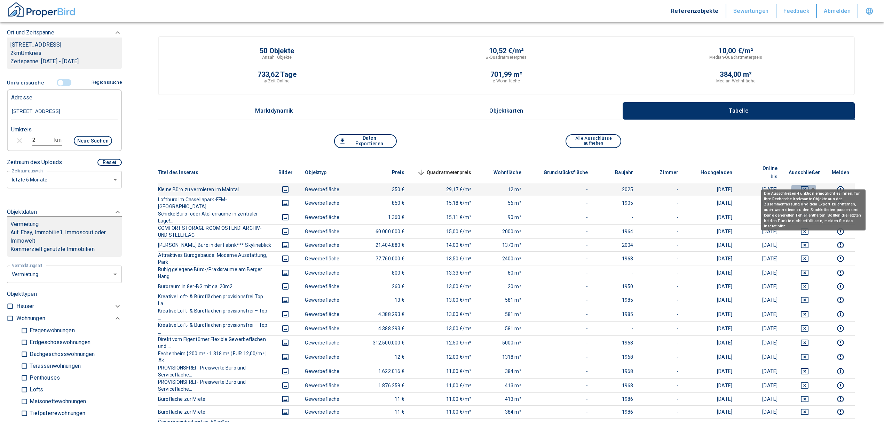
click at [818, 185] on button "deselect this listing" at bounding box center [805, 189] width 32 height 8
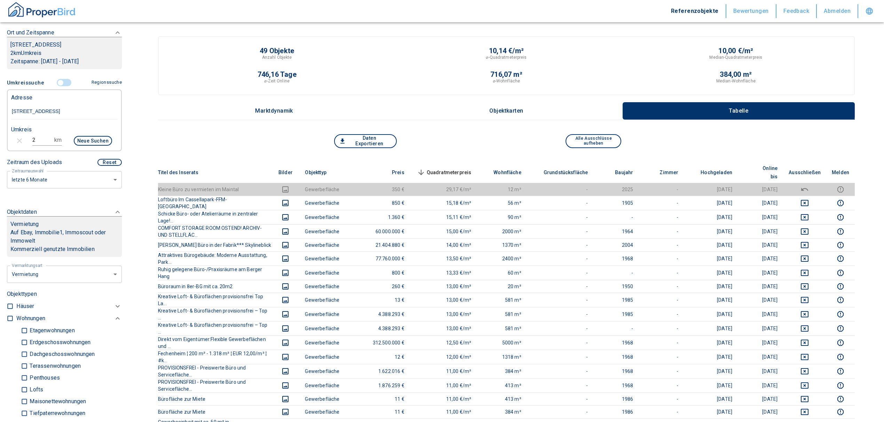
click at [447, 163] on th "Quadratmeterpreis sorted descending" at bounding box center [443, 172] width 67 height 21
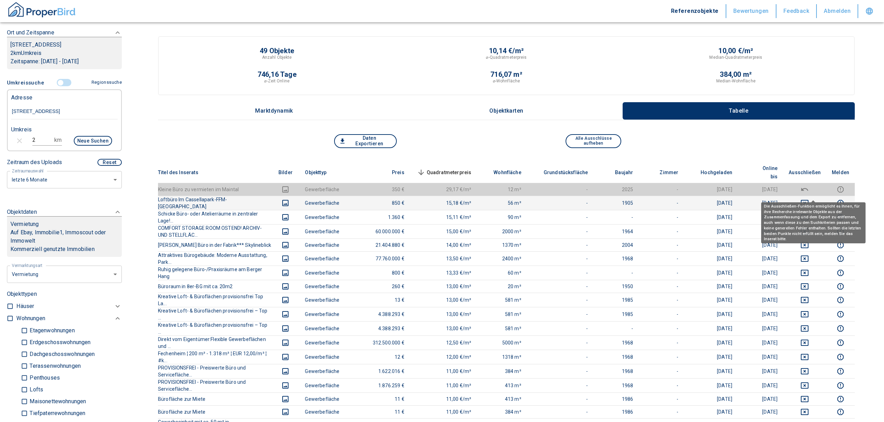
click at [809, 199] on icon "deselect this listing" at bounding box center [804, 203] width 8 height 8
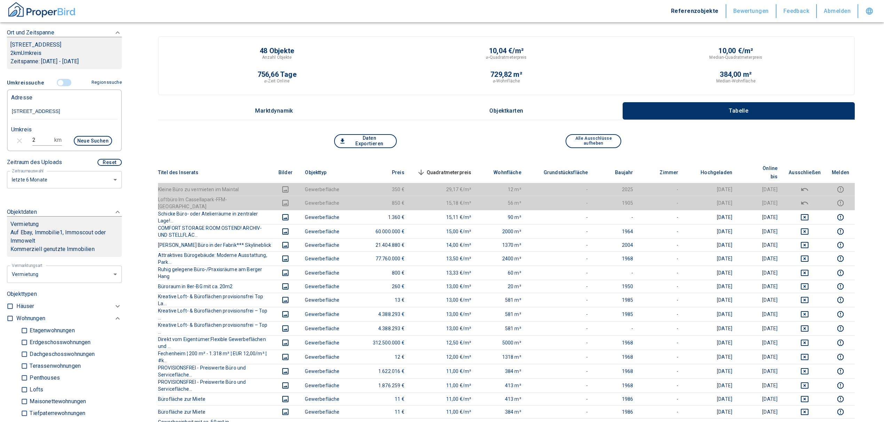
click at [464, 168] on span "Quadratmeterpreis sorted descending" at bounding box center [443, 172] width 56 height 8
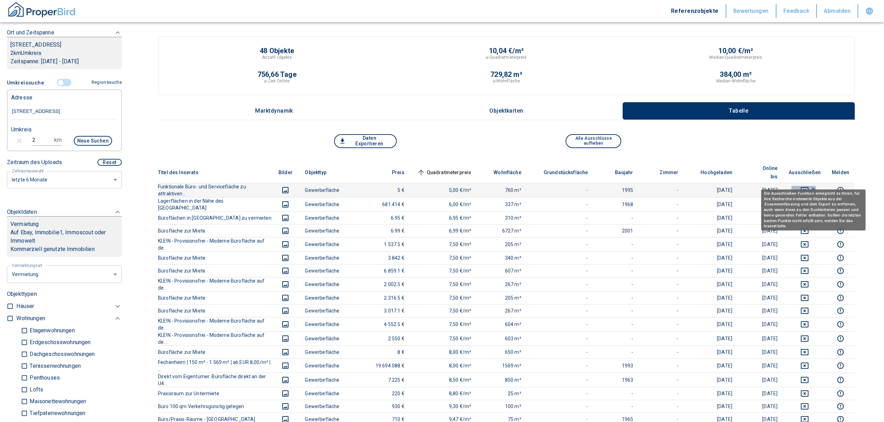
click at [808, 187] on icon "deselect this listing" at bounding box center [805, 190] width 8 height 6
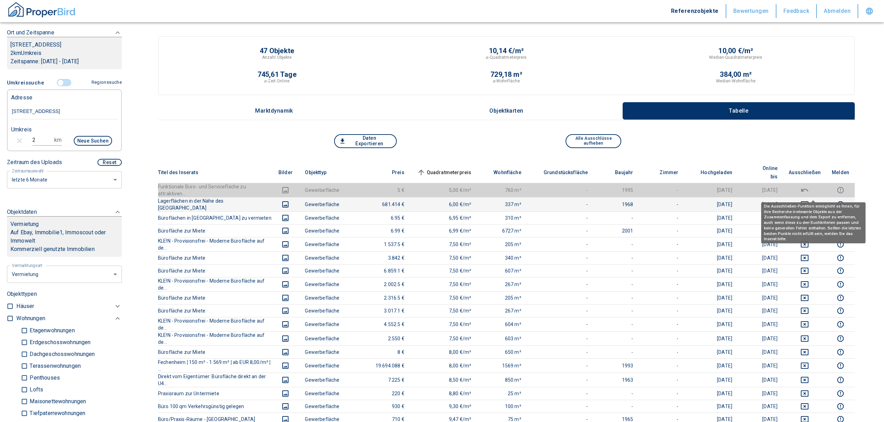
click at [808, 201] on icon "deselect this listing" at bounding box center [805, 204] width 8 height 6
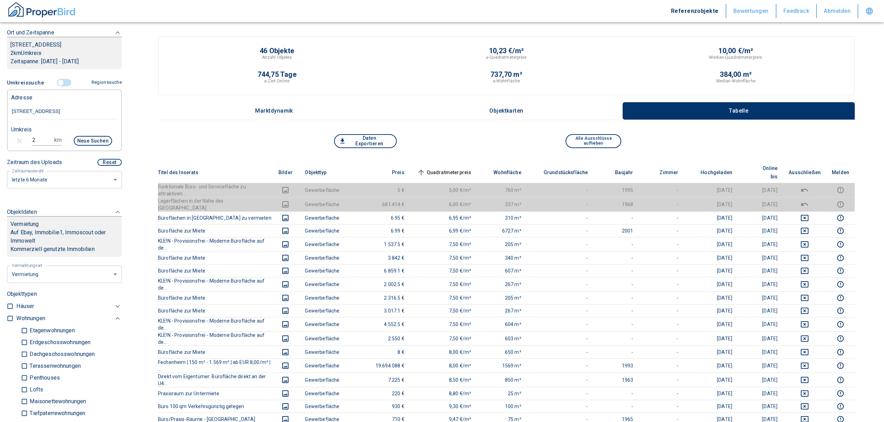
click at [470, 168] on span "Quadratmeterpreis sorted ascending" at bounding box center [443, 172] width 56 height 8
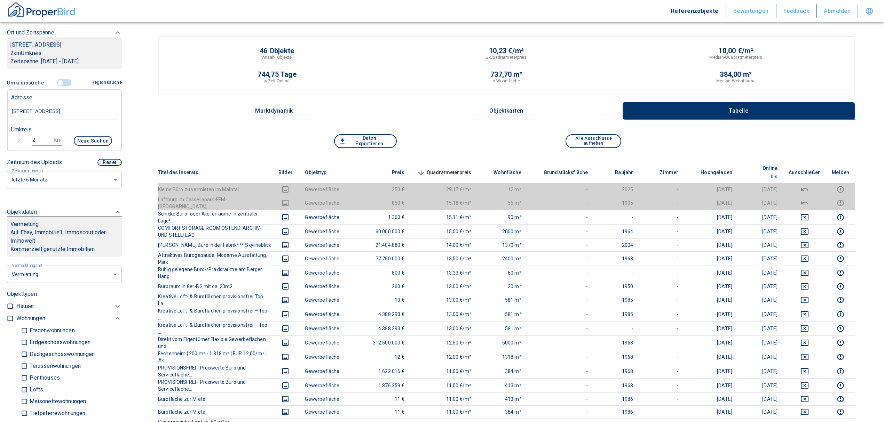
click at [468, 169] on span "Quadratmeterpreis sorted descending" at bounding box center [443, 172] width 56 height 8
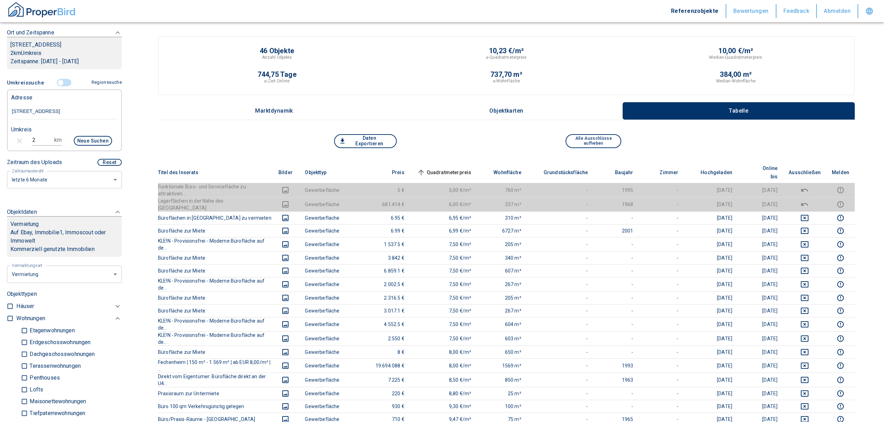
click at [54, 87] on input "controlled" at bounding box center [60, 83] width 21 height 8
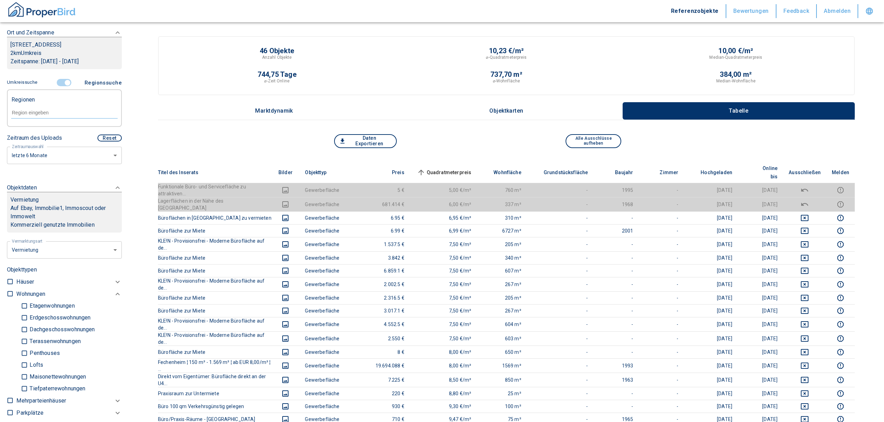
click at [31, 116] on input "text" at bounding box center [64, 113] width 106 height 6
click at [52, 141] on li "60388 Frankfurt am Main" at bounding box center [61, 137] width 100 height 13
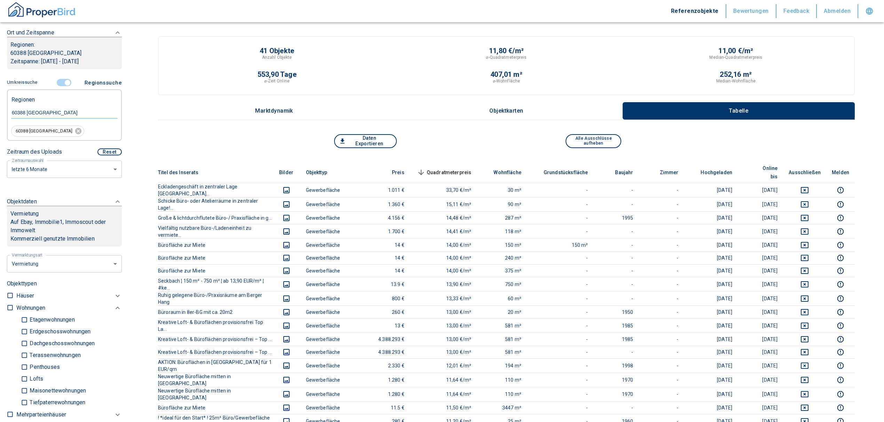
click at [509, 150] on div "Daten Exportieren Alle Ausschlüsse aufheben" at bounding box center [506, 148] width 697 height 28
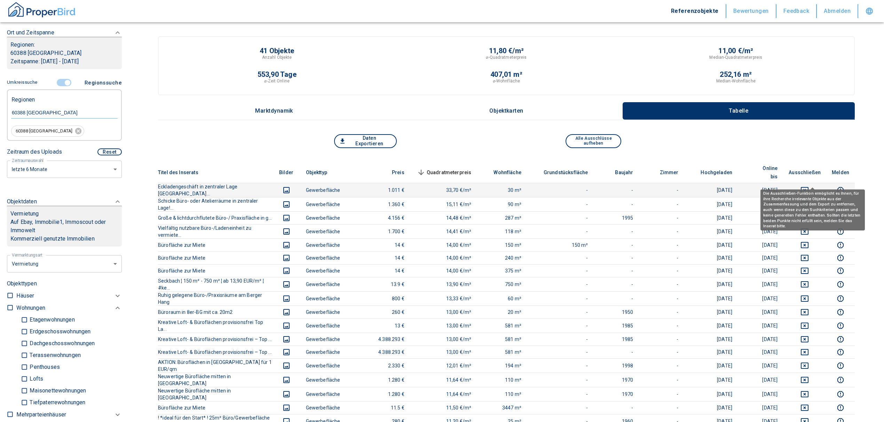
click at [808, 187] on icon "deselect this listing" at bounding box center [805, 190] width 8 height 6
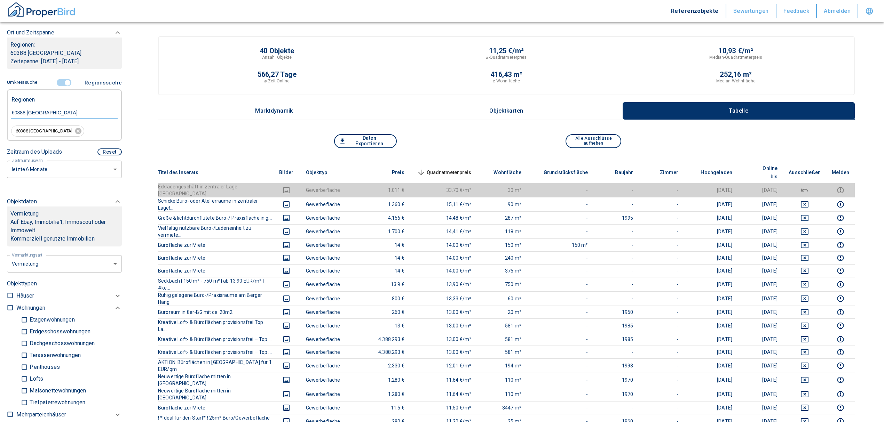
click at [469, 168] on span "Quadratmeterpreis sorted descending" at bounding box center [443, 172] width 56 height 8
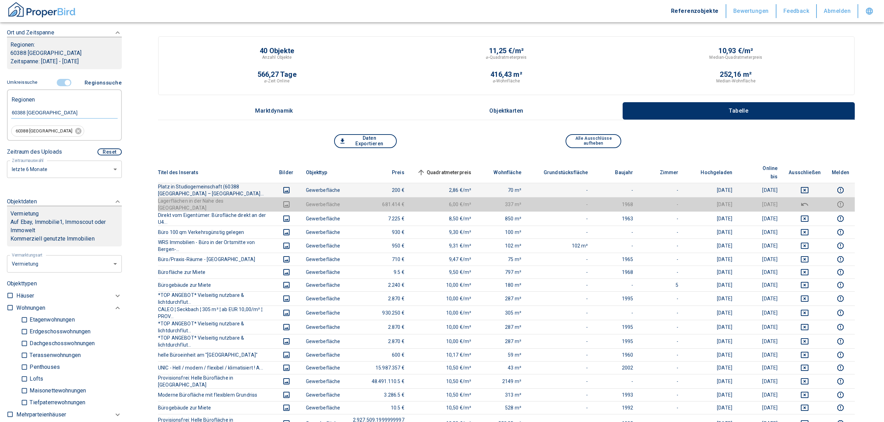
click at [809, 186] on icon "deselect this listing" at bounding box center [804, 190] width 8 height 8
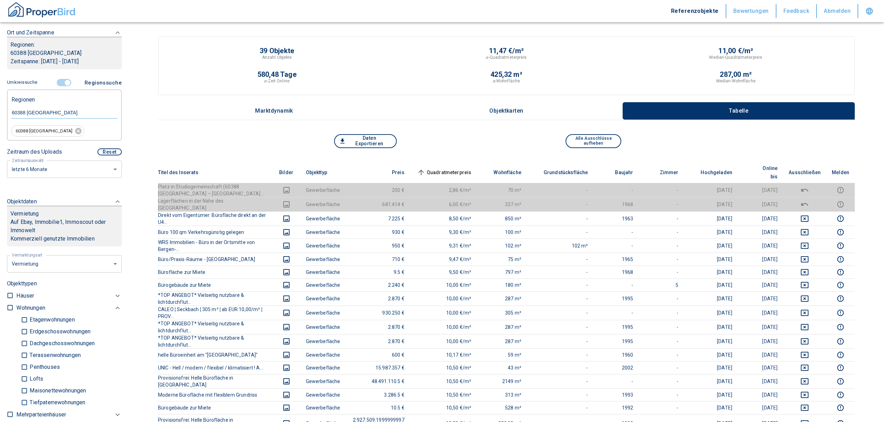
click at [463, 168] on span "Quadratmeterpreis sorted ascending" at bounding box center [443, 172] width 56 height 8
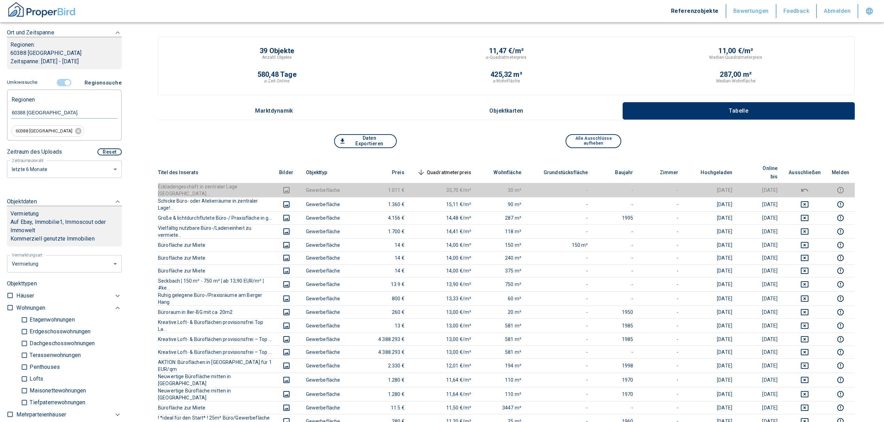
click at [461, 168] on span "Quadratmeterpreis sorted descending" at bounding box center [443, 172] width 56 height 8
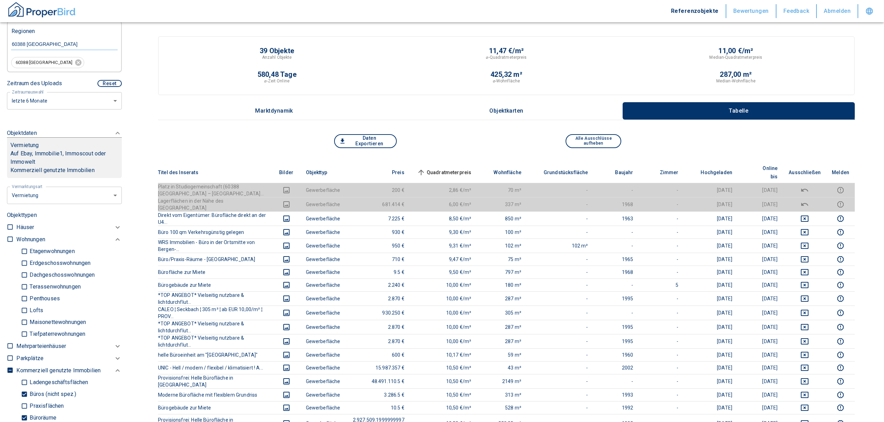
scroll to position [251, 0]
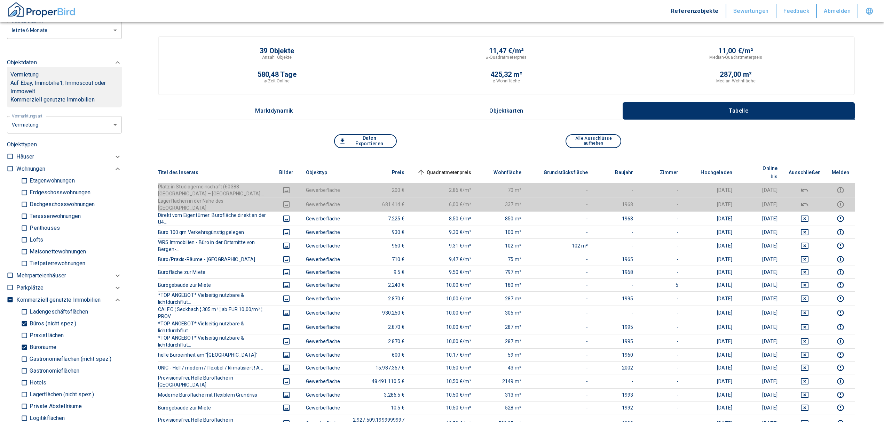
drag, startPoint x: 24, startPoint y: 350, endPoint x: 21, endPoint y: 340, distance: 10.2
click at [24, 350] on input "Büroräume" at bounding box center [24, 348] width 7 height 12
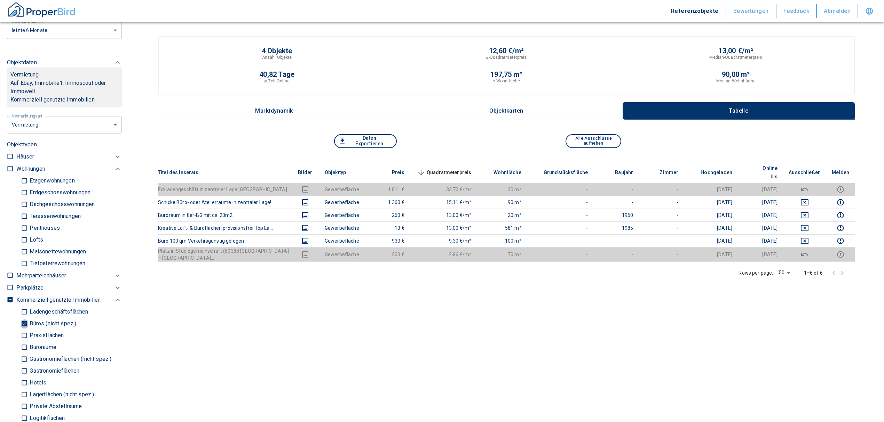
click at [21, 323] on input "Büros (nicht spez.)" at bounding box center [24, 324] width 7 height 12
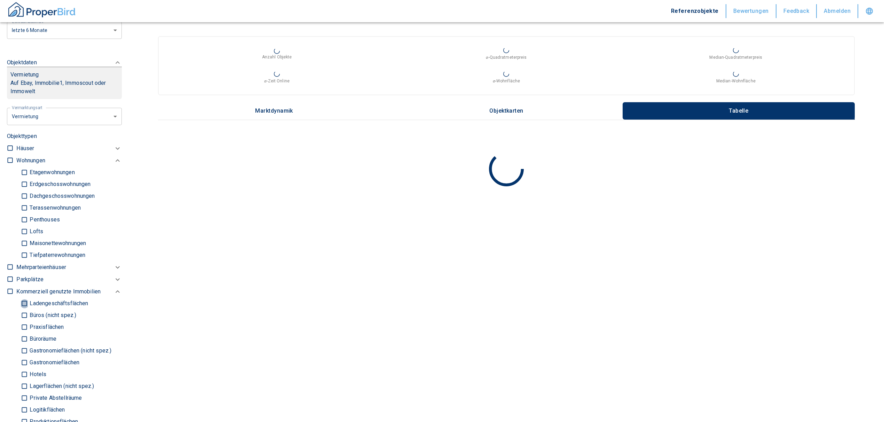
click at [24, 303] on input "Ladengeschäftsflächen" at bounding box center [24, 304] width 7 height 12
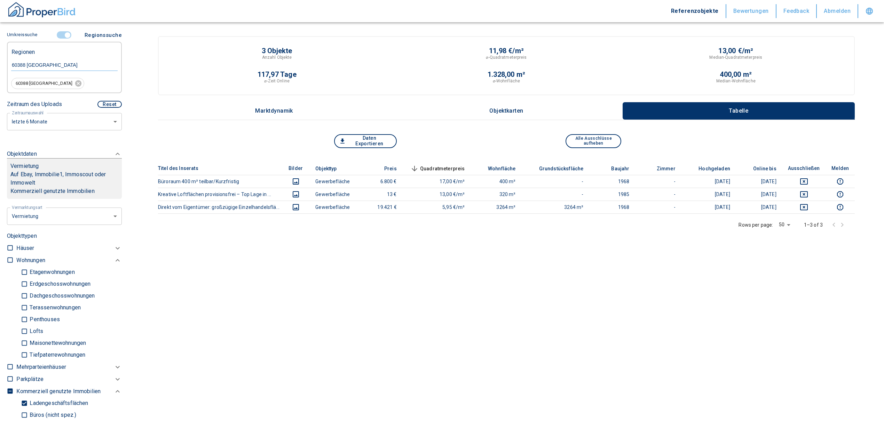
scroll to position [158, 0]
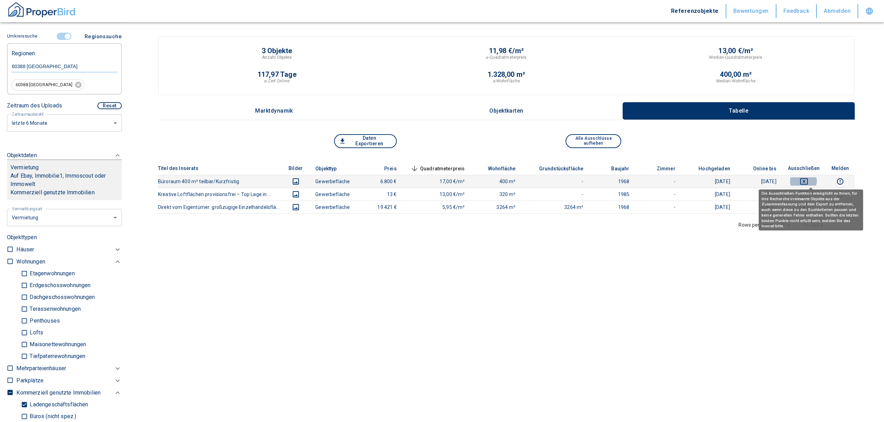
click at [808, 177] on icon "deselect this listing" at bounding box center [804, 181] width 8 height 8
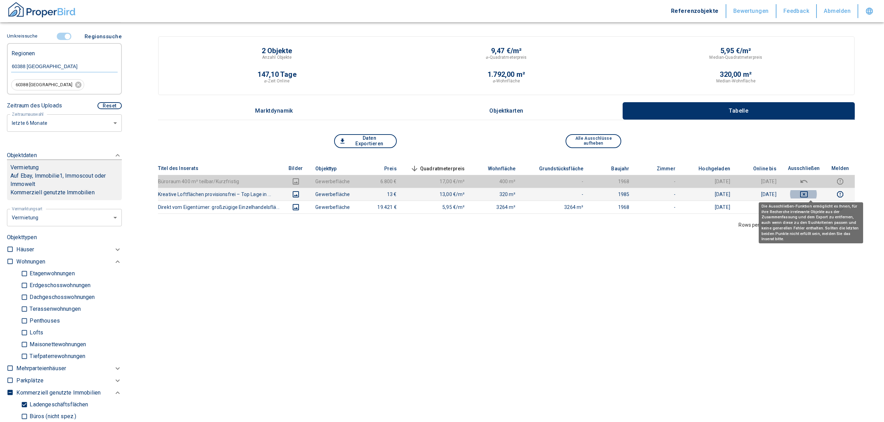
click at [808, 194] on icon "deselect this listing" at bounding box center [804, 194] width 8 height 8
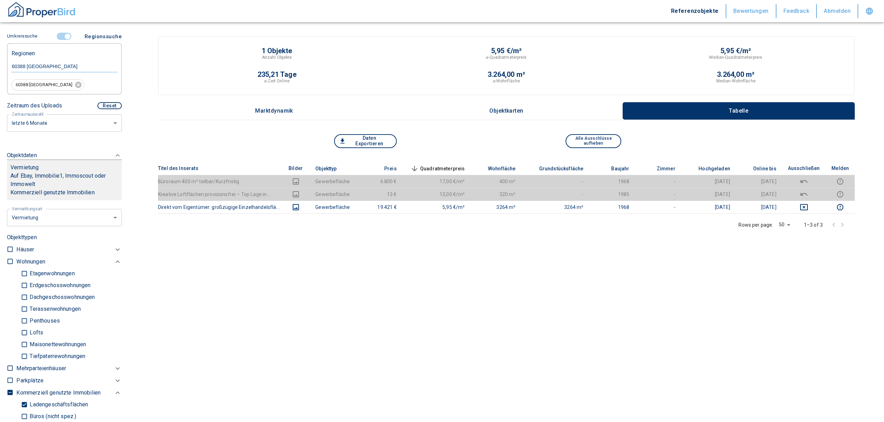
click at [64, 32] on span at bounding box center [64, 36] width 20 height 13
click at [61, 36] on input "controlled" at bounding box center [67, 37] width 21 height 8
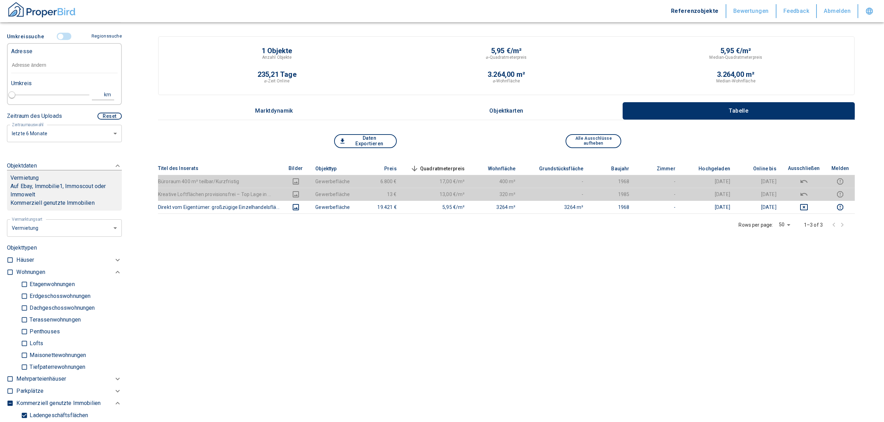
click at [42, 68] on input "text" at bounding box center [64, 65] width 106 height 16
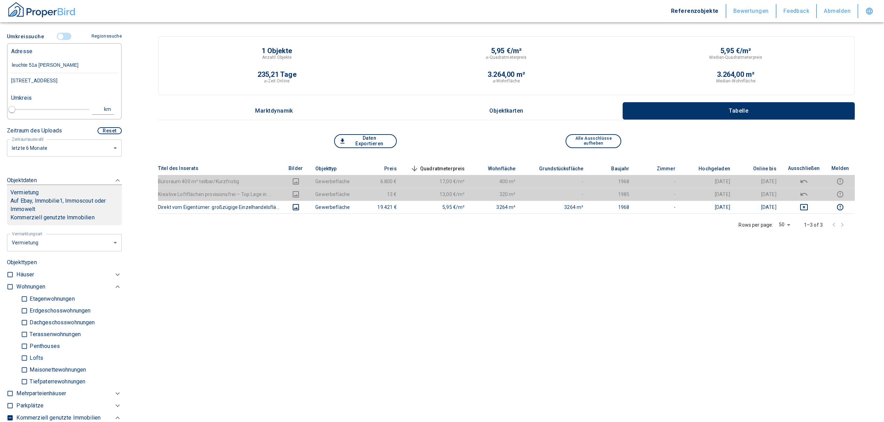
click at [70, 84] on div "Leuchte 51a, Frankfurt am Main, Bergen-Enkheim" at bounding box center [64, 80] width 106 height 15
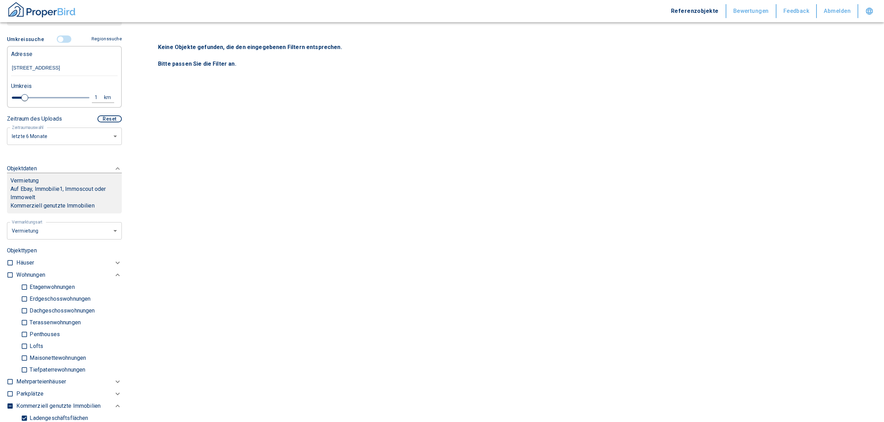
scroll to position [65, 0]
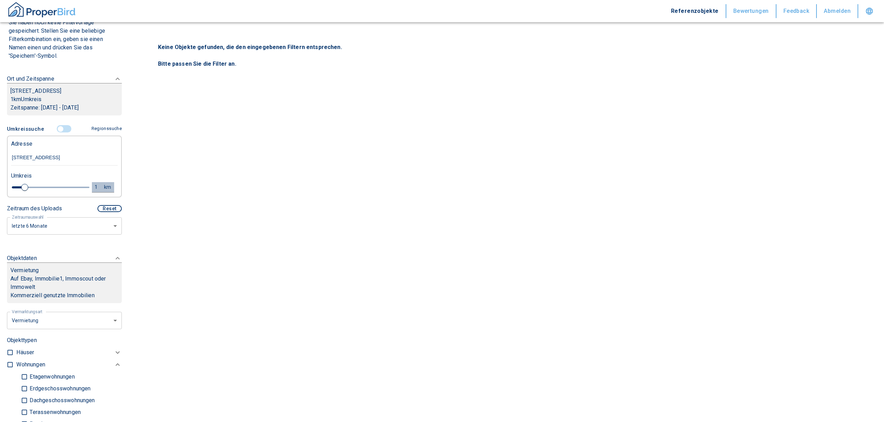
click at [92, 193] on button "1 km" at bounding box center [103, 187] width 22 height 10
drag, startPoint x: 41, startPoint y: 195, endPoint x: 9, endPoint y: 197, distance: 32.1
click at [9, 196] on div "1 km Neue Suchen" at bounding box center [59, 188] width 106 height 17
drag, startPoint x: 90, startPoint y: 190, endPoint x: 87, endPoint y: 194, distance: 5.3
click at [90, 190] on div "Neue Suchen" at bounding box center [90, 188] width 45 height 17
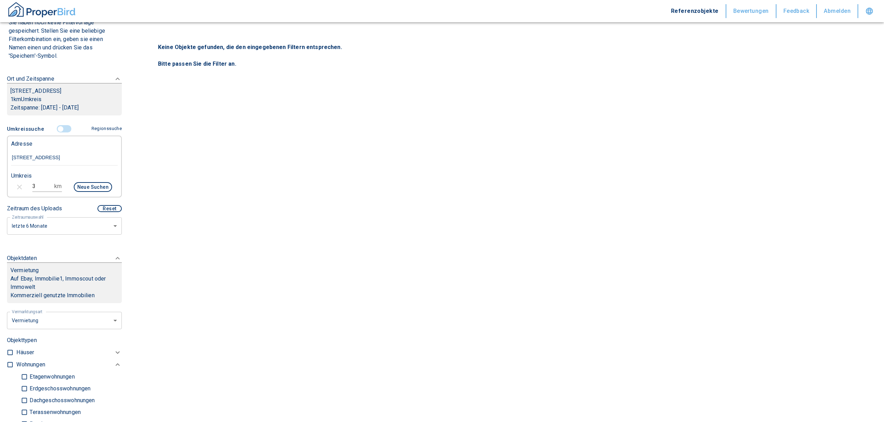
click at [87, 192] on button "Neue Suchen" at bounding box center [93, 187] width 38 height 10
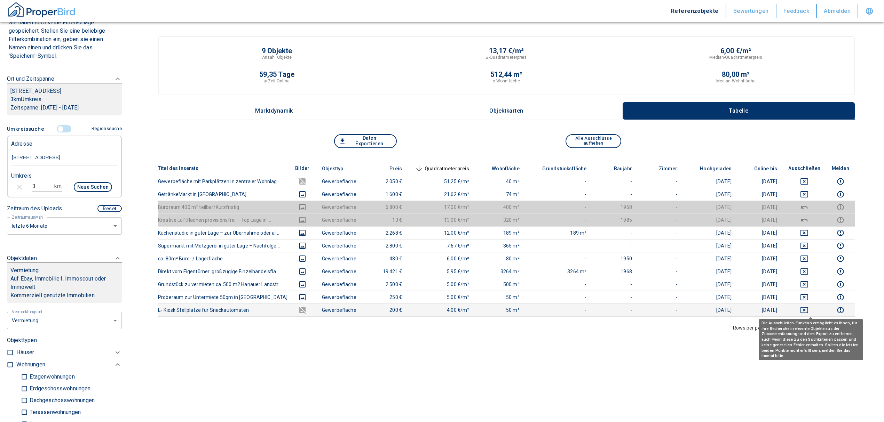
click at [808, 309] on icon "deselect this listing" at bounding box center [804, 310] width 8 height 6
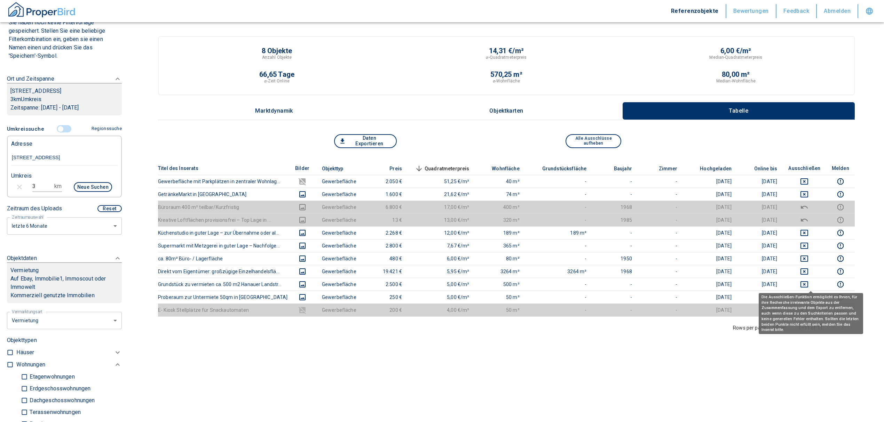
click at [810, 291] on span at bounding box center [811, 292] width 4 height 3
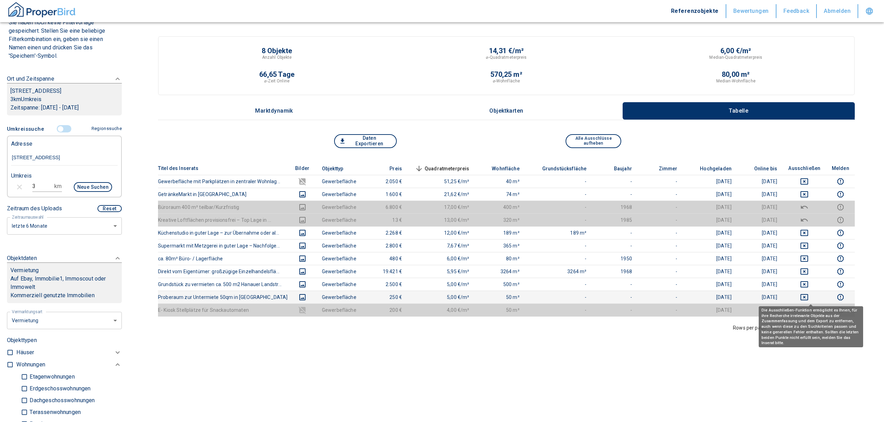
click at [808, 298] on icon "deselect this listing" at bounding box center [804, 297] width 8 height 6
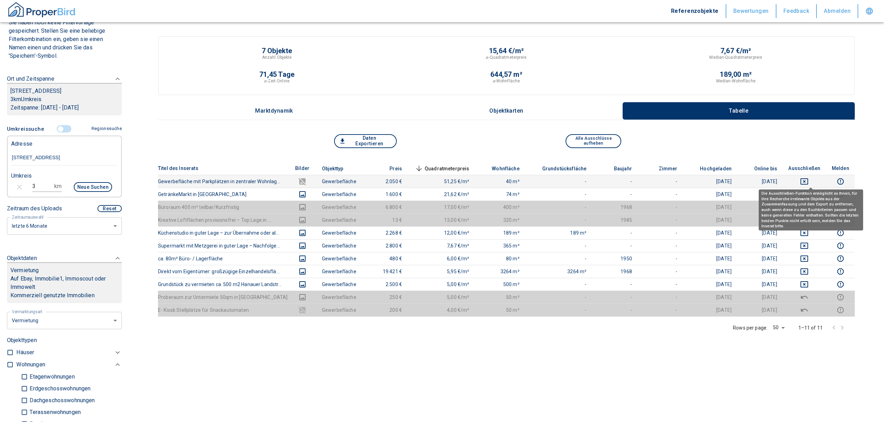
click at [808, 177] on icon "deselect this listing" at bounding box center [804, 181] width 8 height 8
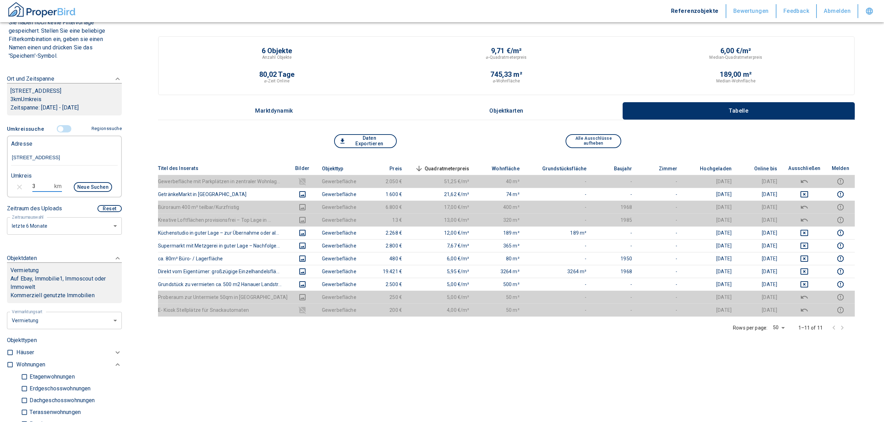
drag, startPoint x: 35, startPoint y: 194, endPoint x: 24, endPoint y: 193, distance: 11.5
click at [24, 193] on div "3 km Neue Suchen" at bounding box center [59, 188] width 106 height 17
click at [76, 192] on button "Neue Suchen" at bounding box center [93, 187] width 38 height 10
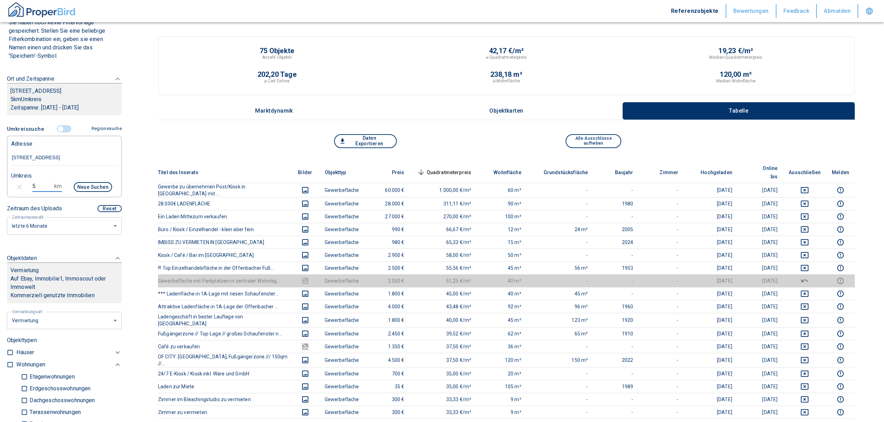
drag, startPoint x: 38, startPoint y: 192, endPoint x: 24, endPoint y: 190, distance: 14.9
click at [24, 190] on div "5 km Neue Suchen" at bounding box center [59, 188] width 106 height 17
click at [77, 192] on button "Neue Suchen" at bounding box center [93, 187] width 38 height 10
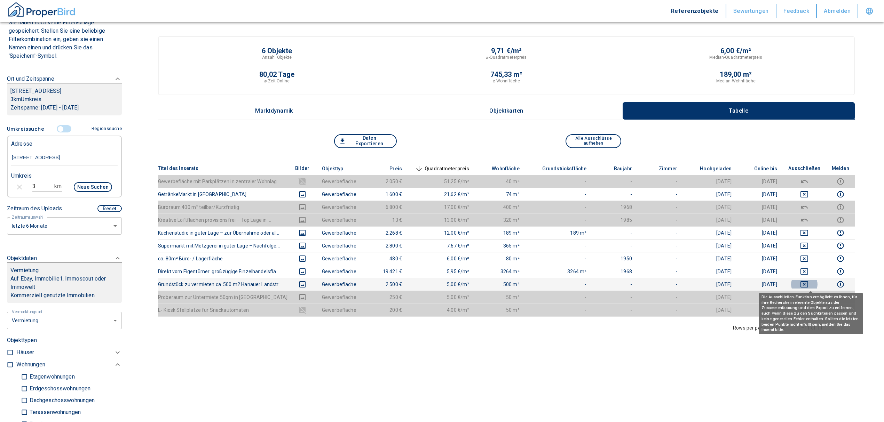
click at [808, 280] on icon "deselect this listing" at bounding box center [804, 284] width 8 height 8
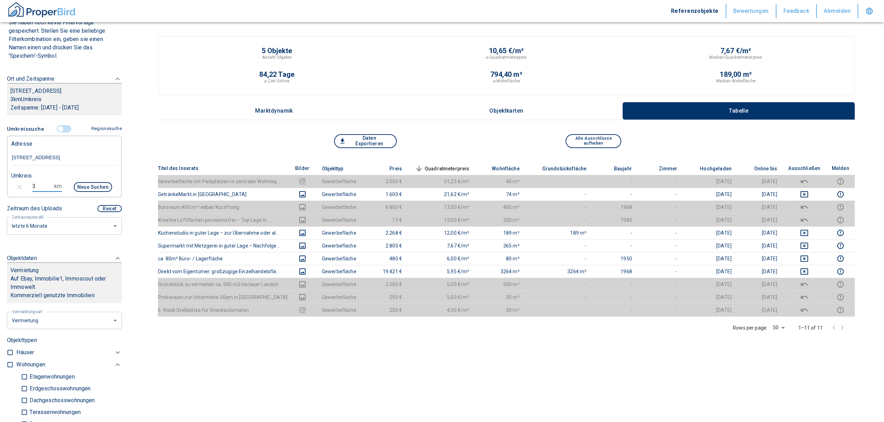
drag, startPoint x: 34, startPoint y: 192, endPoint x: 27, endPoint y: 190, distance: 7.4
click at [27, 190] on div "3 km Neue Suchen" at bounding box center [59, 188] width 106 height 17
click at [76, 192] on button "Neue Suchen" at bounding box center [93, 187] width 38 height 10
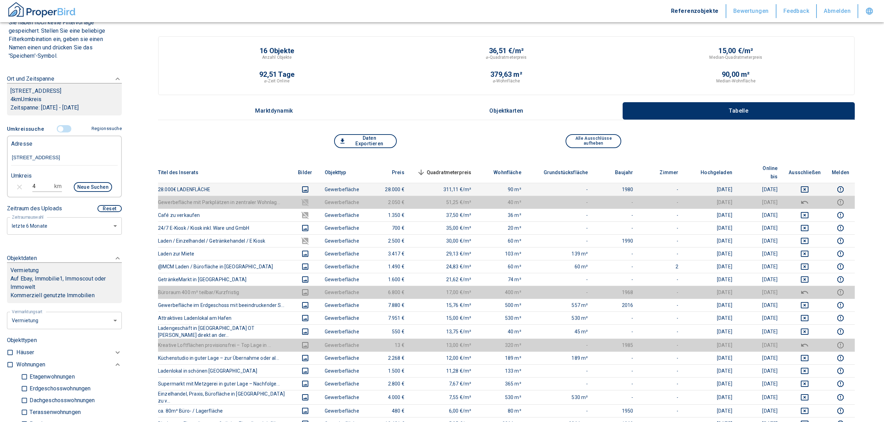
click at [809, 185] on icon "deselect this listing" at bounding box center [804, 189] width 8 height 8
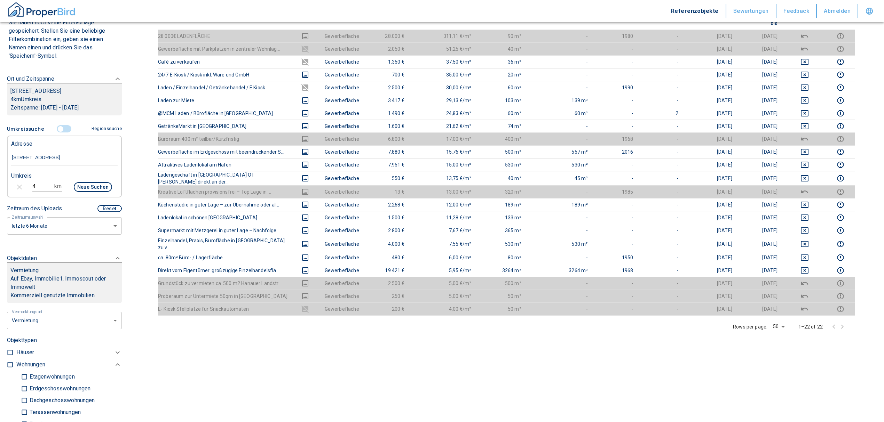
scroll to position [93, 0]
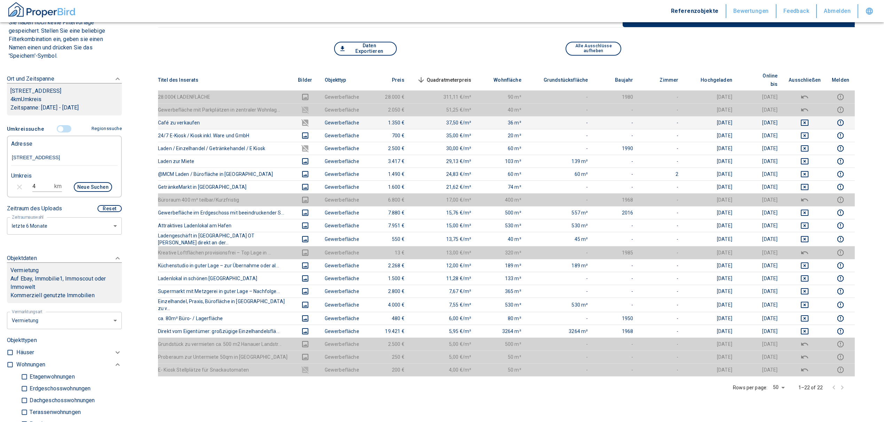
click at [808, 120] on icon "deselect this listing" at bounding box center [805, 123] width 8 height 6
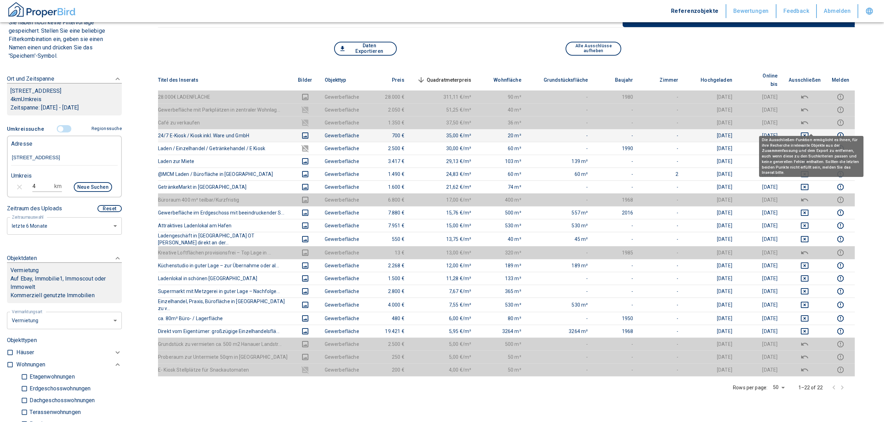
click at [809, 132] on icon "deselect this listing" at bounding box center [804, 136] width 8 height 8
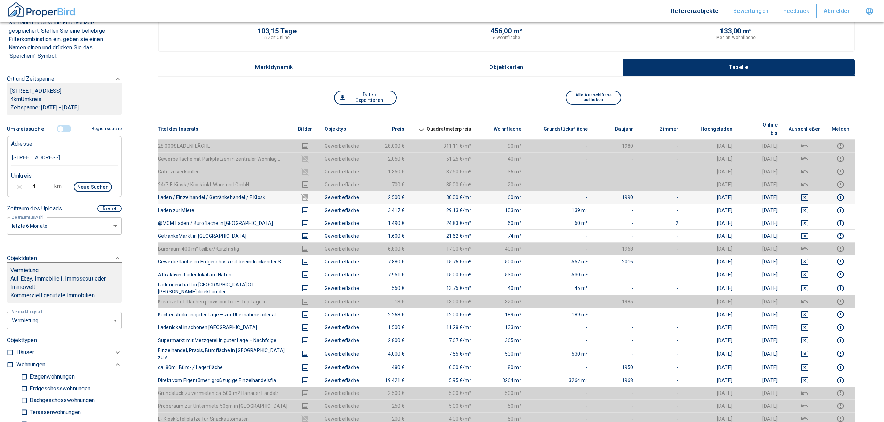
scroll to position [0, 0]
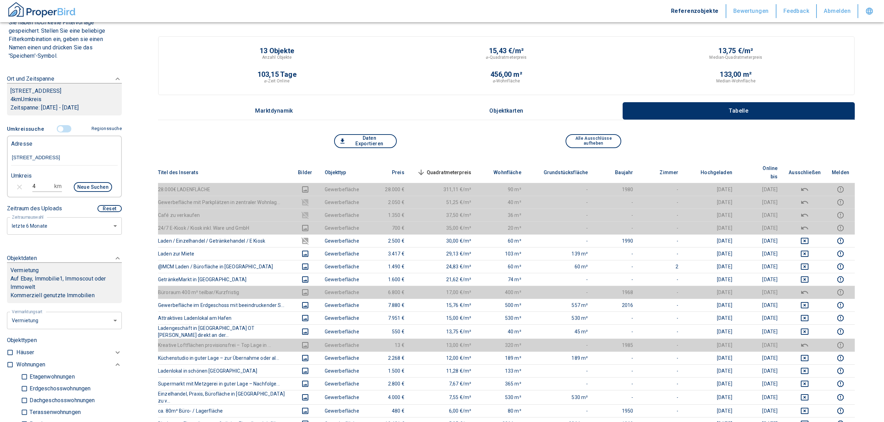
click at [444, 168] on span "Quadratmeterpreis sorted descending" at bounding box center [443, 172] width 56 height 8
